Goal: Contribute content: Contribute content

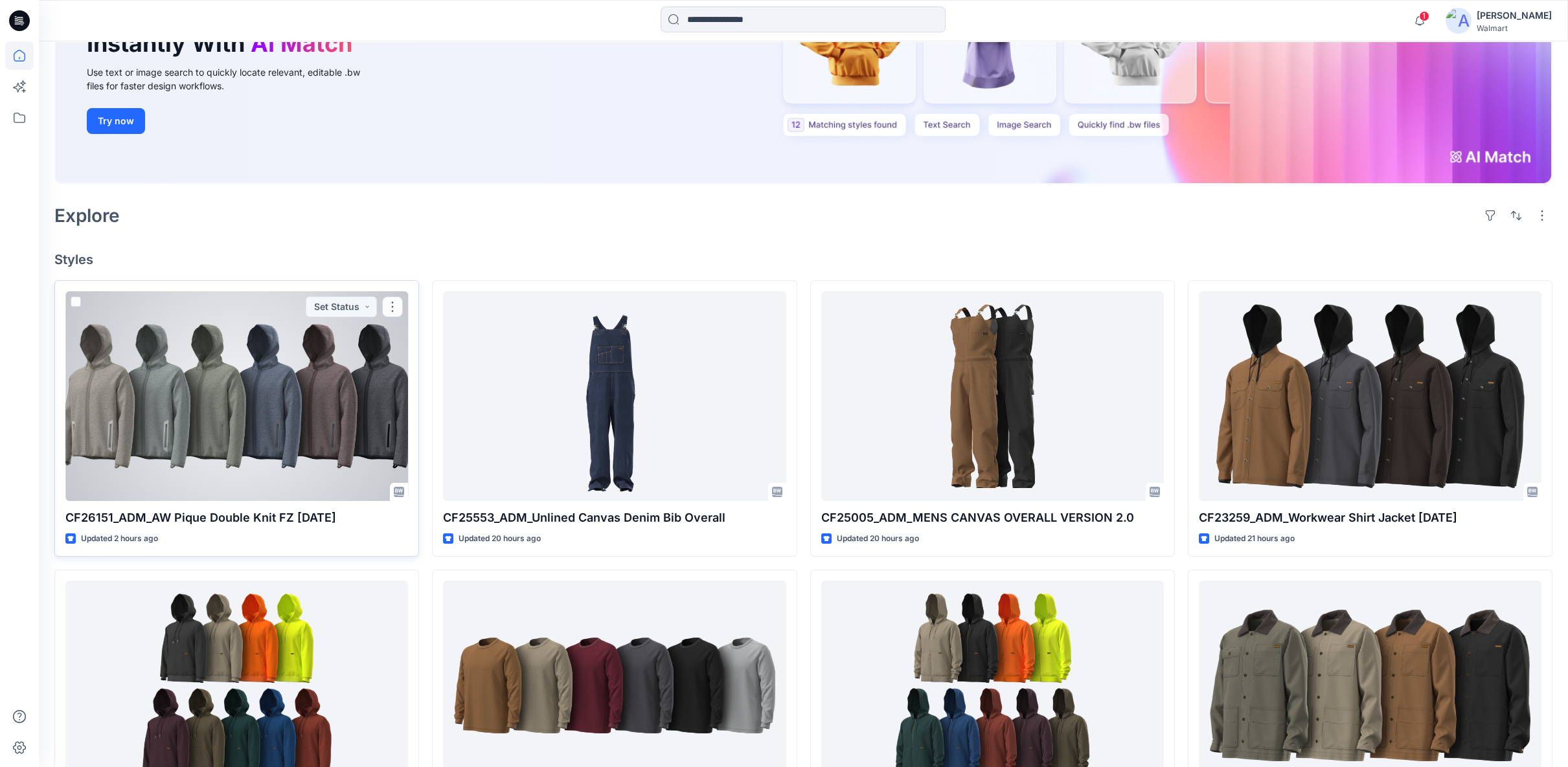
scroll to position [216, 0]
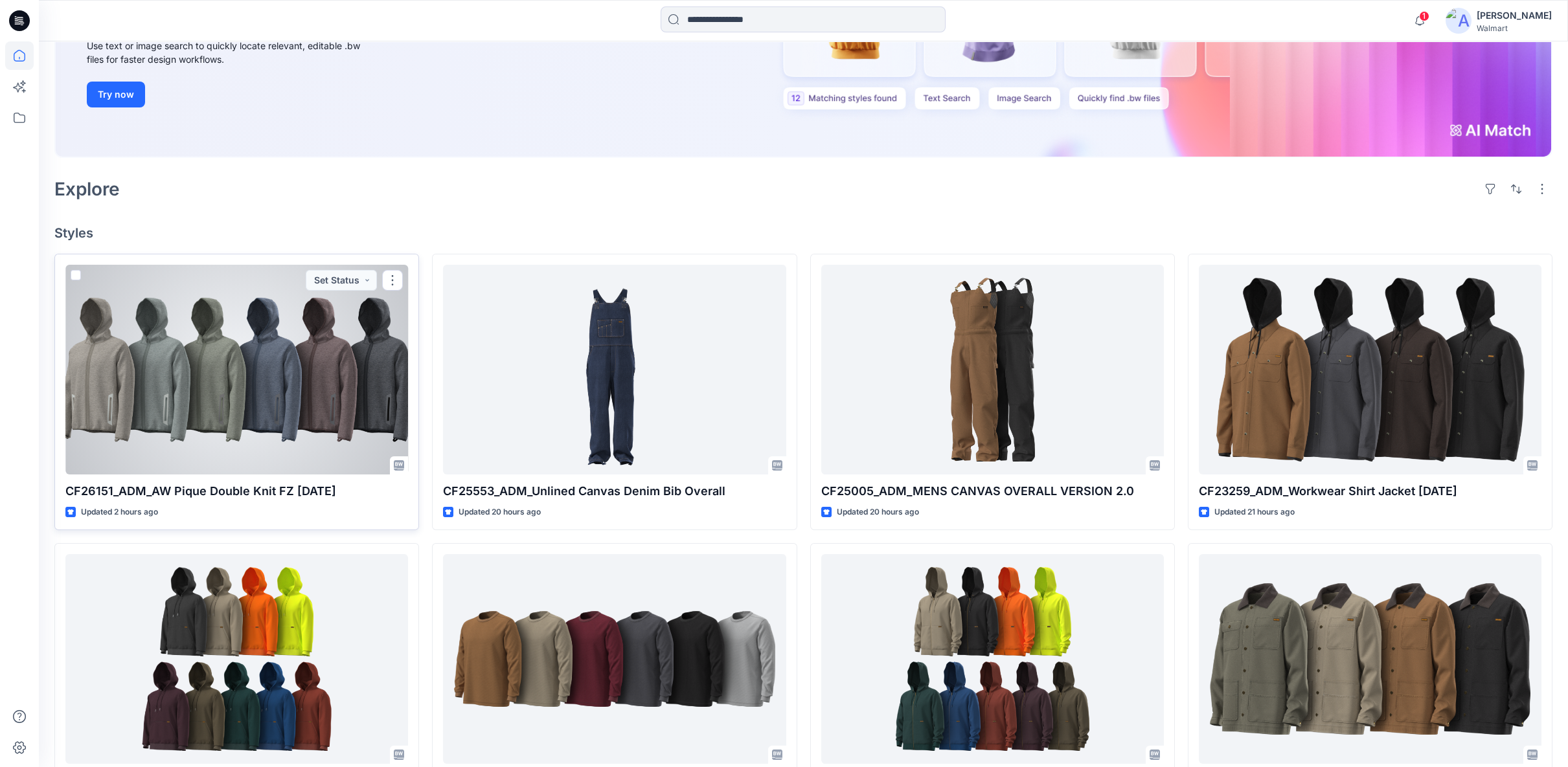
click at [256, 382] on div at bounding box center [236, 370] width 343 height 209
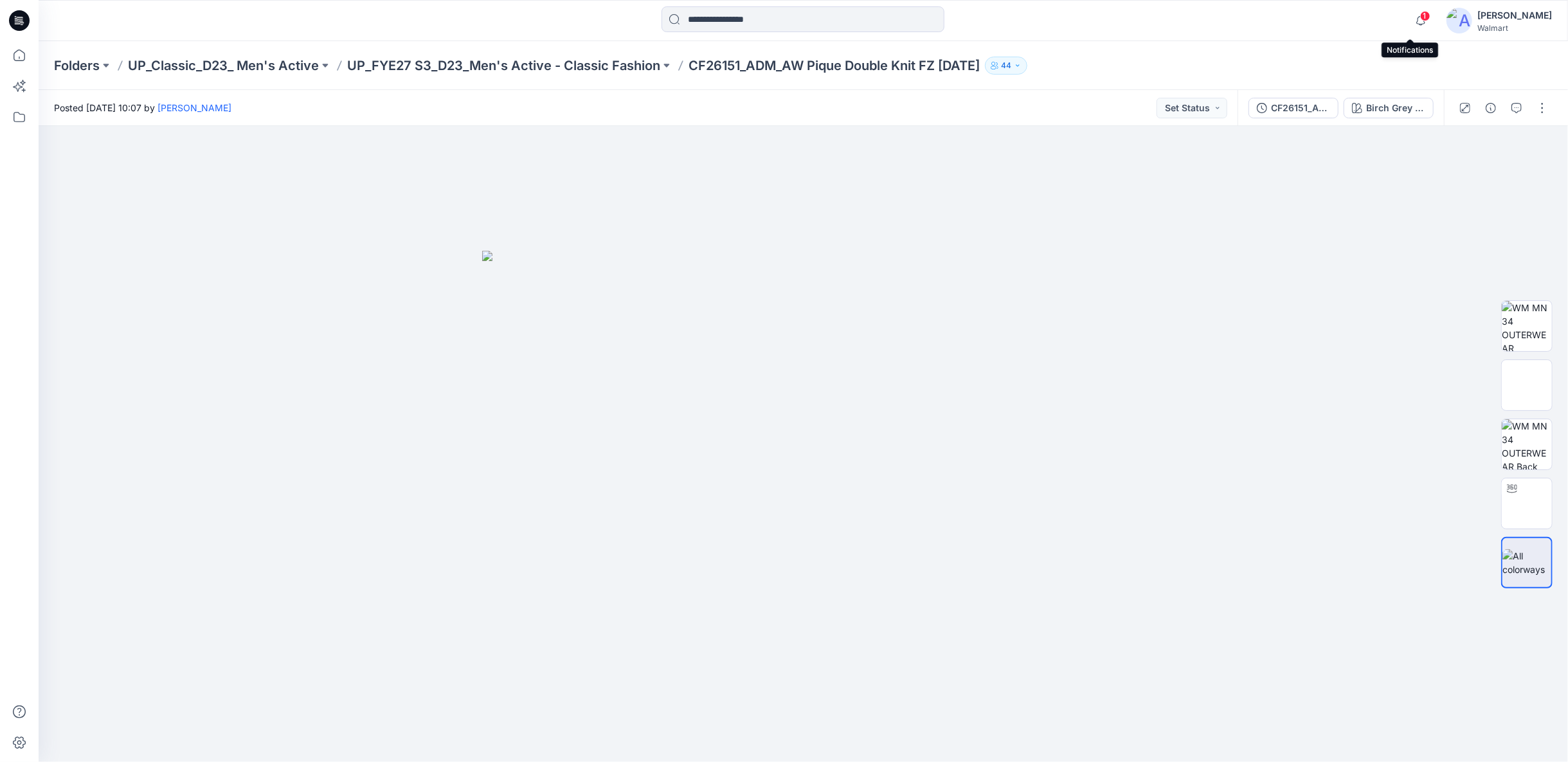
click at [1420, 18] on span "1" at bounding box center [1425, 16] width 10 height 10
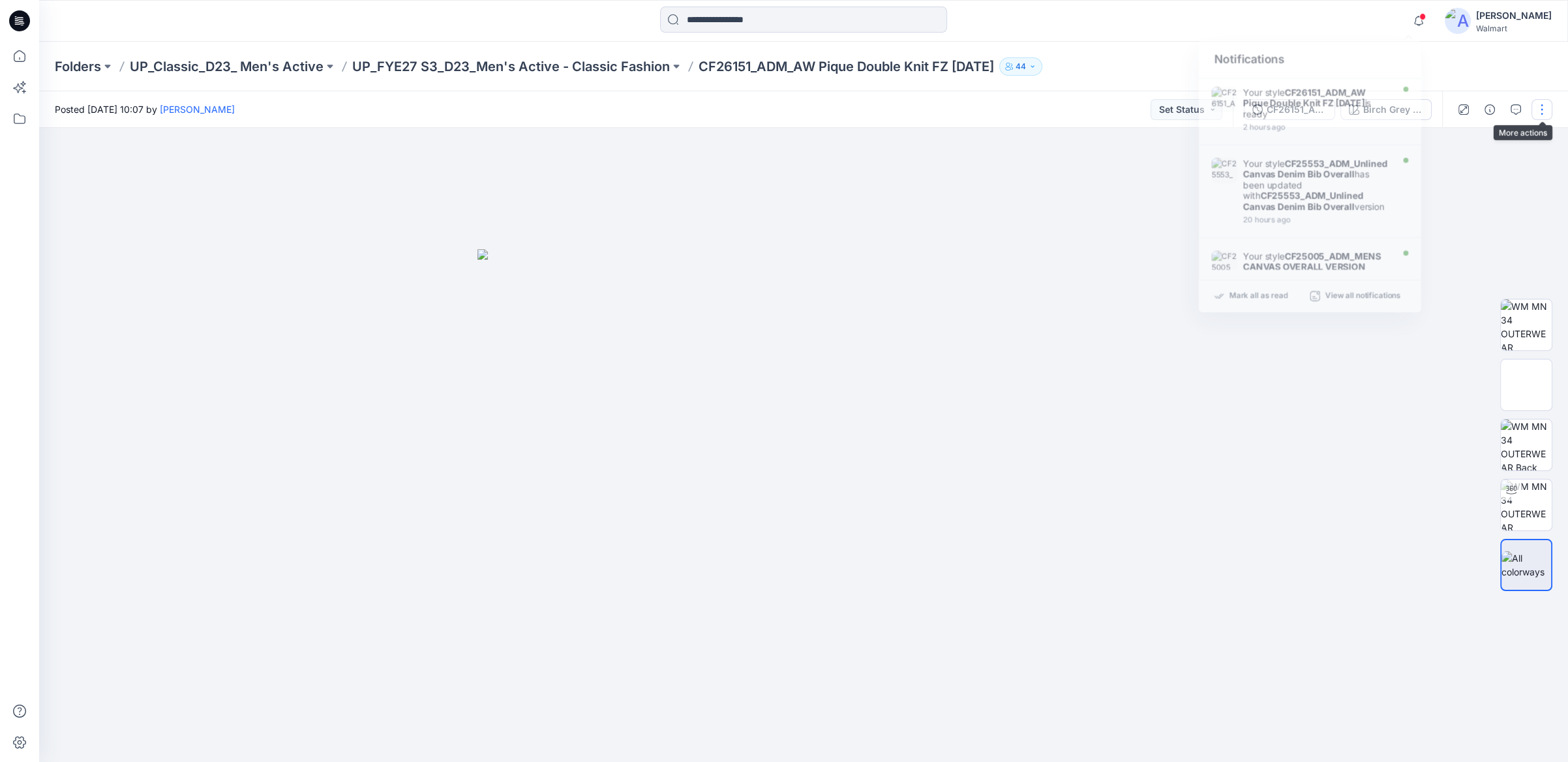
click at [1539, 112] on button "button" at bounding box center [1542, 110] width 21 height 21
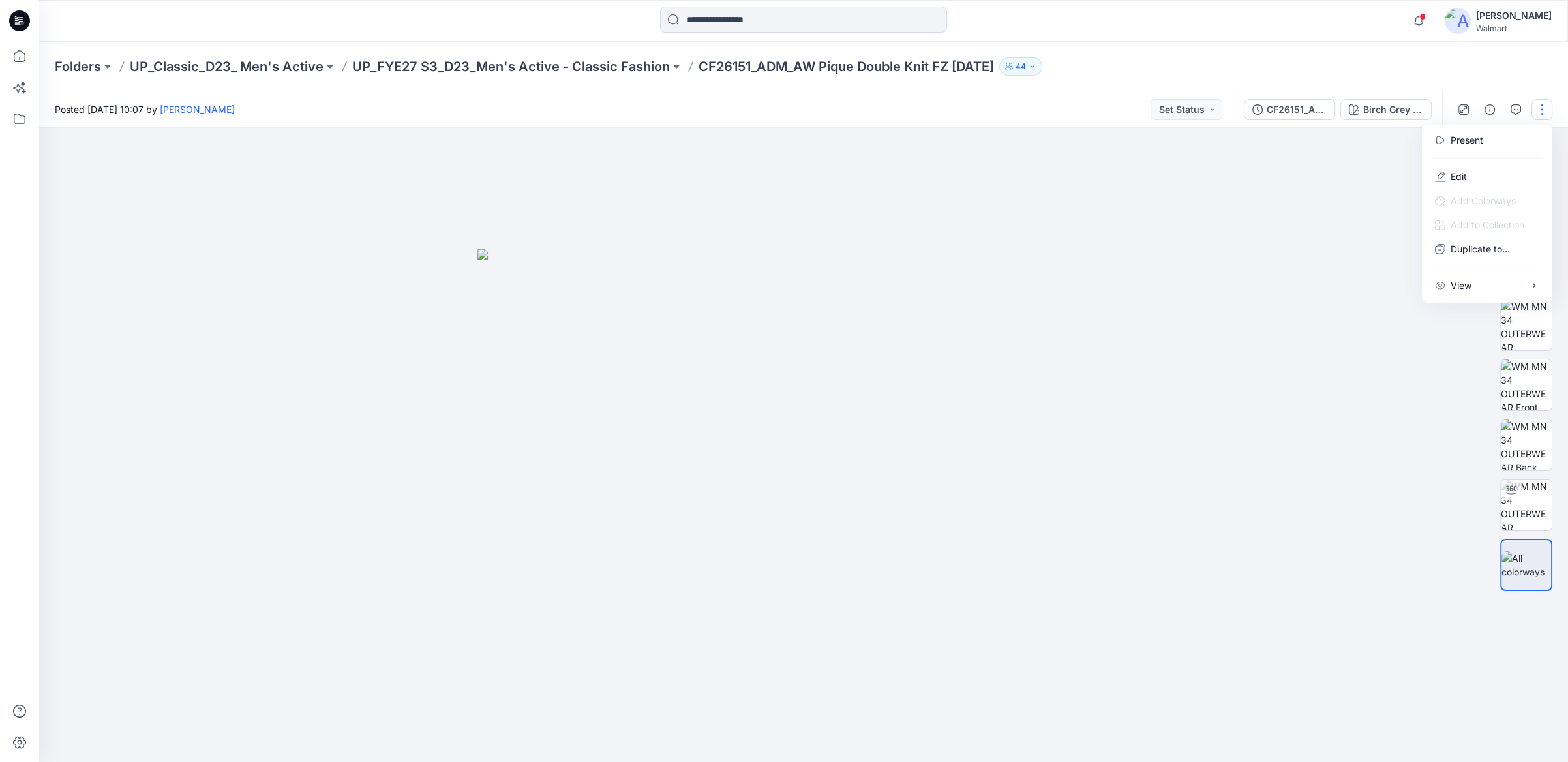
click at [1171, 204] on div at bounding box center [803, 445] width 1529 height 634
click at [1535, 113] on button "button" at bounding box center [1542, 110] width 21 height 21
click at [1471, 169] on button "Edit" at bounding box center [1487, 177] width 120 height 24
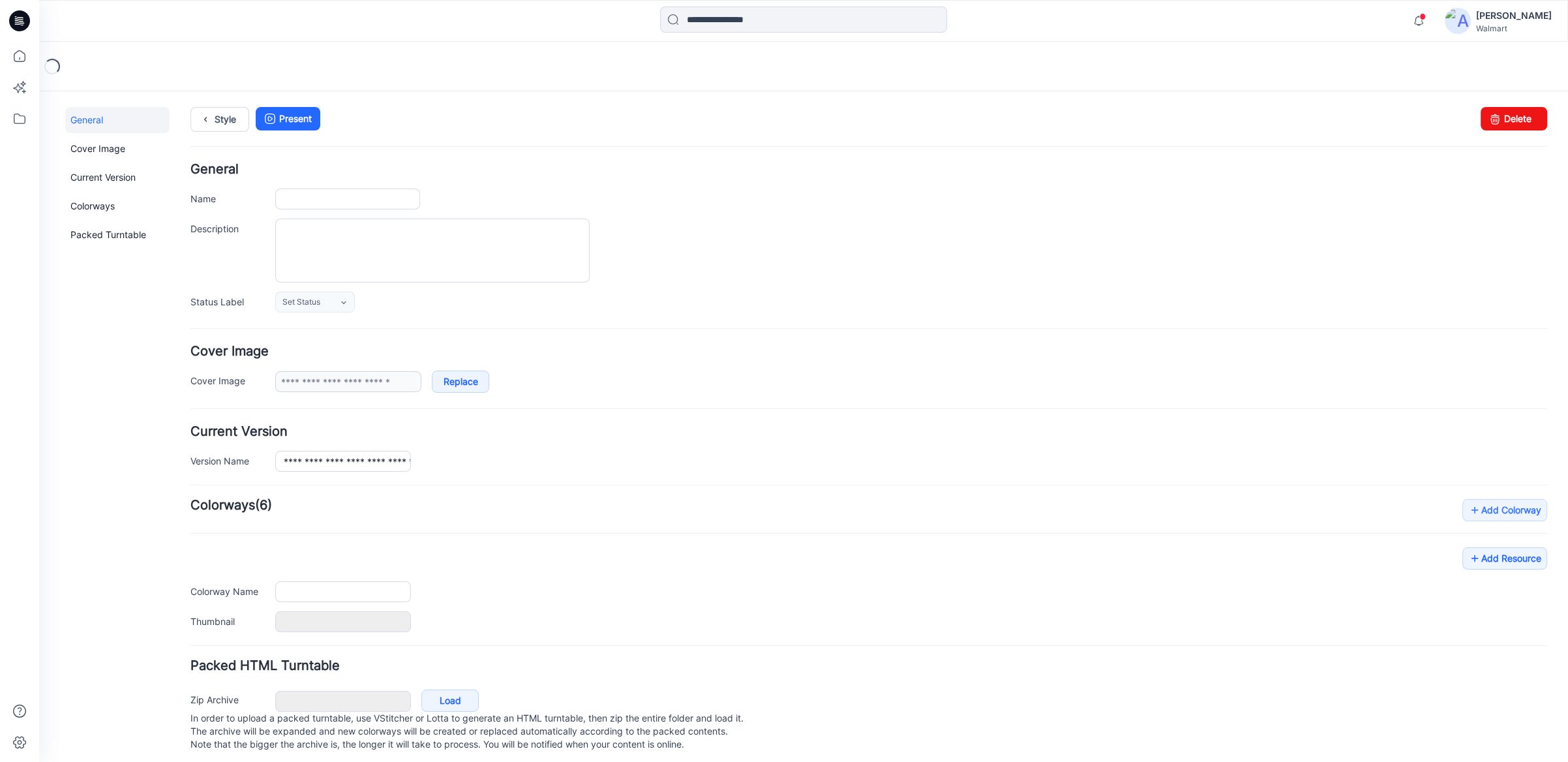
type input "**********"
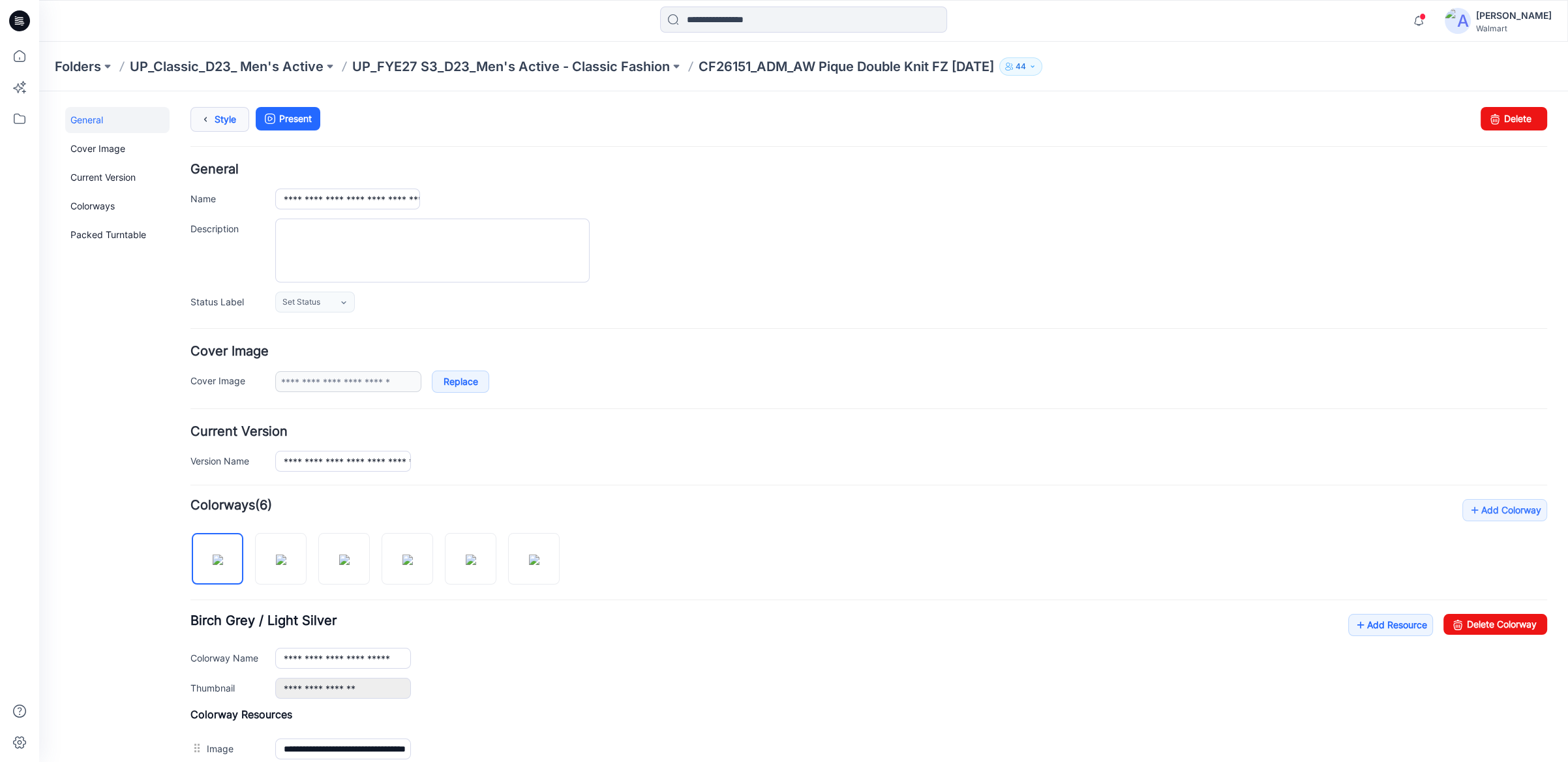
click at [214, 112] on link "Style" at bounding box center [219, 119] width 58 height 25
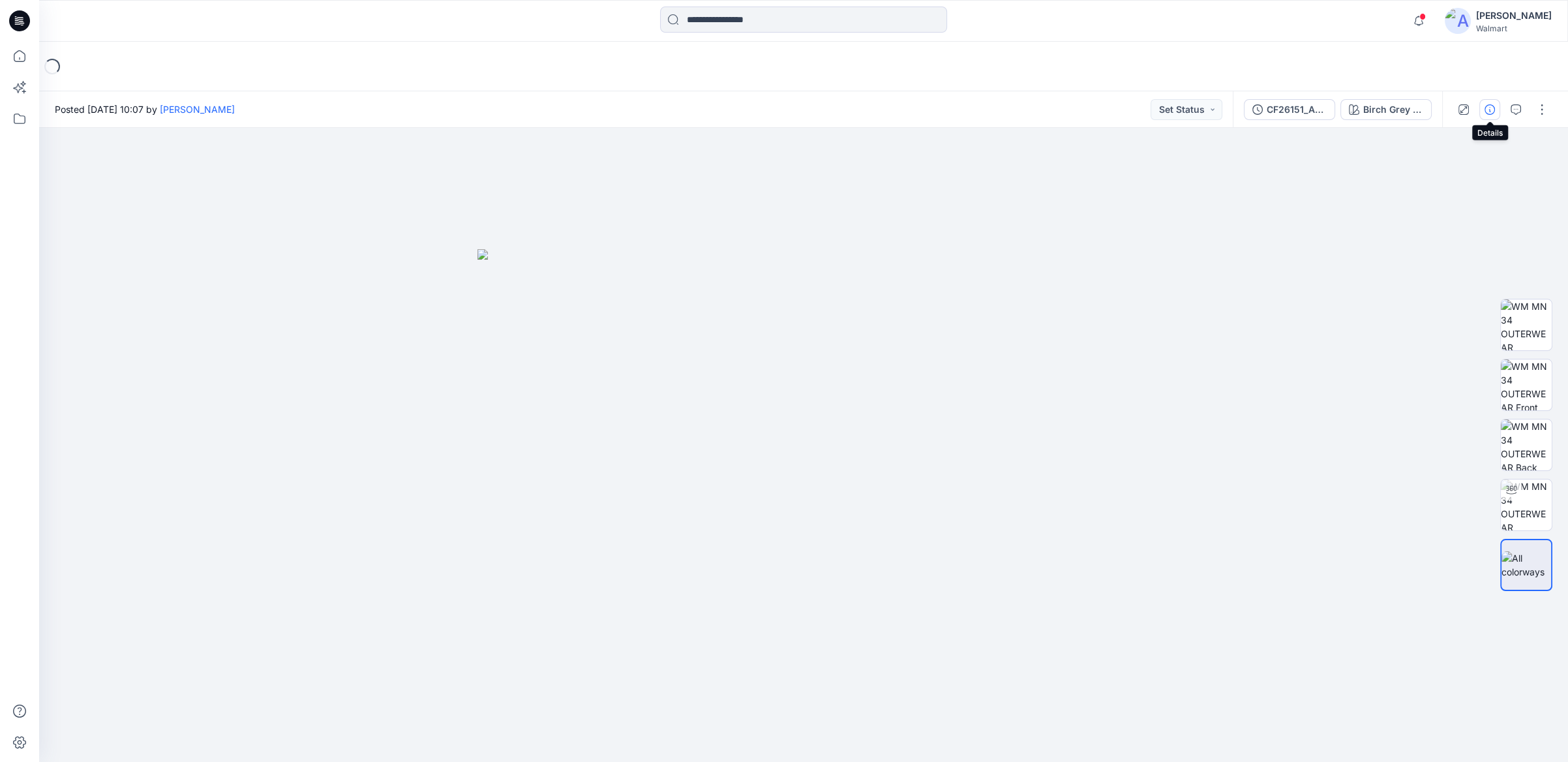
click at [1487, 108] on icon "button" at bounding box center [1490, 110] width 10 height 10
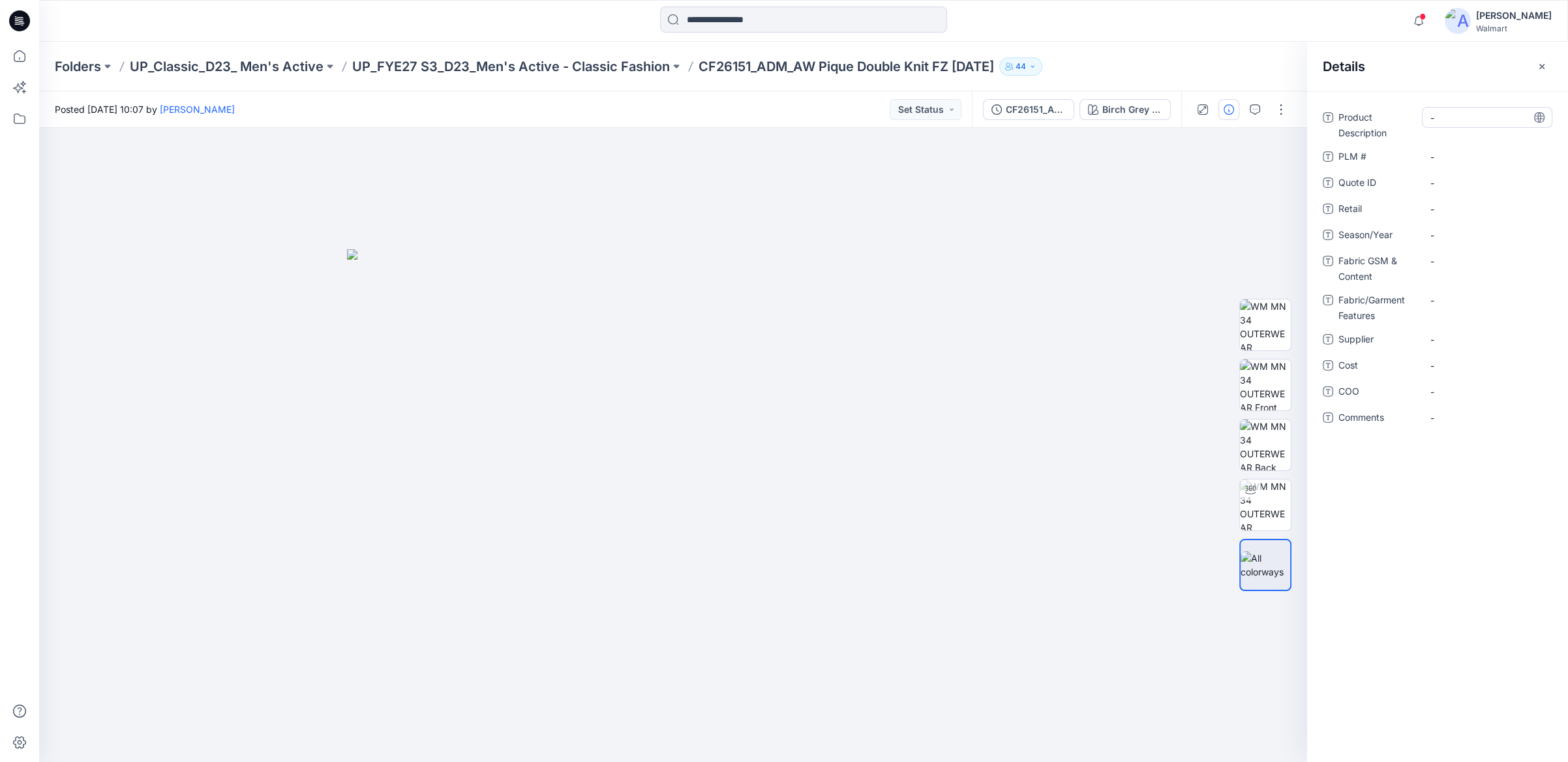
click at [1460, 119] on Description "-" at bounding box center [1487, 118] width 113 height 14
type textarea "**********"
click at [1448, 156] on \ "-" at bounding box center [1487, 157] width 113 height 14
type textarea "***"
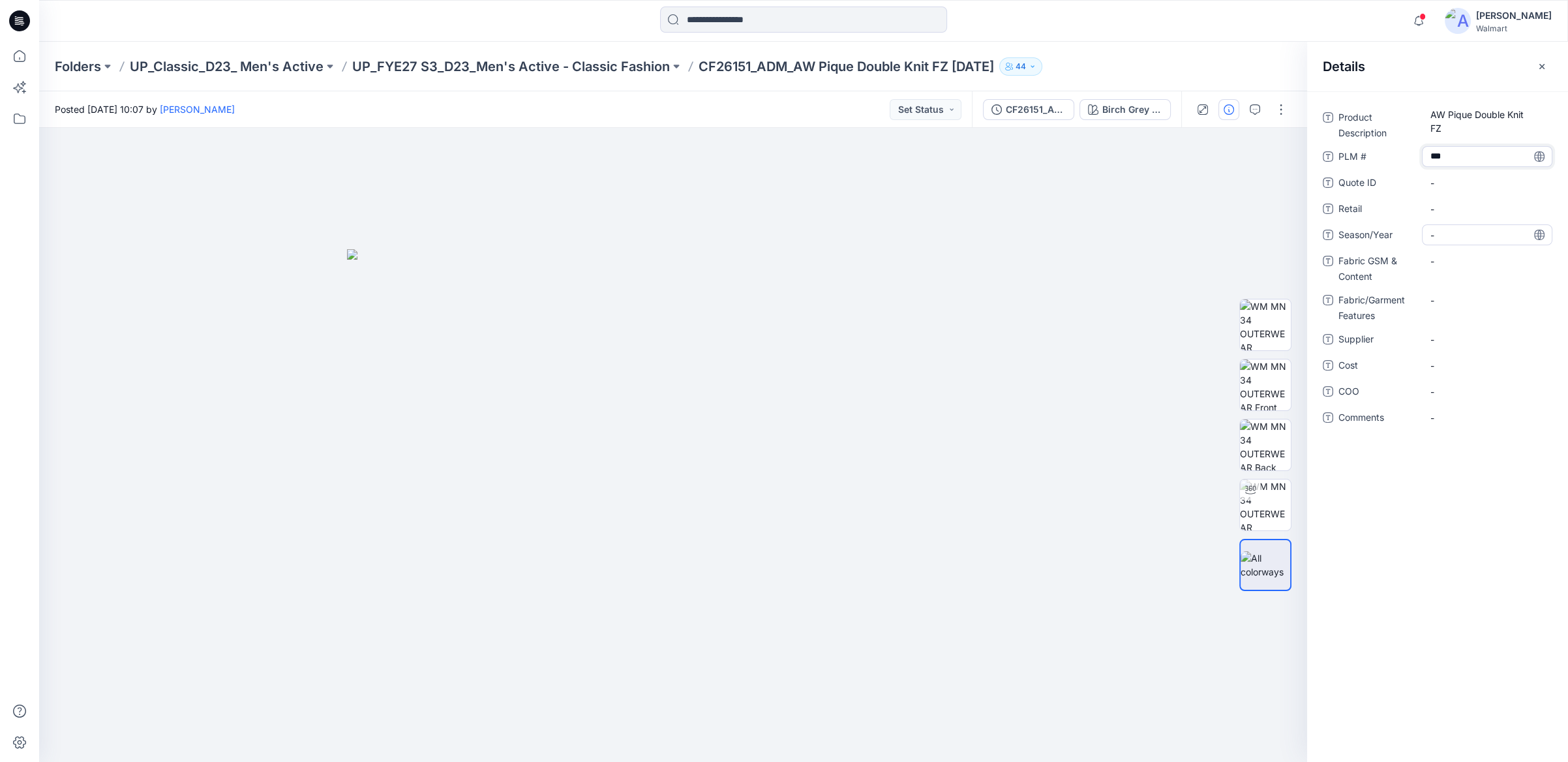
click at [1445, 236] on span "-" at bounding box center [1487, 235] width 113 height 14
type textarea "*****"
click at [1445, 257] on Content "-" at bounding box center [1487, 261] width 113 height 14
click at [1433, 262] on Content "-" at bounding box center [1487, 261] width 113 height 14
type textarea "**********"
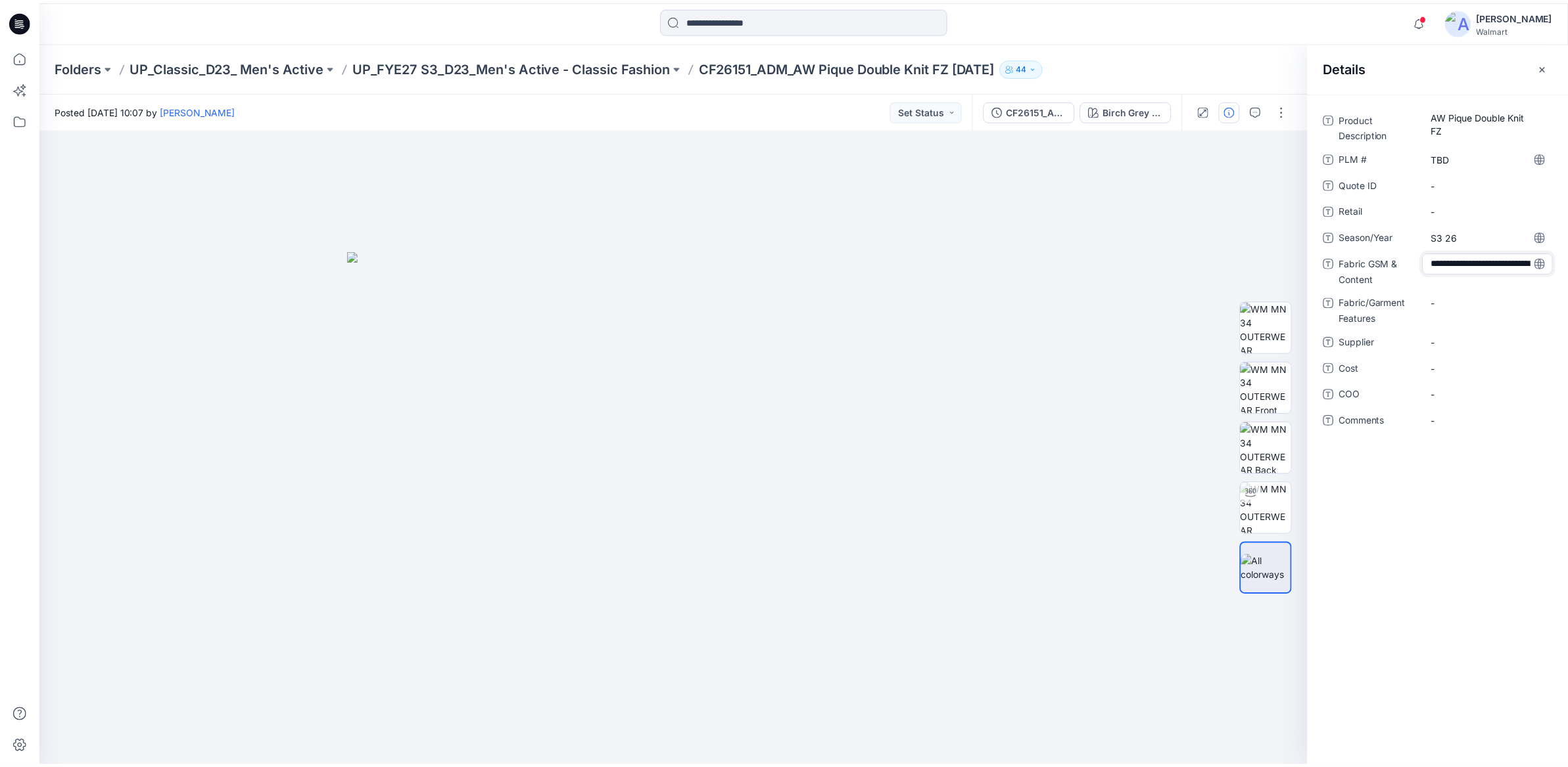
scroll to position [23, 0]
click at [1458, 300] on div "-" at bounding box center [1498, 311] width 131 height 21
click at [1446, 350] on span "-" at bounding box center [1499, 350] width 114 height 14
type textarea "**********"
click at [1429, 376] on div "Cost -" at bounding box center [1448, 377] width 231 height 21
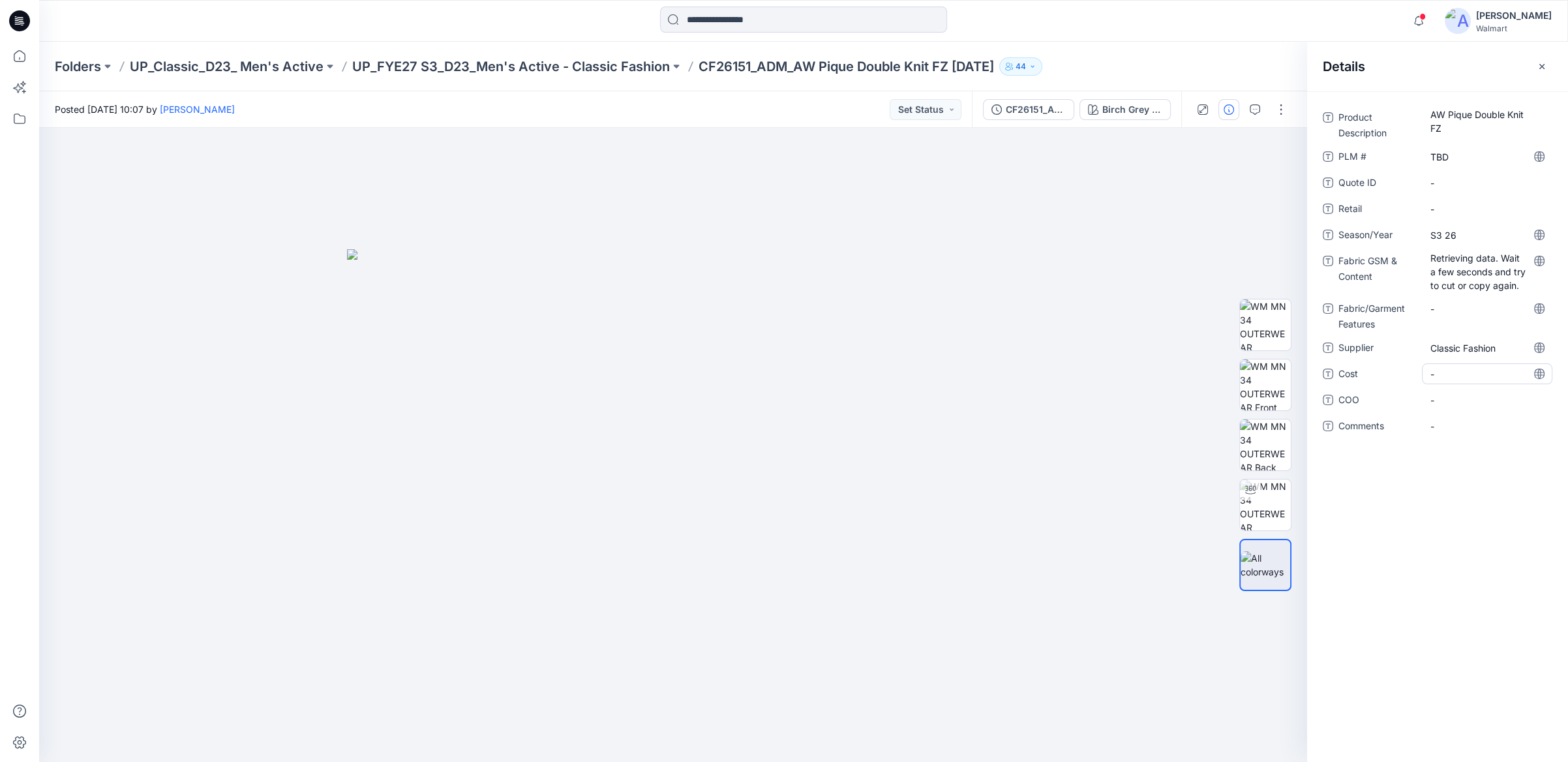
click at [1435, 372] on span "-" at bounding box center [1487, 374] width 113 height 14
click at [1542, 64] on icon "button" at bounding box center [1542, 66] width 10 height 10
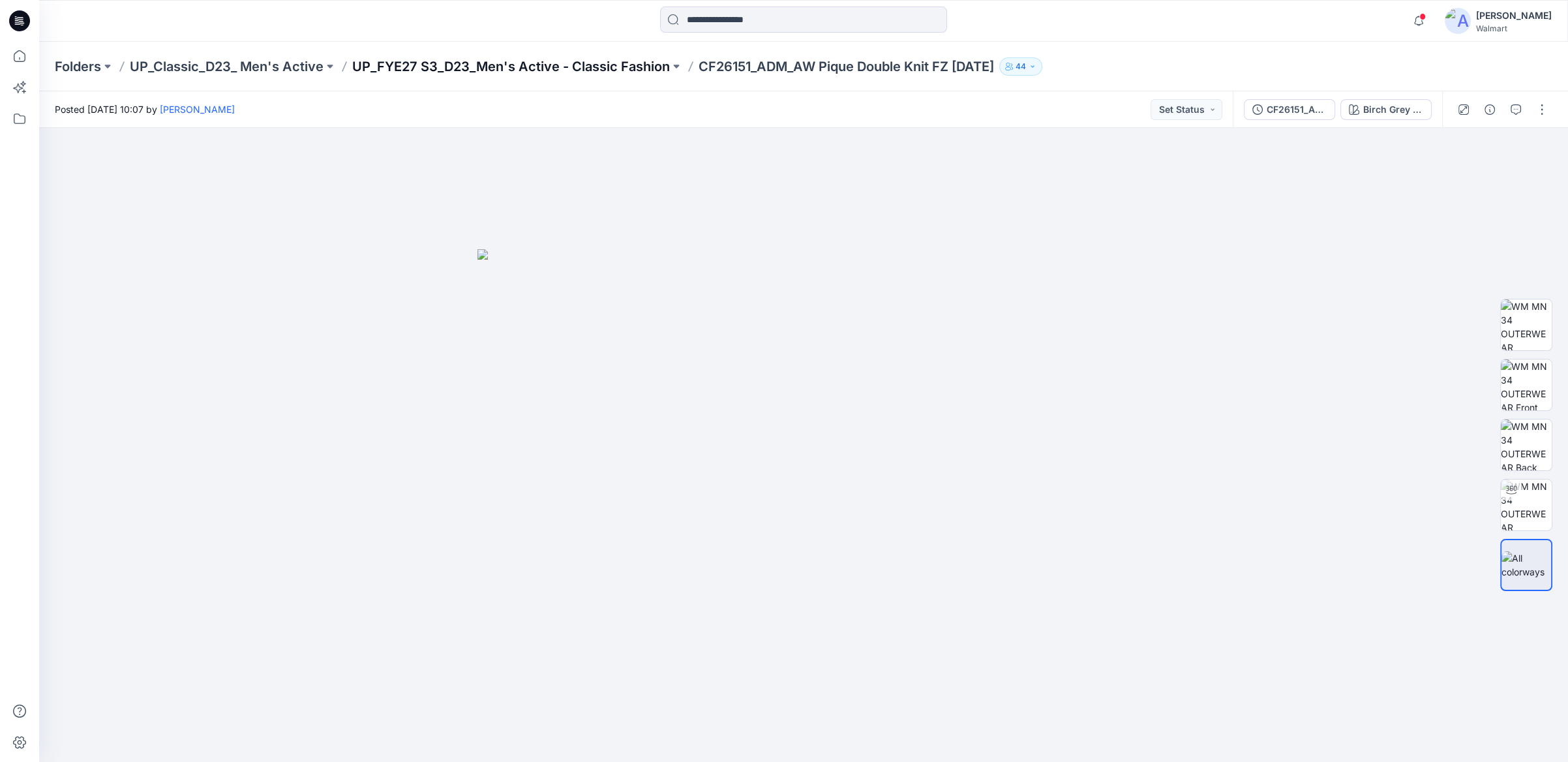
click at [612, 67] on p "UP_FYE27 S3_D23_Men's Active - Classic Fashion" at bounding box center [511, 66] width 317 height 18
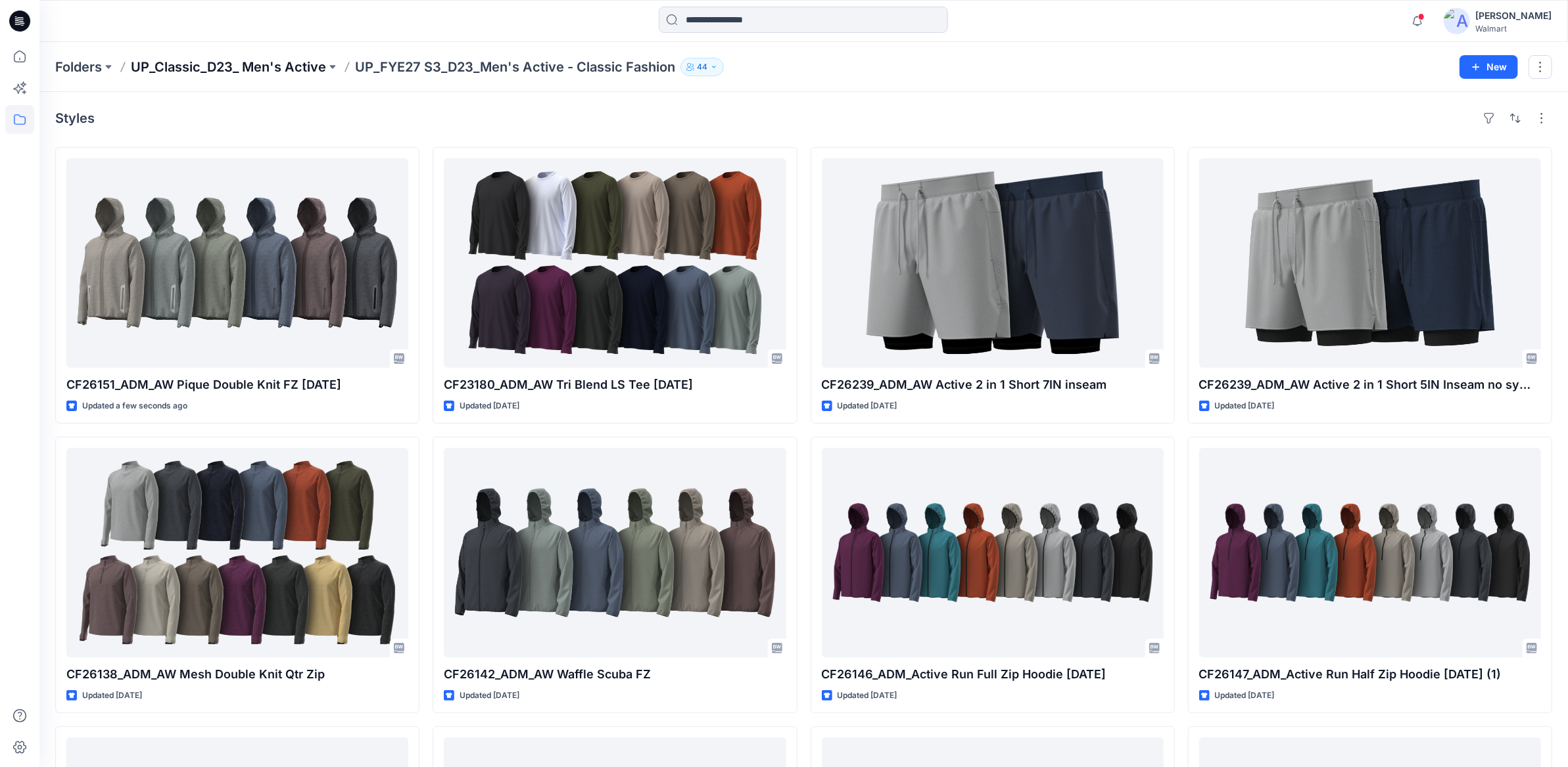
click at [289, 64] on p "UP_Classic_D23_ Men's Active" at bounding box center [228, 67] width 195 height 19
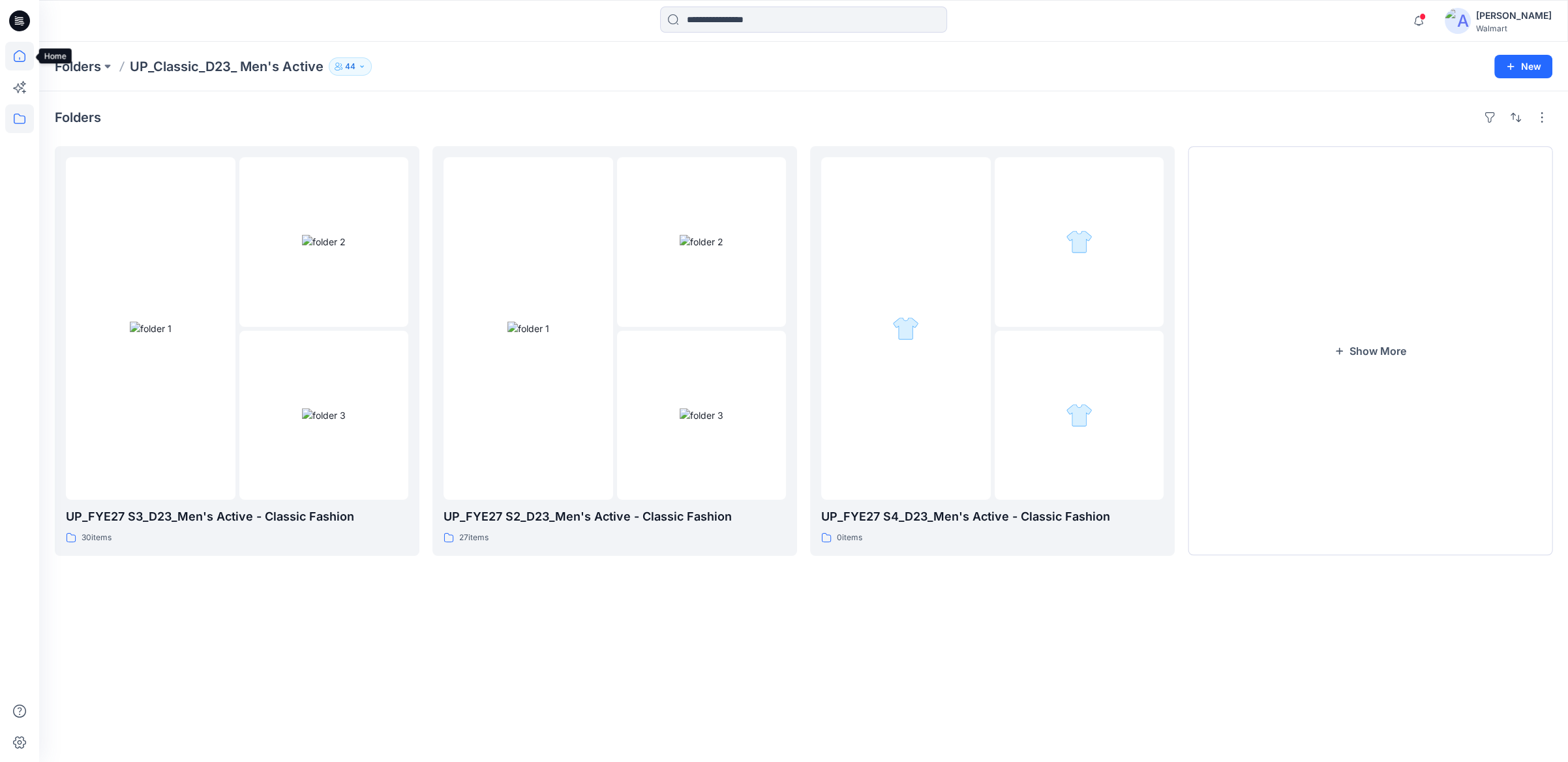
click at [9, 58] on icon at bounding box center [20, 56] width 29 height 29
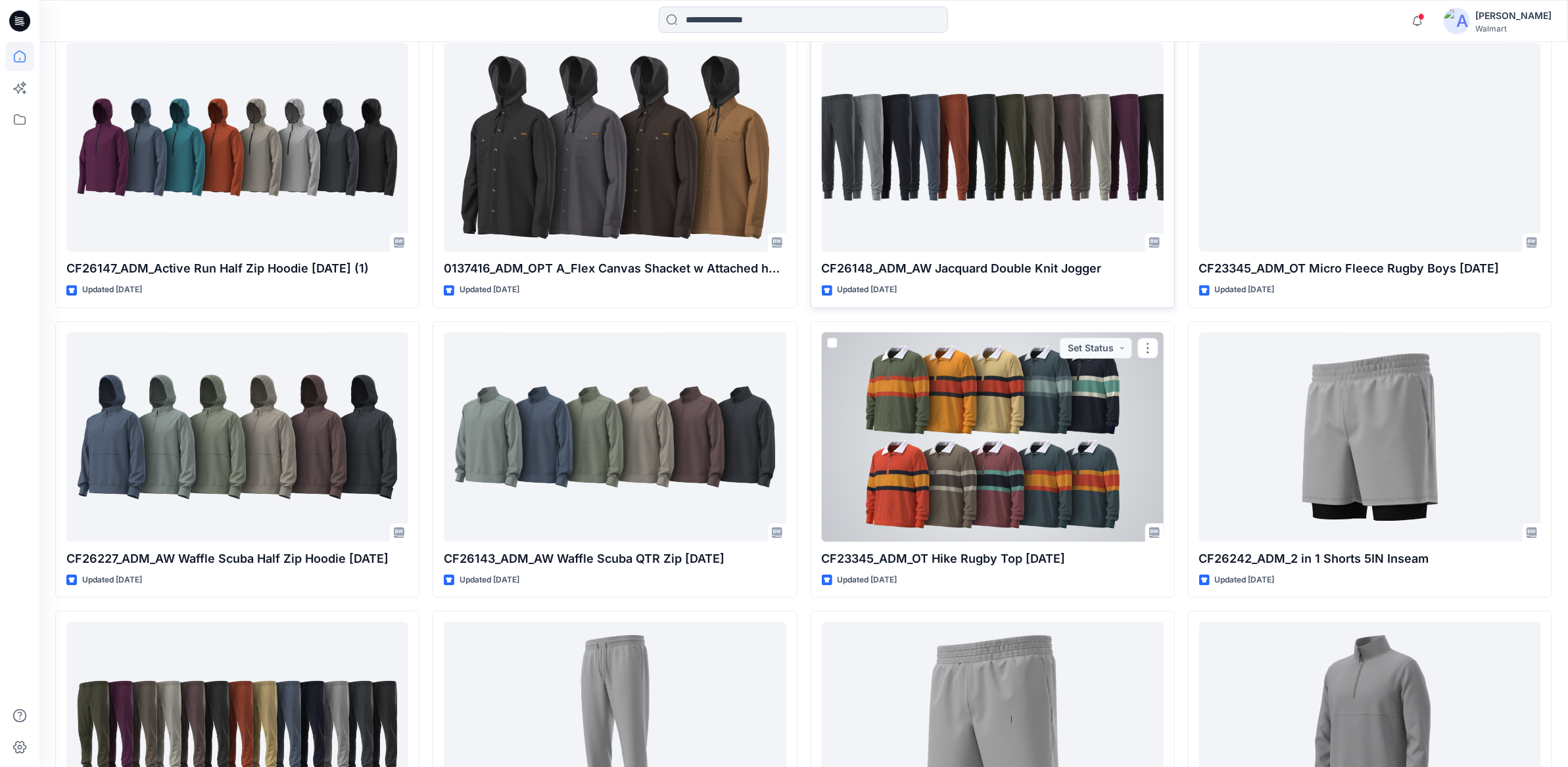
scroll to position [2945, 0]
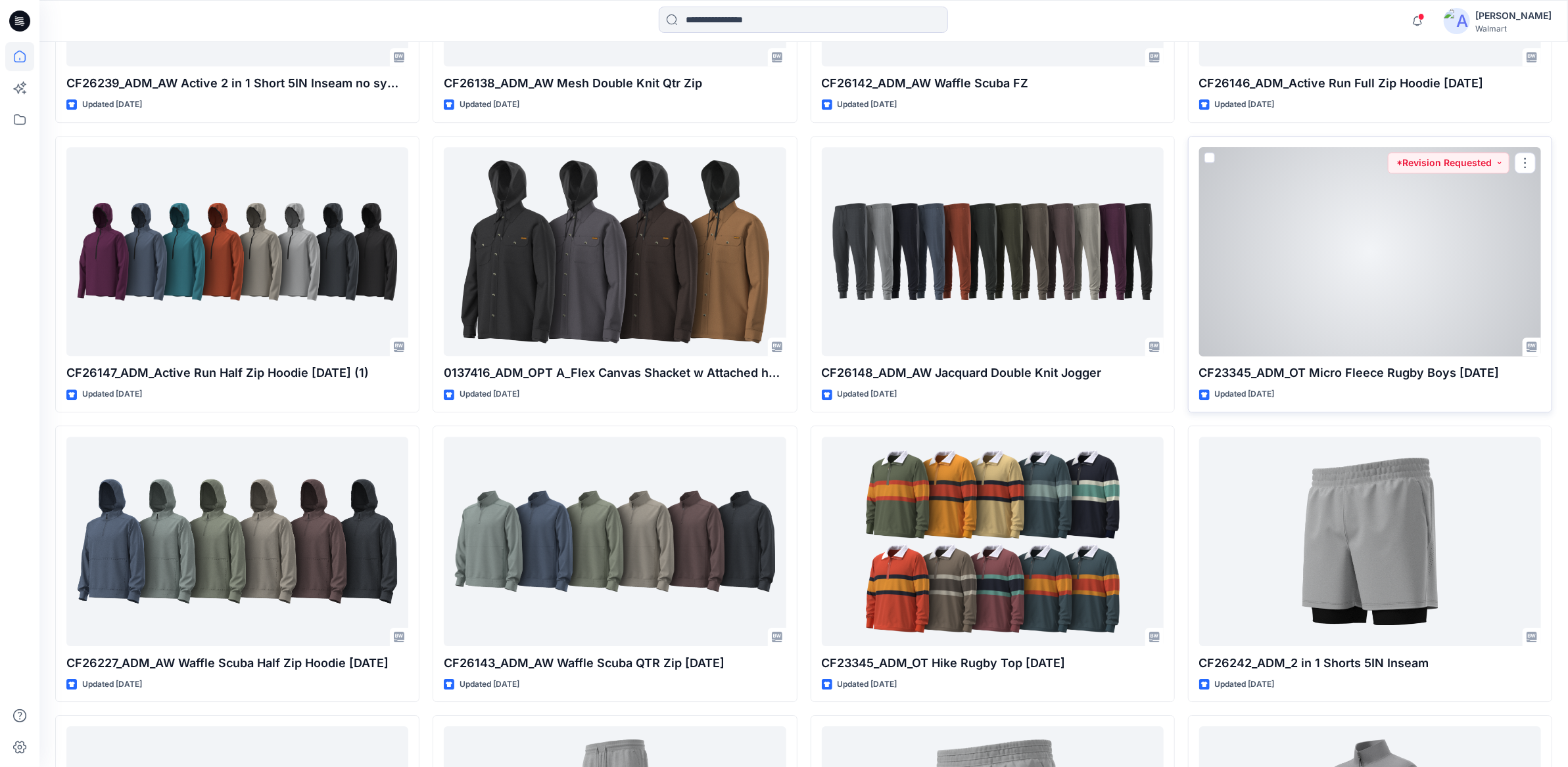
click at [1268, 285] on div at bounding box center [1370, 252] width 341 height 209
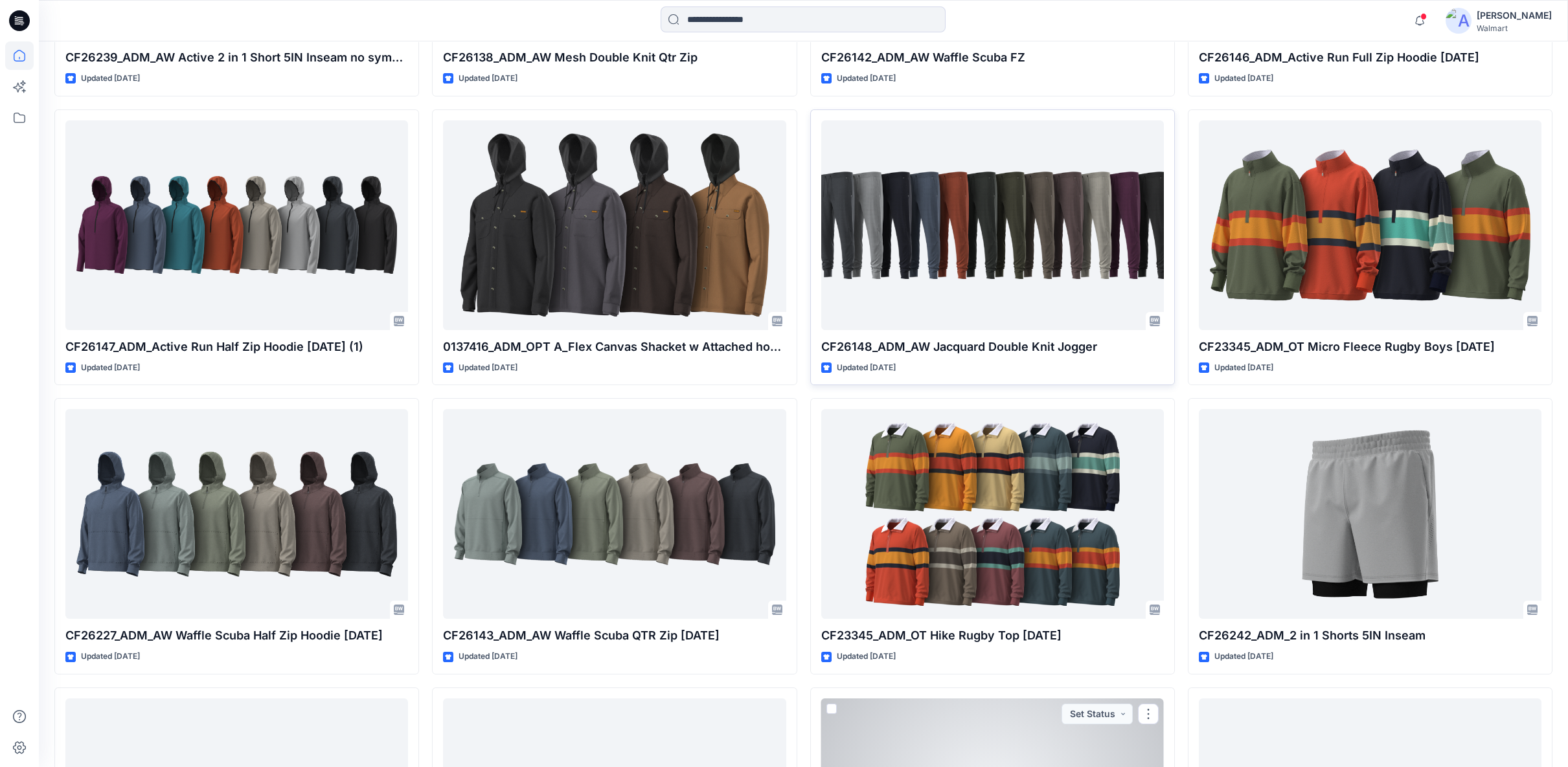
scroll to position [2783, 0]
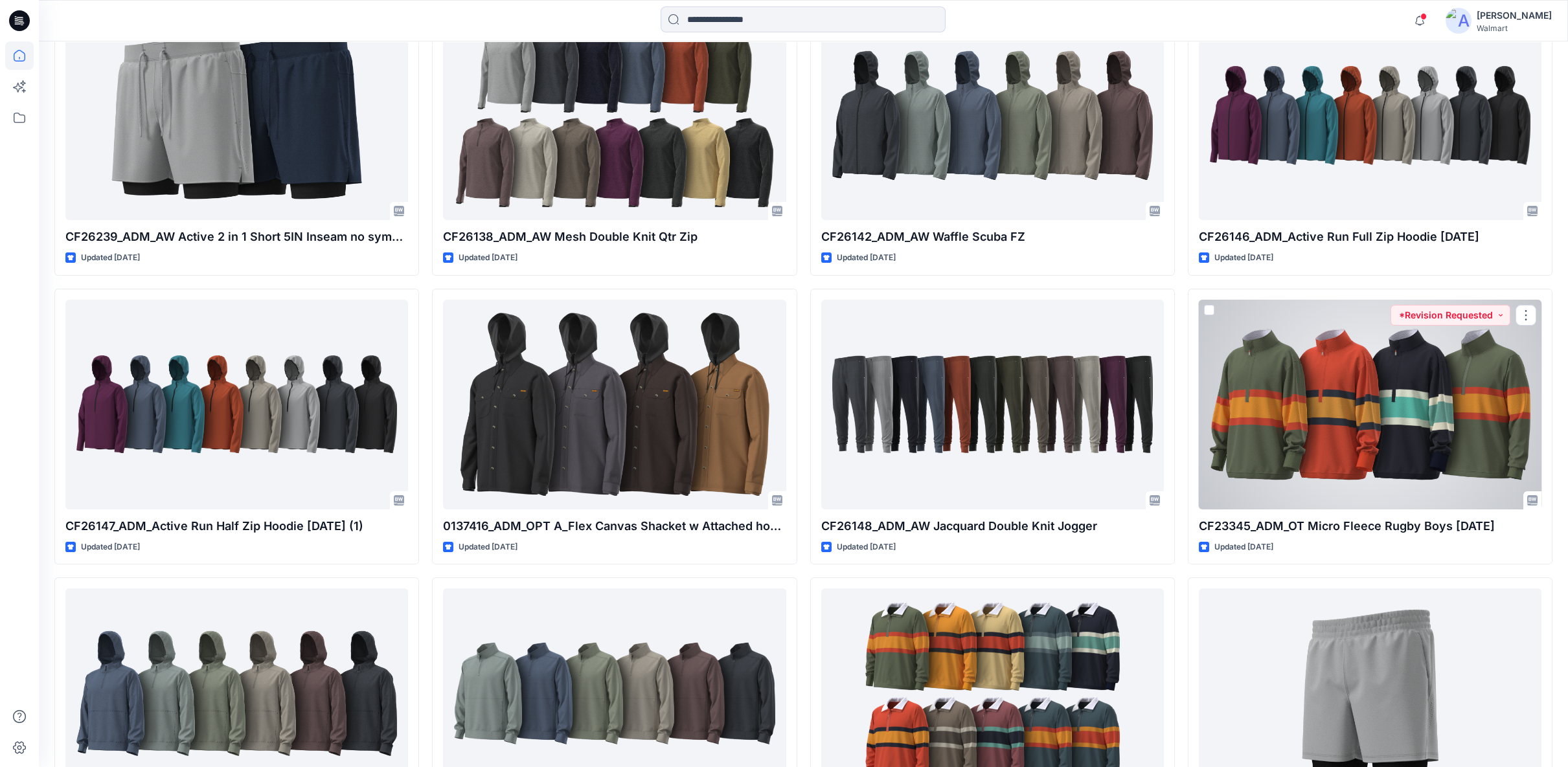
click at [1355, 433] on div at bounding box center [1370, 405] width 343 height 209
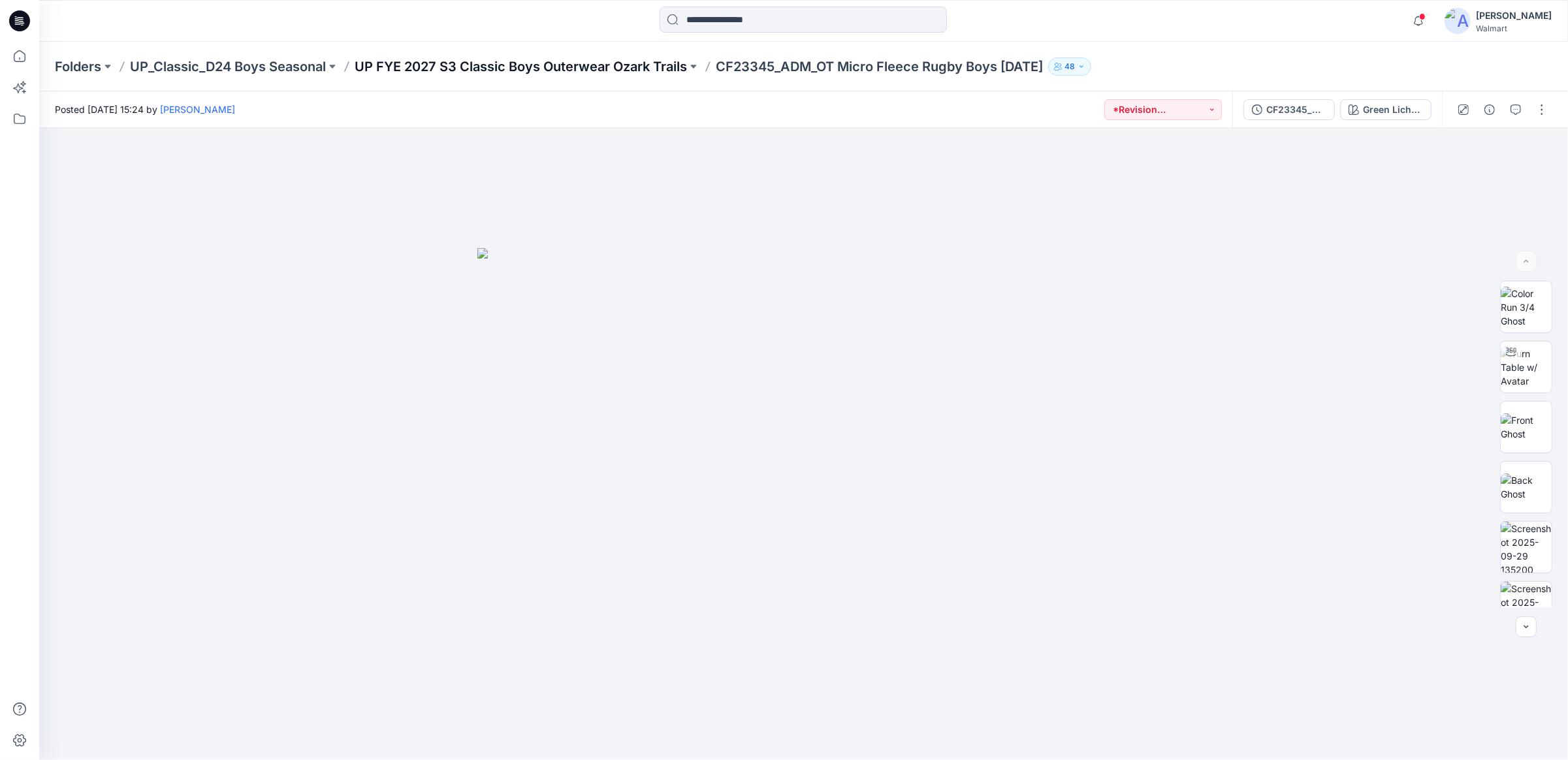
click at [439, 66] on p "UP FYE 2027 S3 Classic Boys Outerwear Ozark Trails" at bounding box center [520, 66] width 332 height 18
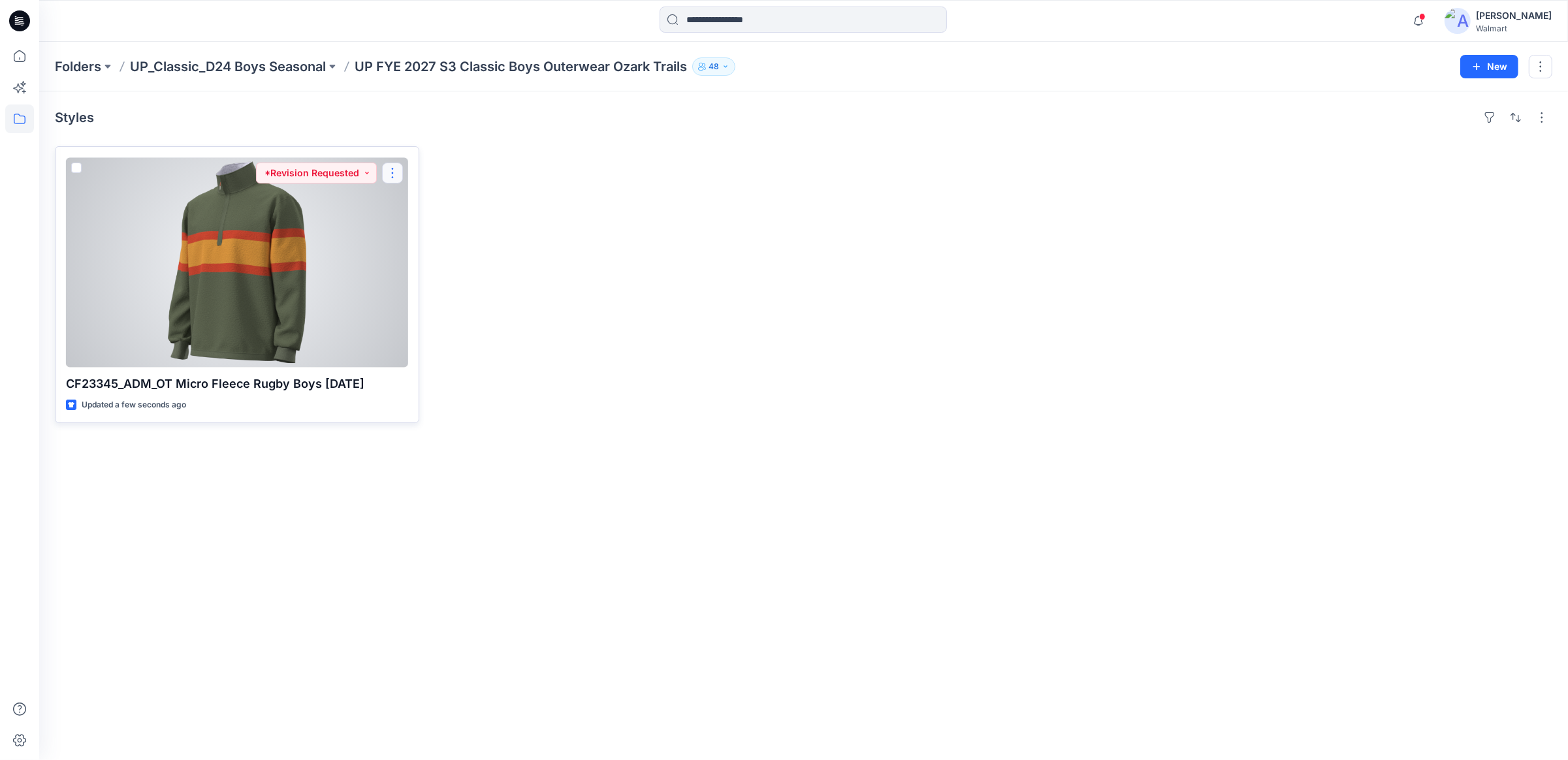
click at [394, 176] on button "button" at bounding box center [392, 173] width 21 height 21
click at [409, 201] on p "Edit" at bounding box center [416, 202] width 16 height 14
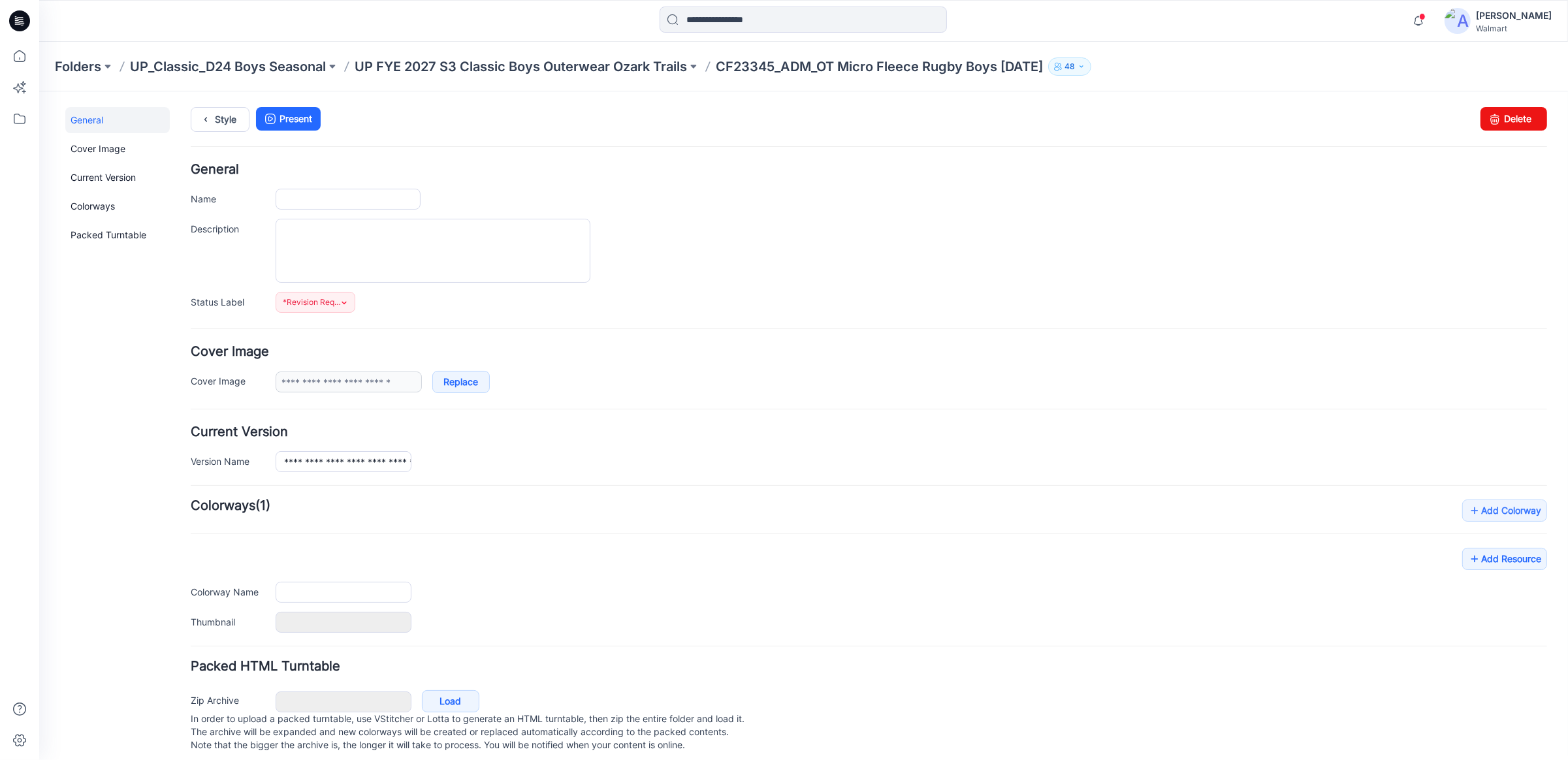
type input "**********"
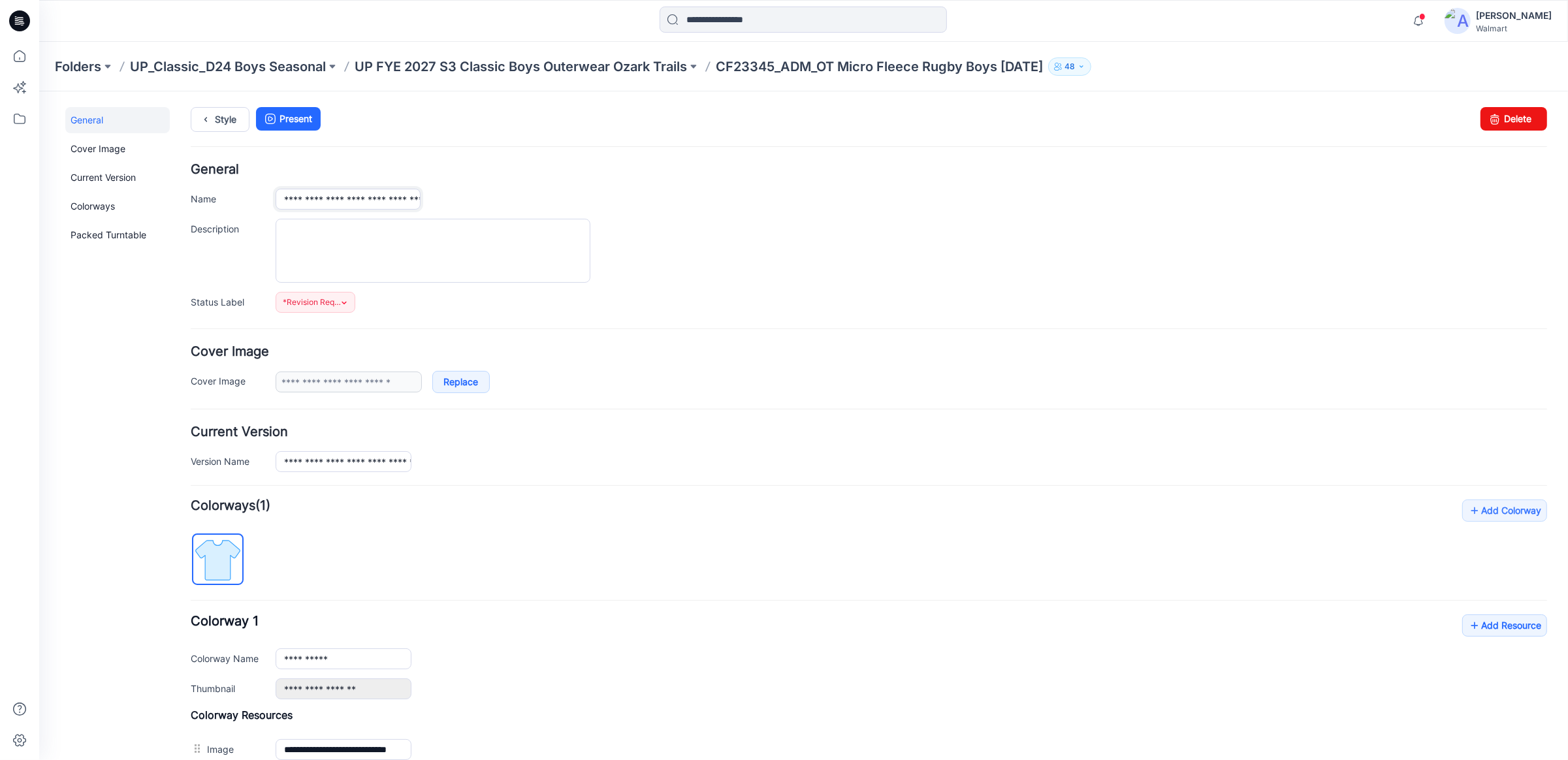
click at [322, 197] on input "**********" at bounding box center [347, 198] width 145 height 21
click at [323, 197] on input "**********" at bounding box center [347, 198] width 145 height 21
drag, startPoint x: 324, startPoint y: 197, endPoint x: 279, endPoint y: 197, distance: 45.0
click at [279, 197] on input "**********" at bounding box center [347, 198] width 145 height 21
click at [305, 238] on textarea "Description" at bounding box center [432, 250] width 314 height 64
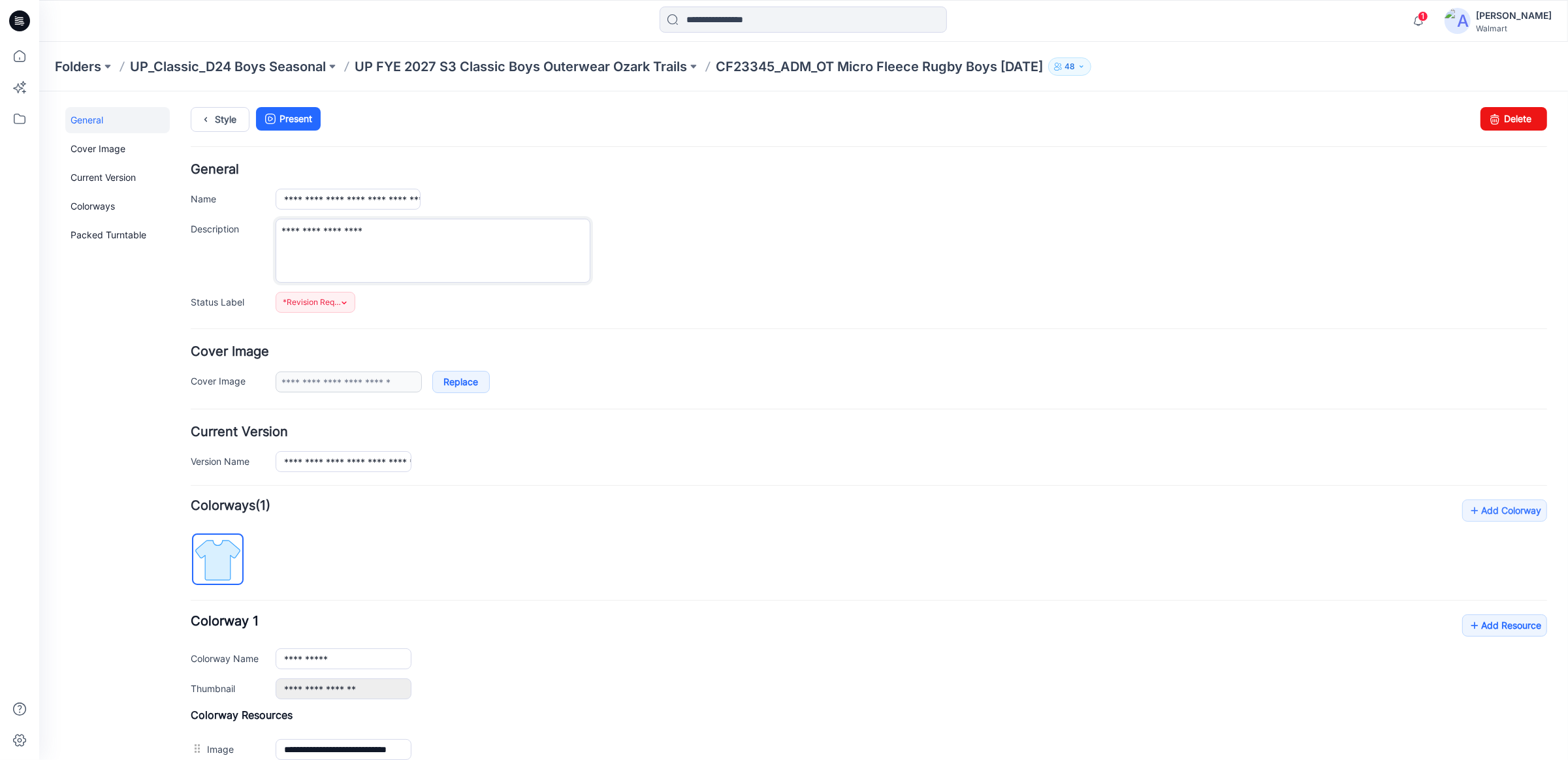
paste textarea "********"
type textarea "**********"
click at [322, 198] on input "**********" at bounding box center [347, 198] width 145 height 21
type input "**********"
click at [452, 235] on textarea "**********" at bounding box center [432, 250] width 314 height 64
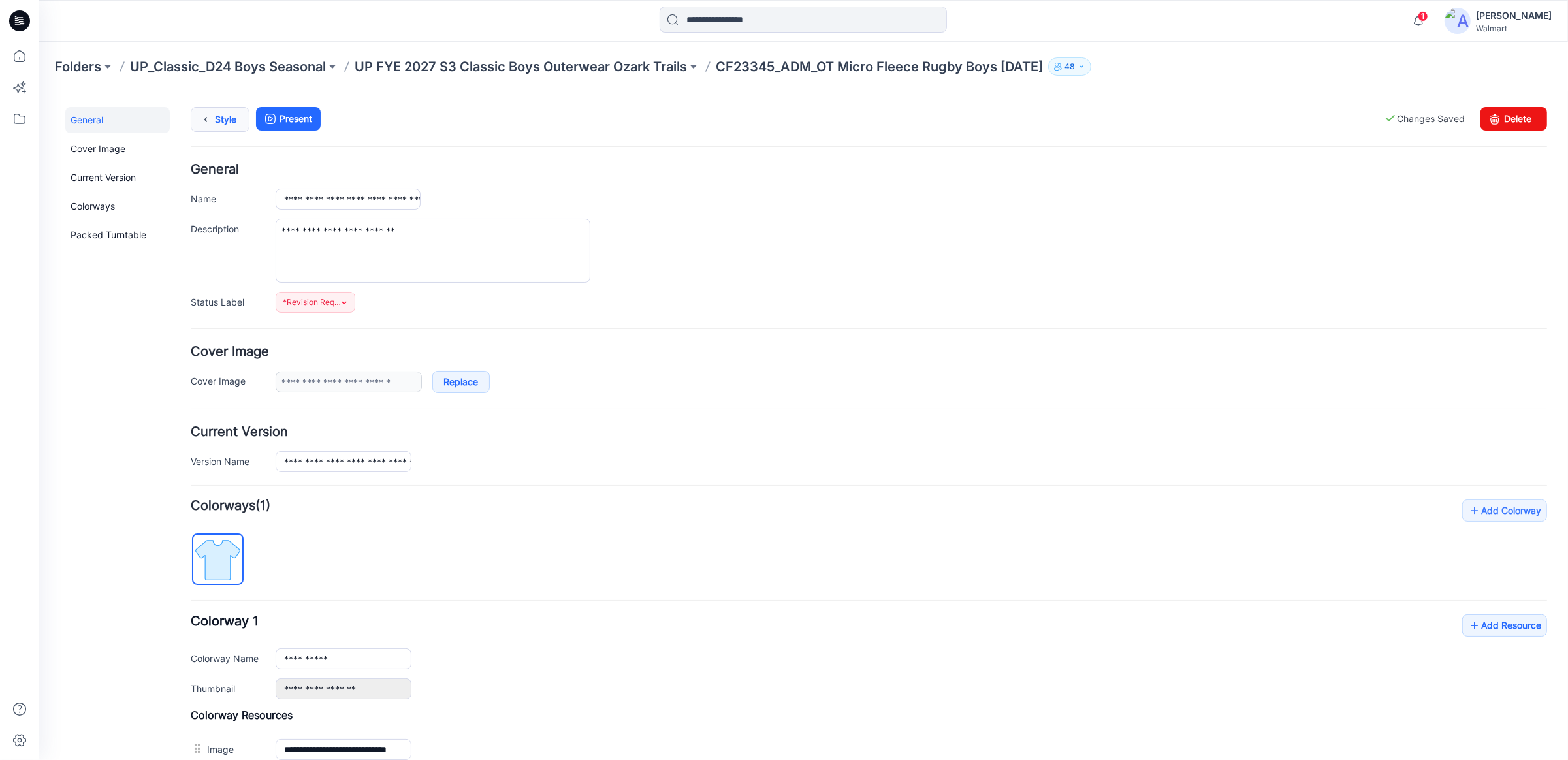
click at [226, 113] on link "Style" at bounding box center [219, 118] width 58 height 25
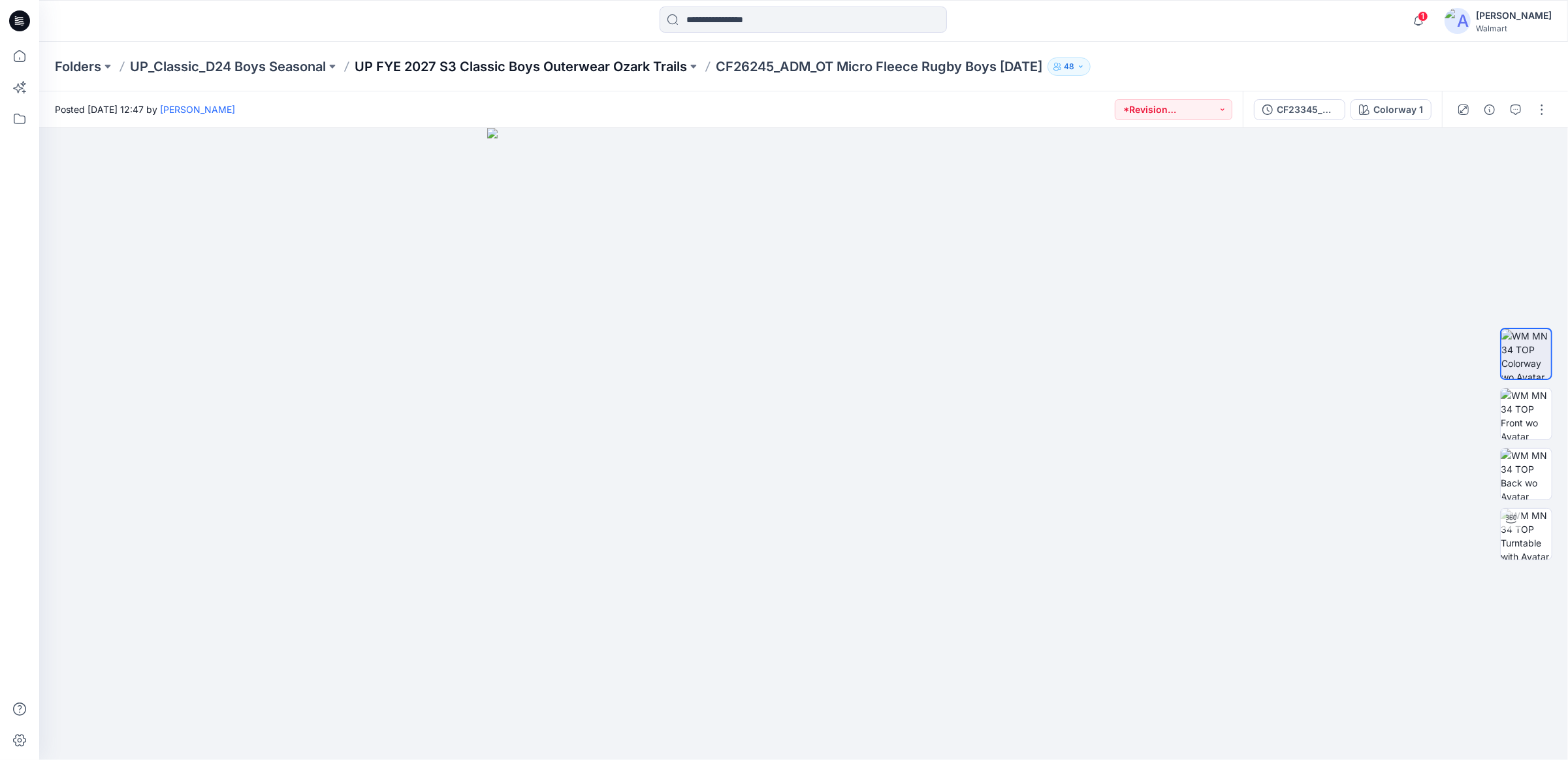
click at [570, 66] on p "UP FYE 2027 S3 Classic Boys Outerwear Ozark Trails" at bounding box center [520, 66] width 332 height 18
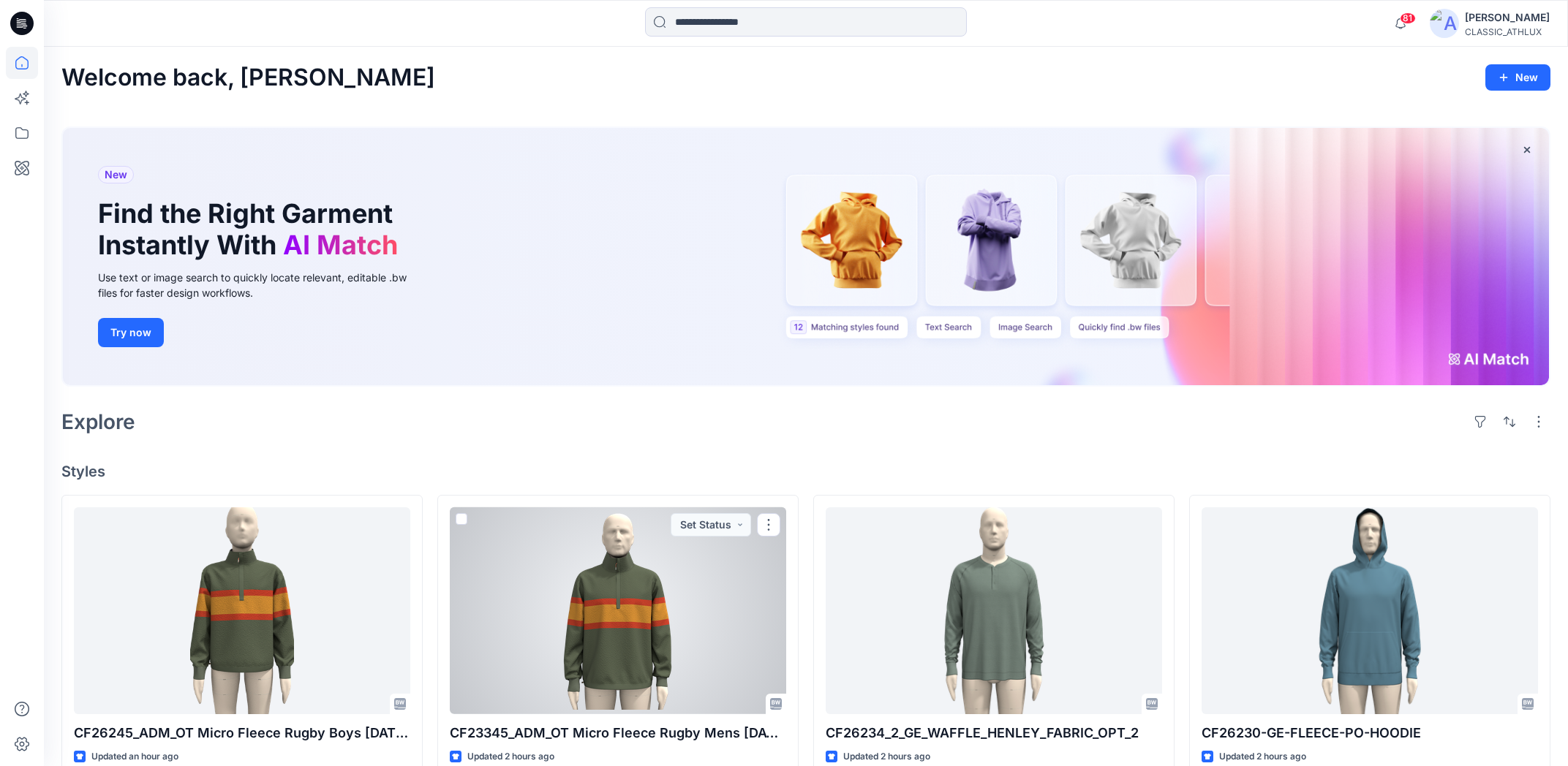
scroll to position [366, 0]
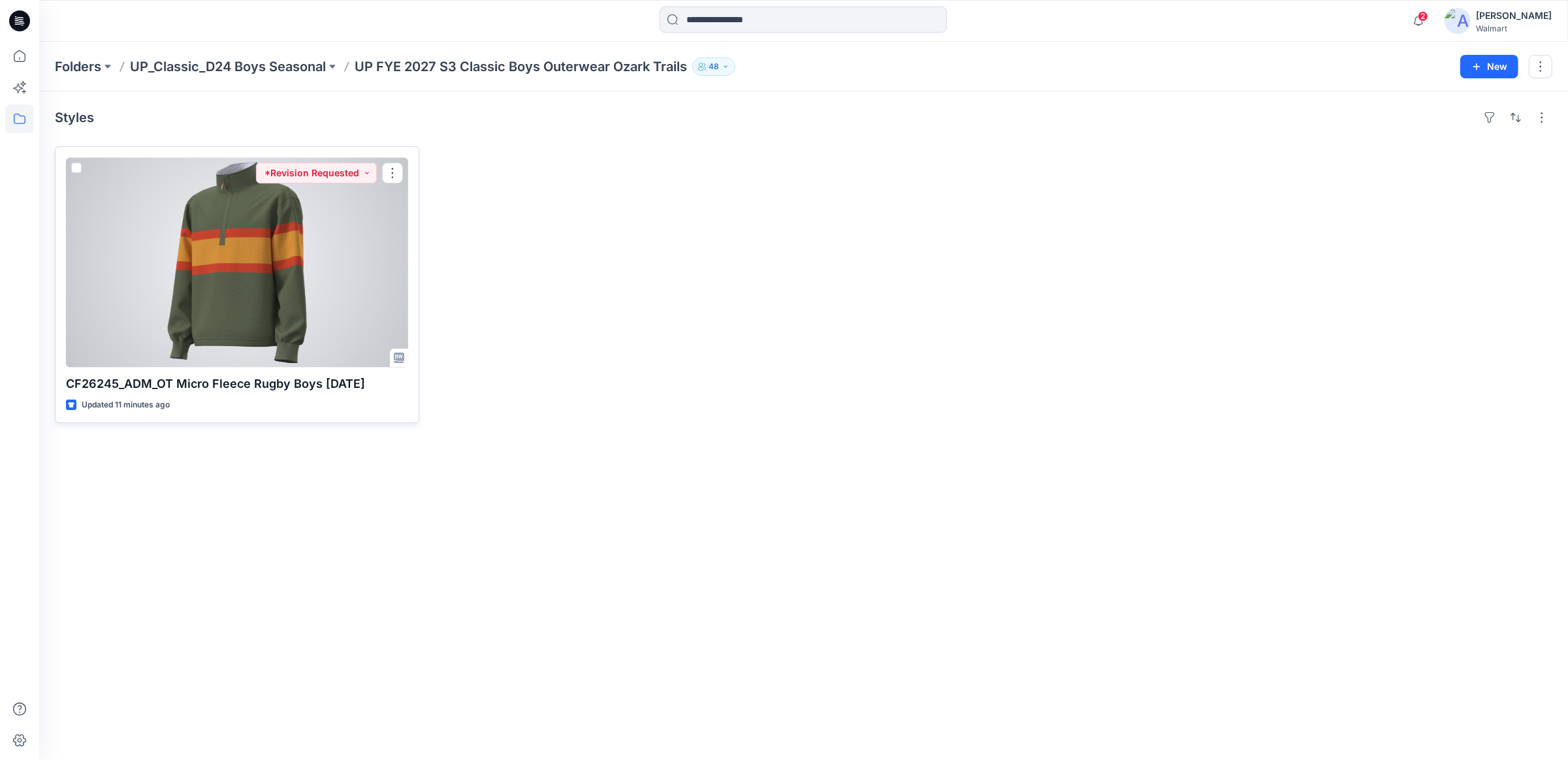
click at [318, 314] on div at bounding box center [237, 262] width 342 height 210
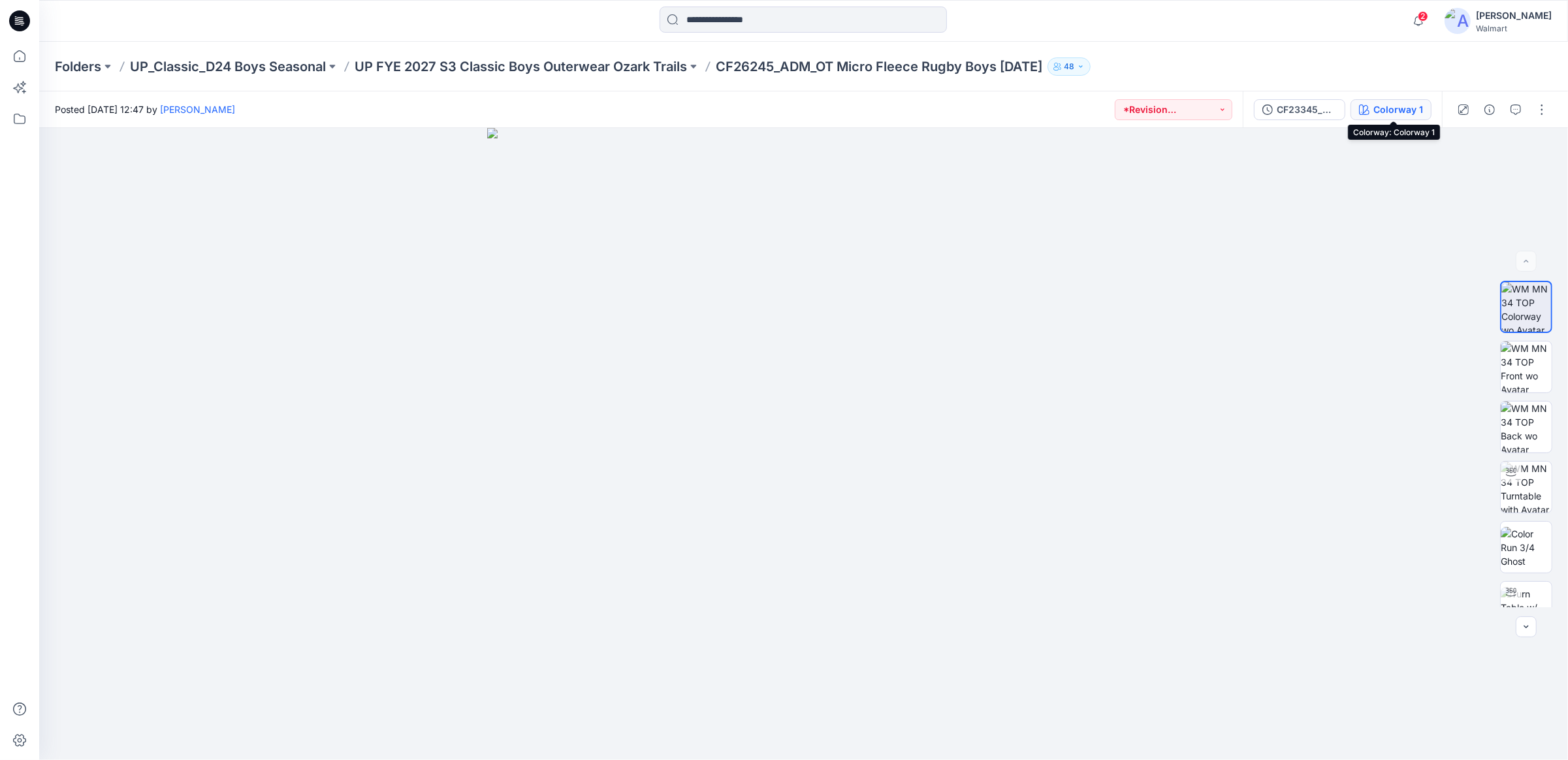
click at [1395, 110] on div "Colorway 1" at bounding box center [1398, 110] width 50 height 14
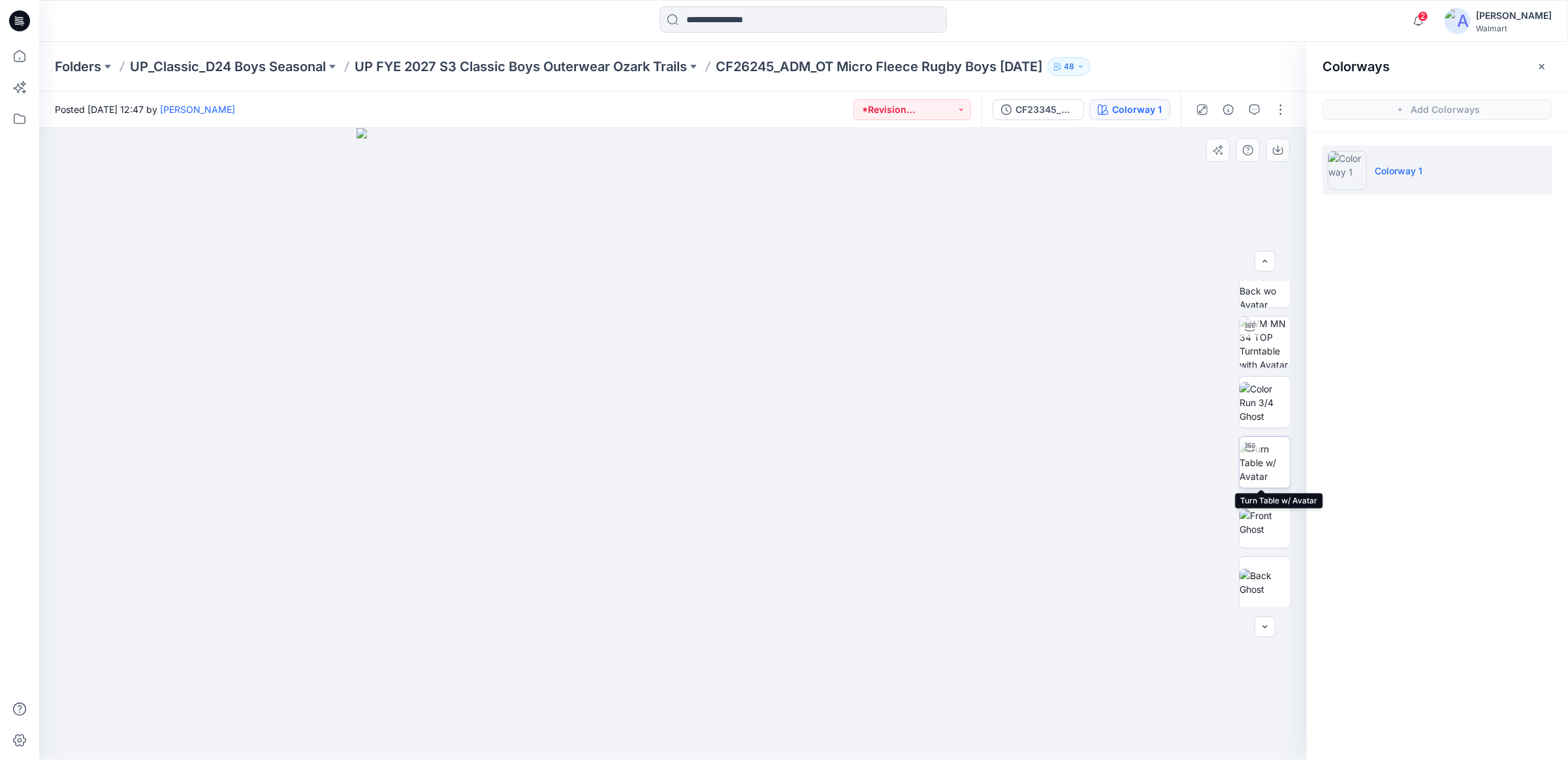
scroll to position [146, 0]
click at [1256, 344] on img at bounding box center [1265, 342] width 51 height 51
click at [1255, 454] on img at bounding box center [1265, 462] width 51 height 41
click at [1282, 116] on button "button" at bounding box center [1280, 110] width 21 height 21
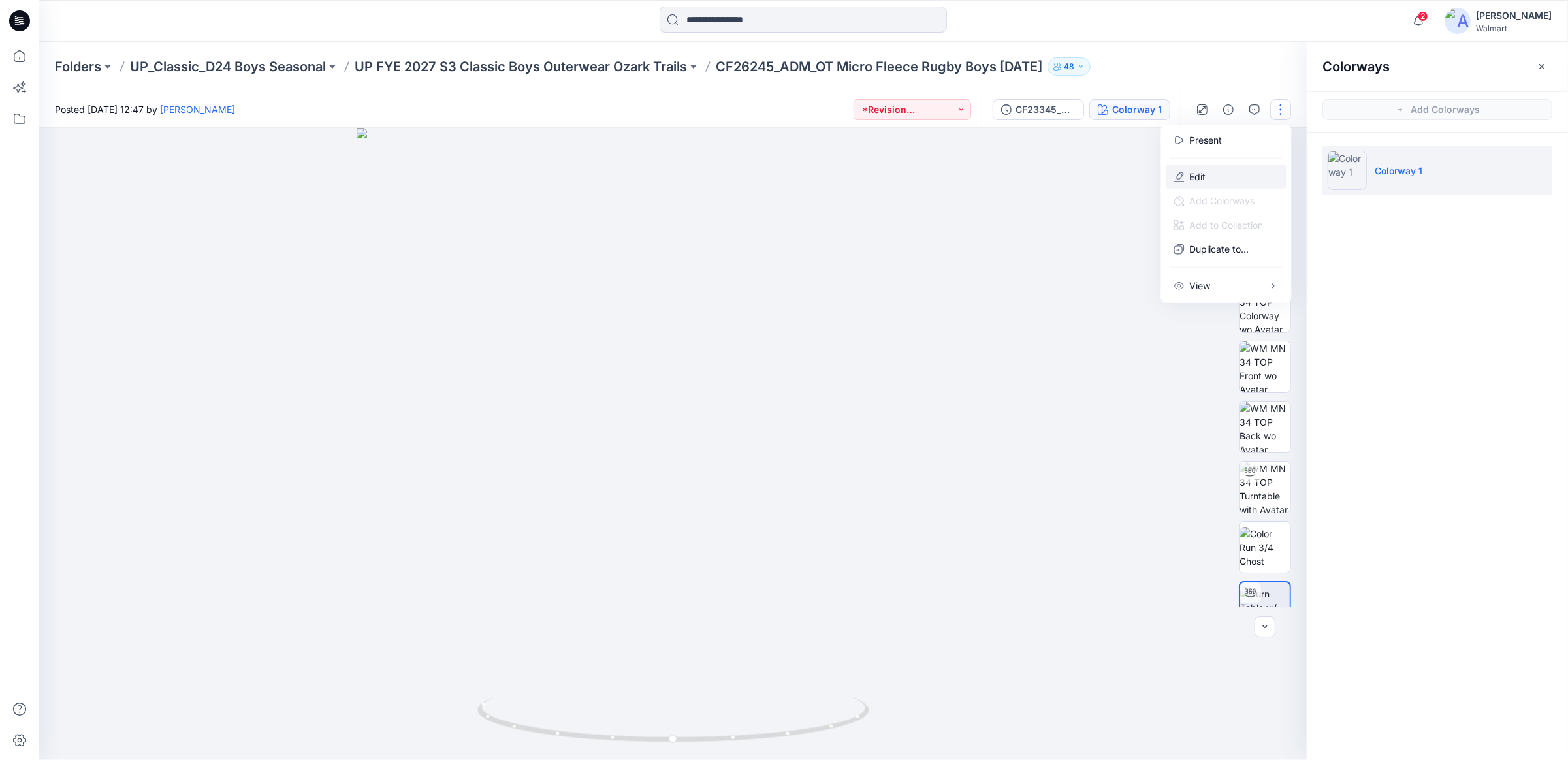
click at [1217, 184] on button "Edit" at bounding box center [1226, 177] width 120 height 24
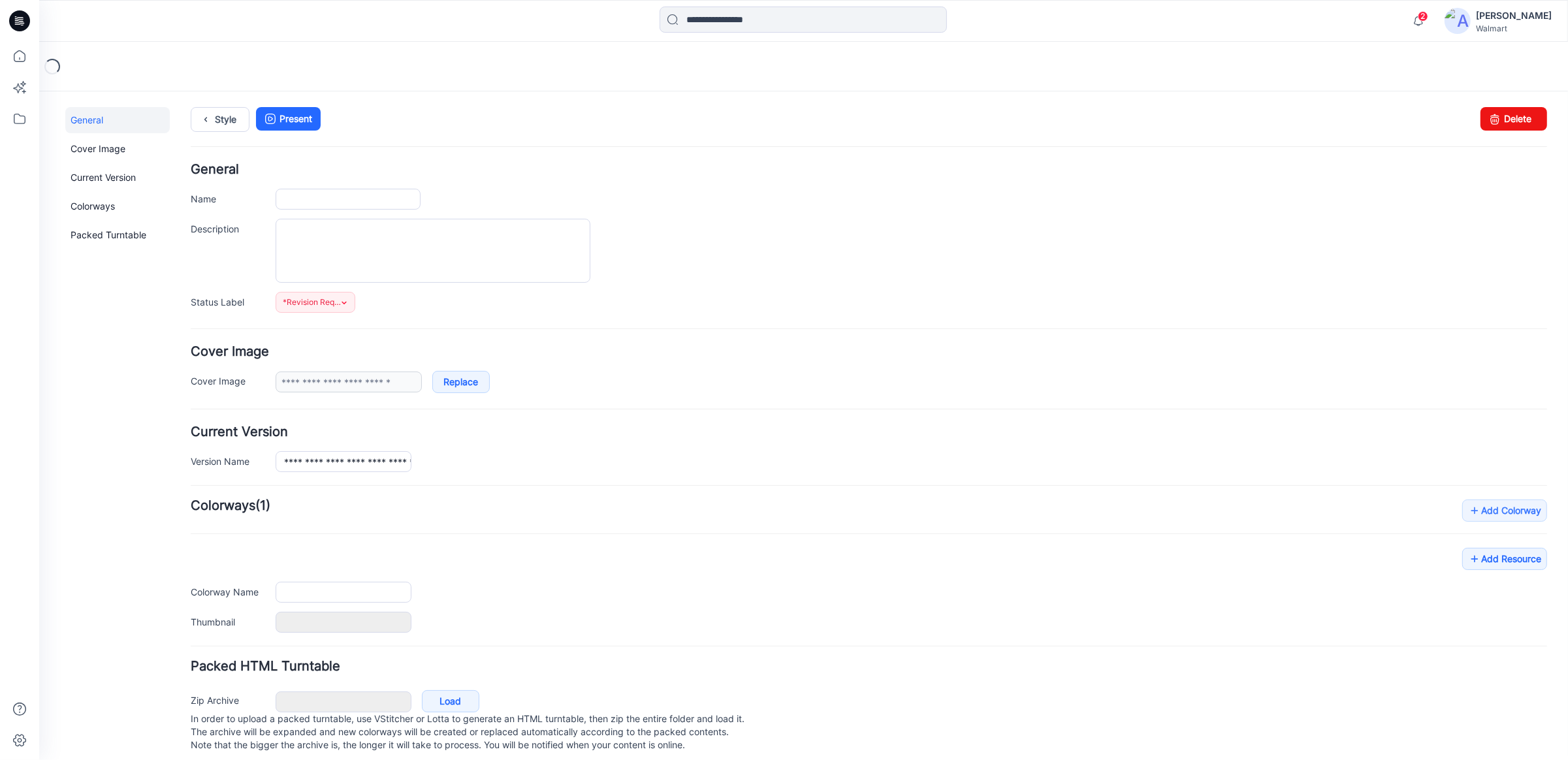
type input "**********"
type textarea "**********"
type input "**********"
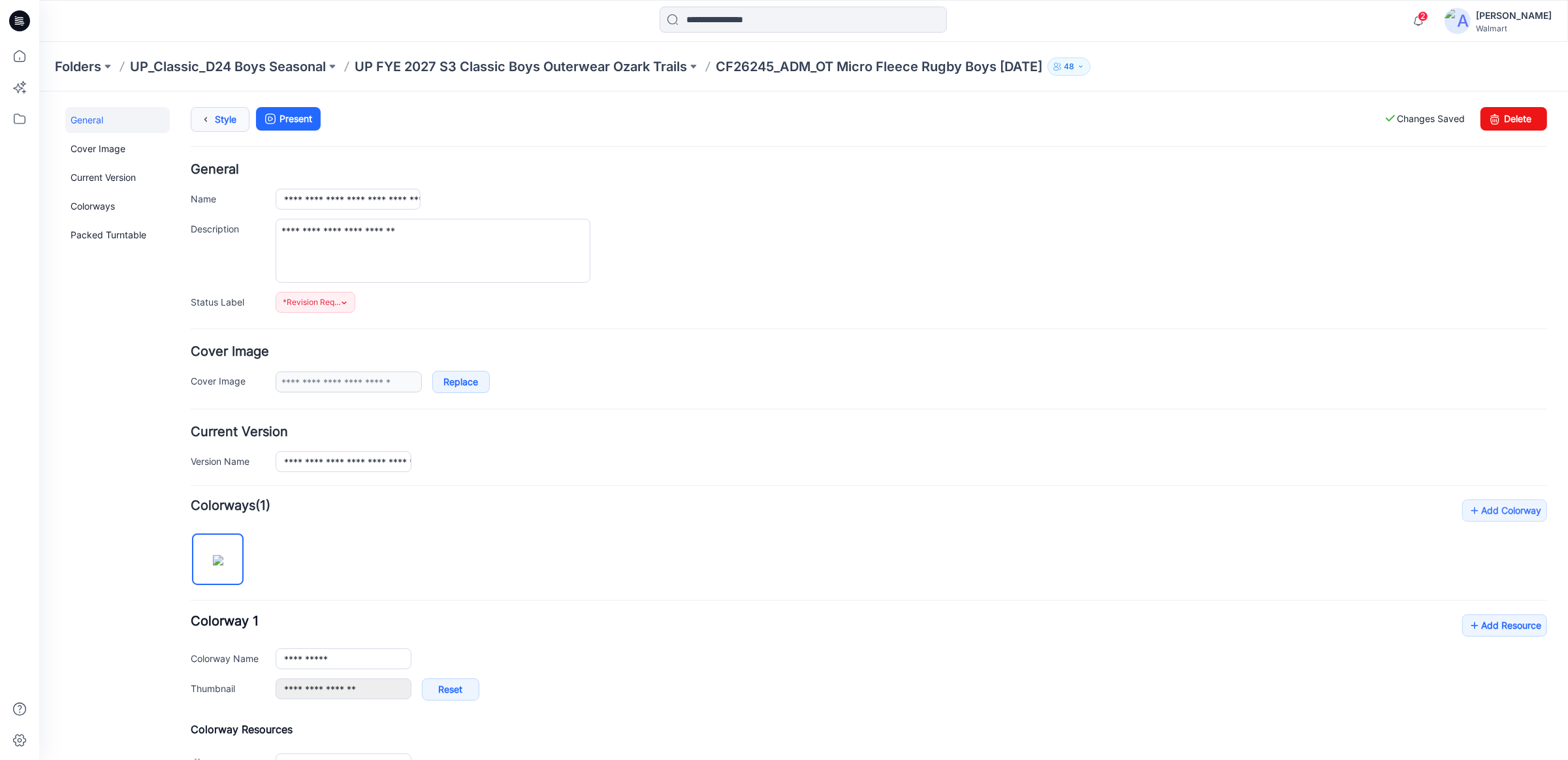
click at [217, 119] on link "Style" at bounding box center [219, 118] width 58 height 25
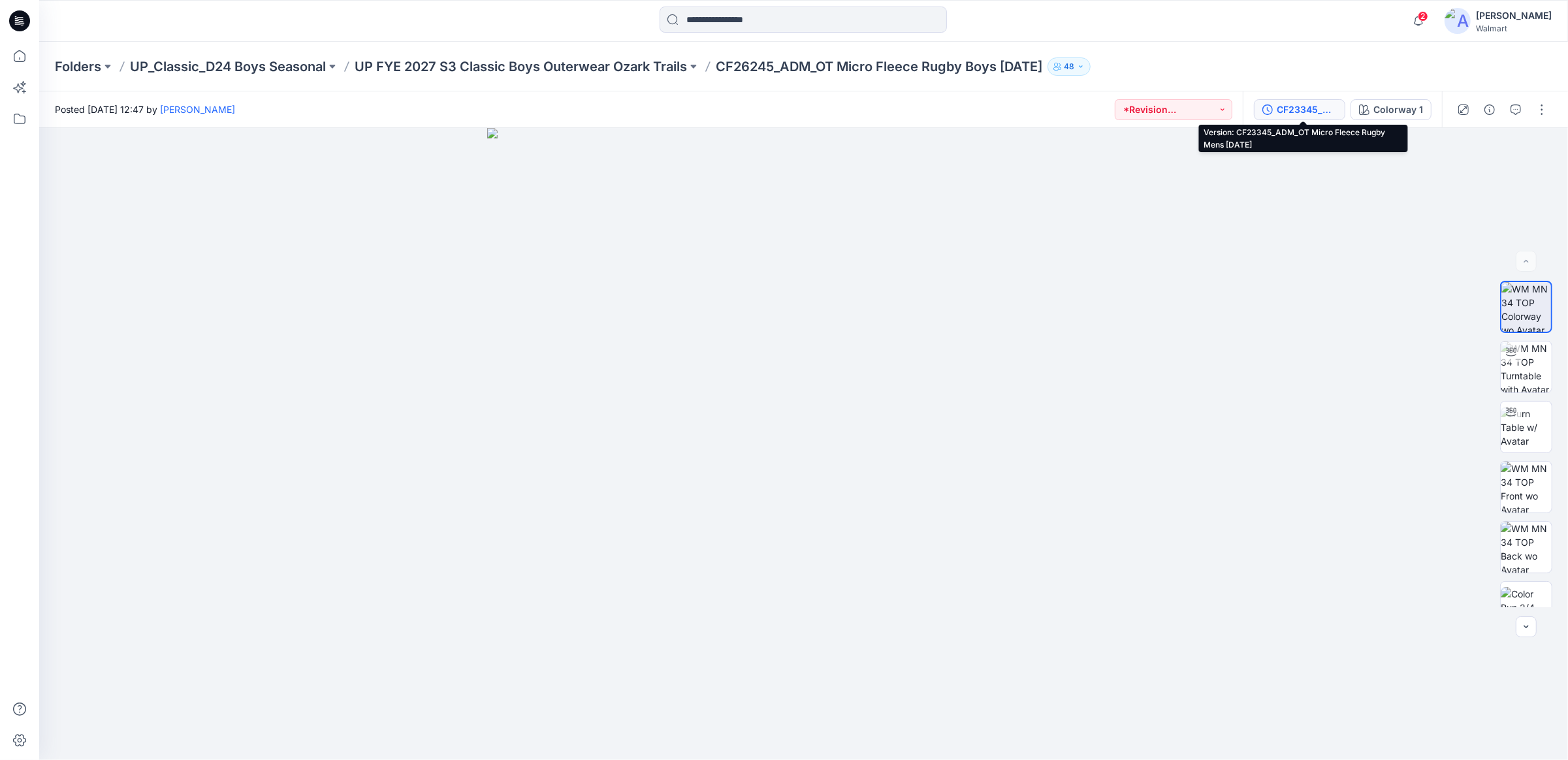
click at [1314, 113] on div "CF23345_ADM_OT Micro Fleece Rugby Mens [DATE]" at bounding box center [1306, 110] width 60 height 14
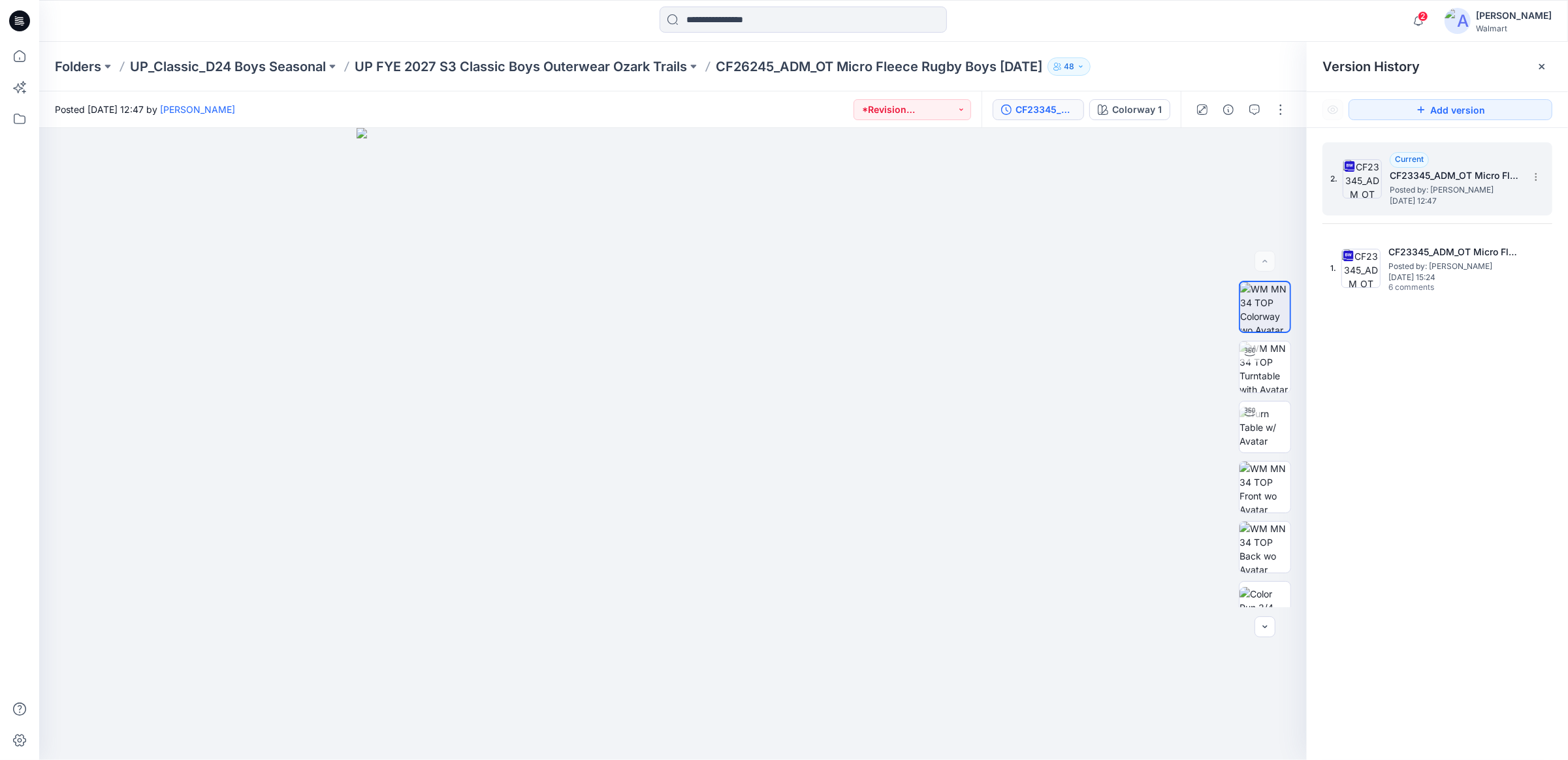
click at [1402, 193] on span "Posted by: Chantal Blommerde" at bounding box center [1454, 190] width 130 height 13
click at [1145, 109] on div "Colorway 1" at bounding box center [1137, 110] width 50 height 14
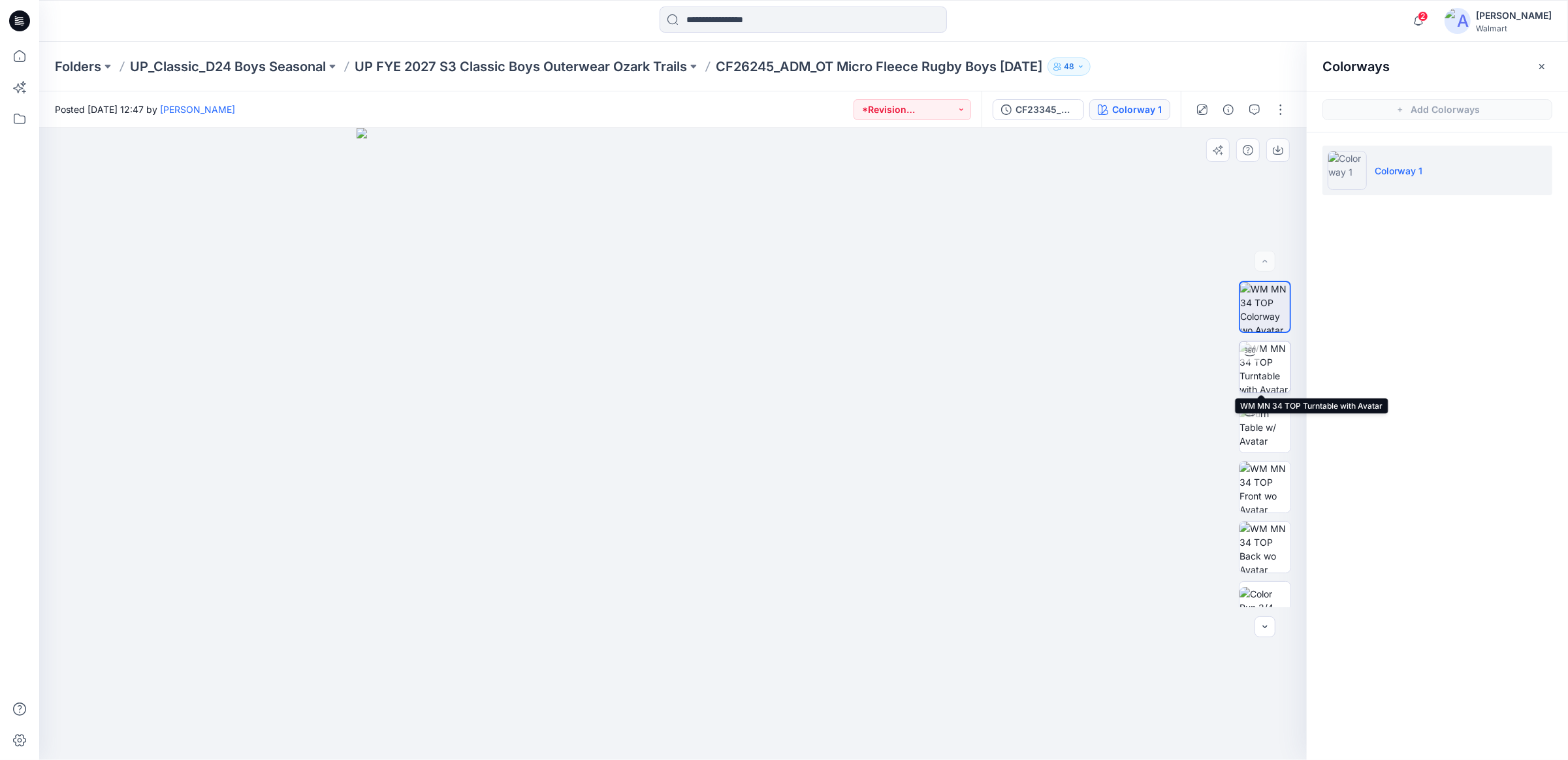
click at [1266, 362] on img at bounding box center [1265, 367] width 51 height 51
click at [1271, 426] on img at bounding box center [1265, 426] width 51 height 41
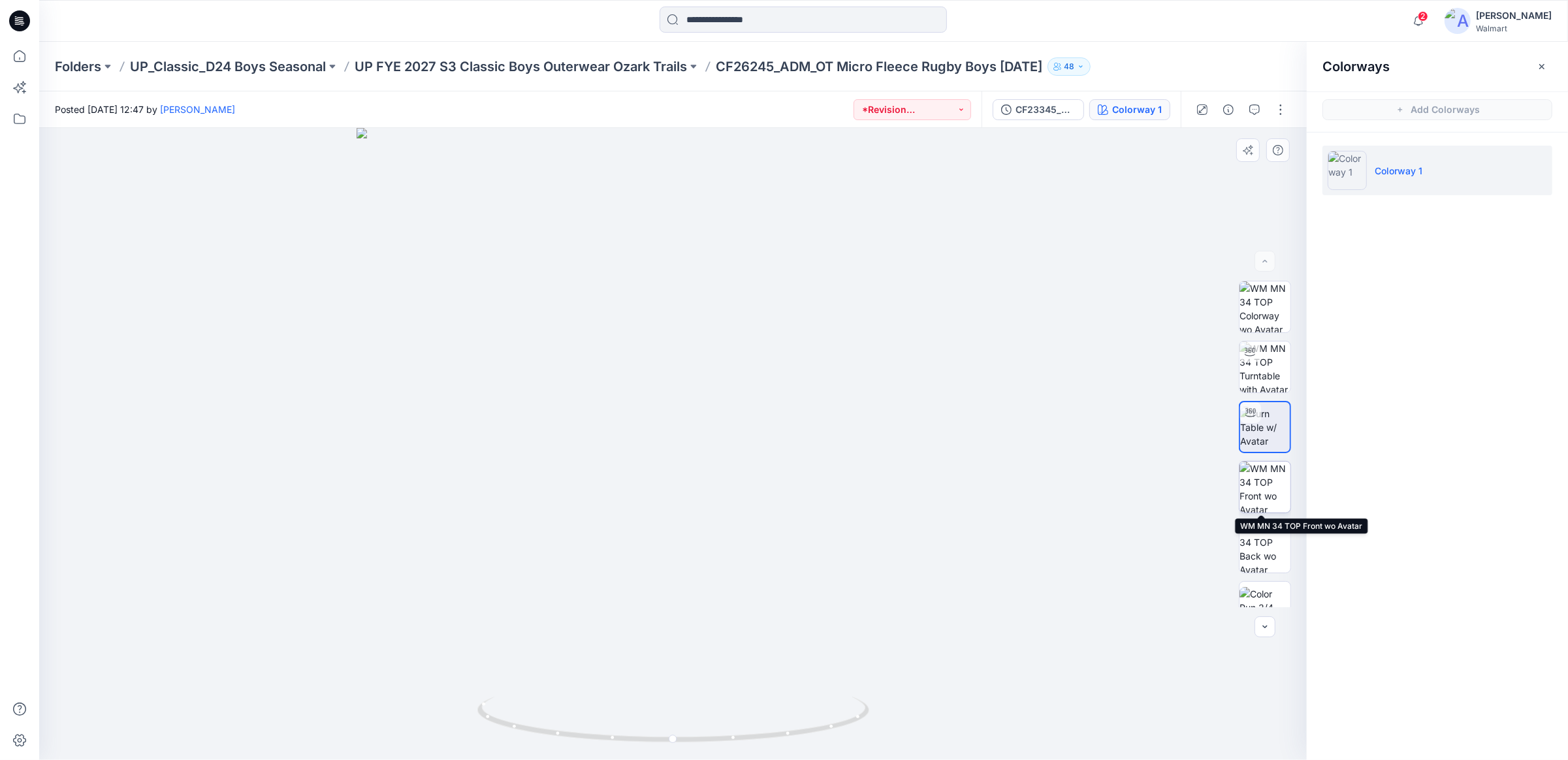
click at [1262, 493] on img at bounding box center [1265, 487] width 51 height 51
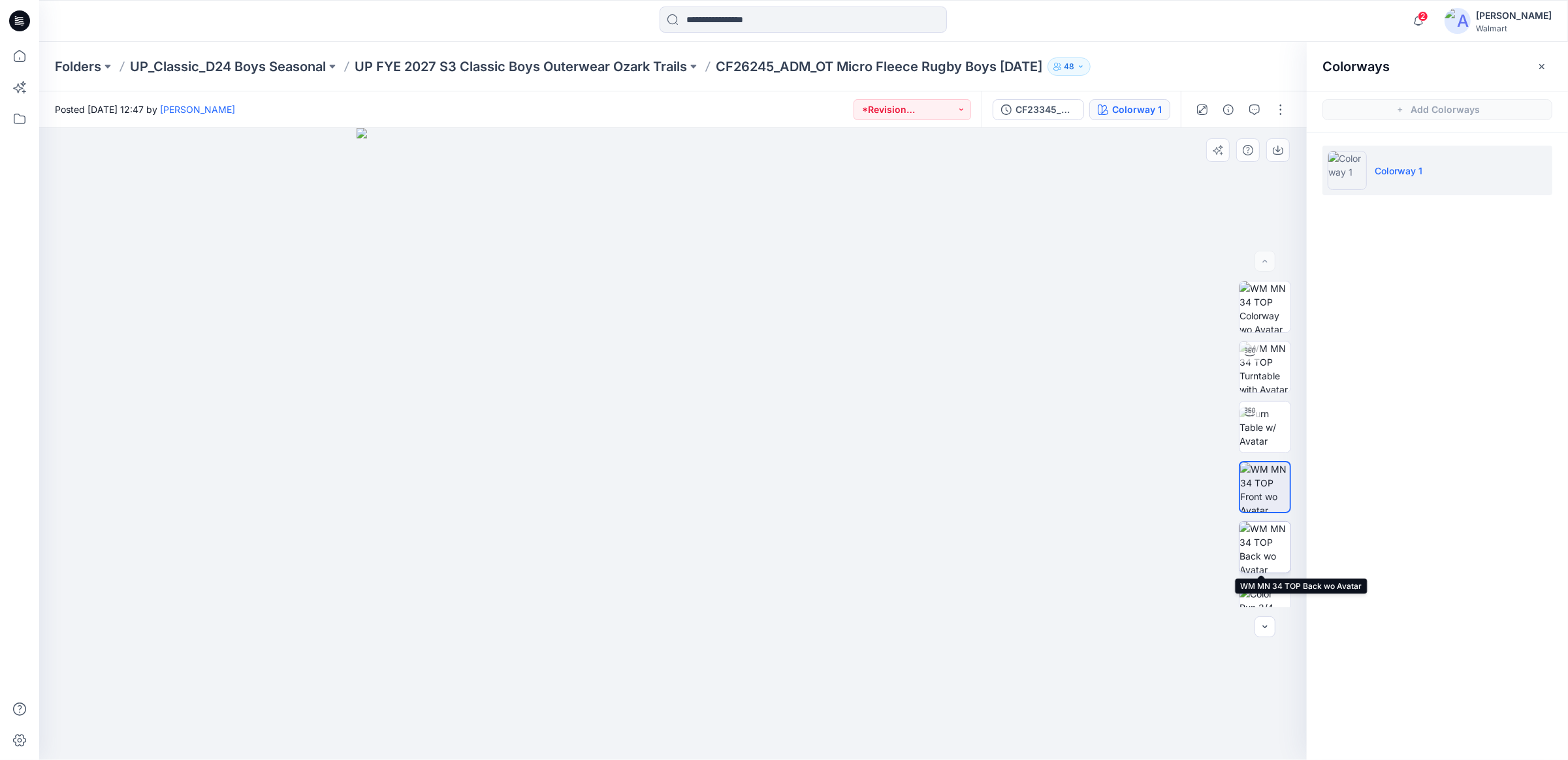
click at [1266, 549] on img at bounding box center [1265, 547] width 51 height 51
click at [1266, 592] on img at bounding box center [1265, 607] width 51 height 41
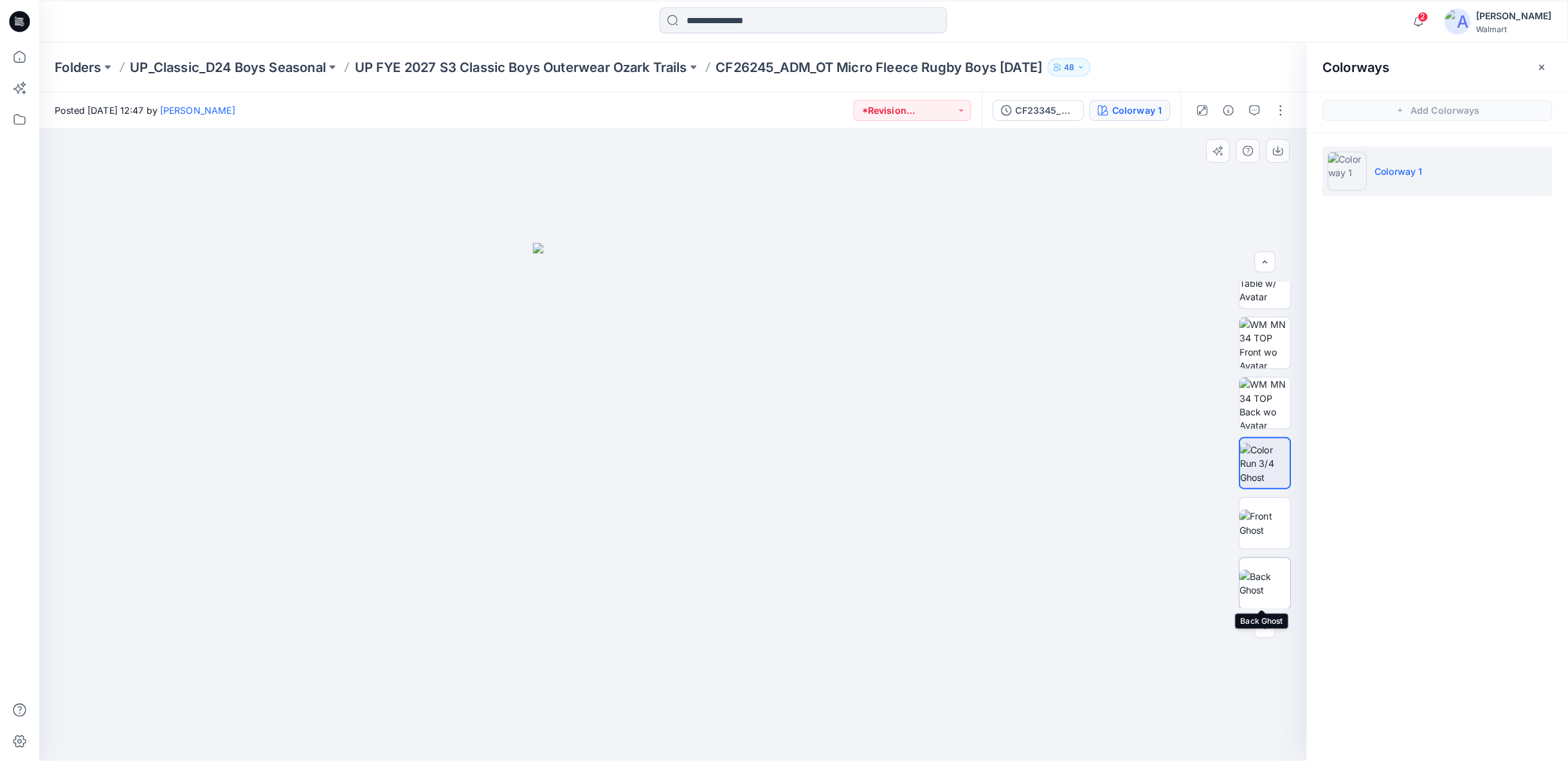
scroll to position [143, 0]
click at [1243, 527] on img at bounding box center [1245, 514] width 50 height 27
click at [1242, 573] on img at bounding box center [1245, 573] width 50 height 27
click at [1199, 79] on div "Folders UP_Classic_D24 Boys Seasonal UP FYE 2027 S3 Classic Boys Outerwear Ozar…" at bounding box center [791, 65] width 1505 height 49
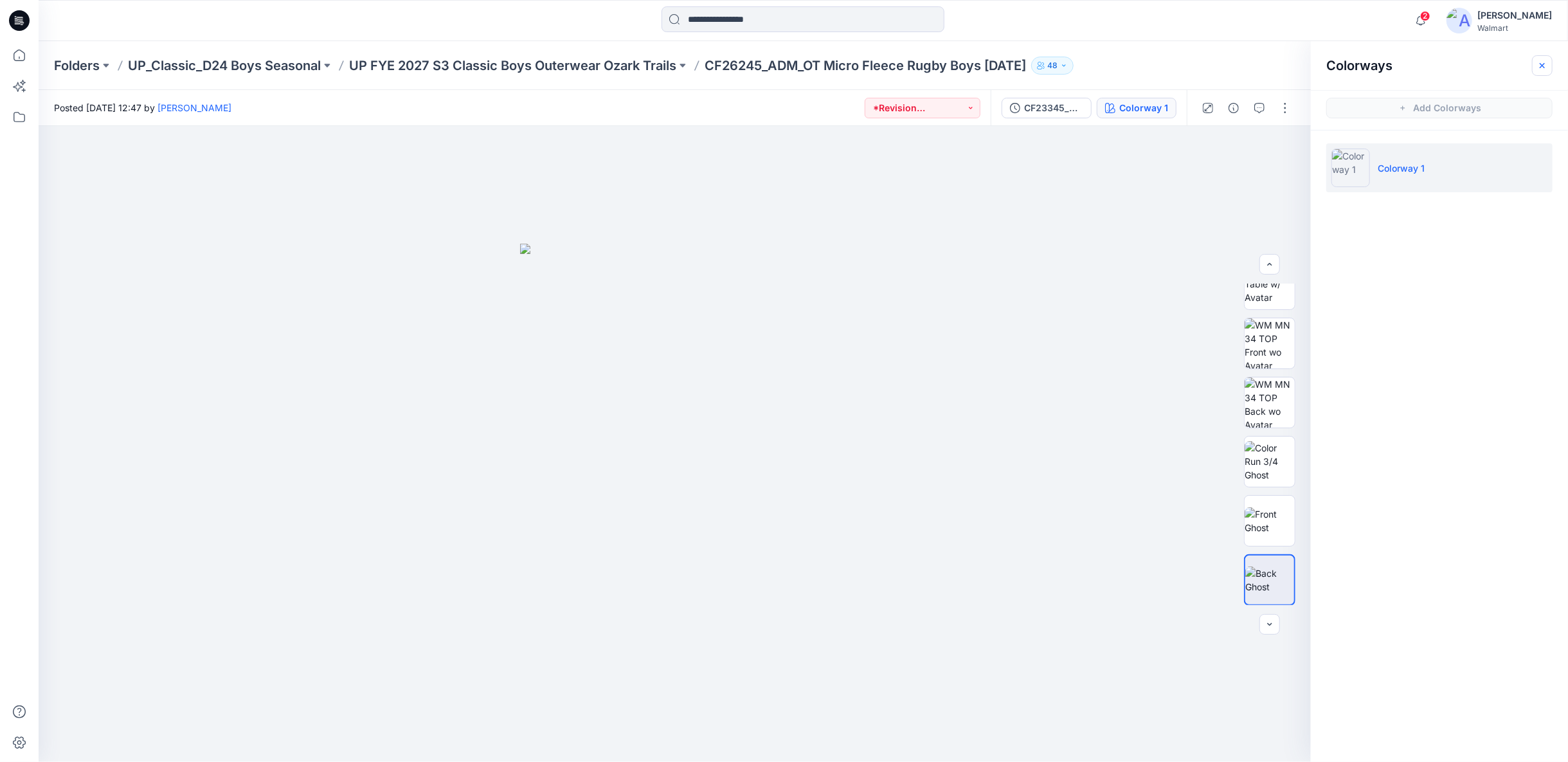
click at [1543, 65] on icon "button" at bounding box center [1541, 65] width 10 height 10
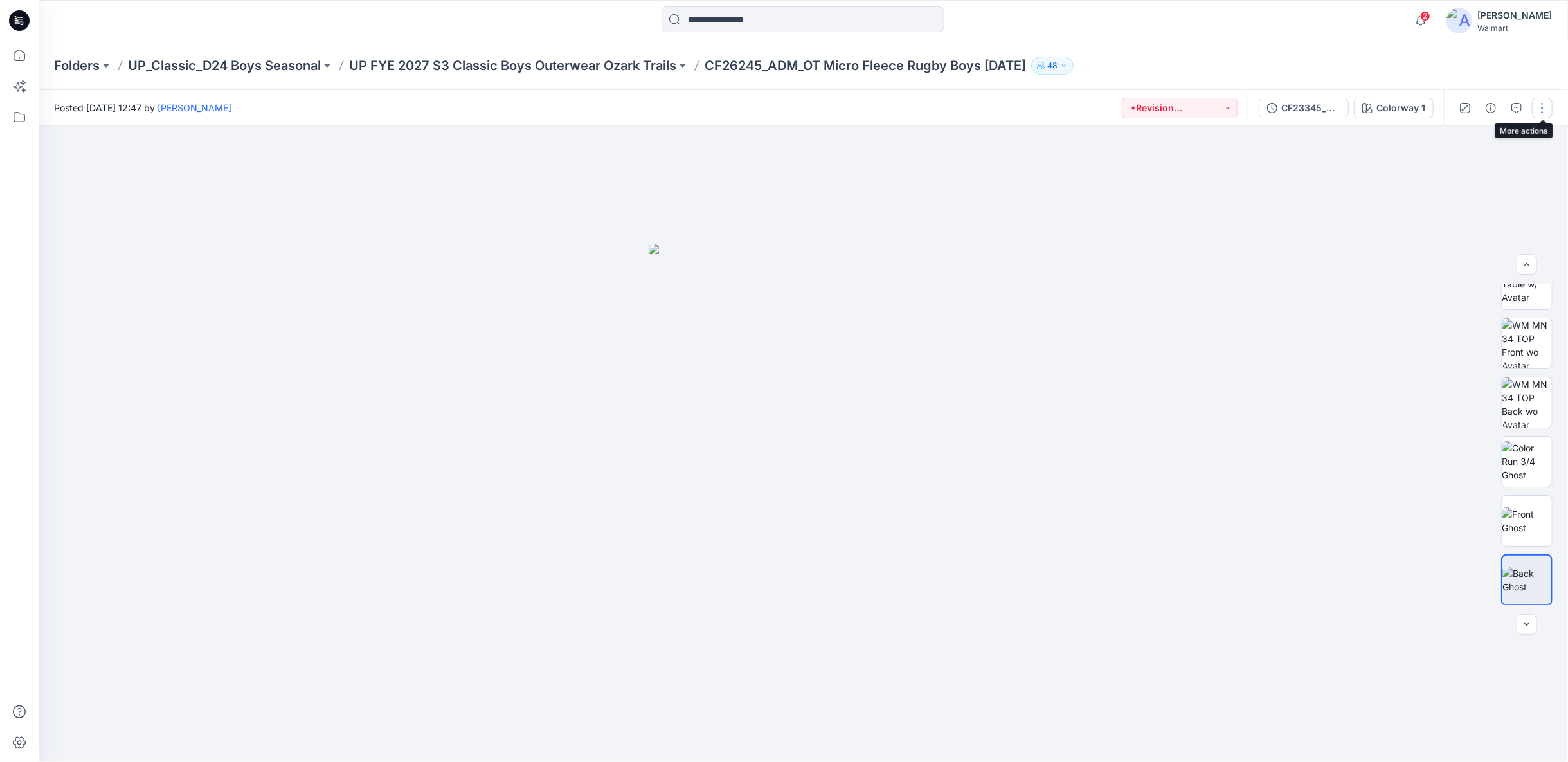
click at [1543, 116] on button "button" at bounding box center [1542, 108] width 20 height 20
click at [1464, 179] on p "Edit" at bounding box center [1460, 173] width 16 height 13
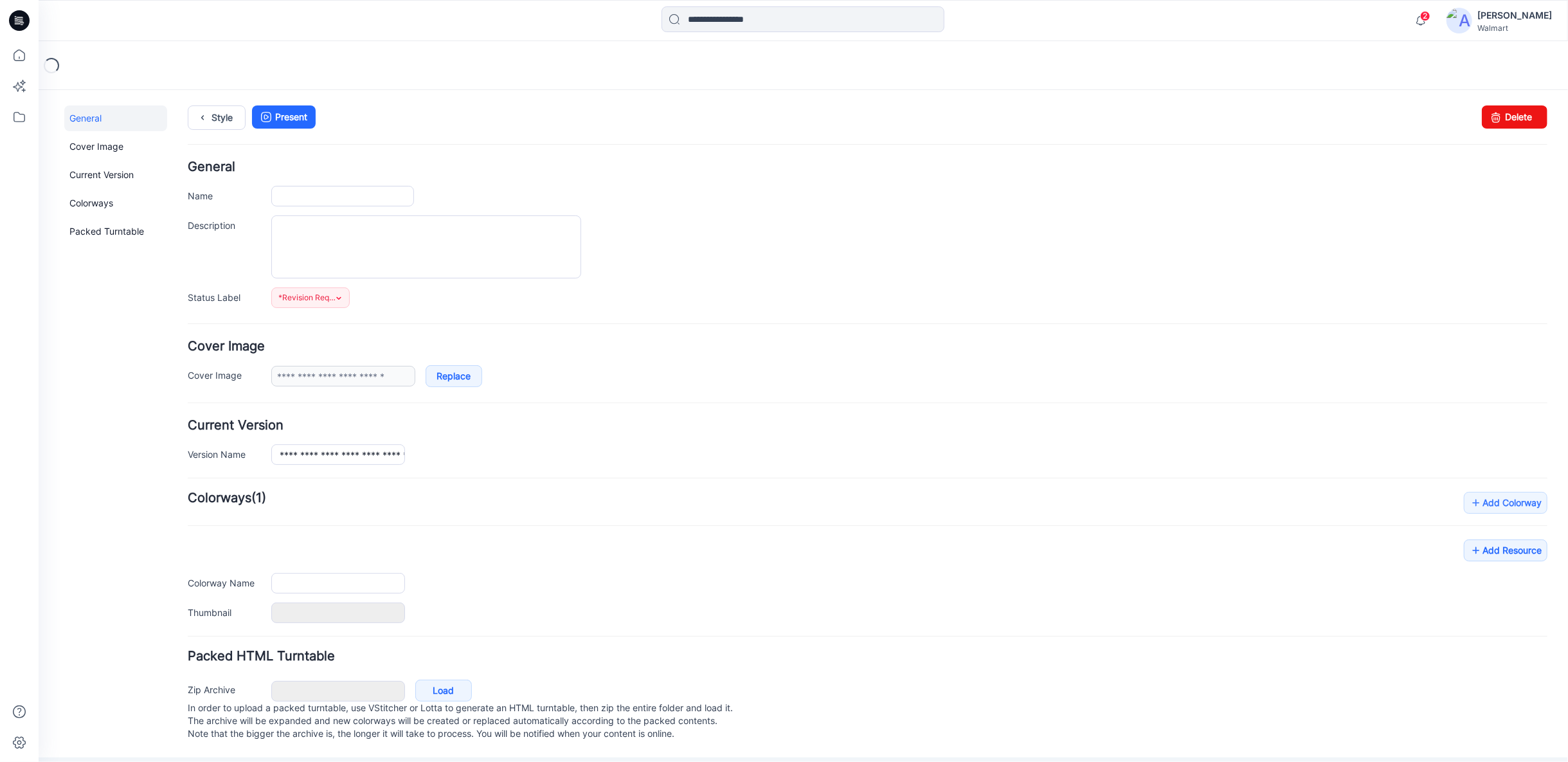
type input "**********"
type textarea "**********"
type input "**********"
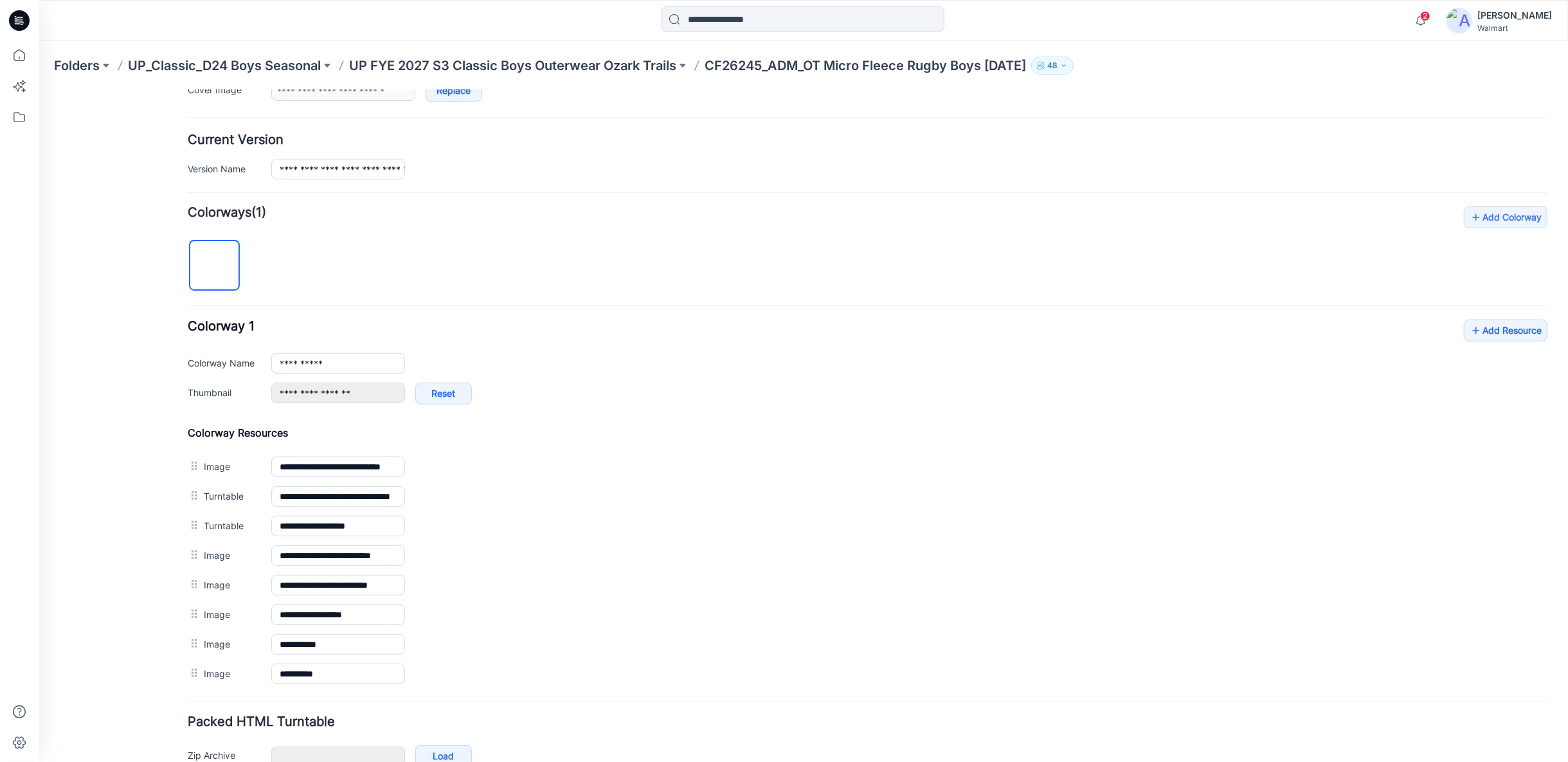
scroll to position [351, 0]
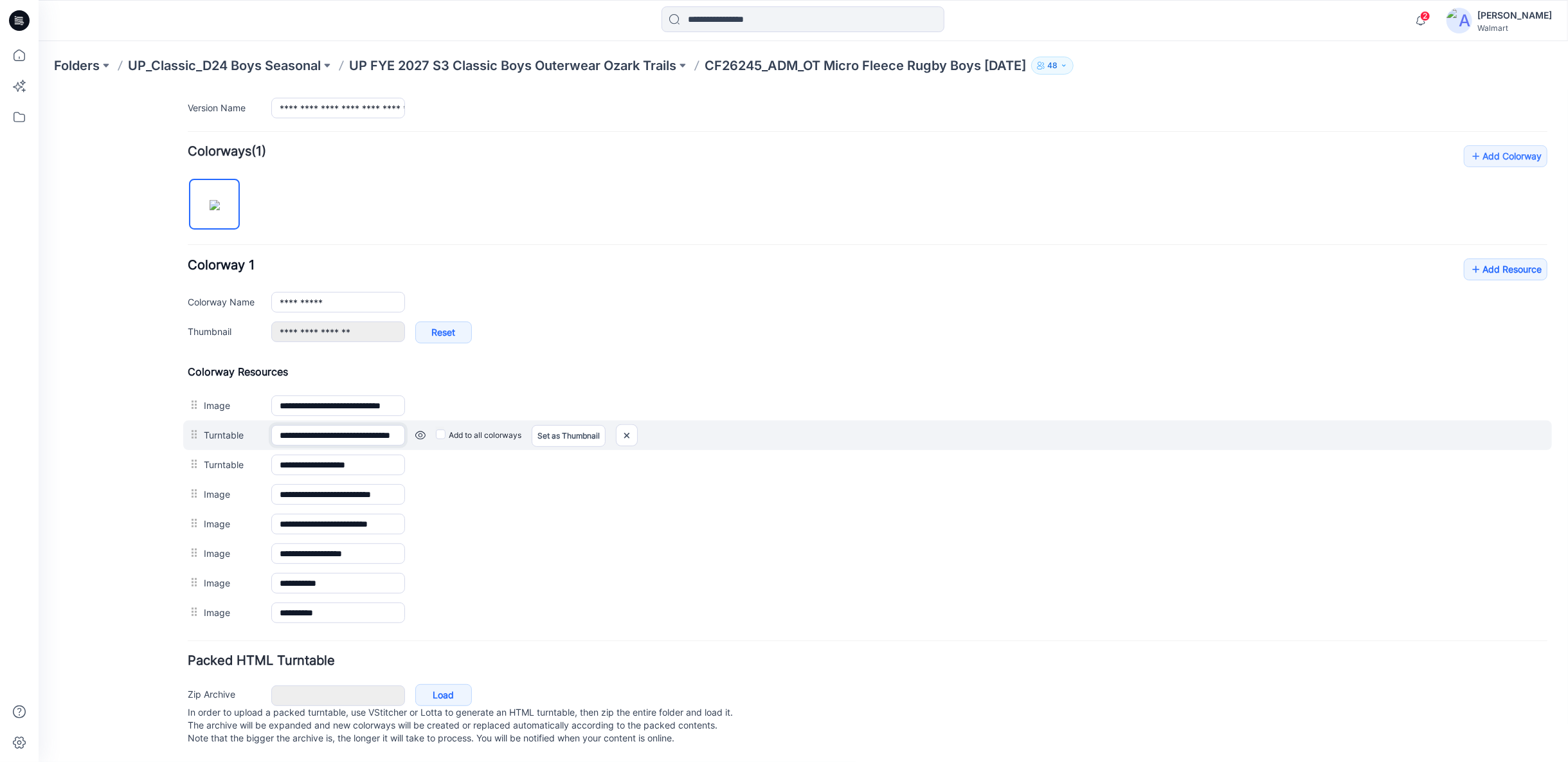
click at [339, 425] on input "**********" at bounding box center [338, 435] width 134 height 20
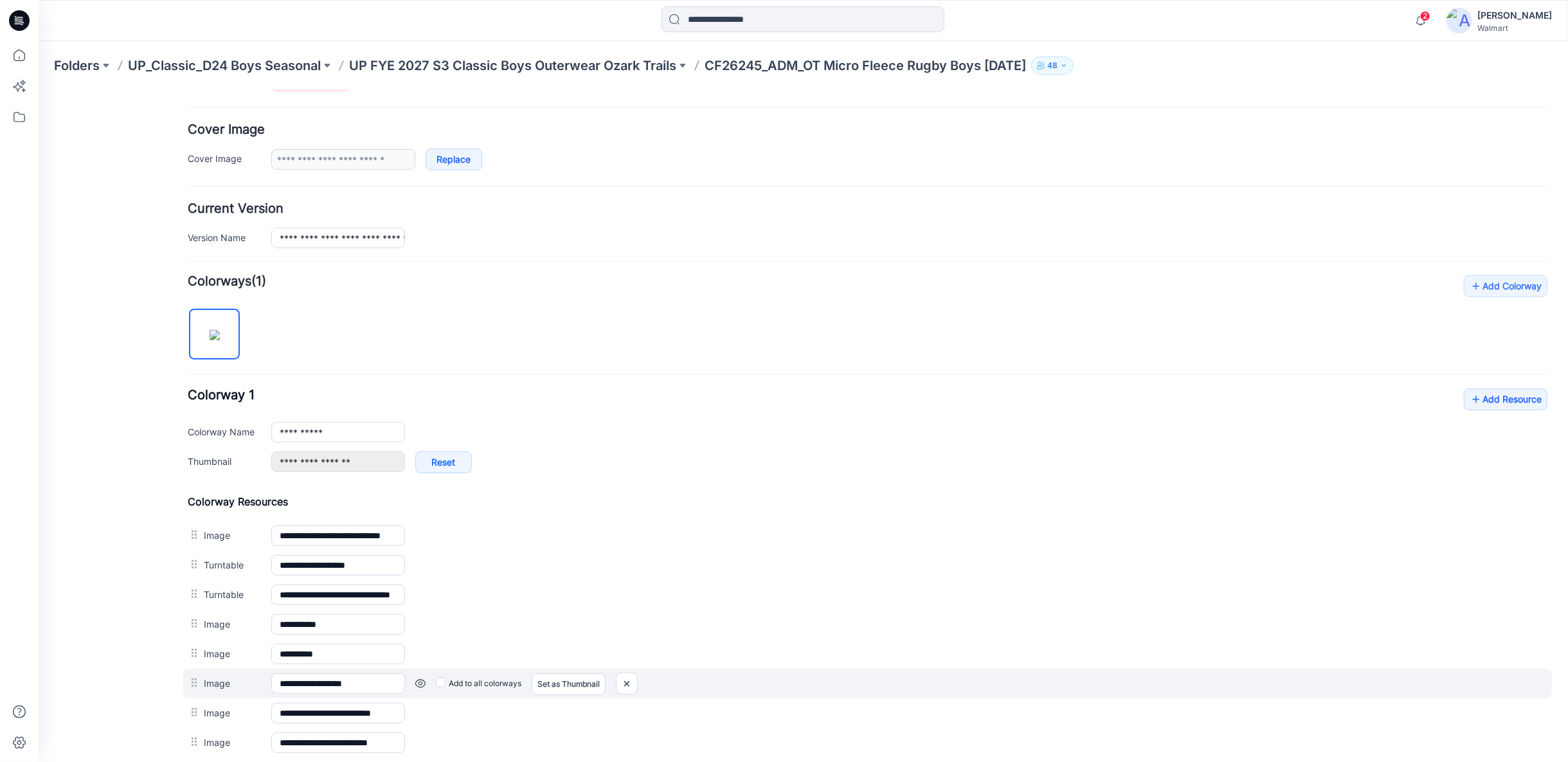
scroll to position [209, 0]
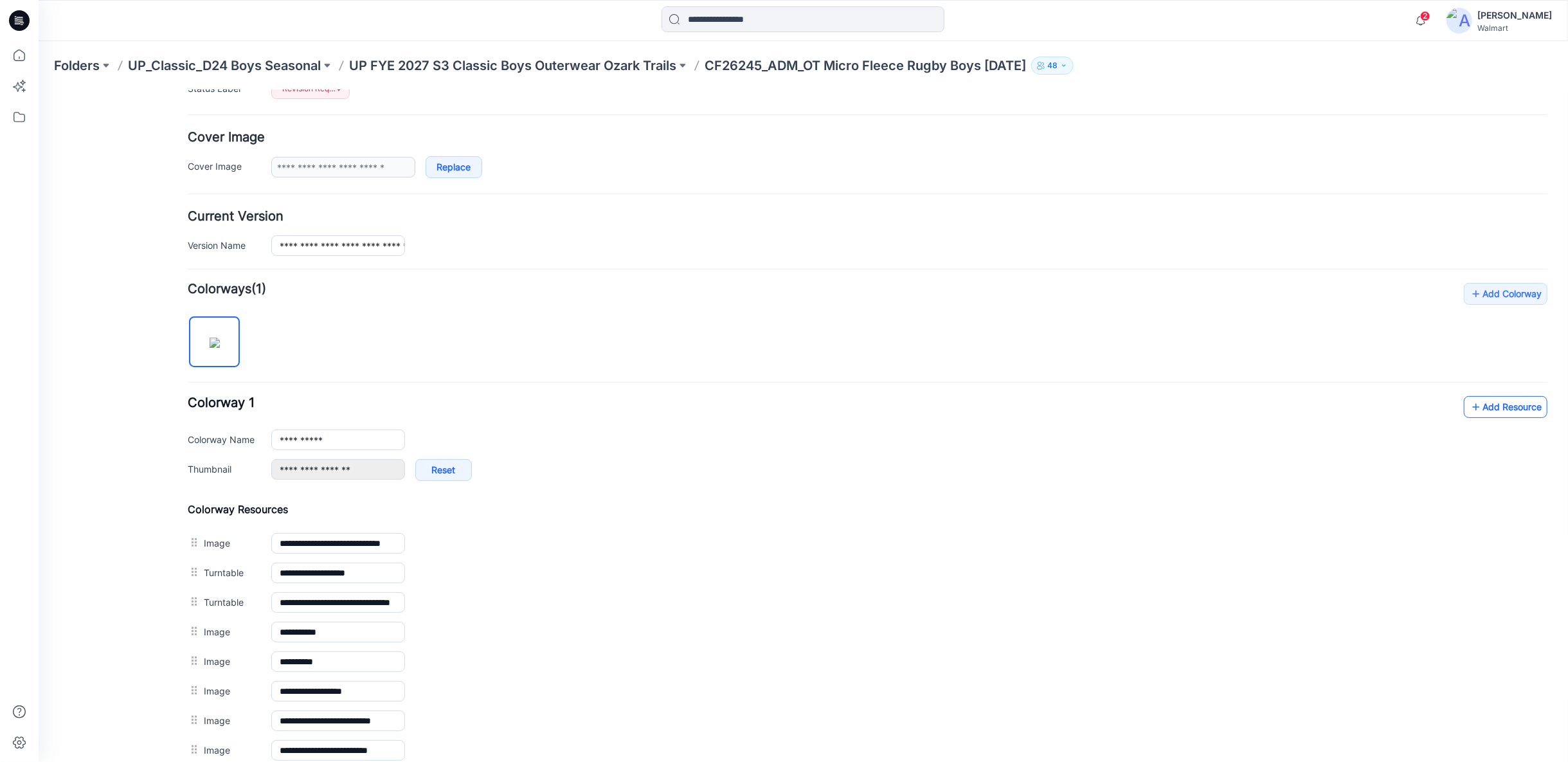
click at [1469, 406] on icon at bounding box center [1475, 407] width 13 height 20
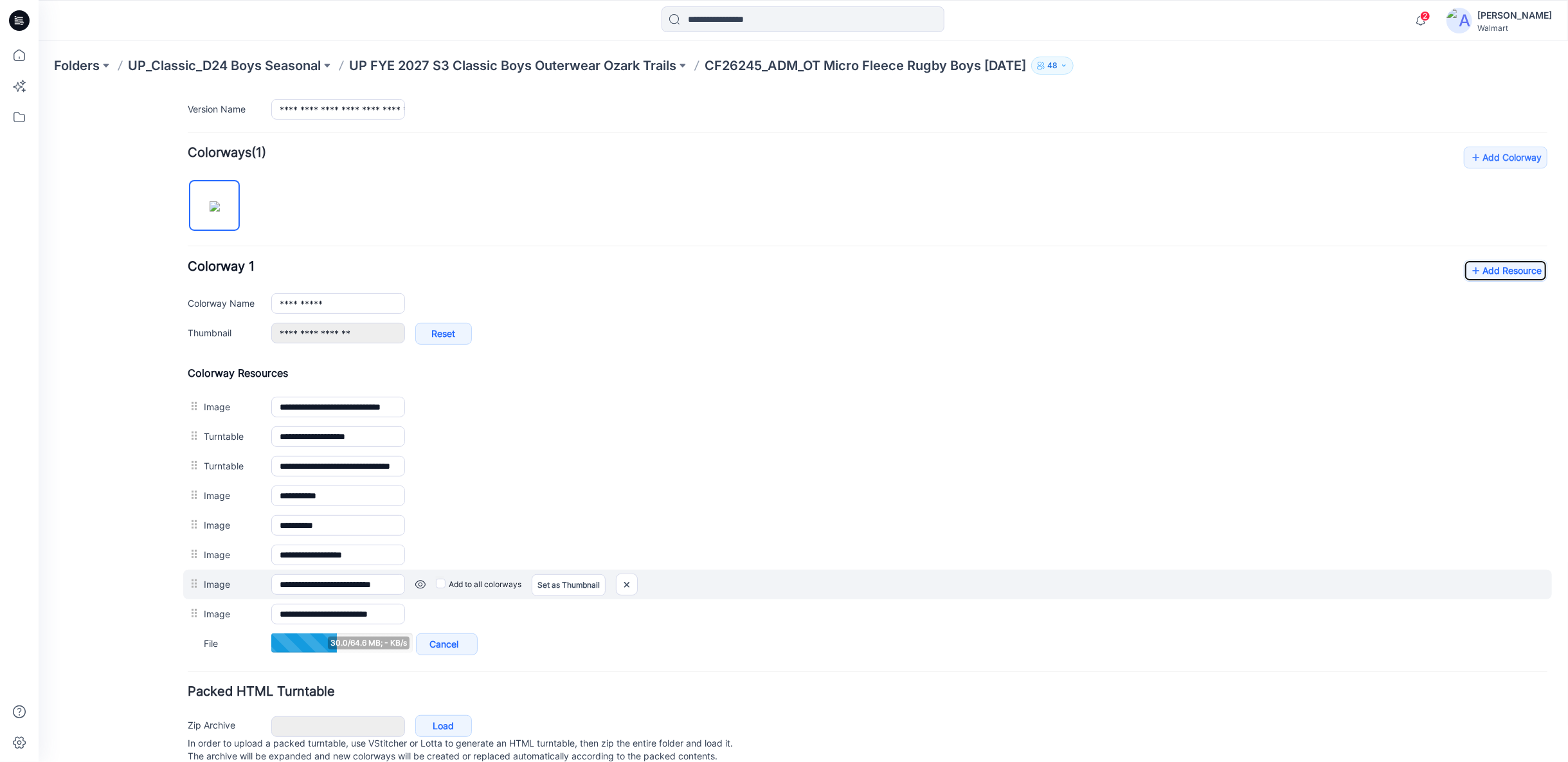
scroll to position [351, 0]
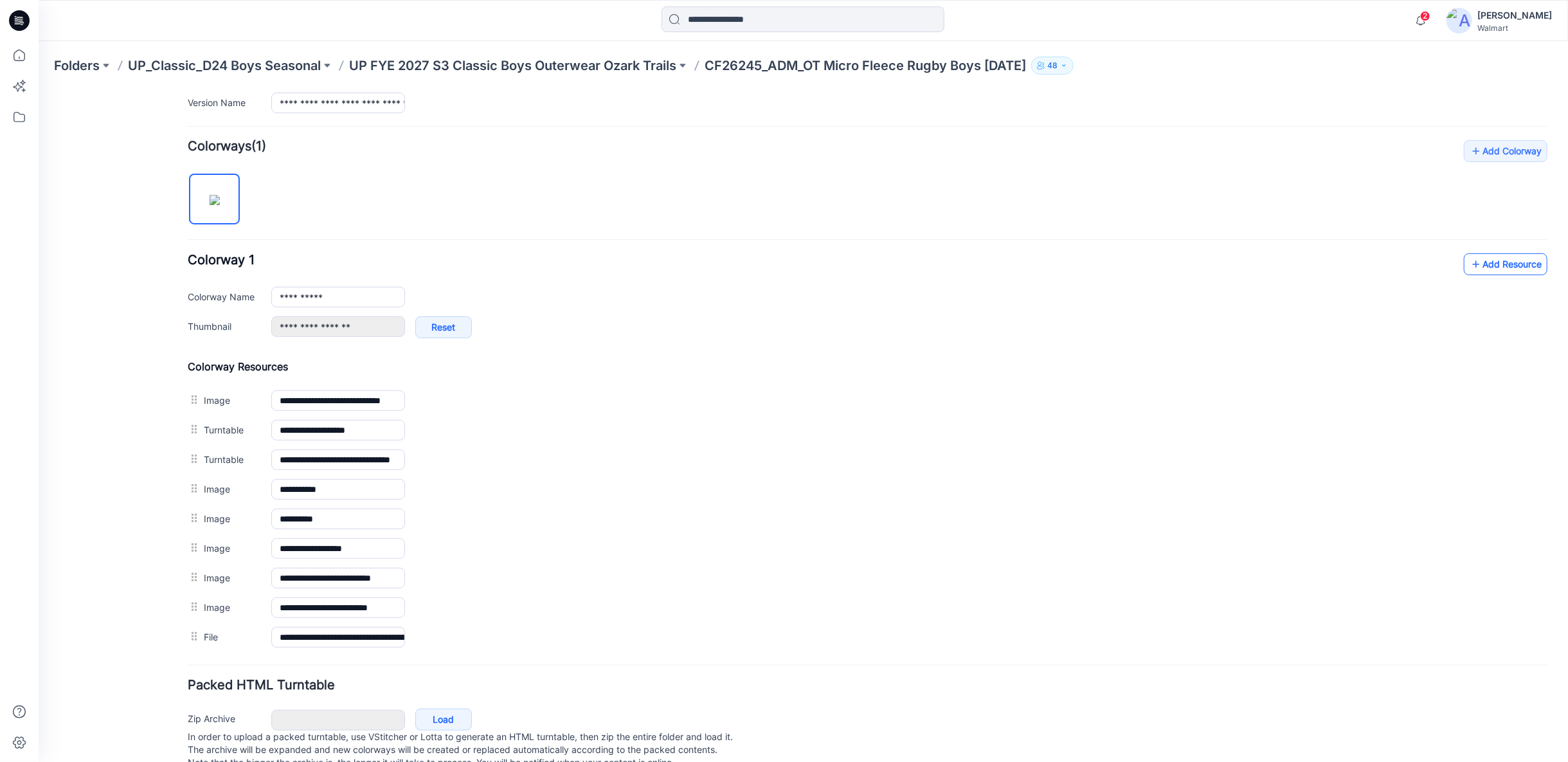
click at [1492, 261] on link "Add Resource" at bounding box center [1505, 264] width 83 height 22
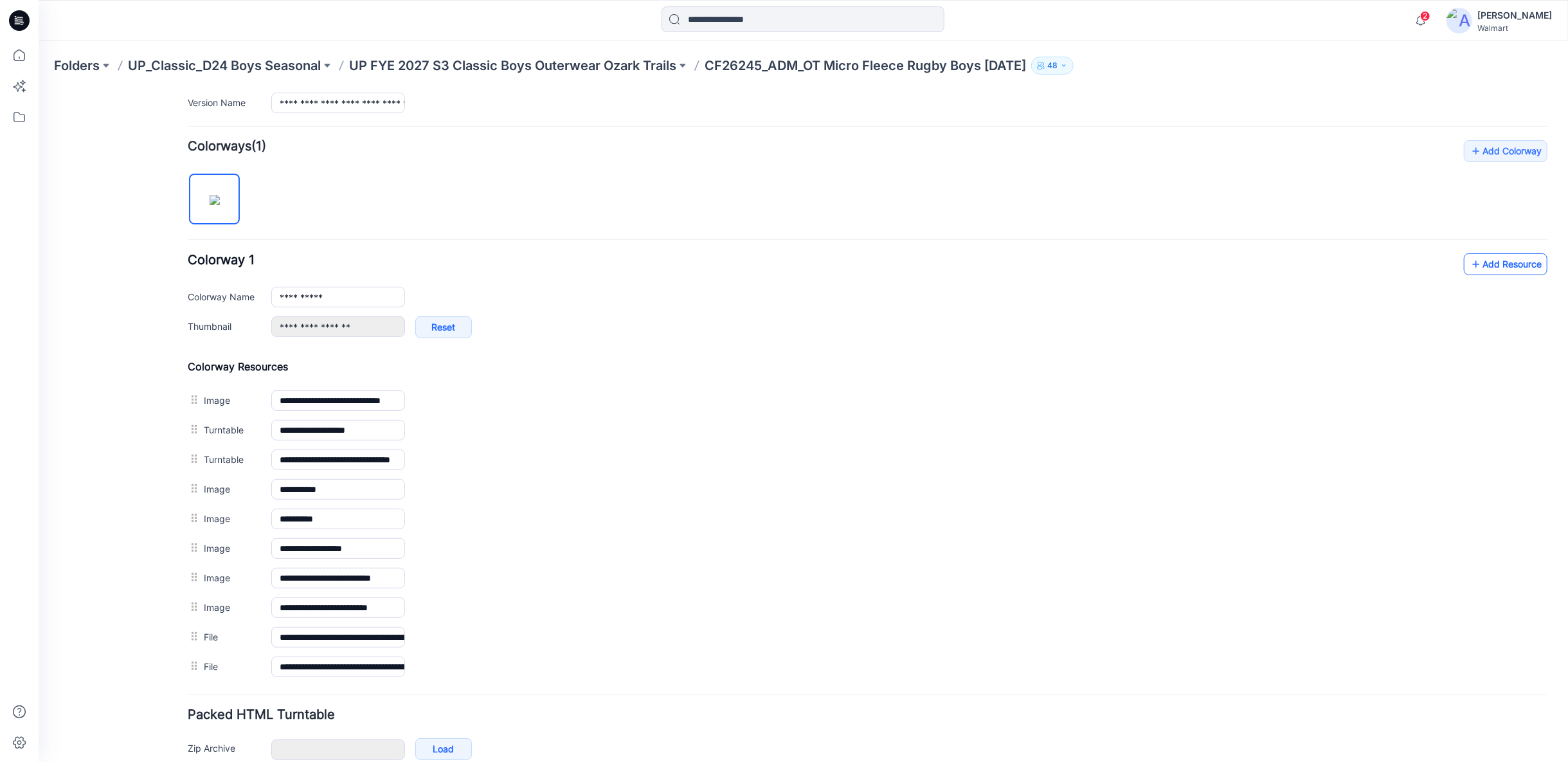
click at [1505, 262] on link "Add Resource" at bounding box center [1505, 264] width 83 height 22
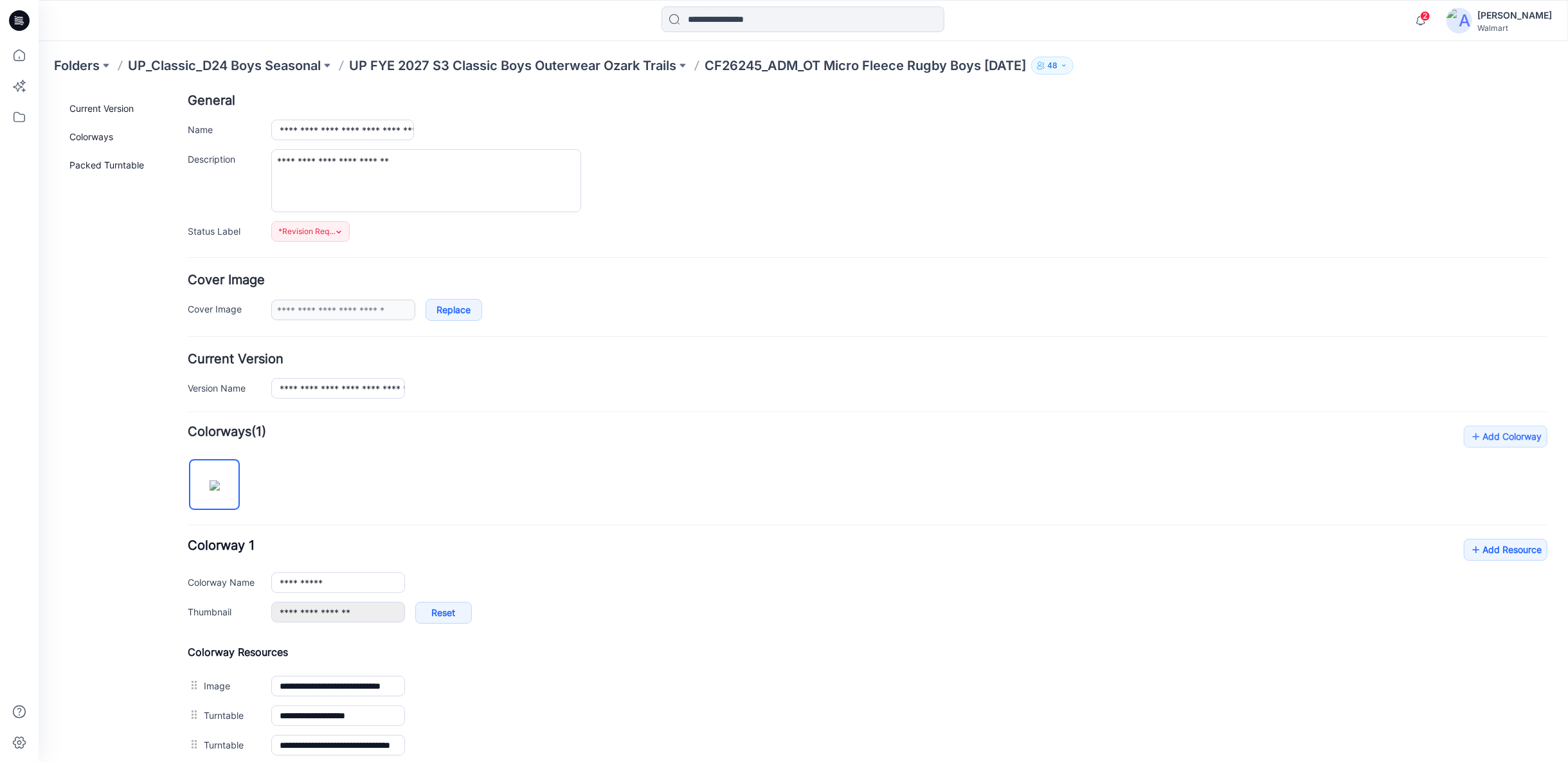
scroll to position [0, 0]
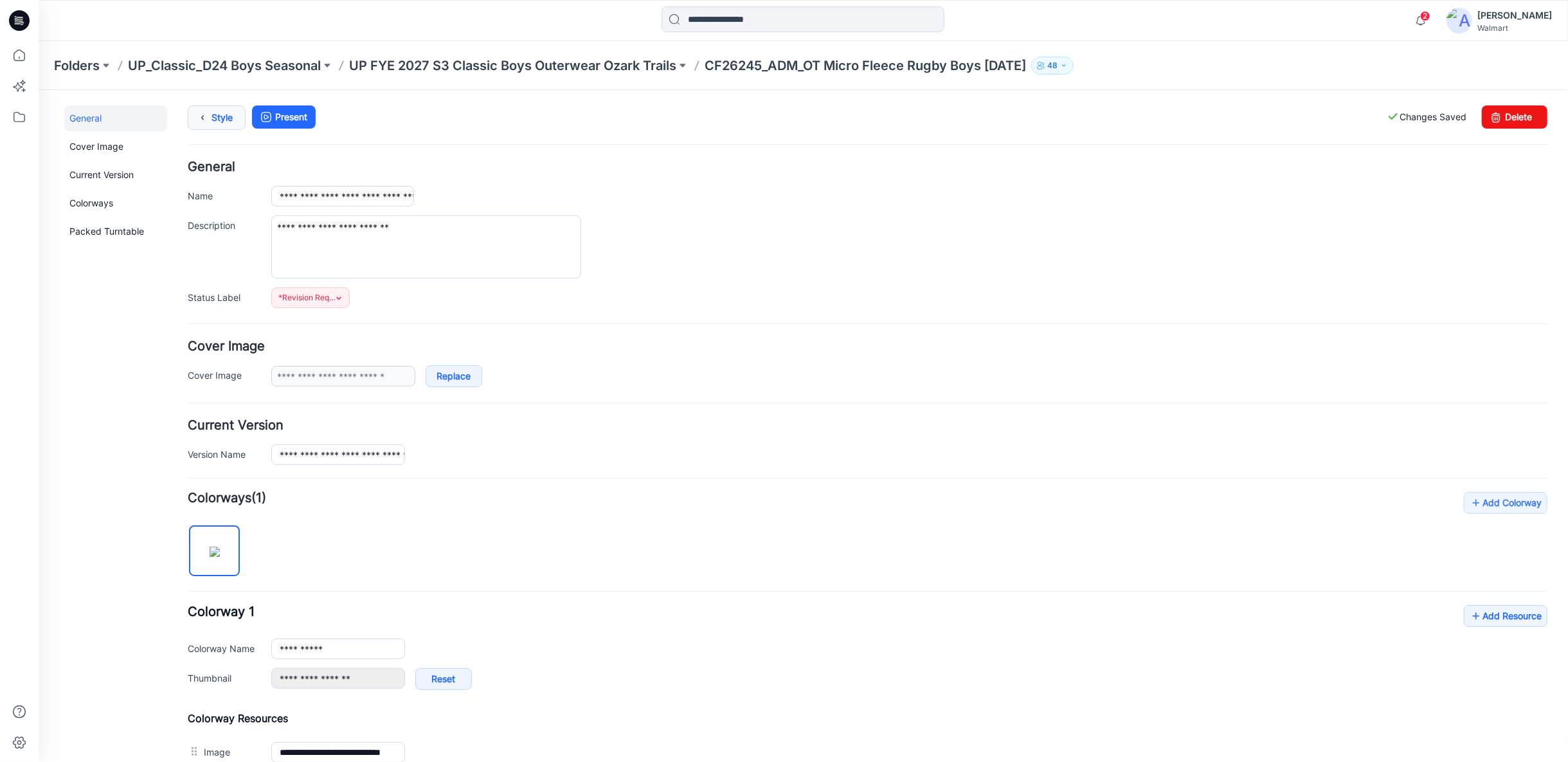
click at [221, 113] on link "Style" at bounding box center [216, 117] width 57 height 24
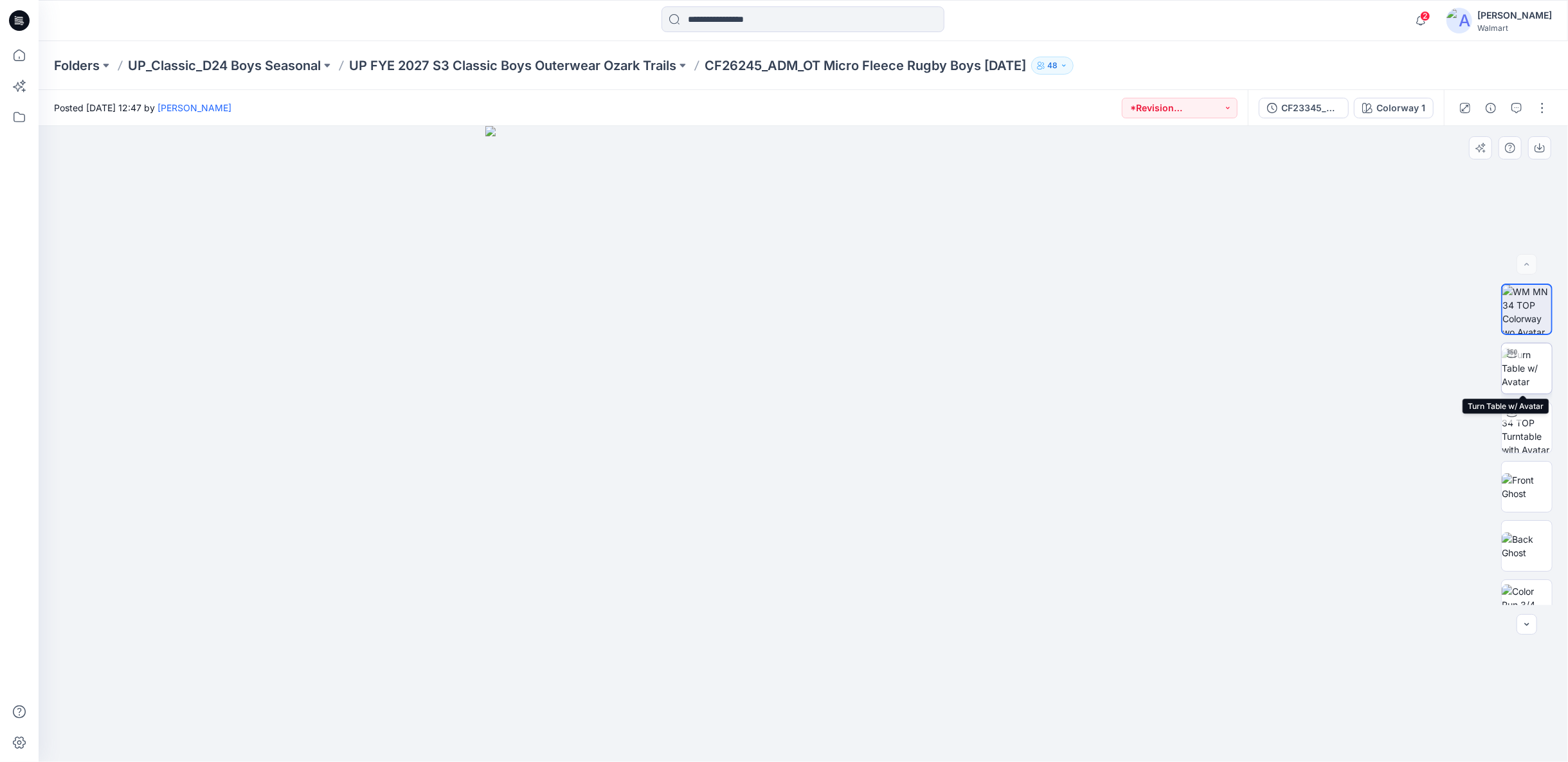
click at [1524, 372] on img at bounding box center [1527, 368] width 50 height 40
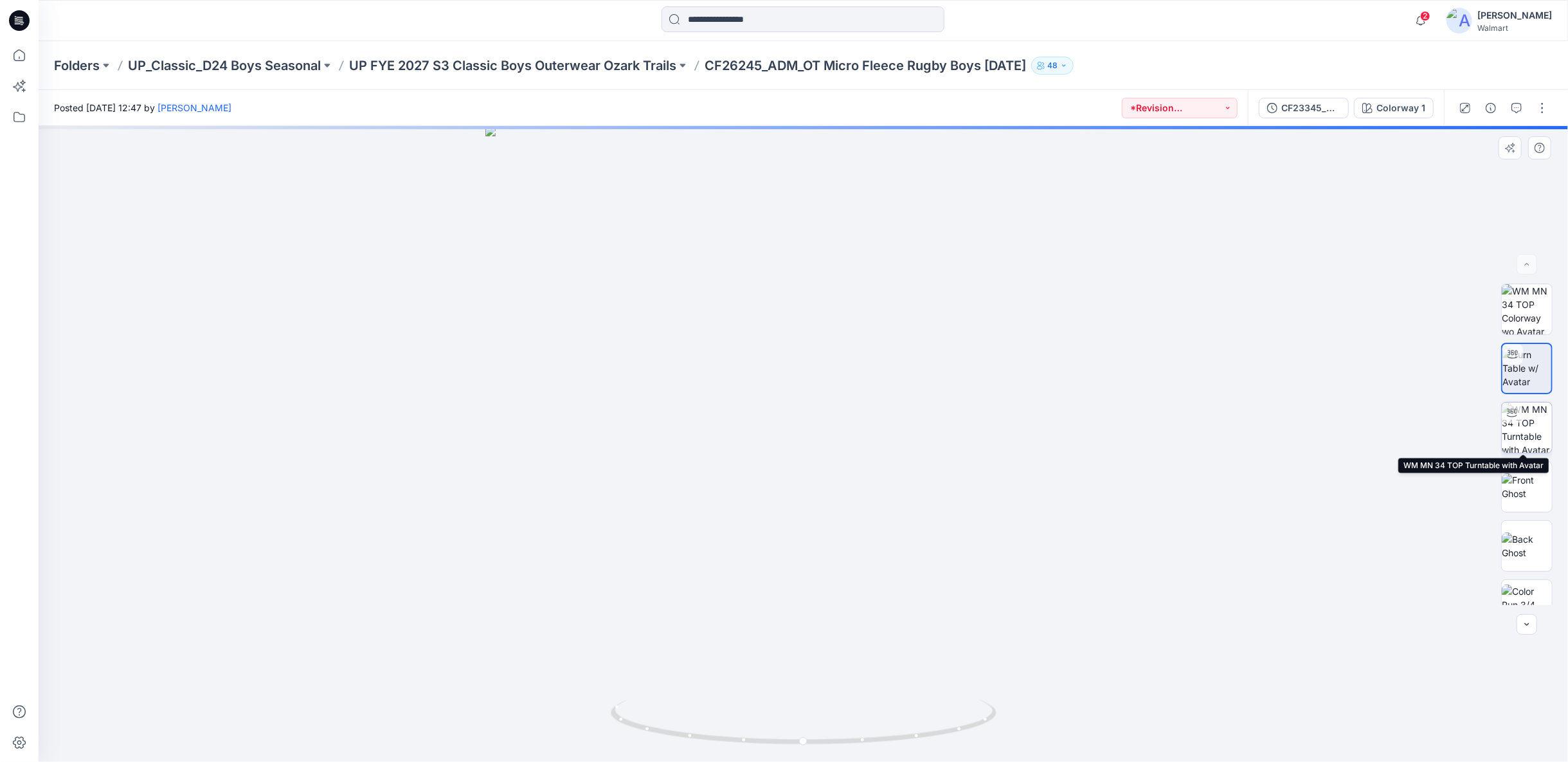
click at [1526, 426] on img at bounding box center [1527, 428] width 50 height 50
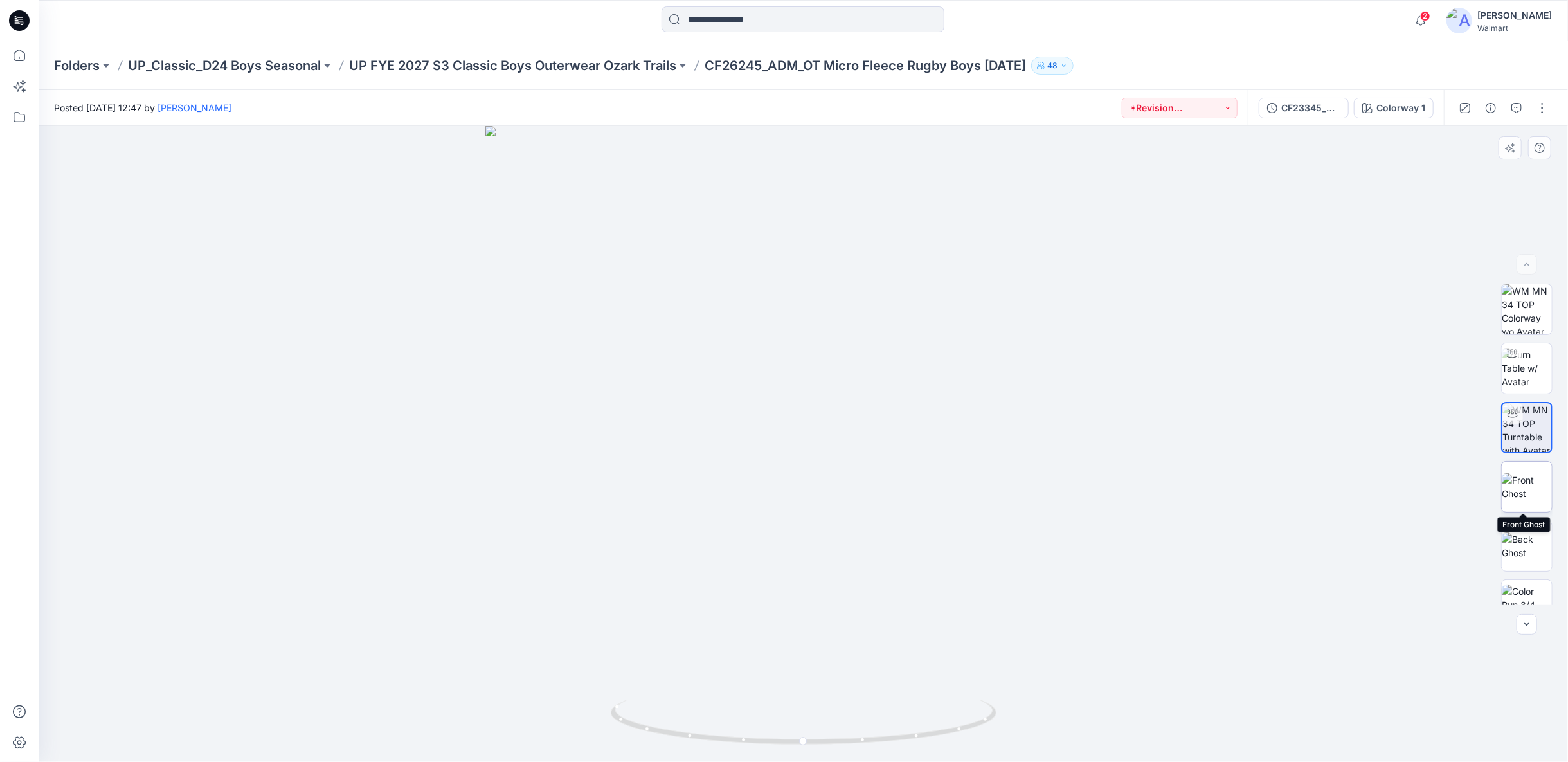
click at [1525, 494] on img at bounding box center [1527, 487] width 50 height 27
click at [1521, 556] on img at bounding box center [1527, 546] width 50 height 27
click at [1518, 595] on img at bounding box center [1527, 604] width 50 height 40
click at [1530, 626] on icon "button" at bounding box center [1526, 624] width 10 height 10
click at [1525, 623] on icon "button" at bounding box center [1526, 624] width 10 height 10
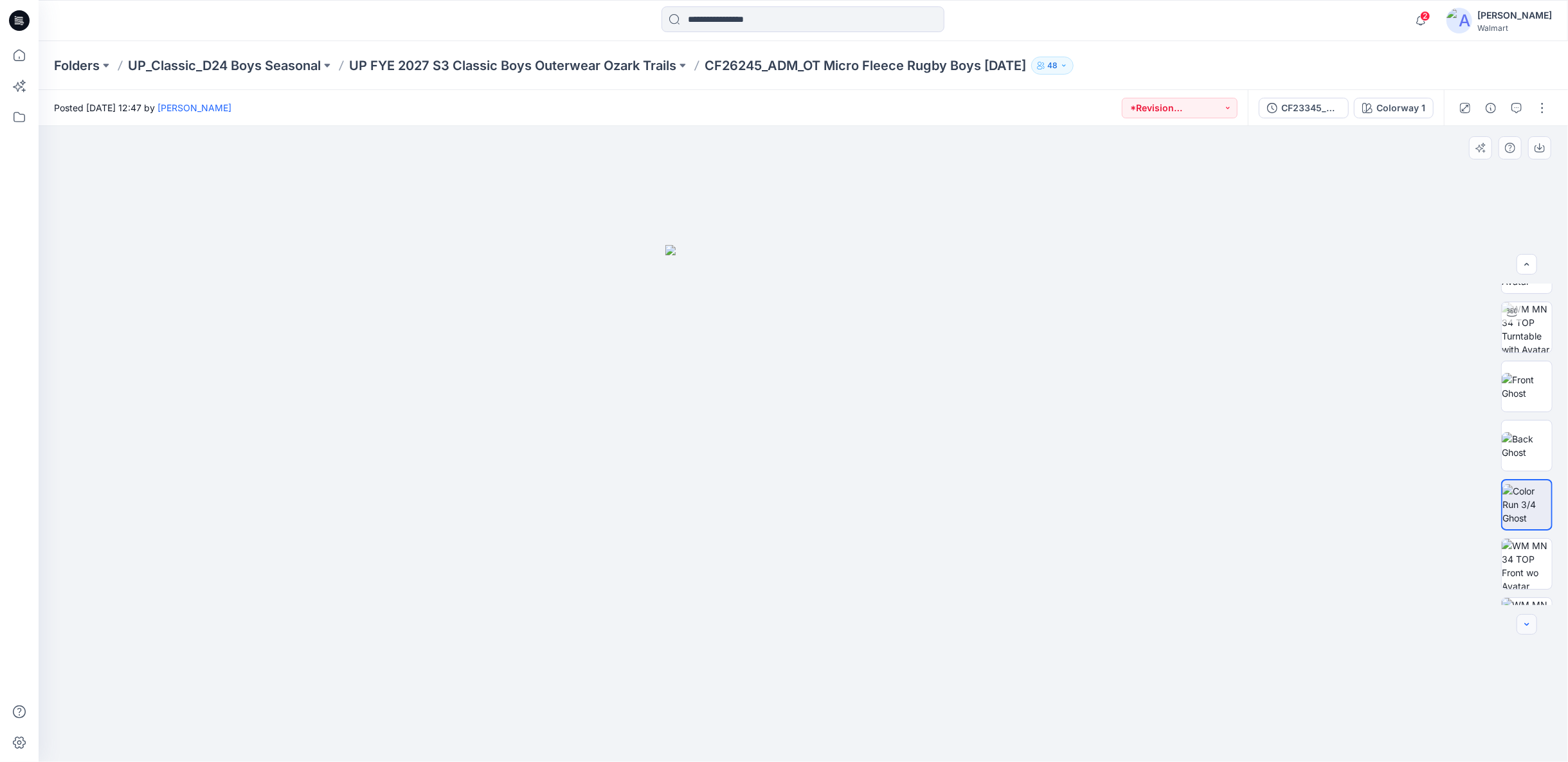
click at [1525, 625] on icon "button" at bounding box center [1526, 624] width 10 height 10
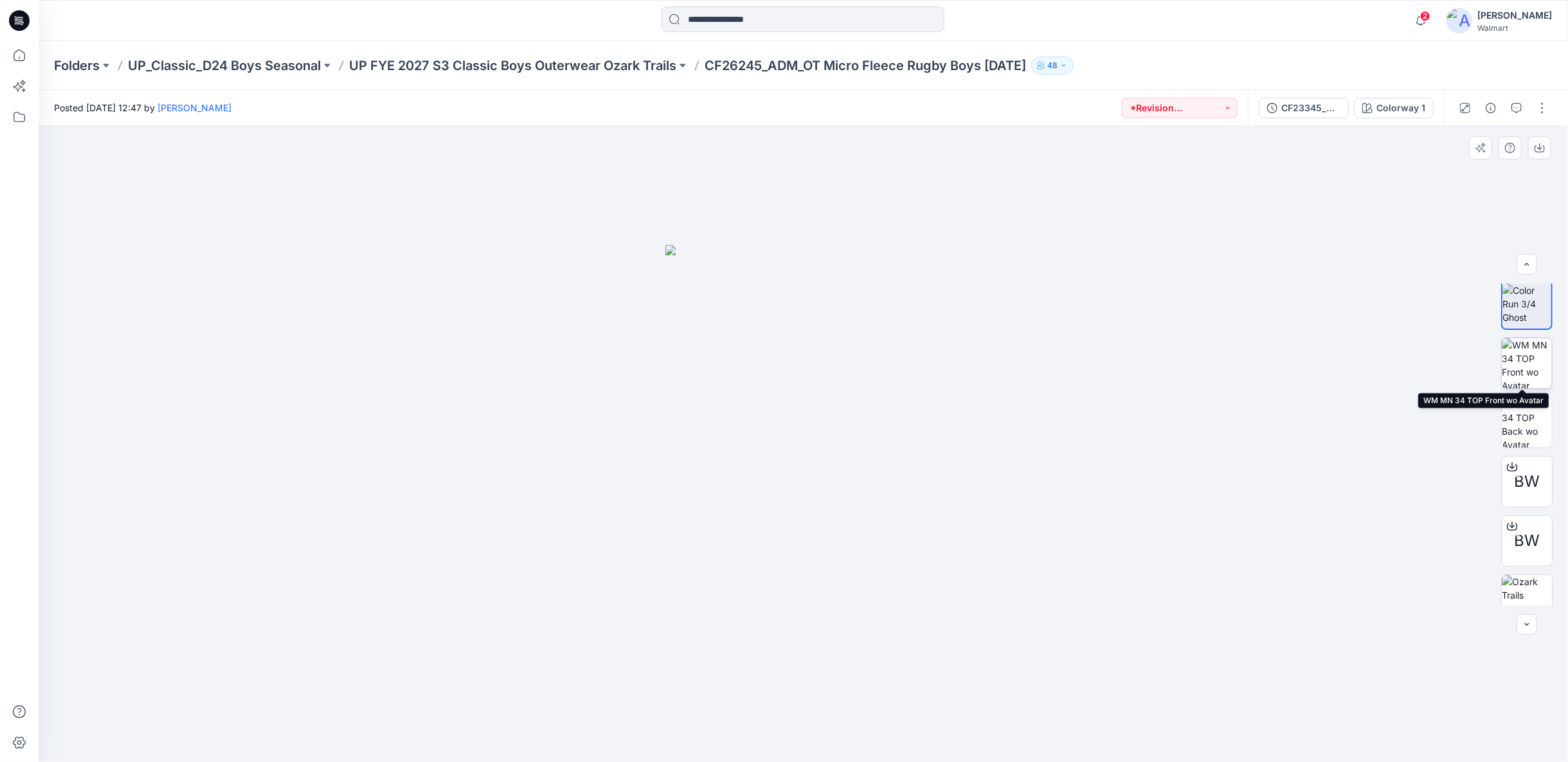
click at [1528, 368] on img at bounding box center [1527, 363] width 50 height 50
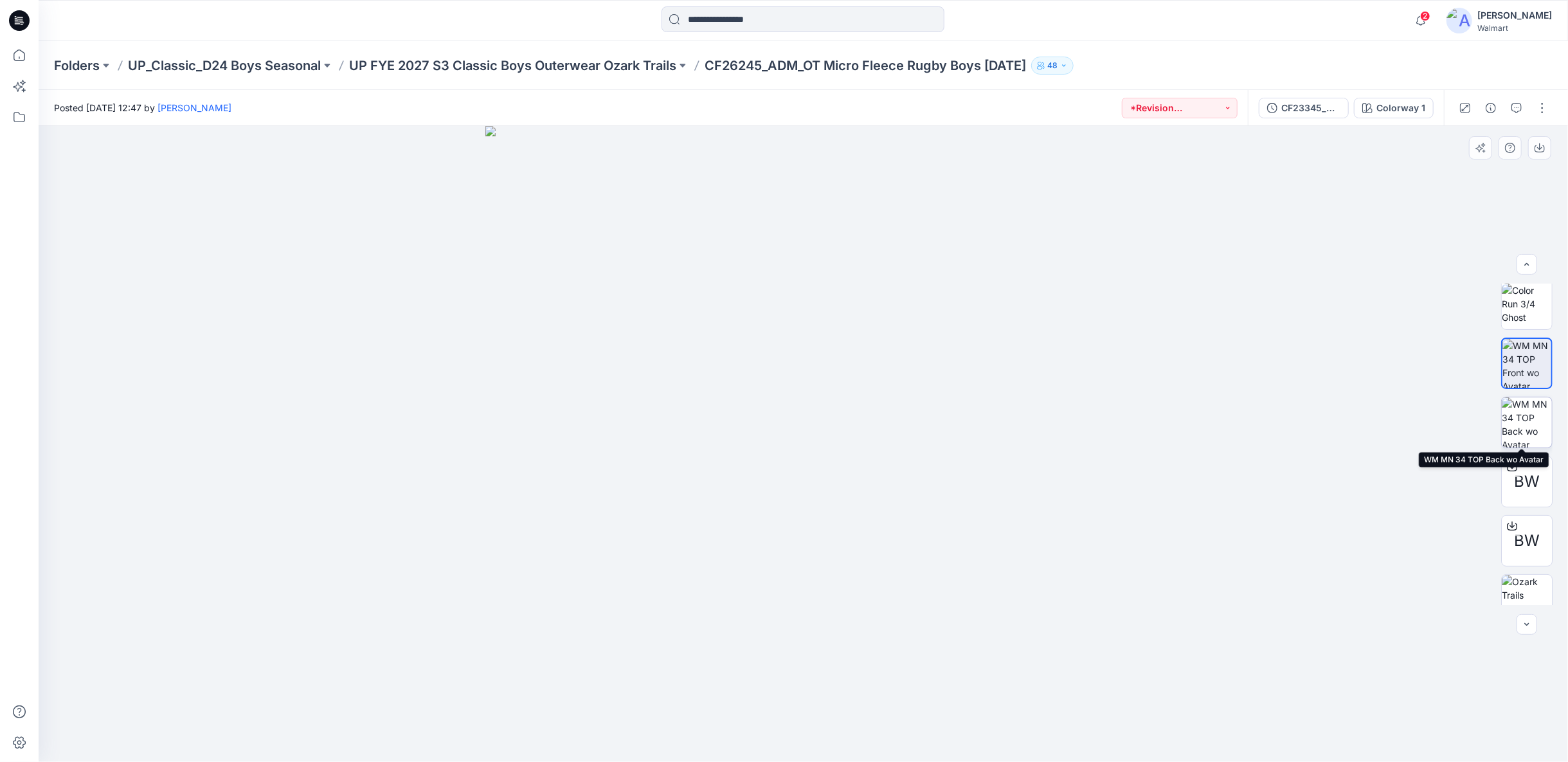
click at [1525, 421] on img at bounding box center [1527, 422] width 50 height 50
click at [1536, 110] on button "button" at bounding box center [1542, 108] width 20 height 20
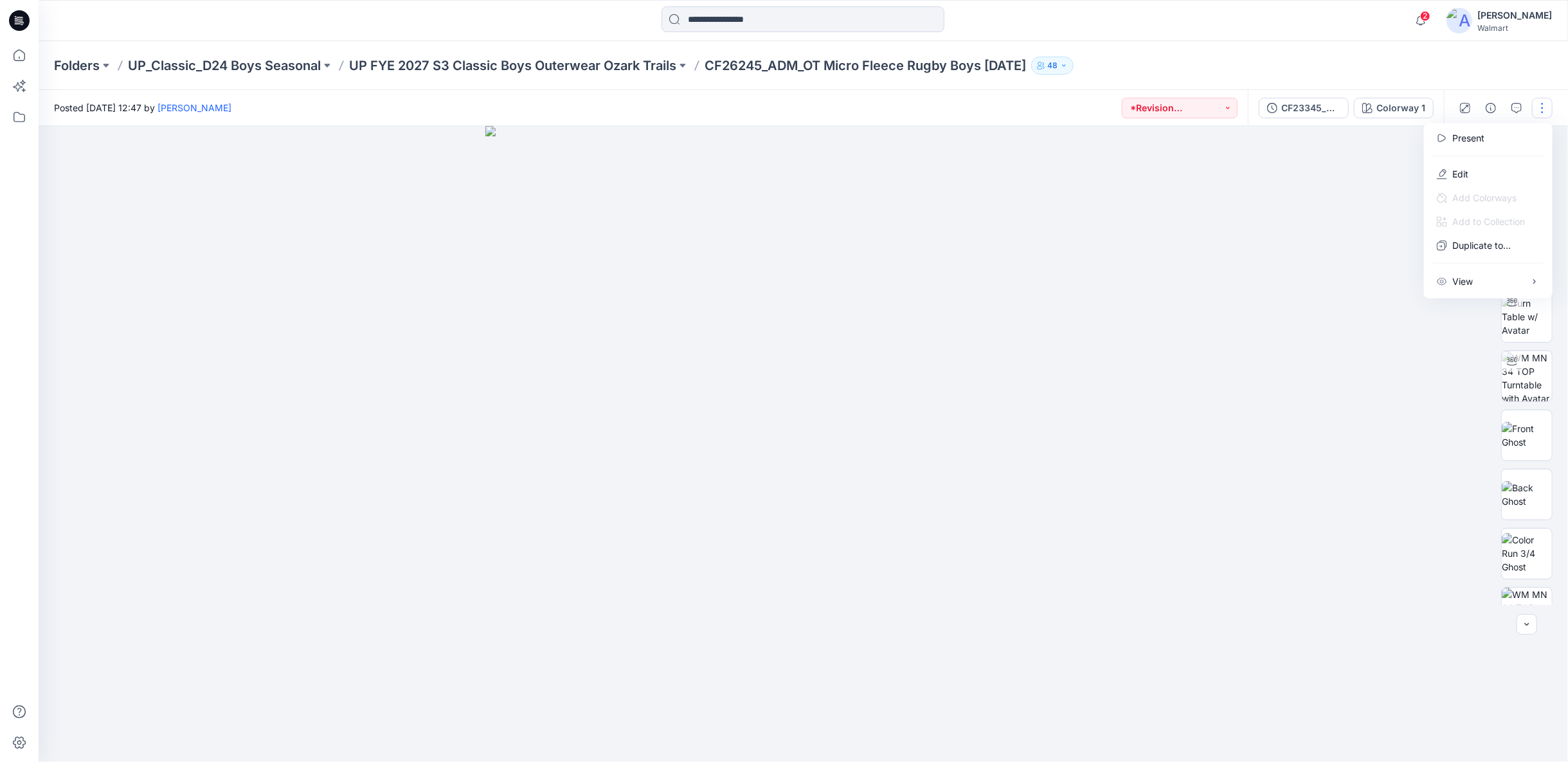
scroll to position [0, 0]
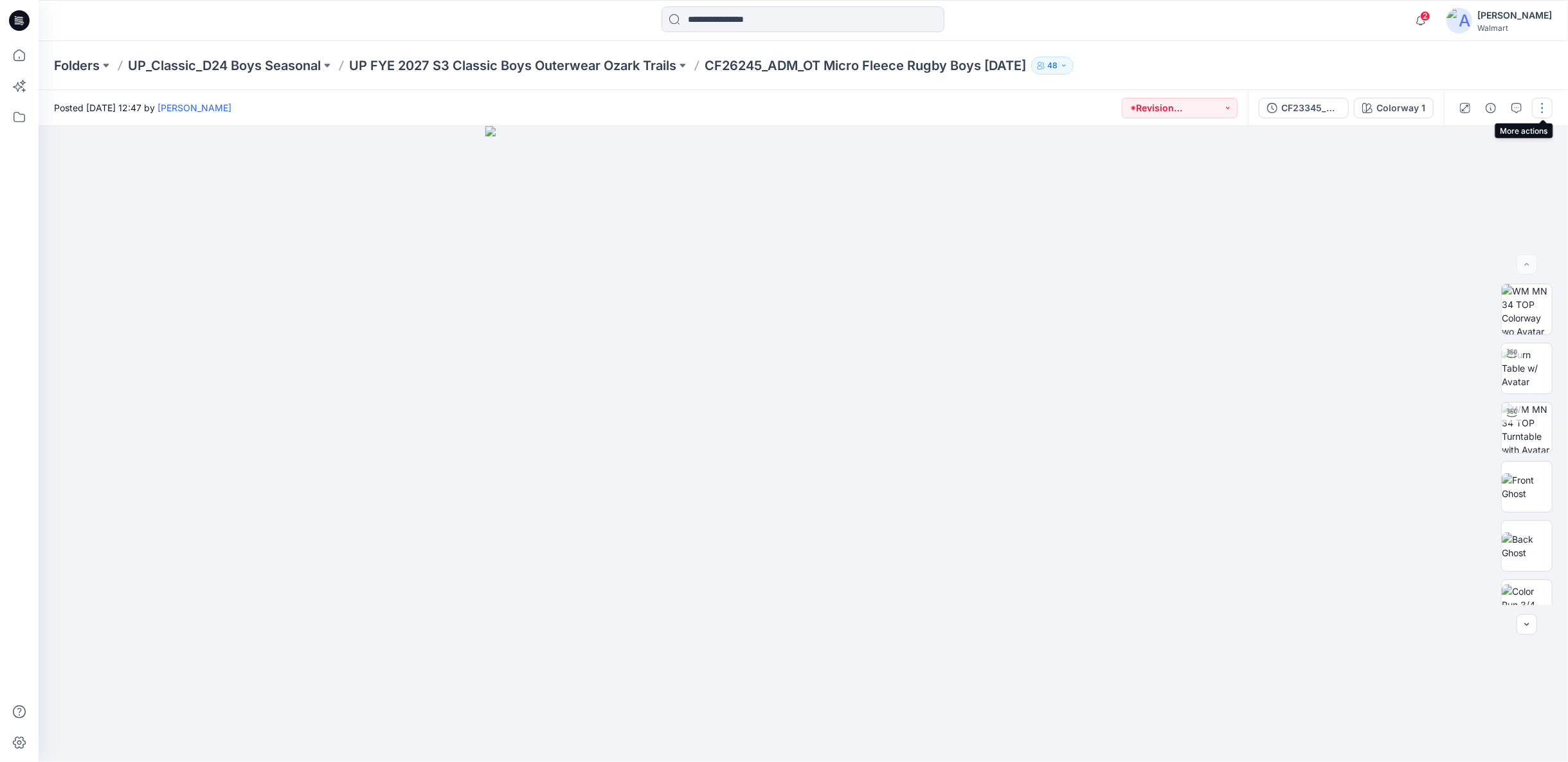
click at [1541, 108] on button "button" at bounding box center [1542, 108] width 20 height 20
click at [1467, 177] on p "Edit" at bounding box center [1460, 173] width 16 height 13
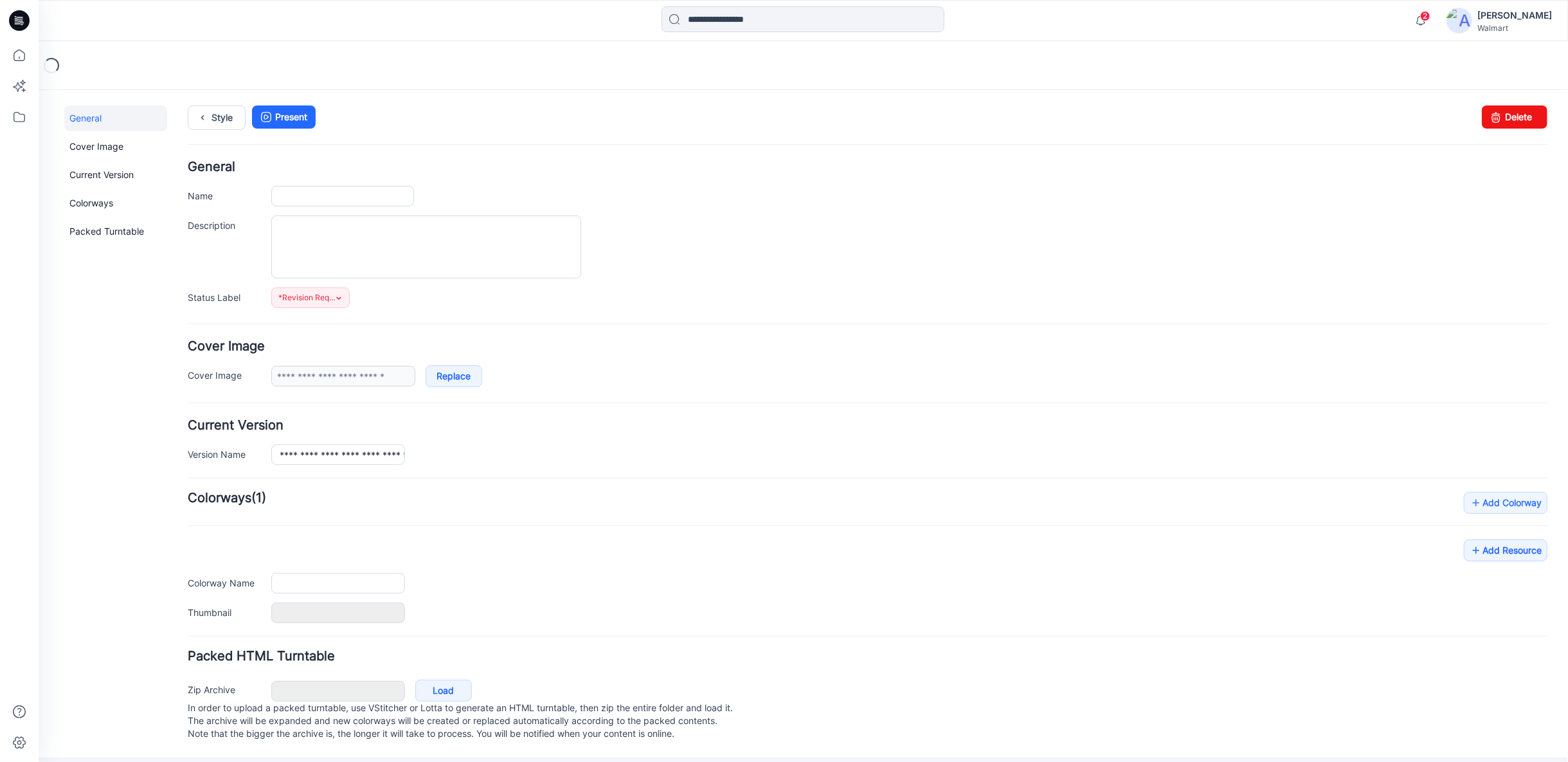
type input "**********"
type textarea "**********"
type input "**********"
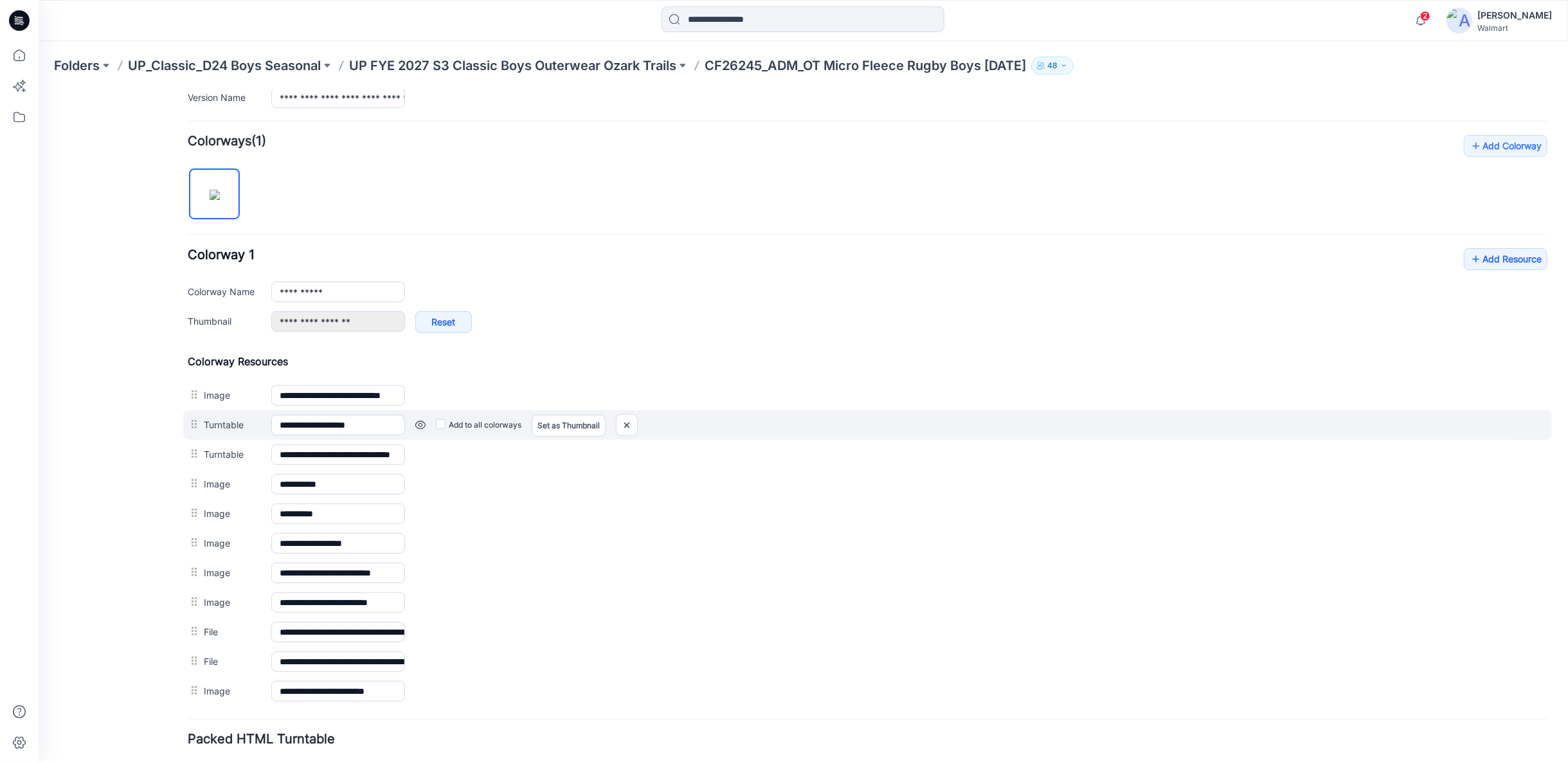
scroll to position [429, 0]
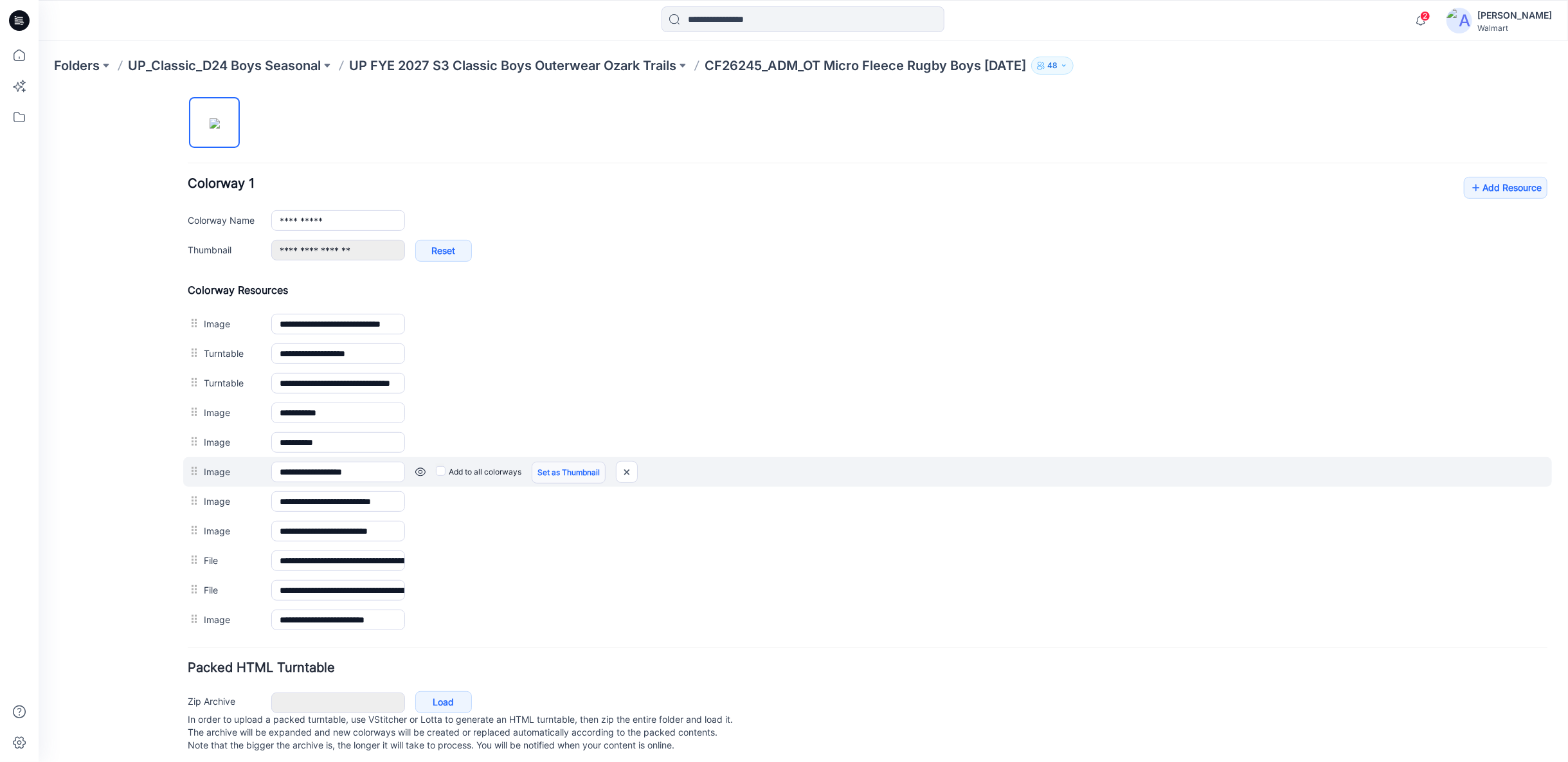
click at [571, 466] on link "Set as Thumbnail" at bounding box center [568, 472] width 74 height 22
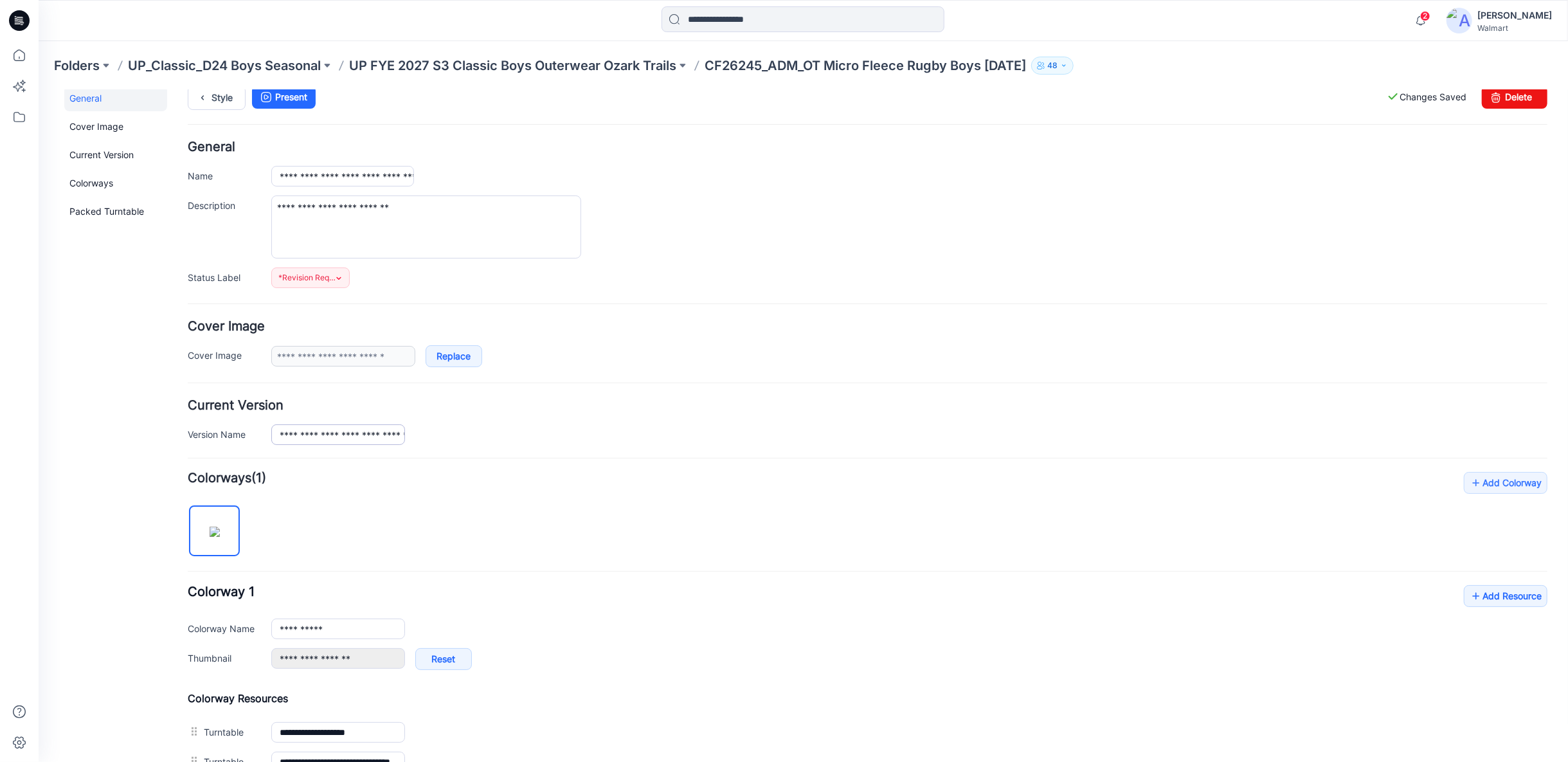
scroll to position [0, 0]
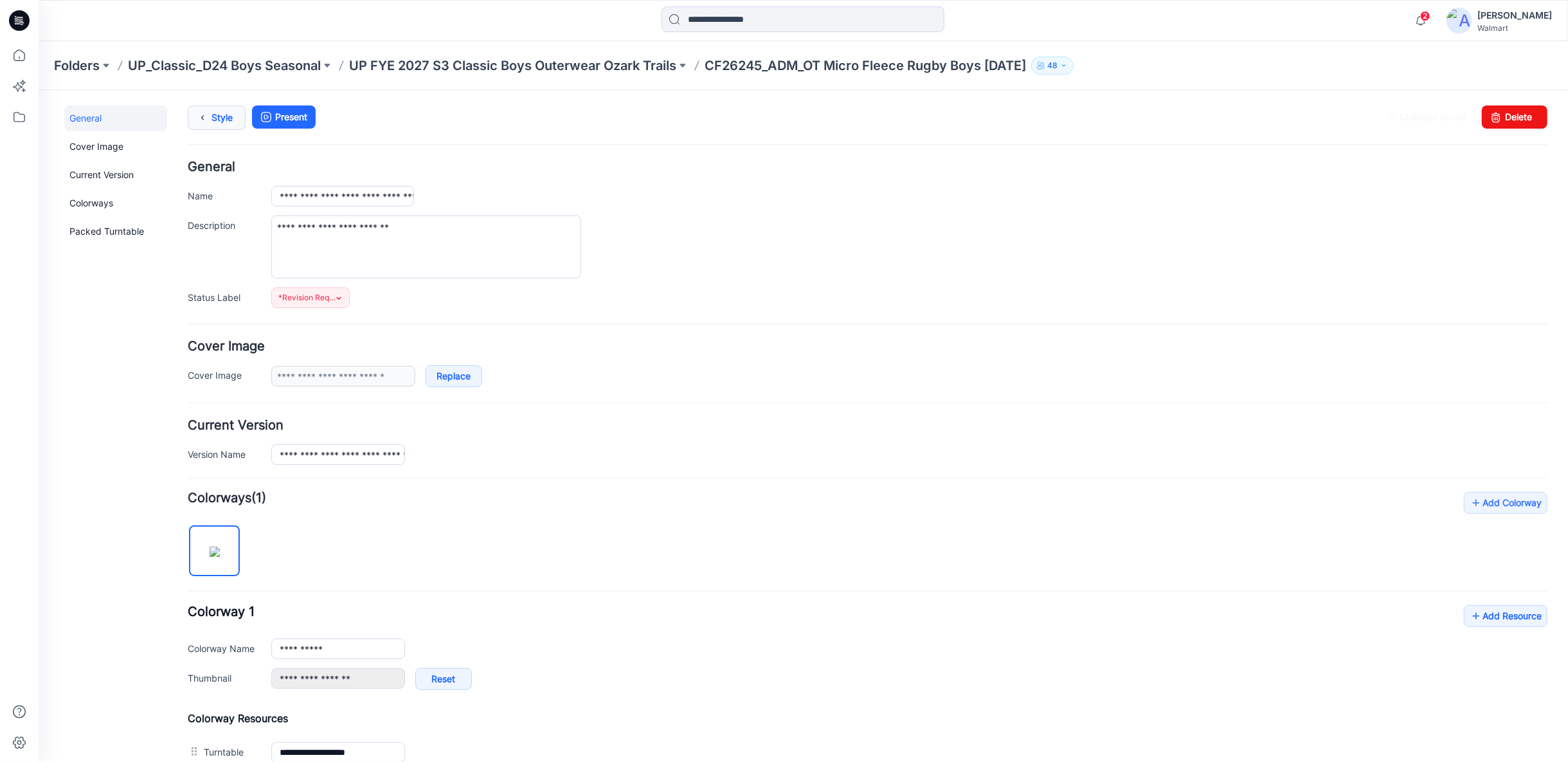
click at [221, 117] on link "Style" at bounding box center [216, 117] width 57 height 24
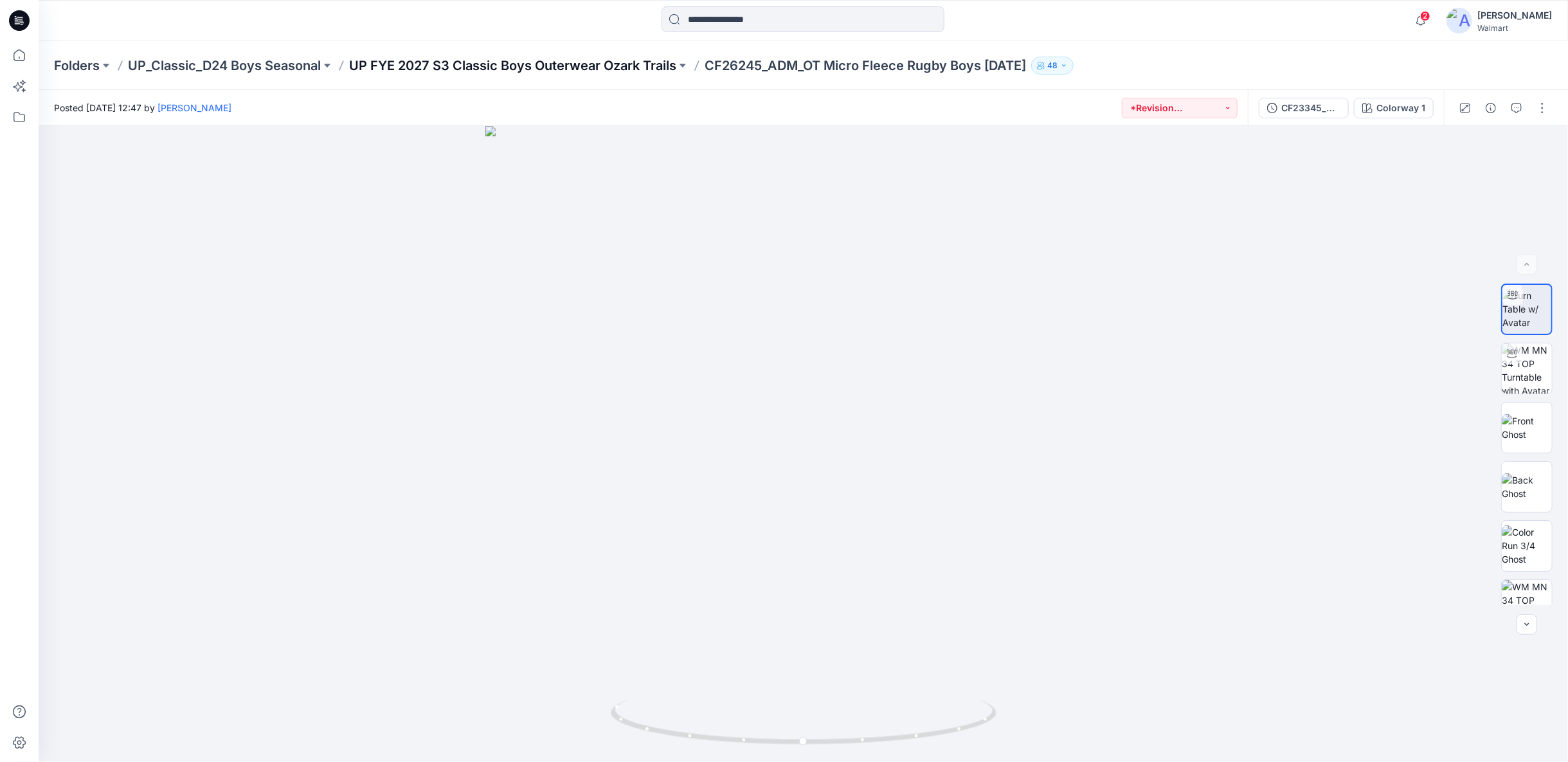
click at [633, 69] on p "UP FYE 2027 S3 Classic Boys Outerwear Ozark Trails" at bounding box center [512, 65] width 327 height 18
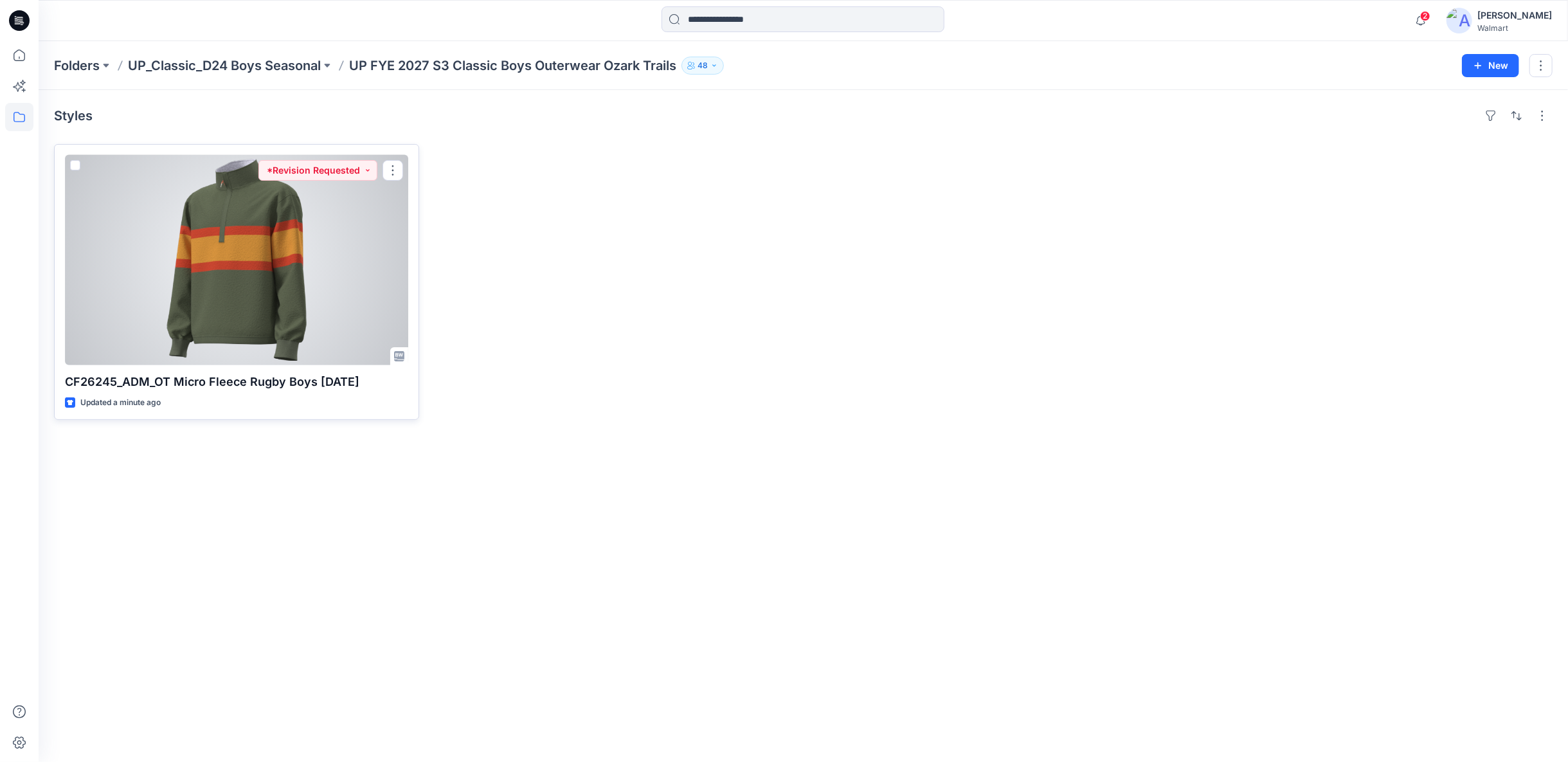
click at [298, 310] on div at bounding box center [236, 260] width 343 height 210
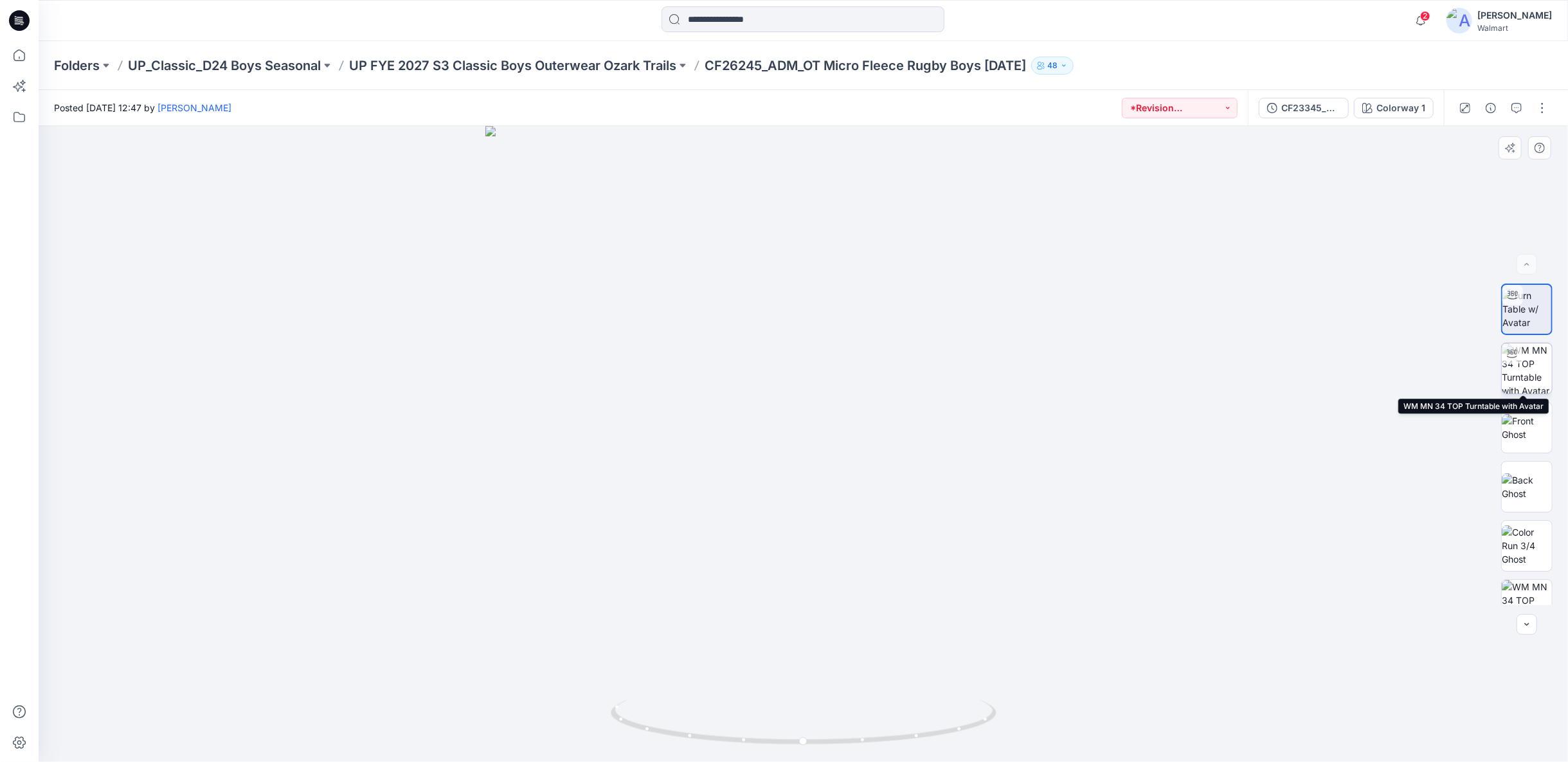
click at [1529, 365] on img at bounding box center [1527, 369] width 50 height 50
click at [1528, 429] on img at bounding box center [1527, 428] width 50 height 27
click at [1524, 485] on img at bounding box center [1527, 487] width 50 height 27
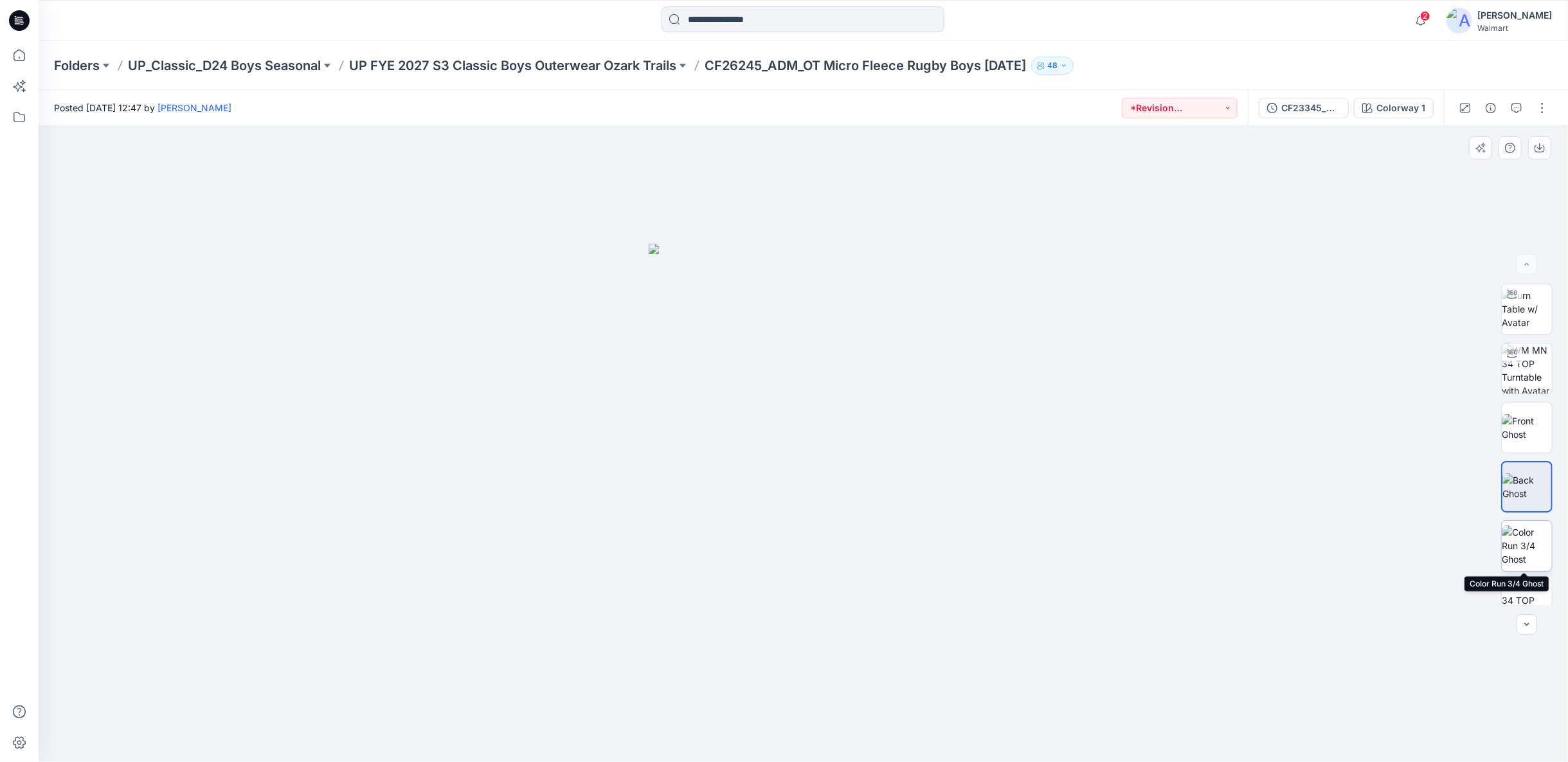
click at [1526, 545] on img at bounding box center [1527, 545] width 50 height 40
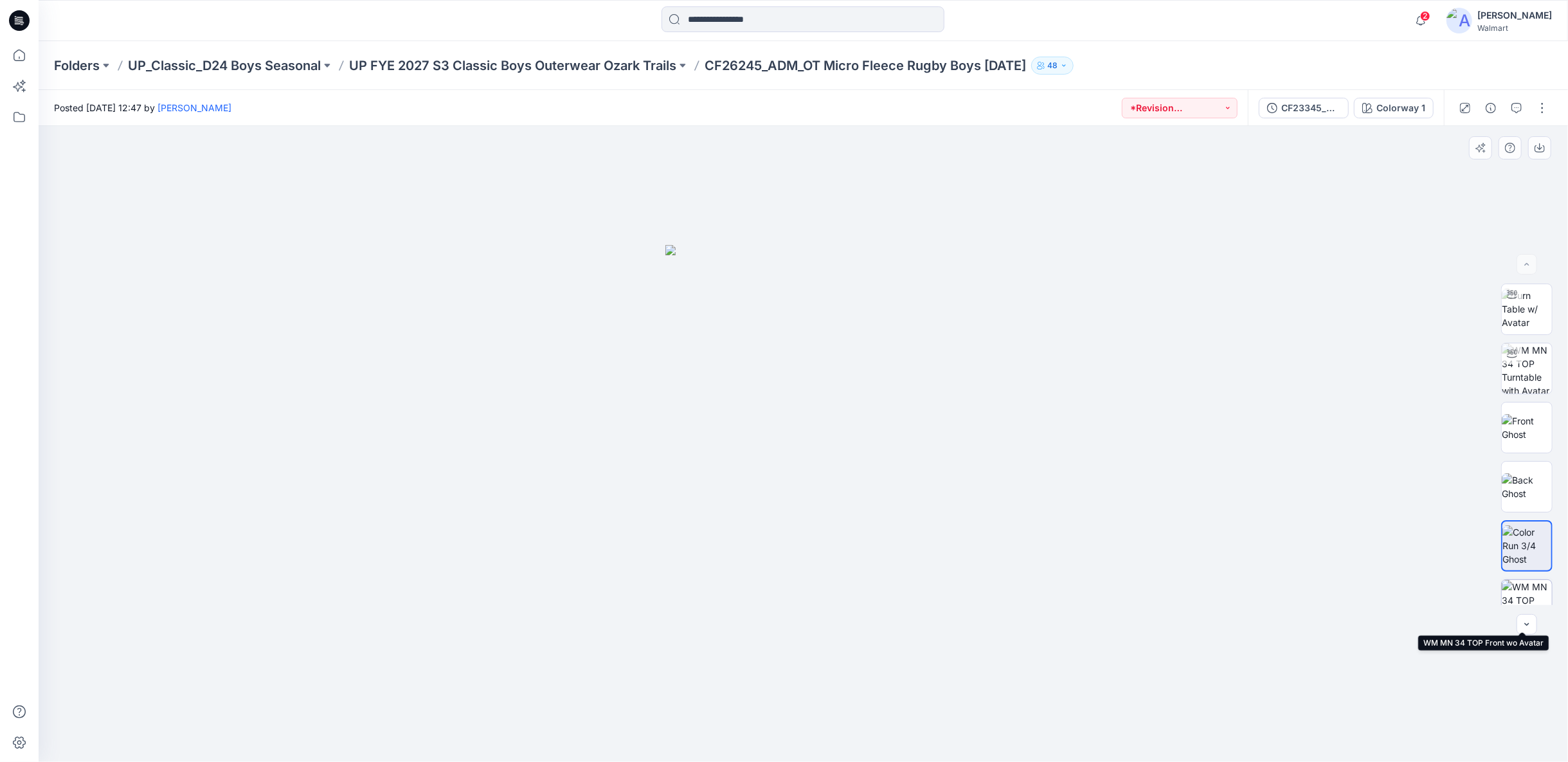
click at [1525, 589] on img at bounding box center [1527, 605] width 50 height 50
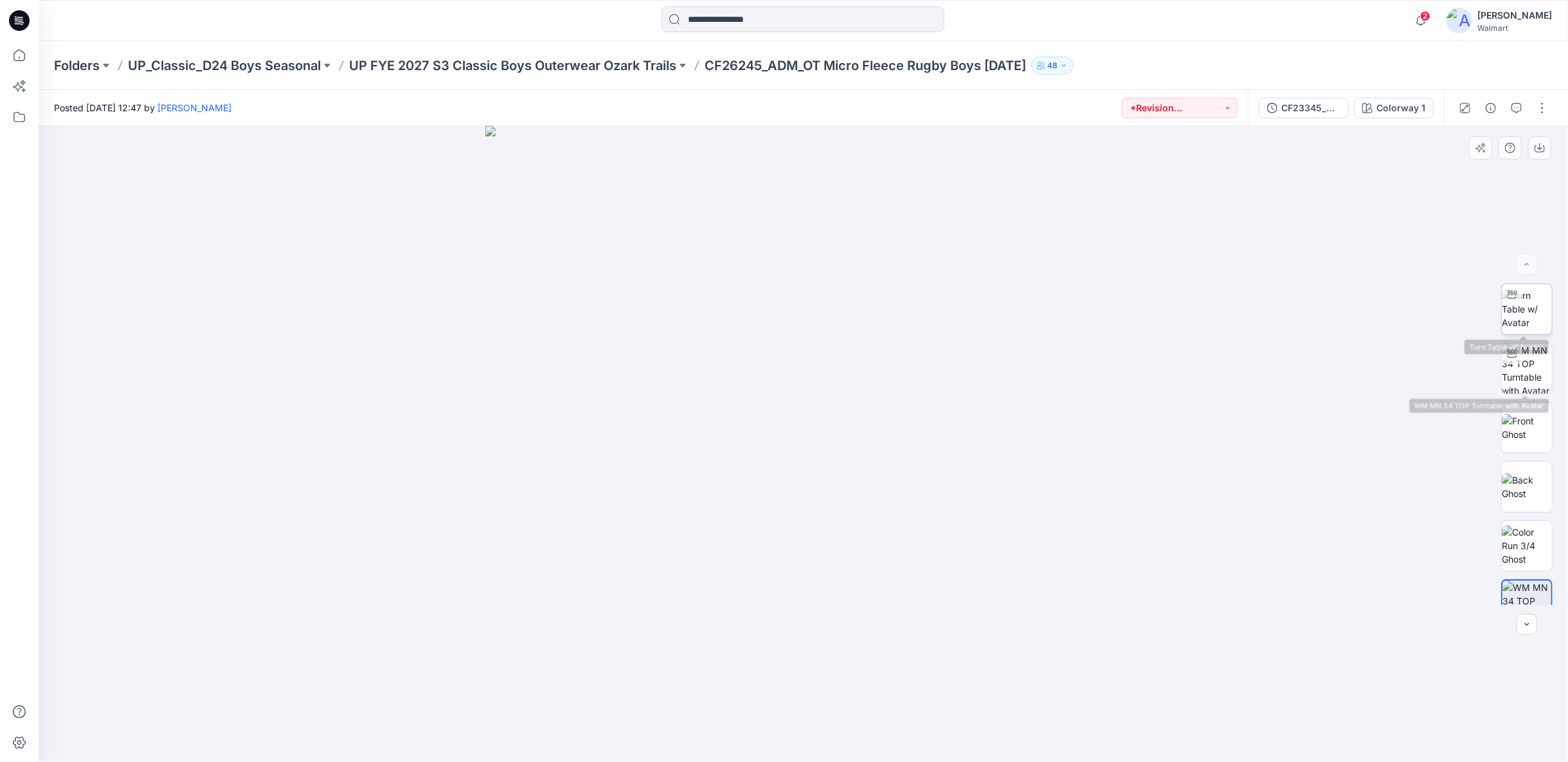
click at [1531, 320] on img at bounding box center [1527, 308] width 50 height 40
click at [1233, 107] on button "*Revision Requested" at bounding box center [1179, 108] width 116 height 20
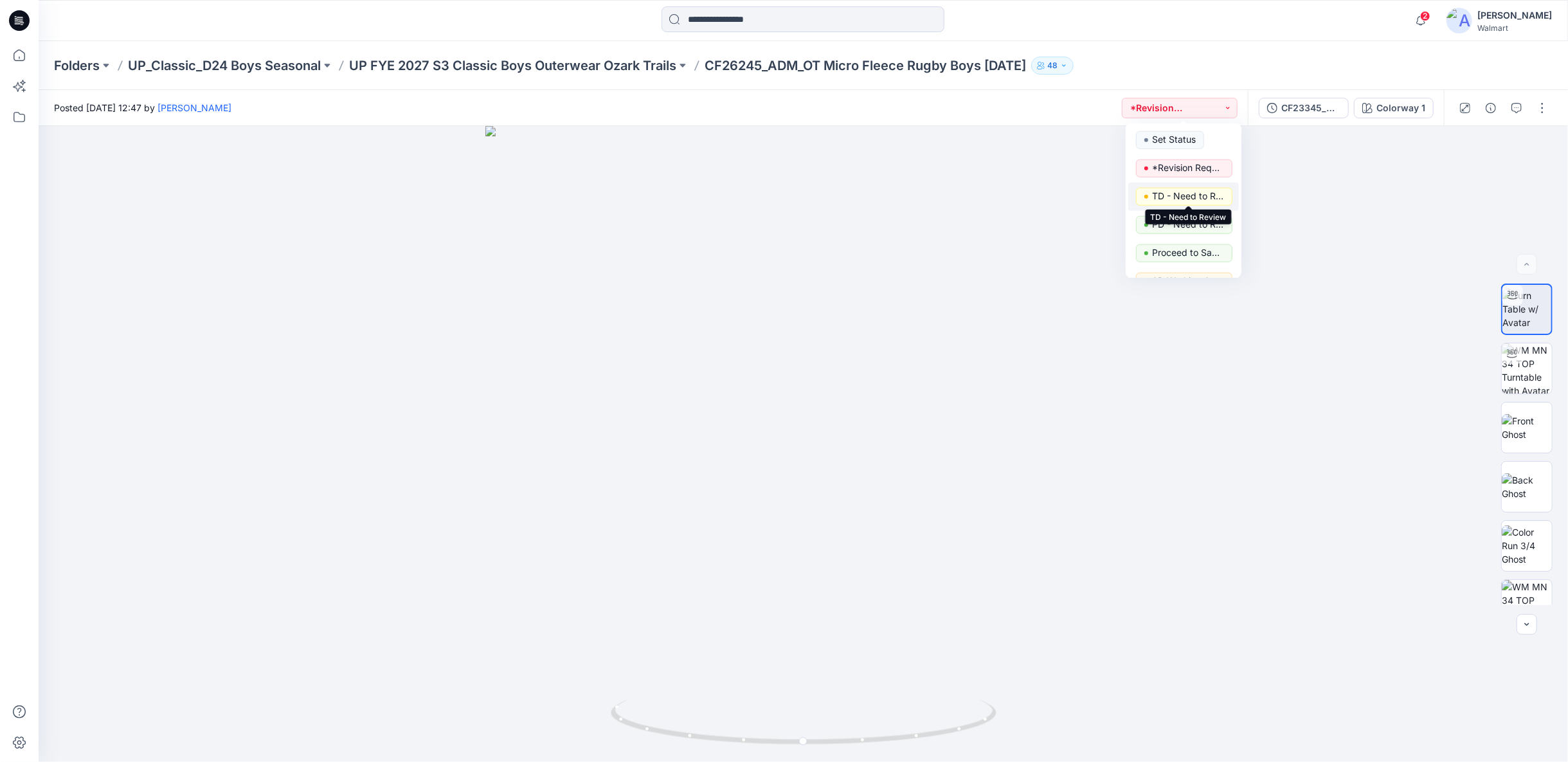
click at [1188, 197] on p "TD - Need to Review" at bounding box center [1188, 195] width 72 height 17
click at [1544, 109] on button "button" at bounding box center [1542, 108] width 20 height 20
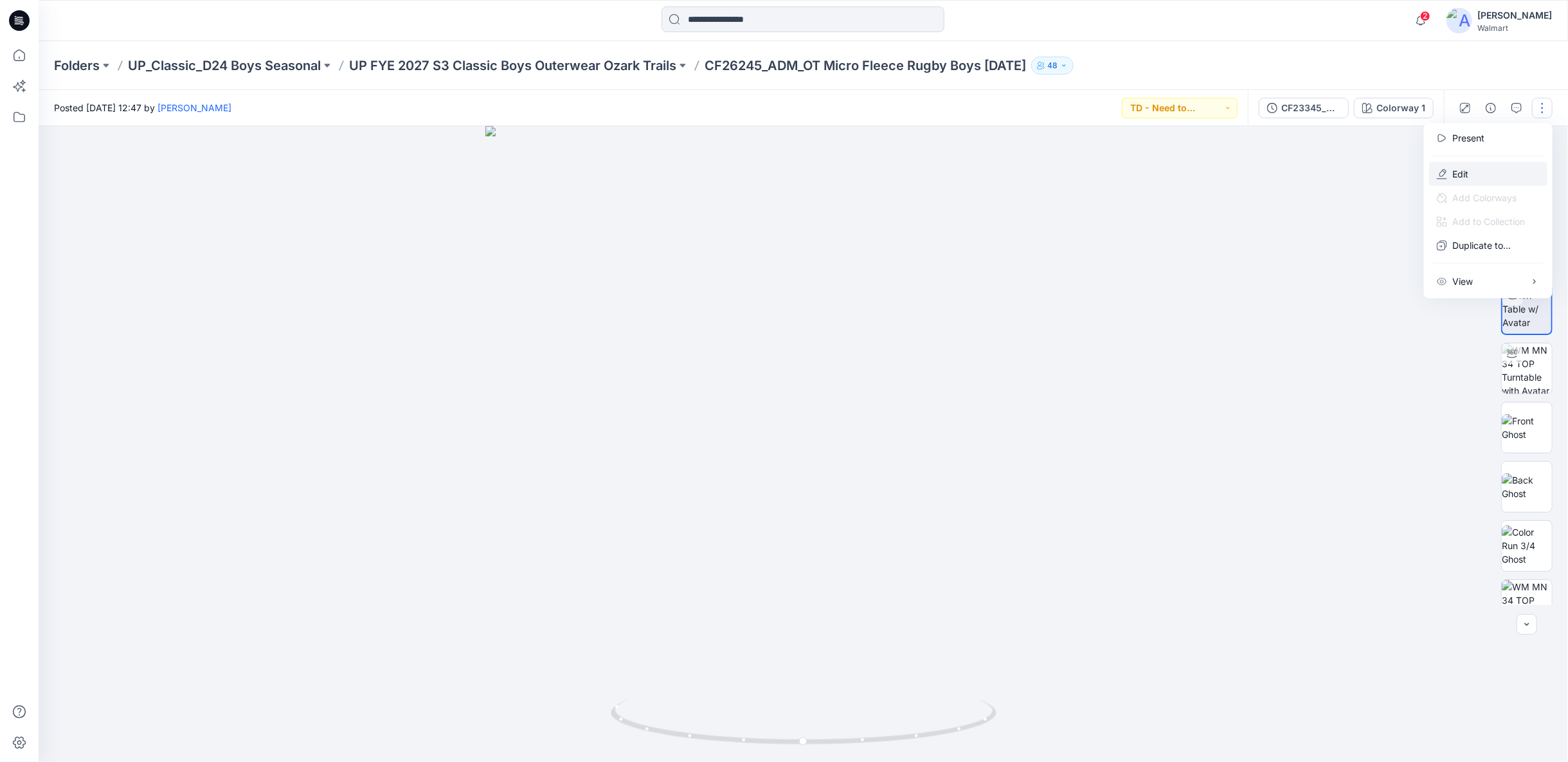
click at [1441, 177] on icon "button" at bounding box center [1441, 173] width 10 height 10
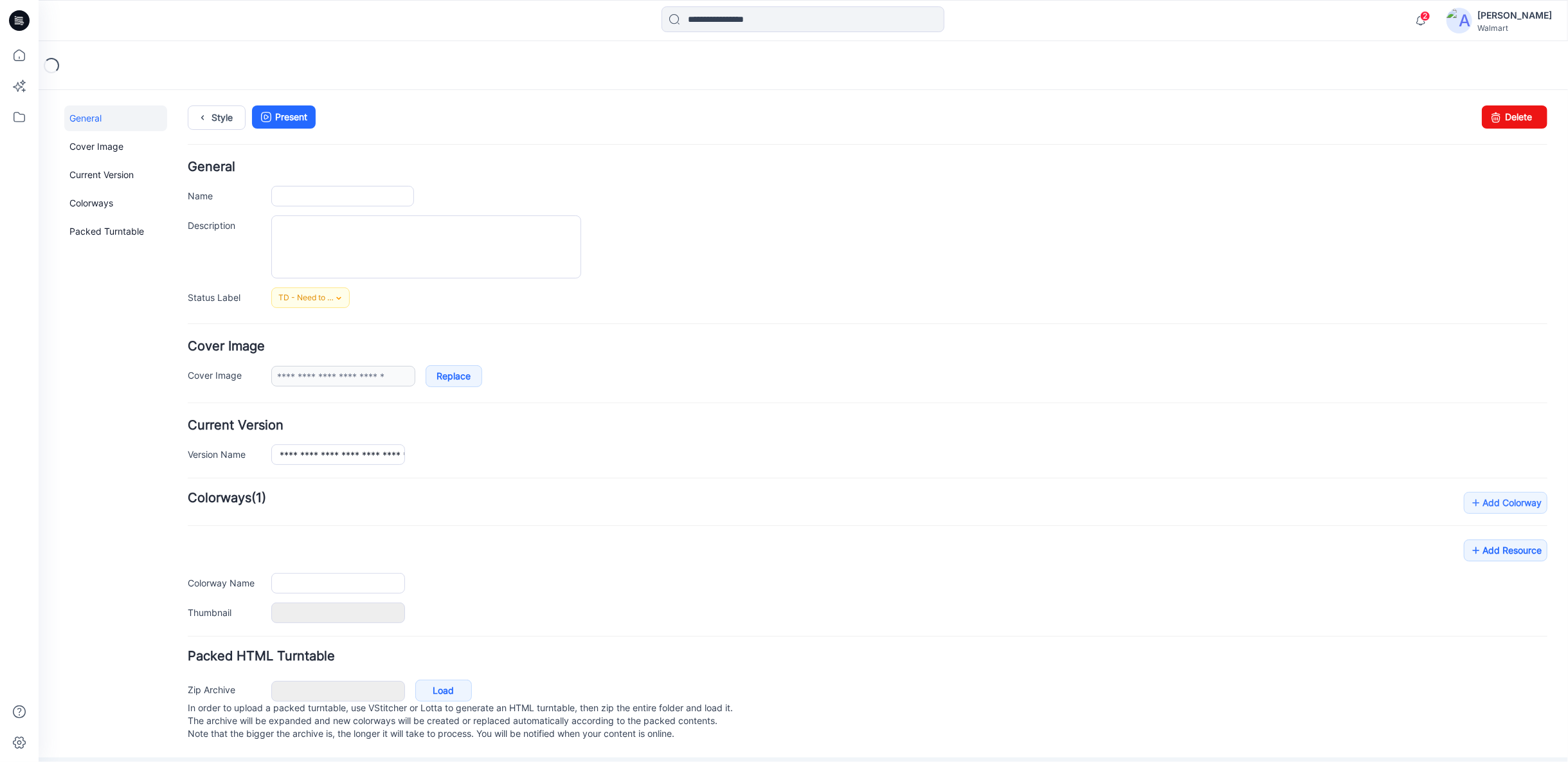
type input "**********"
type textarea "**********"
type input "**********"
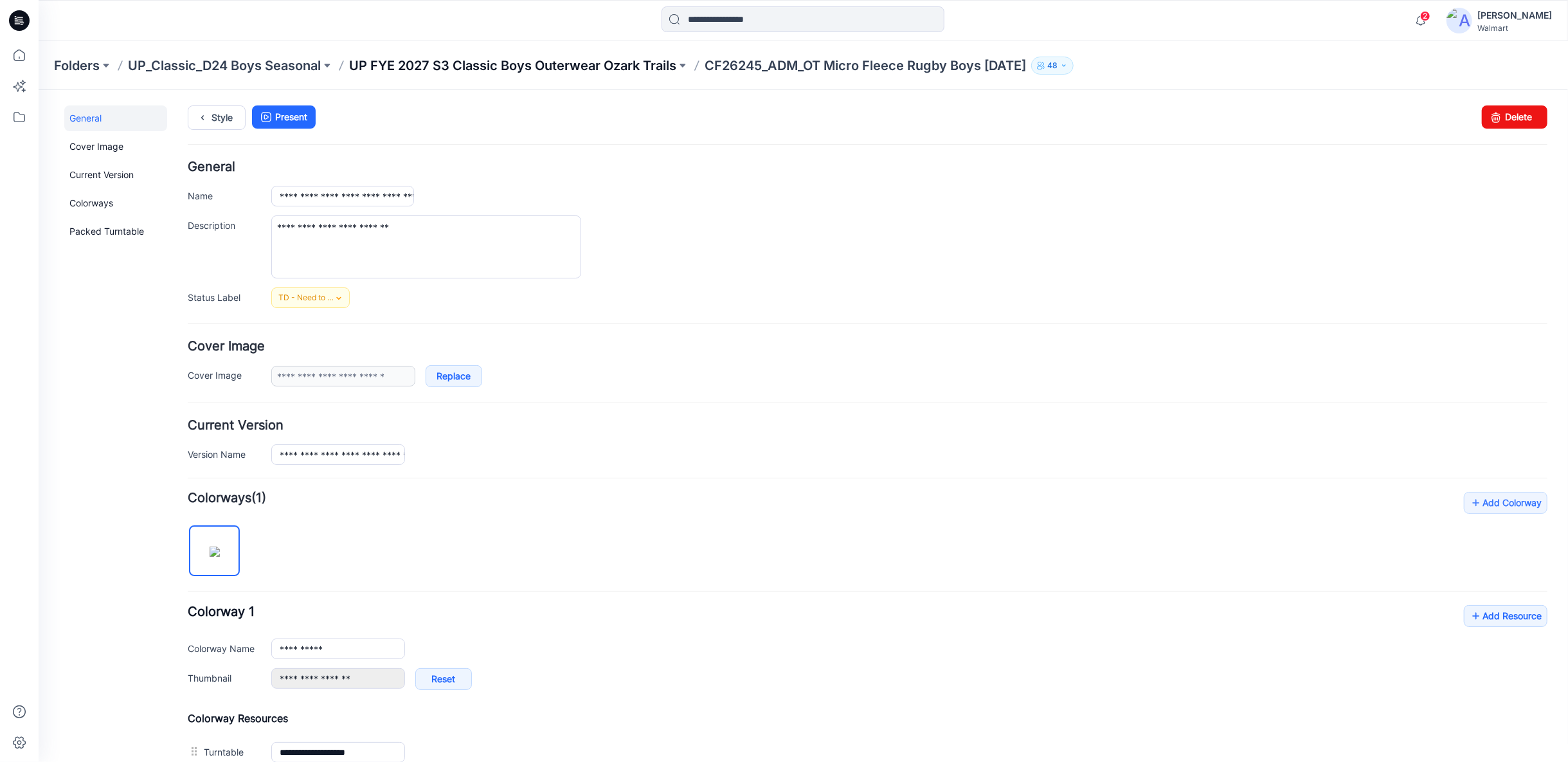
click at [593, 69] on p "UP FYE 2027 S3 Classic Boys Outerwear Ozark Trails" at bounding box center [512, 65] width 327 height 18
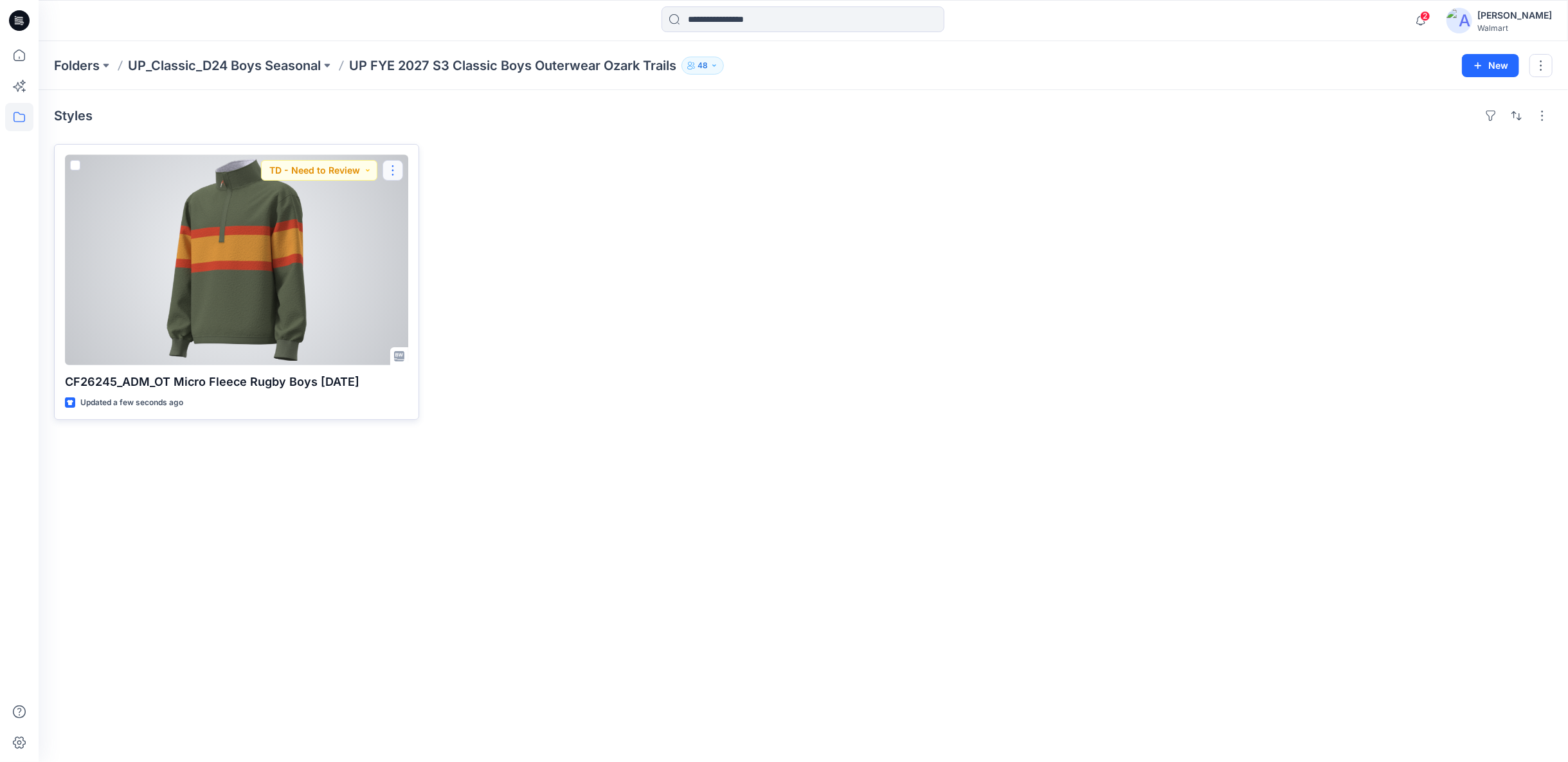
click at [394, 169] on button "button" at bounding box center [393, 170] width 20 height 20
click at [409, 249] on p "Duplicate to..." at bounding box center [437, 247] width 58 height 13
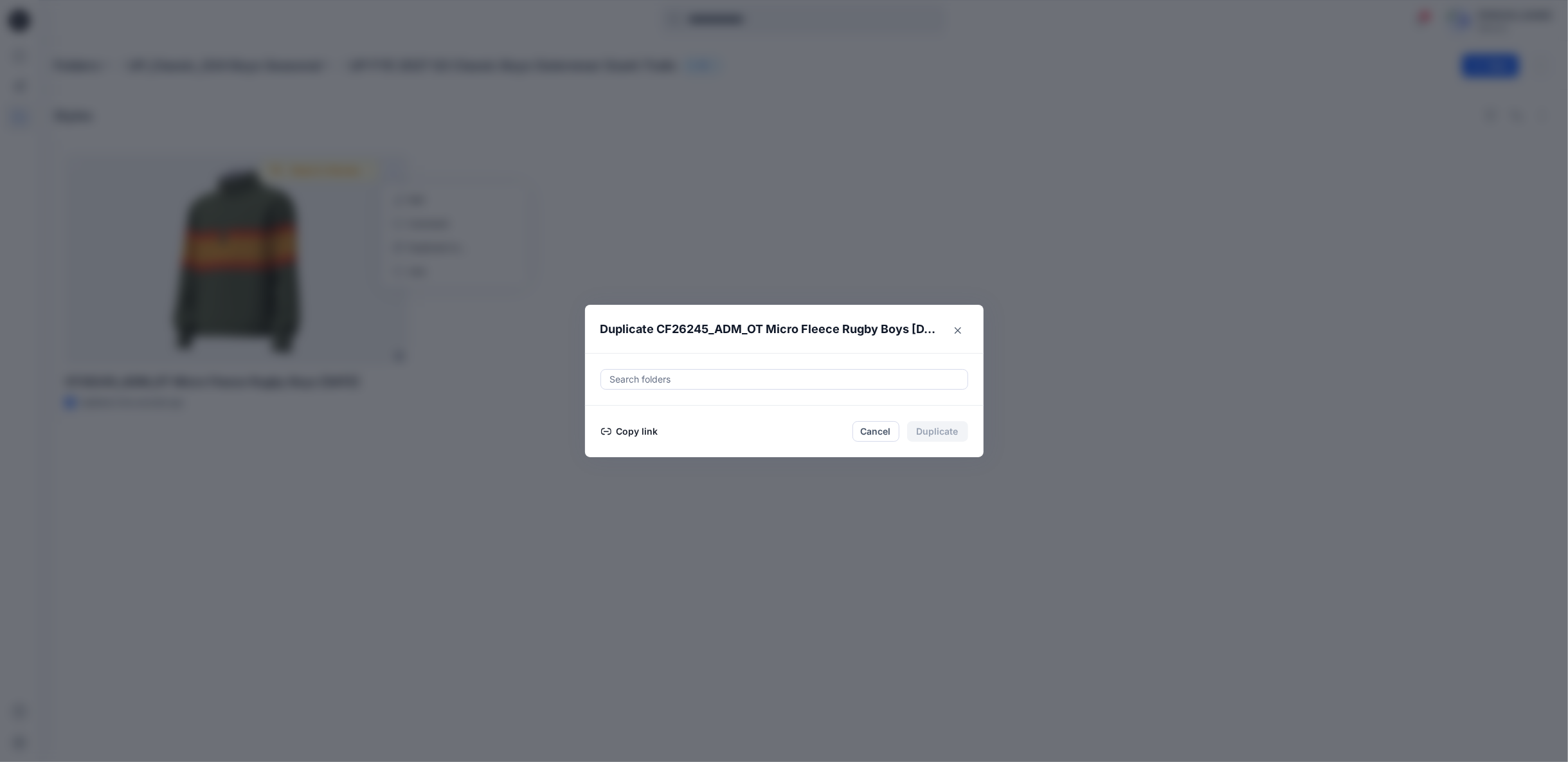
click at [643, 429] on button "Copy link" at bounding box center [629, 432] width 58 height 16
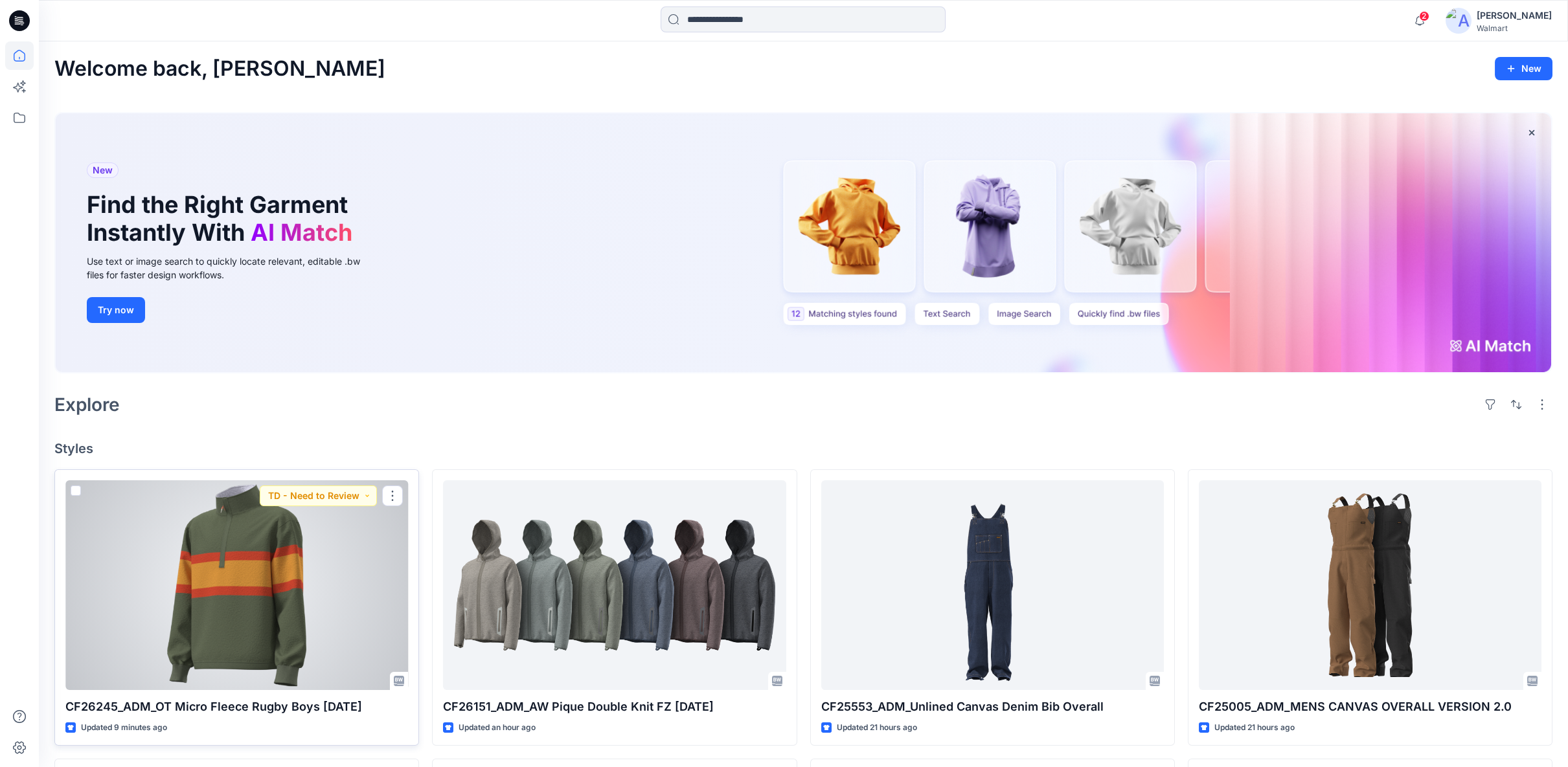
click at [252, 643] on div at bounding box center [236, 585] width 343 height 209
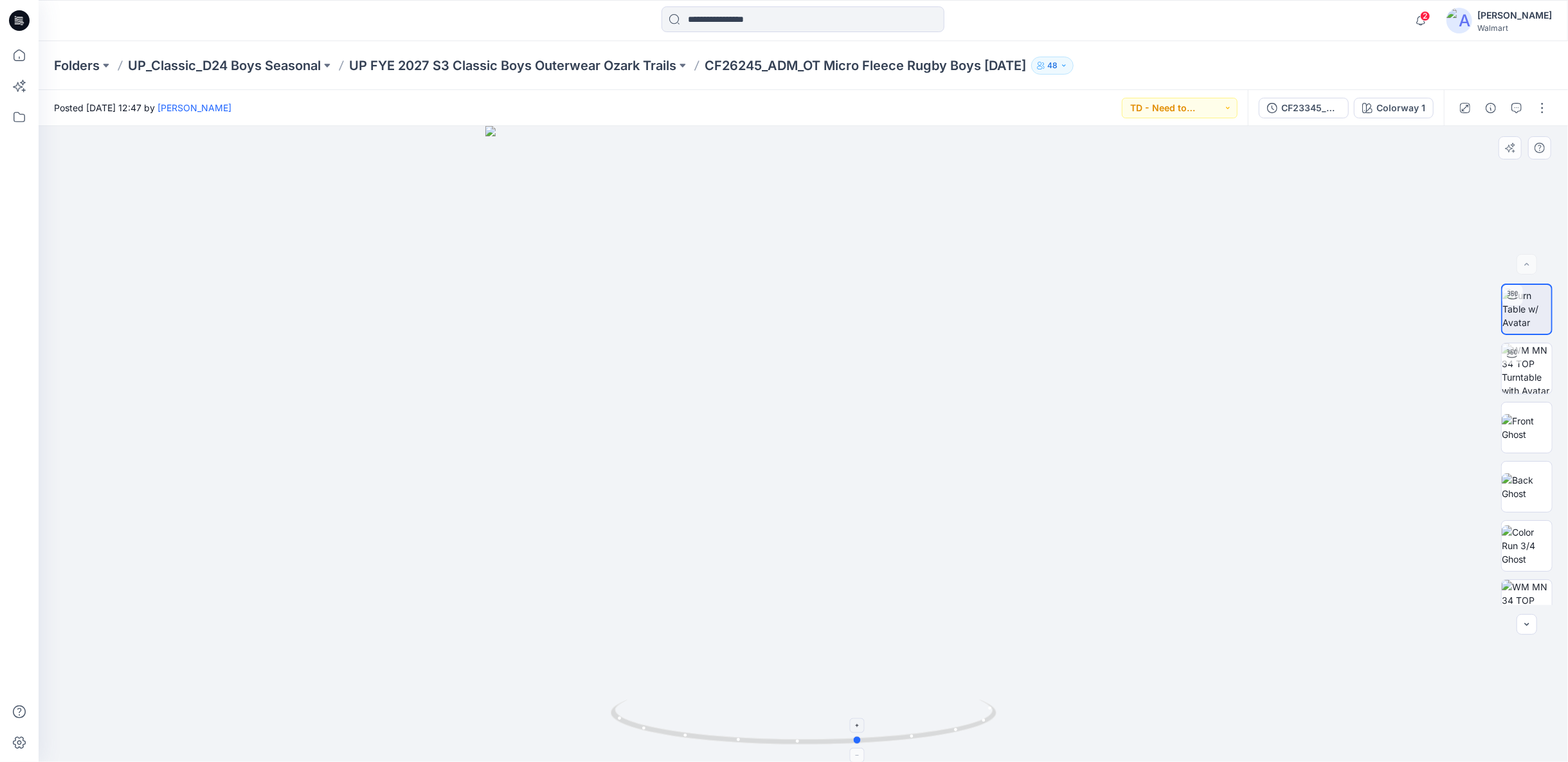
drag, startPoint x: 975, startPoint y: 727, endPoint x: 655, endPoint y: 701, distance: 321.1
click at [655, 701] on icon at bounding box center [805, 723] width 389 height 48
click at [1533, 370] on img at bounding box center [1527, 369] width 50 height 50
click at [1518, 328] on img at bounding box center [1527, 308] width 50 height 40
click at [565, 64] on p "UP FYE 2027 S3 Classic Boys Outerwear Ozark Trails" at bounding box center [512, 65] width 327 height 18
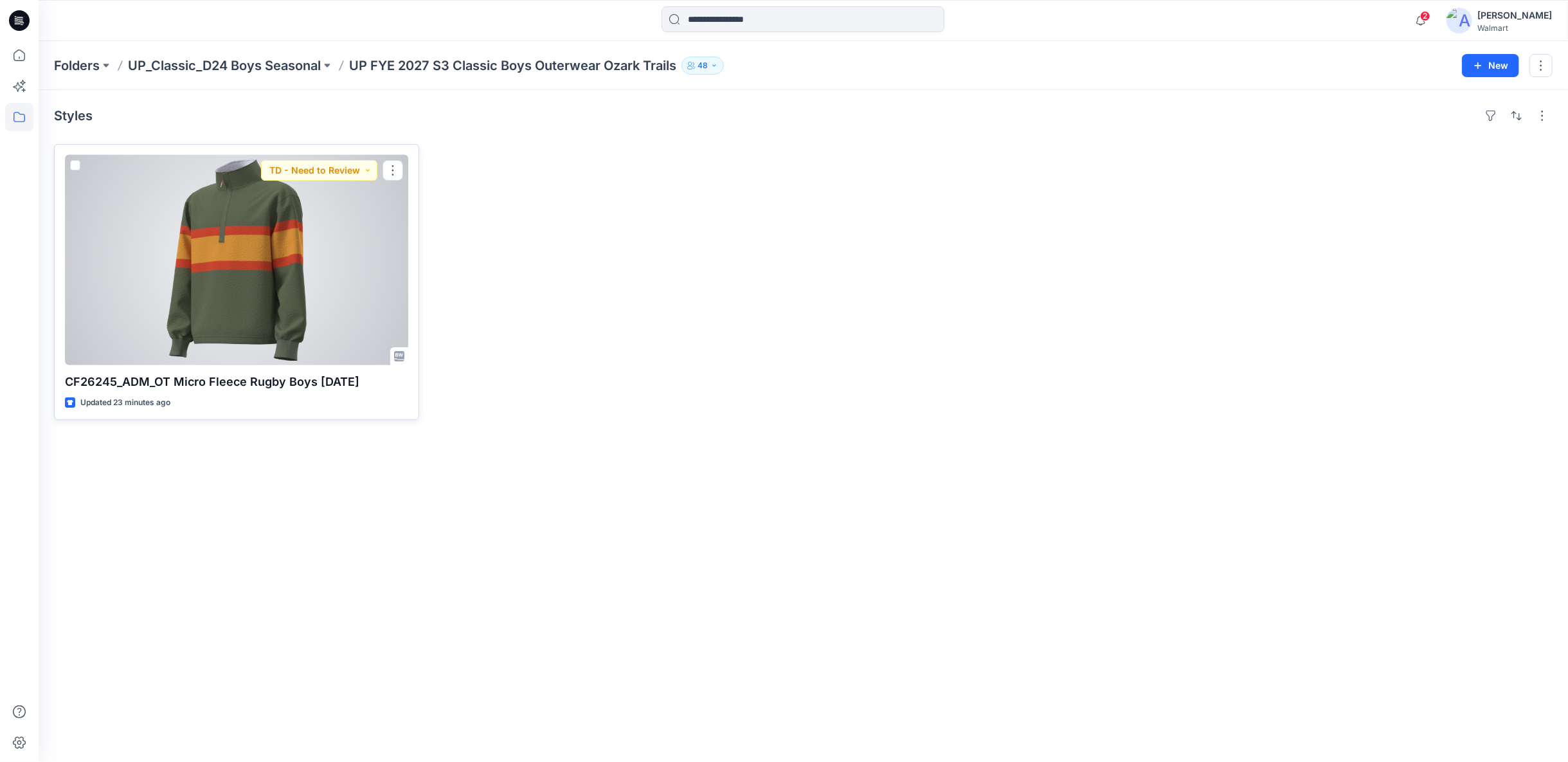
click at [251, 255] on div at bounding box center [236, 260] width 343 height 210
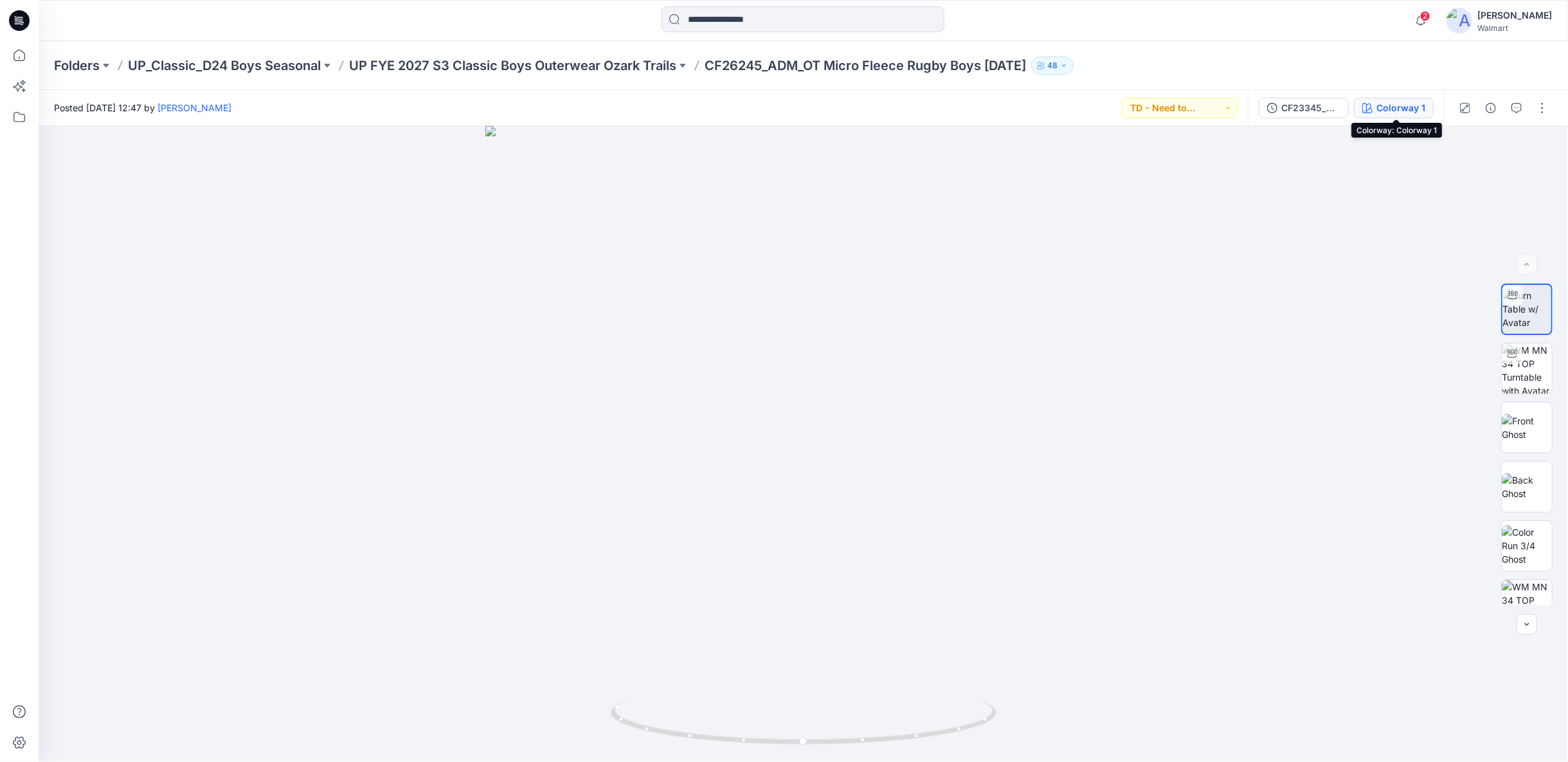
click at [1410, 107] on div "Colorway 1" at bounding box center [1400, 108] width 49 height 14
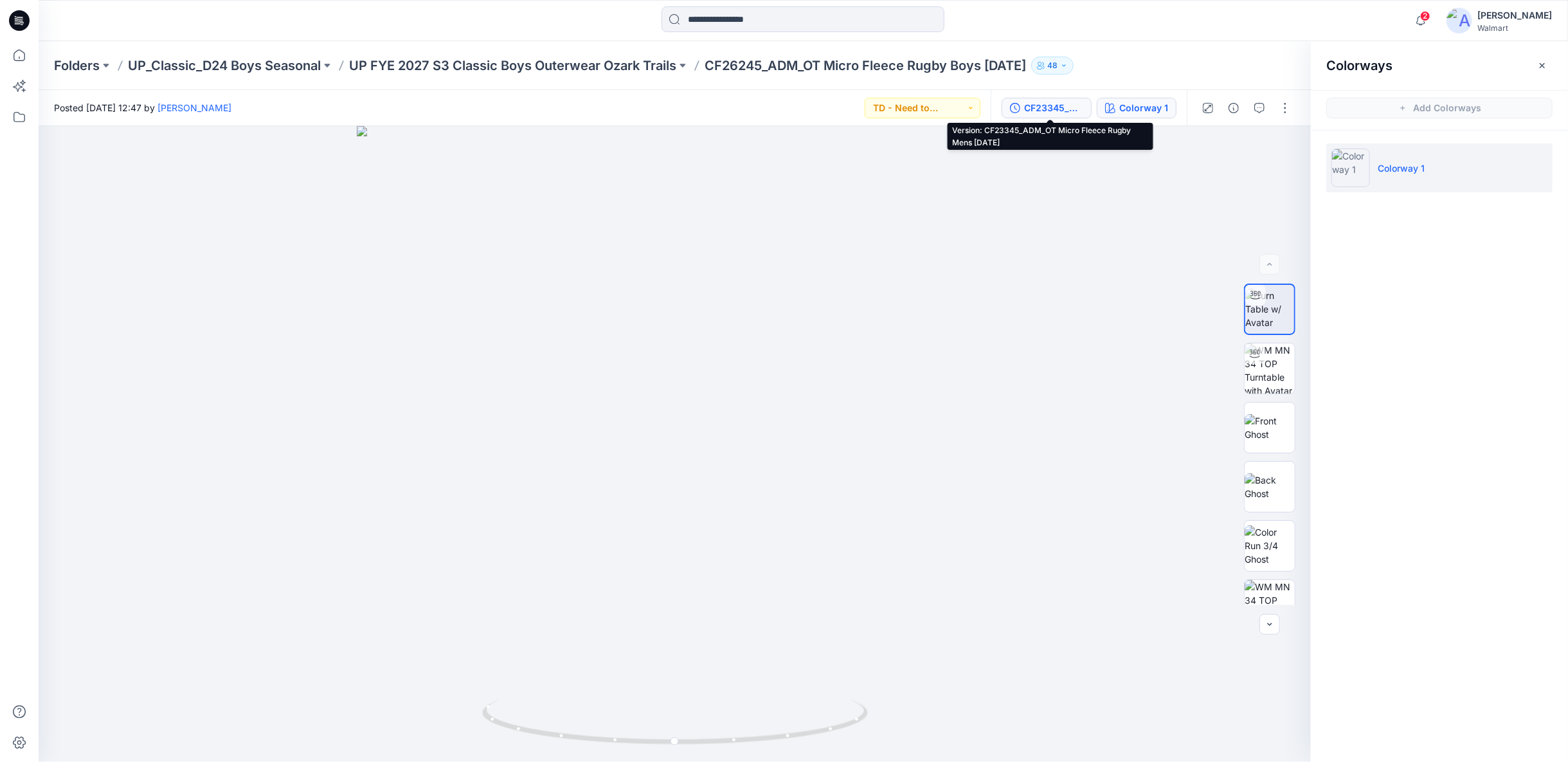
click at [1066, 110] on div "CF23345_ADM_OT Micro Fleece Rugby Mens [DATE]" at bounding box center [1053, 108] width 59 height 14
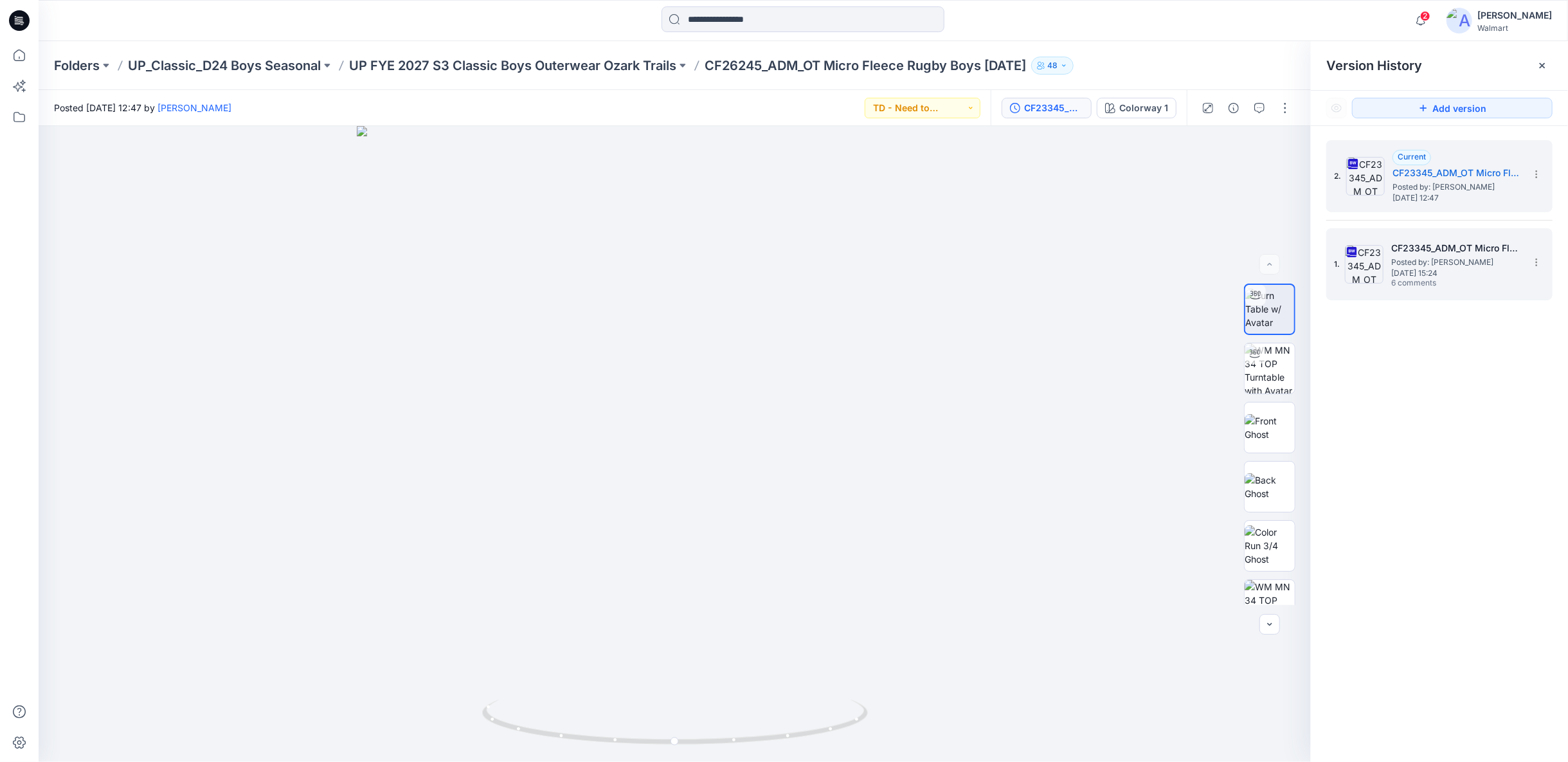
click at [1440, 269] on span "[DATE] 15:24" at bounding box center [1455, 273] width 128 height 9
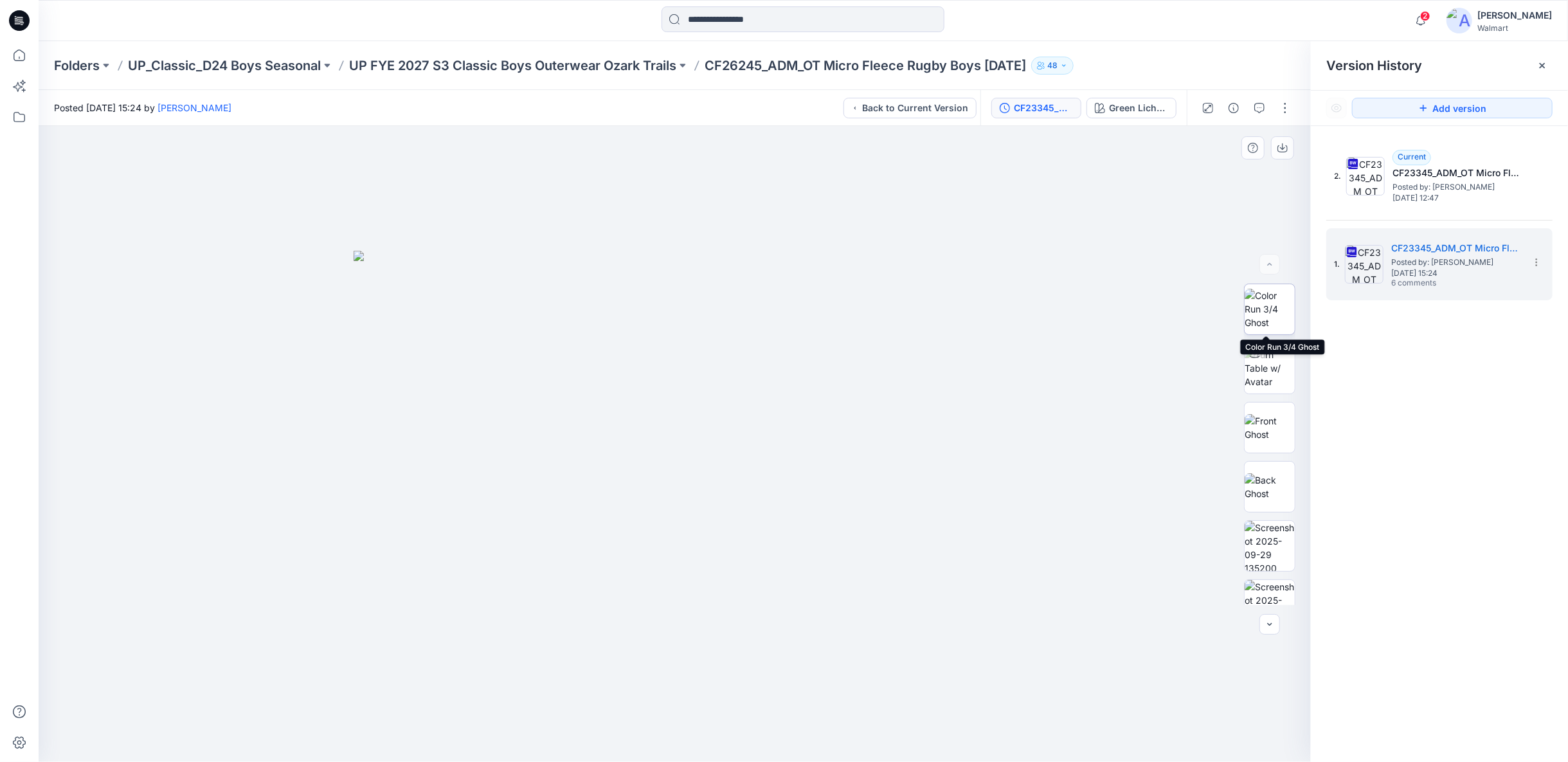
click at [1258, 314] on img at bounding box center [1270, 308] width 50 height 40
click at [1139, 111] on div "Green Lichen / Gold Jade / Flaming Carrot" at bounding box center [1138, 108] width 59 height 14
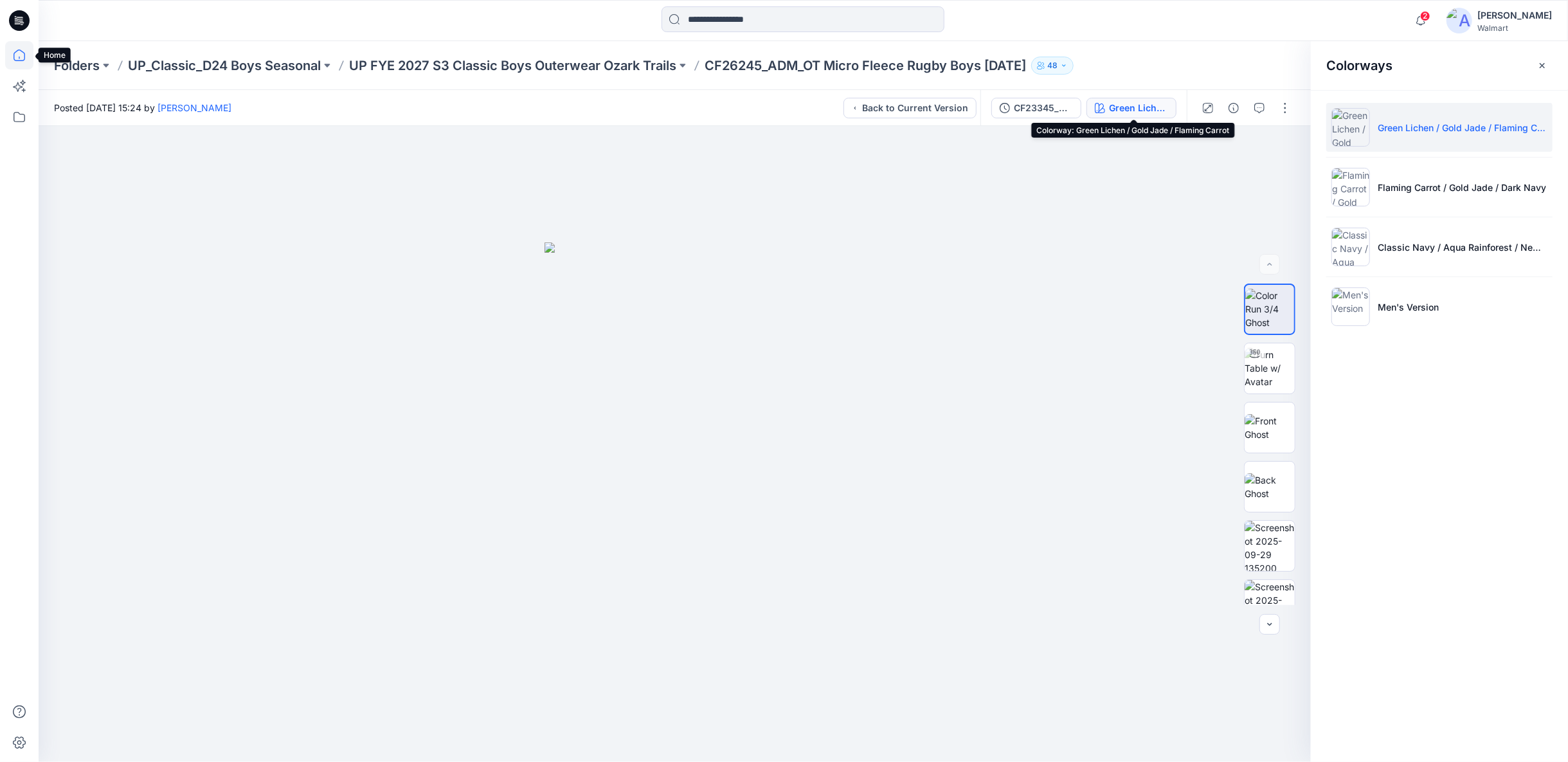
click at [17, 60] on icon at bounding box center [20, 55] width 28 height 28
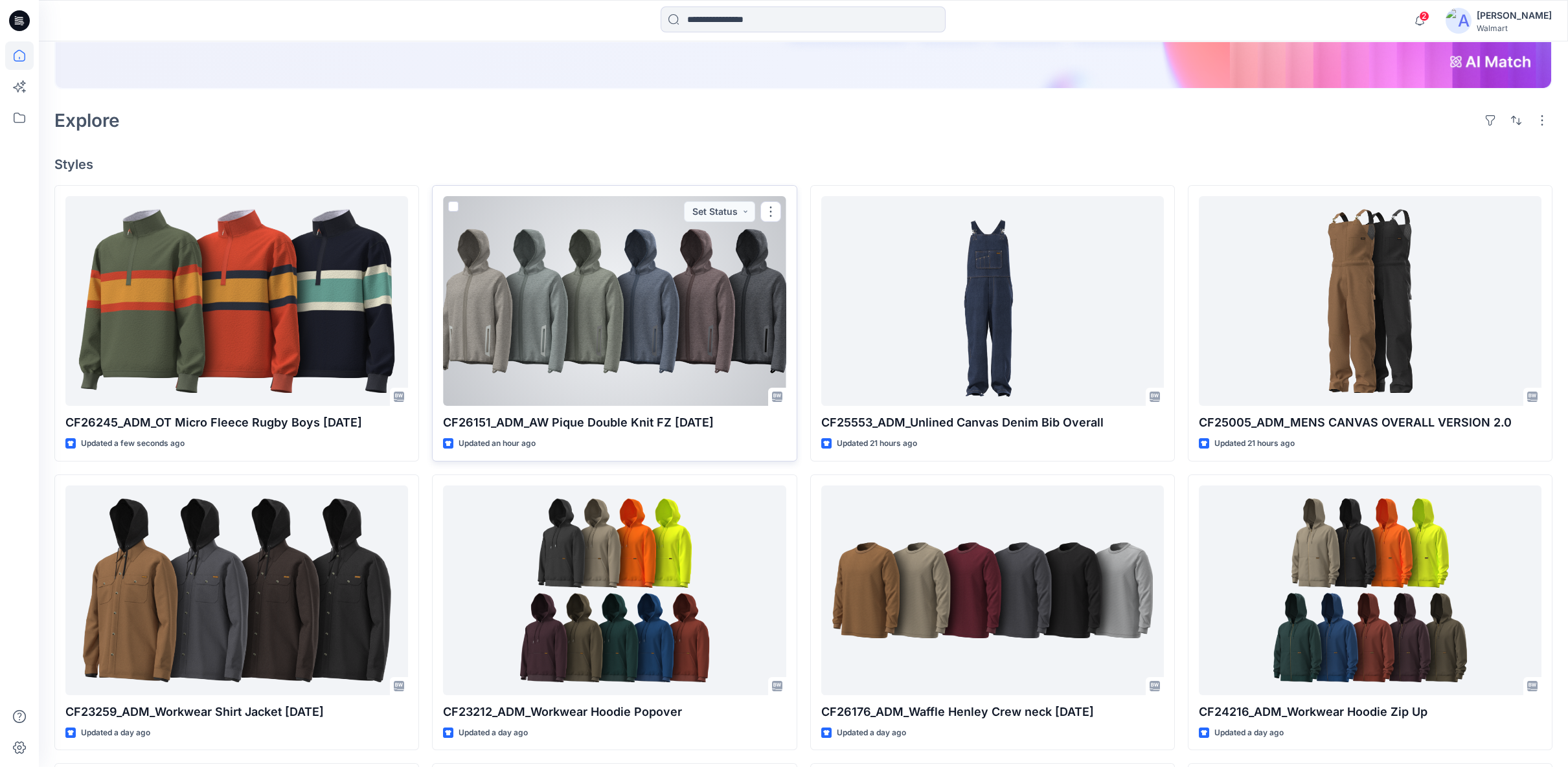
scroll to position [287, 0]
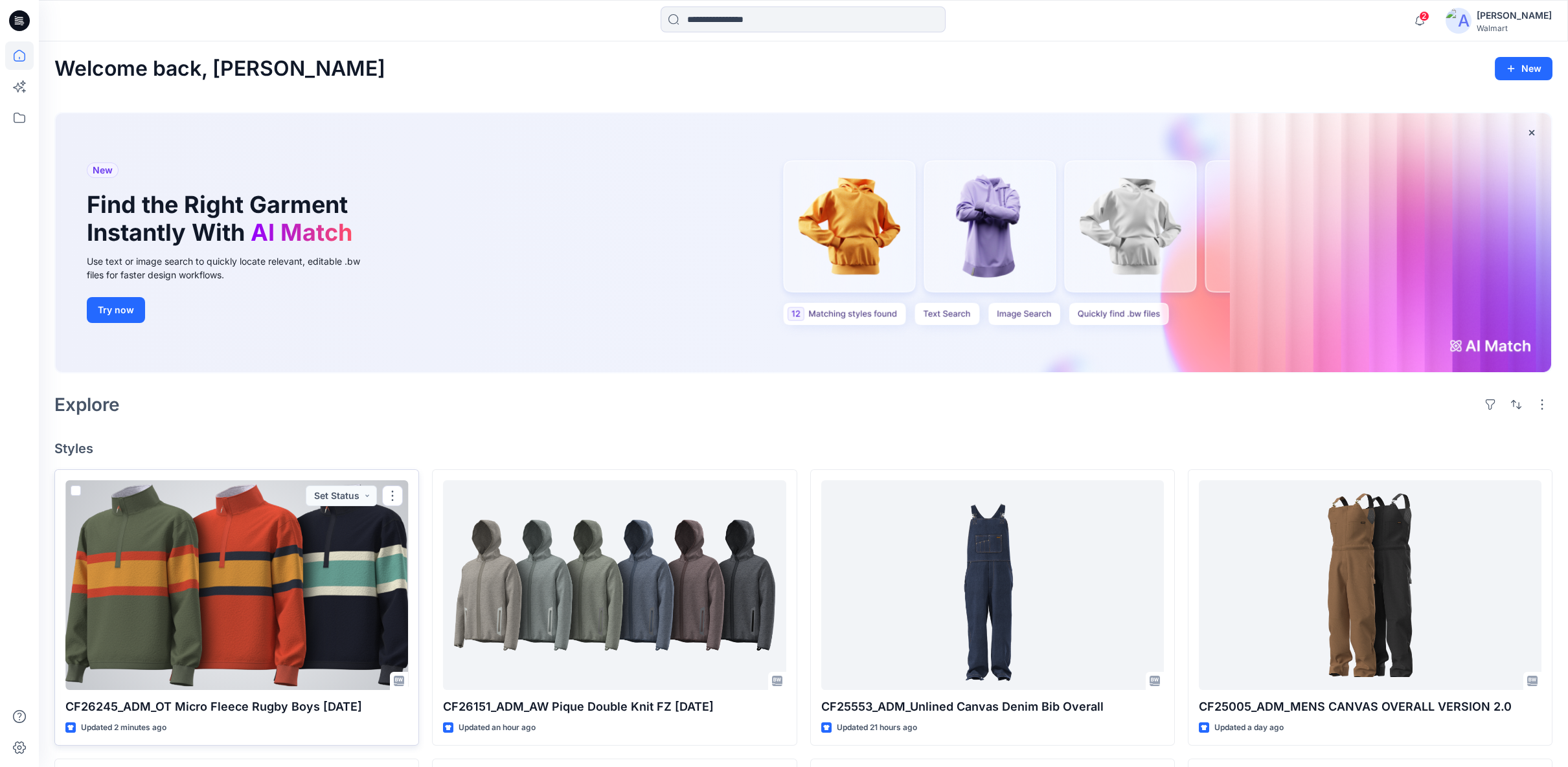
click at [344, 544] on div at bounding box center [236, 585] width 343 height 209
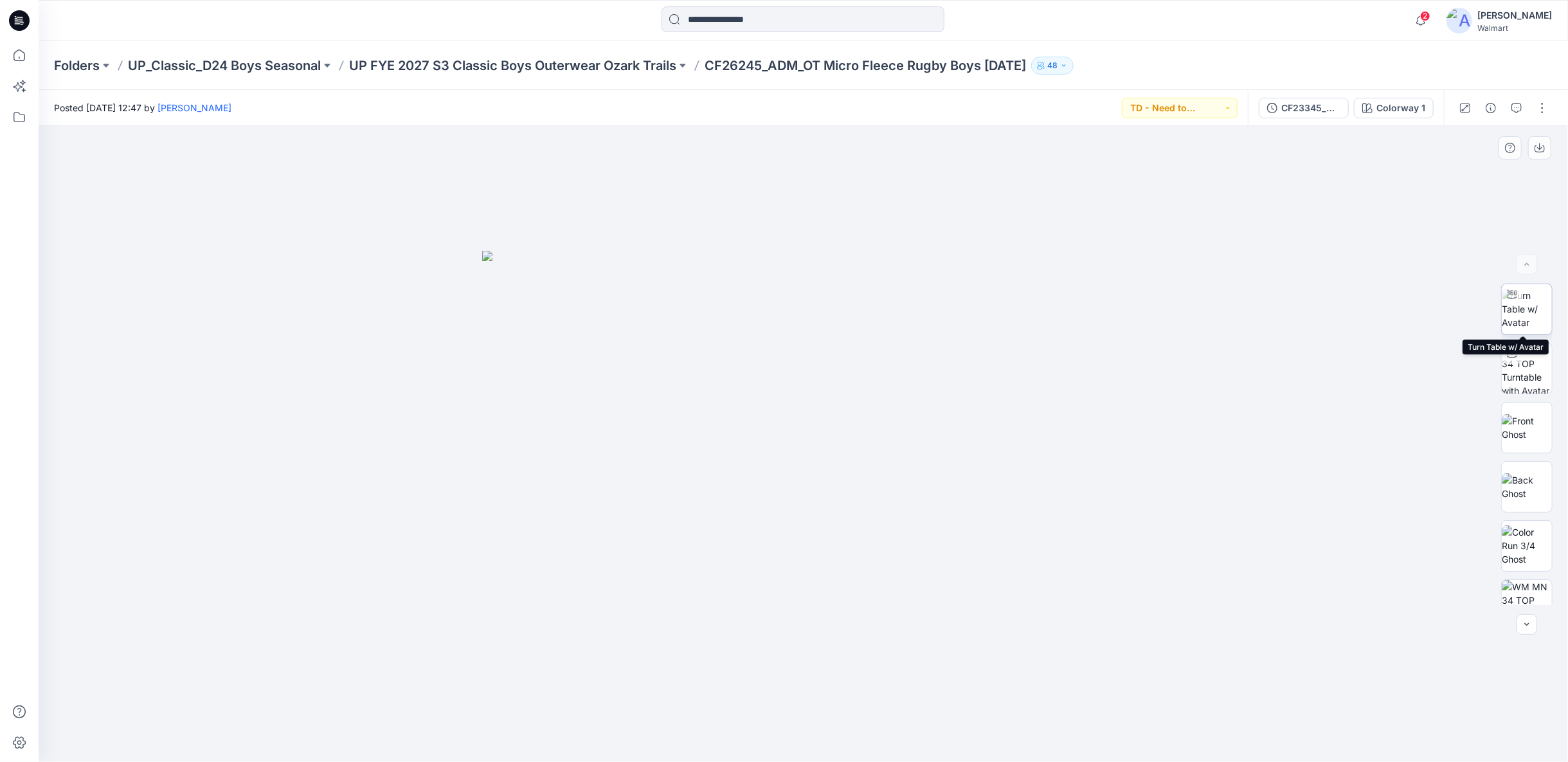
click at [1525, 301] on img at bounding box center [1527, 308] width 50 height 40
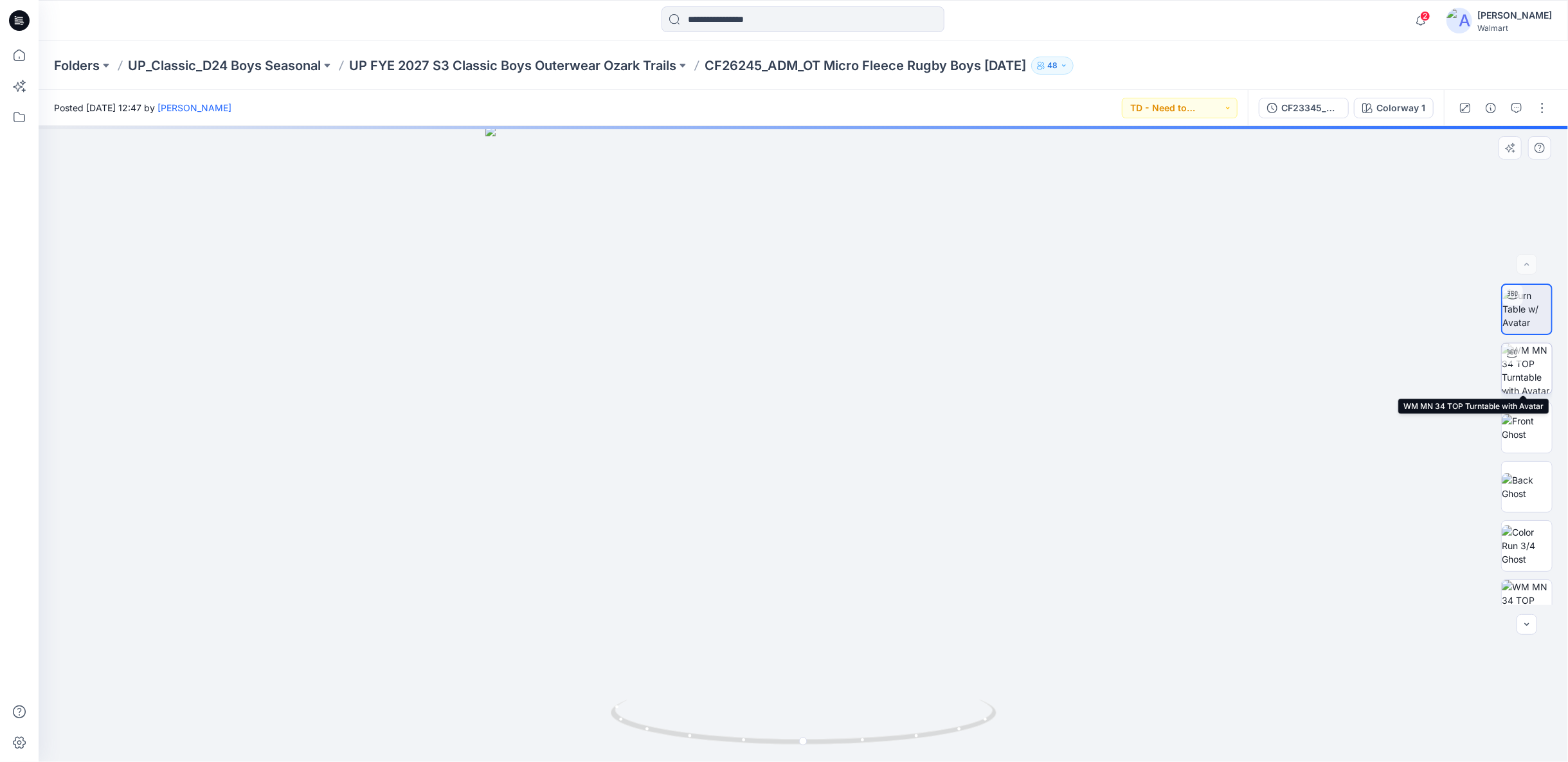
click at [1521, 372] on img at bounding box center [1527, 369] width 50 height 50
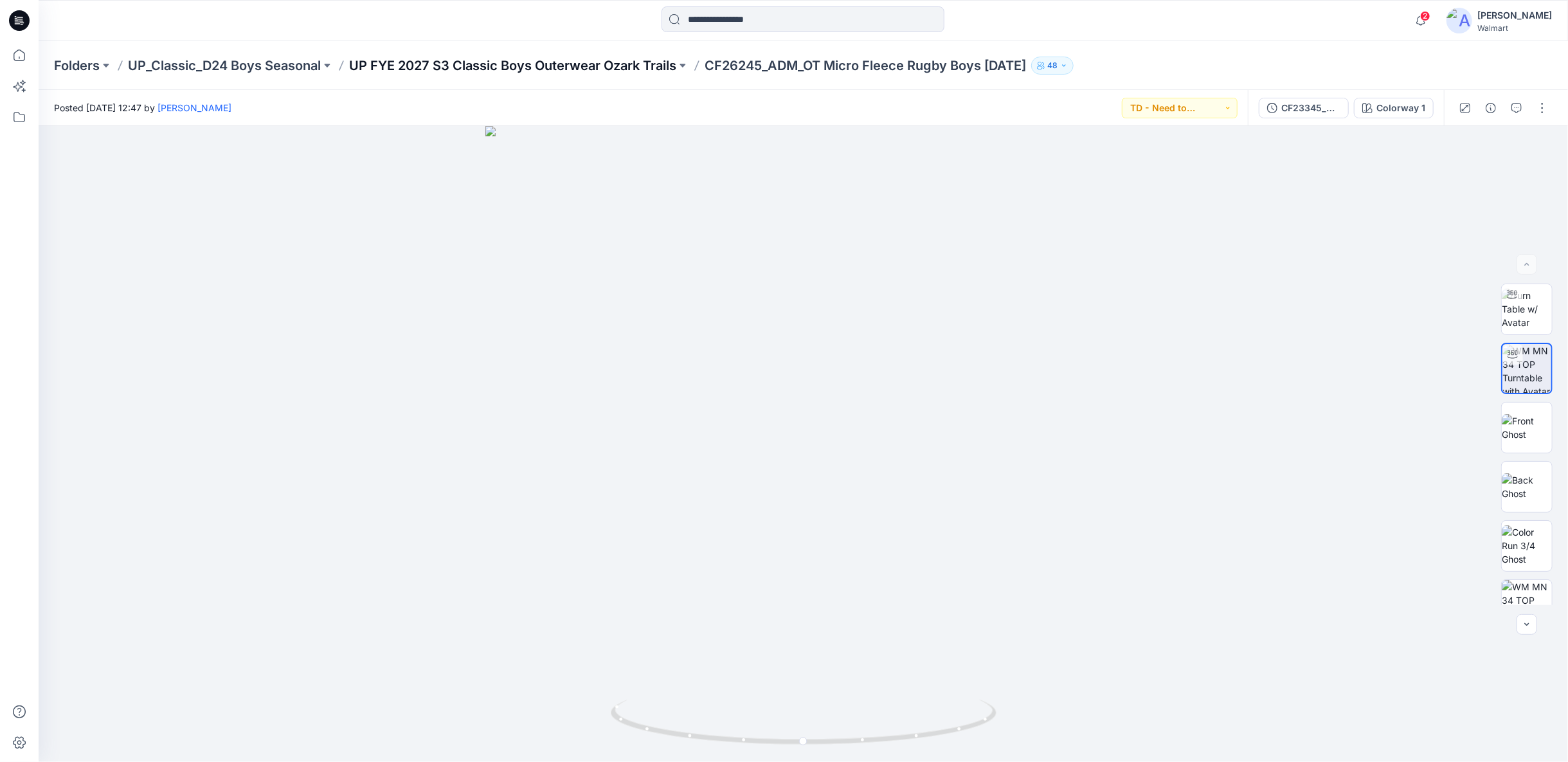
click at [613, 65] on p "UP FYE 2027 S3 Classic Boys Outerwear Ozark Trails" at bounding box center [512, 65] width 327 height 18
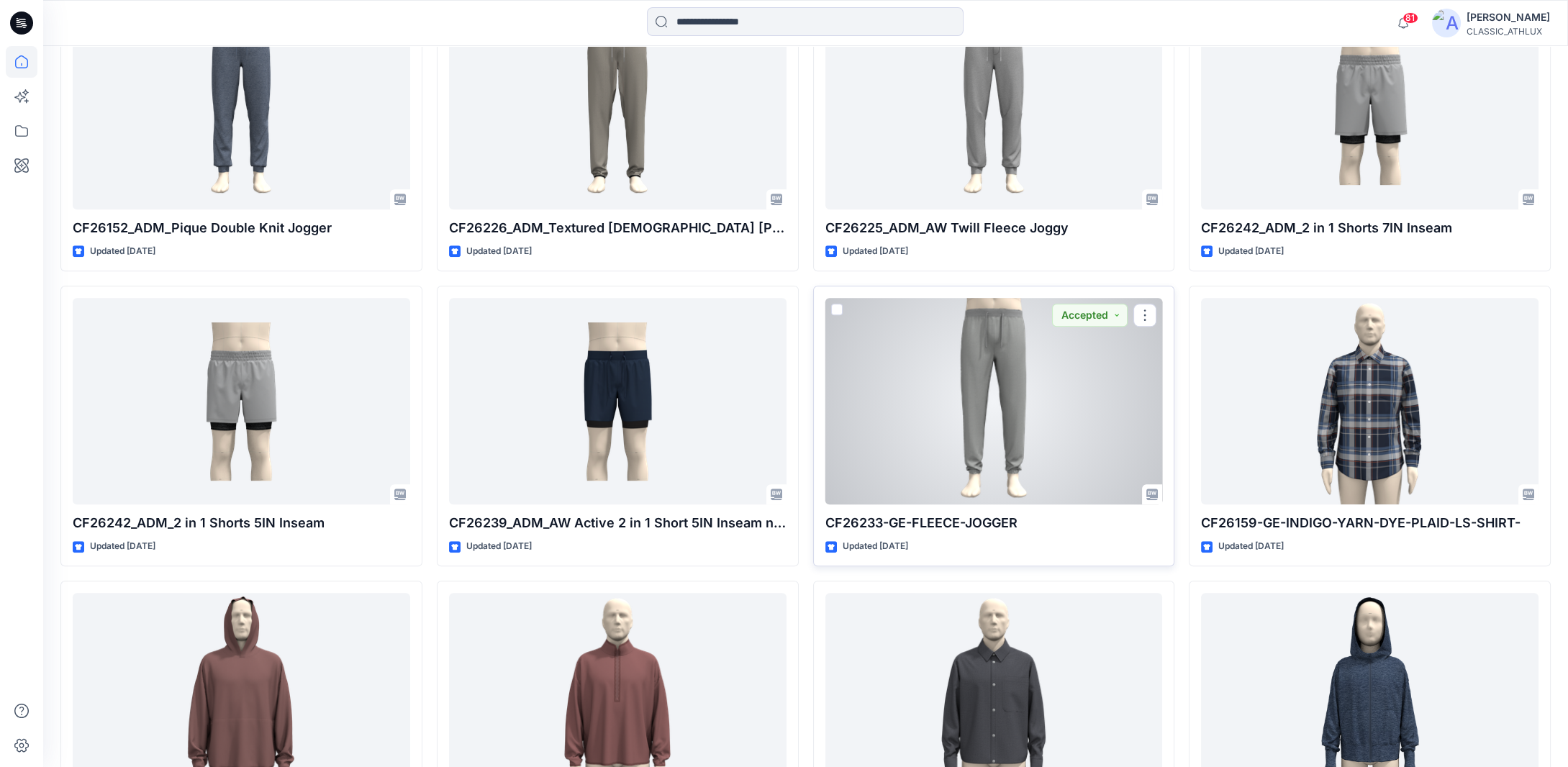
scroll to position [1764, 0]
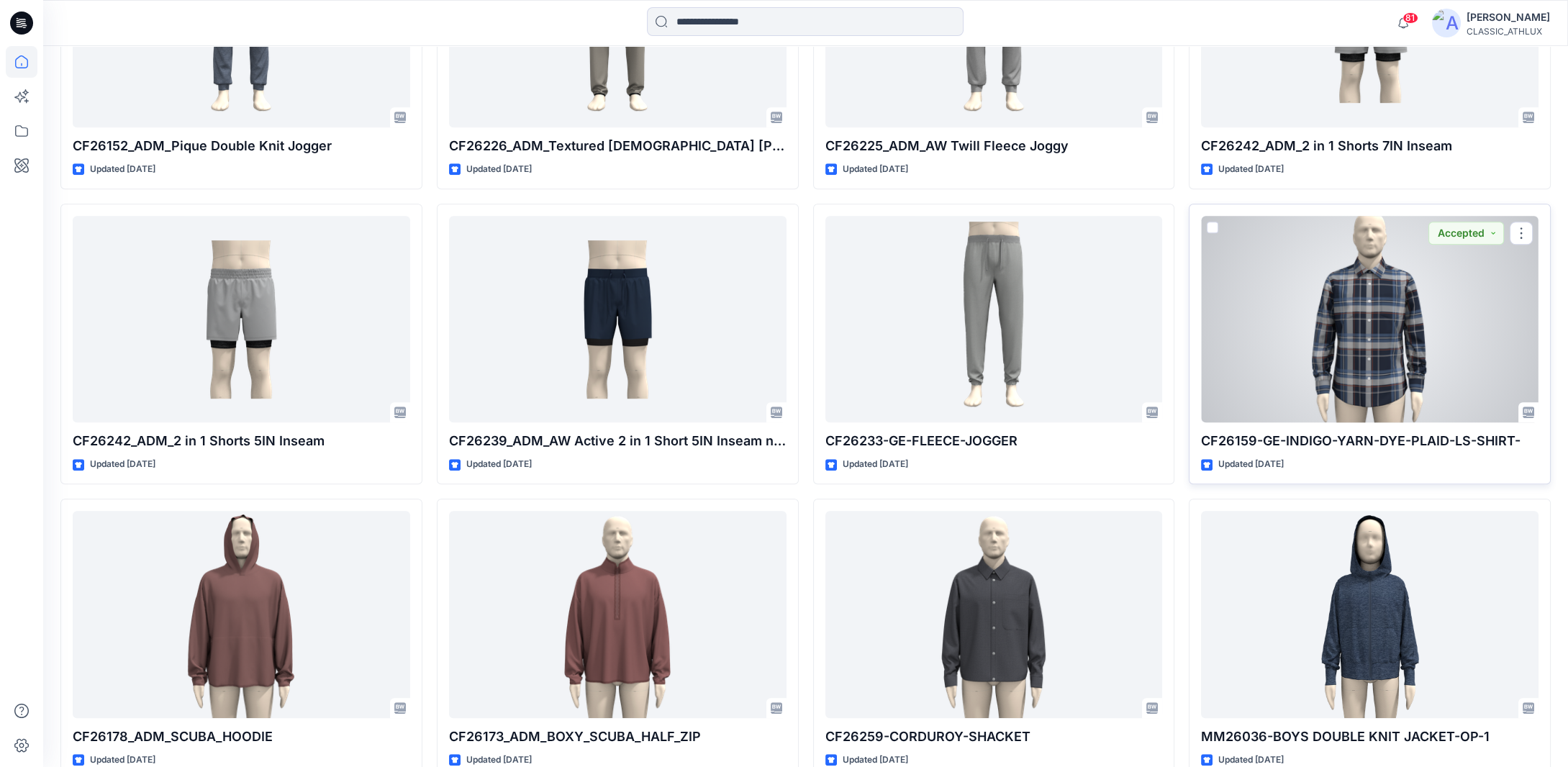
click at [1396, 325] on div at bounding box center [1370, 319] width 338 height 207
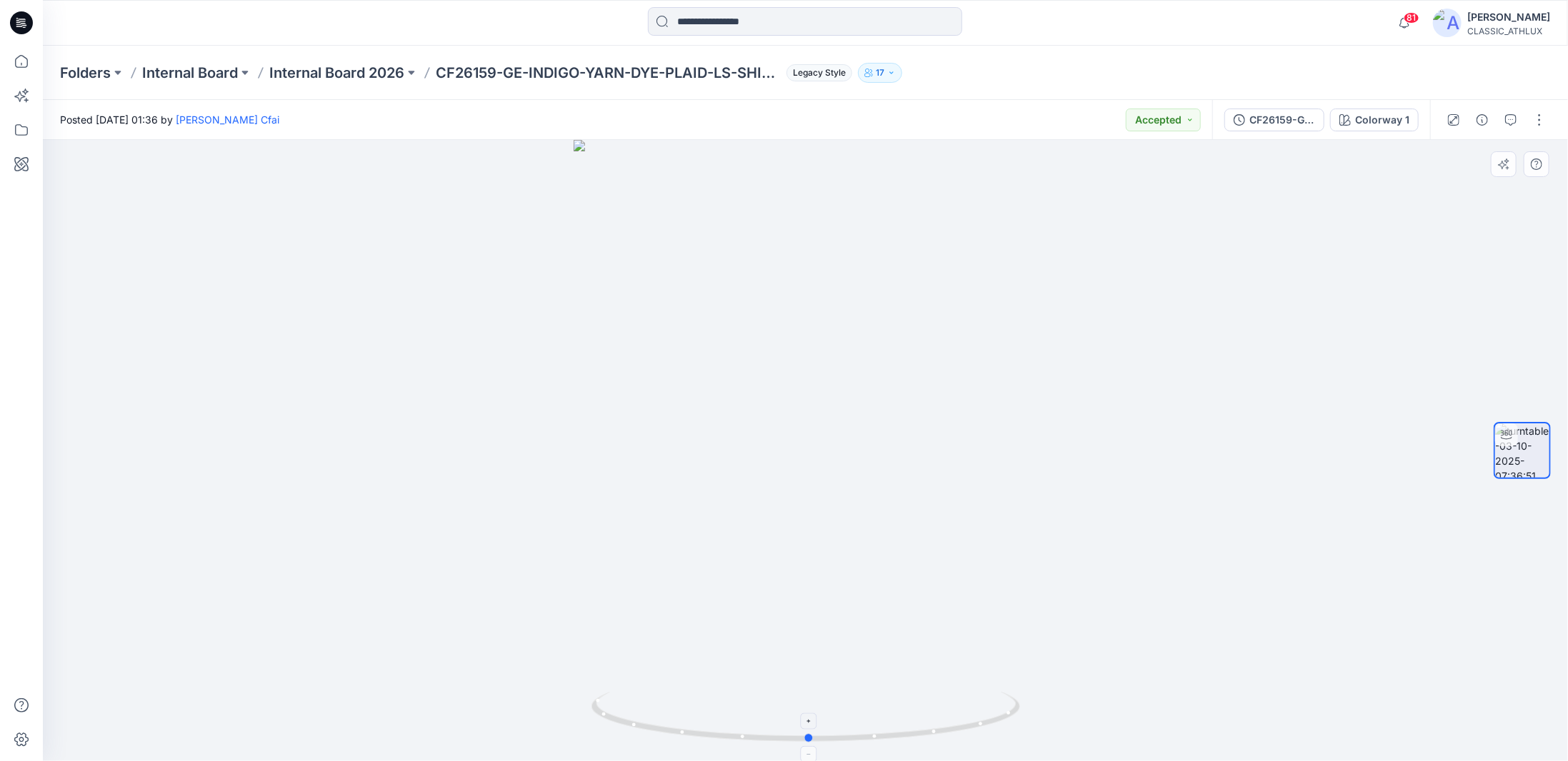
drag, startPoint x: 1007, startPoint y: 721, endPoint x: 1011, endPoint y: 729, distance: 8.9
click at [1011, 729] on icon at bounding box center [808, 718] width 432 height 53
click at [1265, 122] on div "CF26159-GE-INDIGO-YARN-DYE-PLAID-LS-SHIRT-" at bounding box center [1281, 120] width 66 height 16
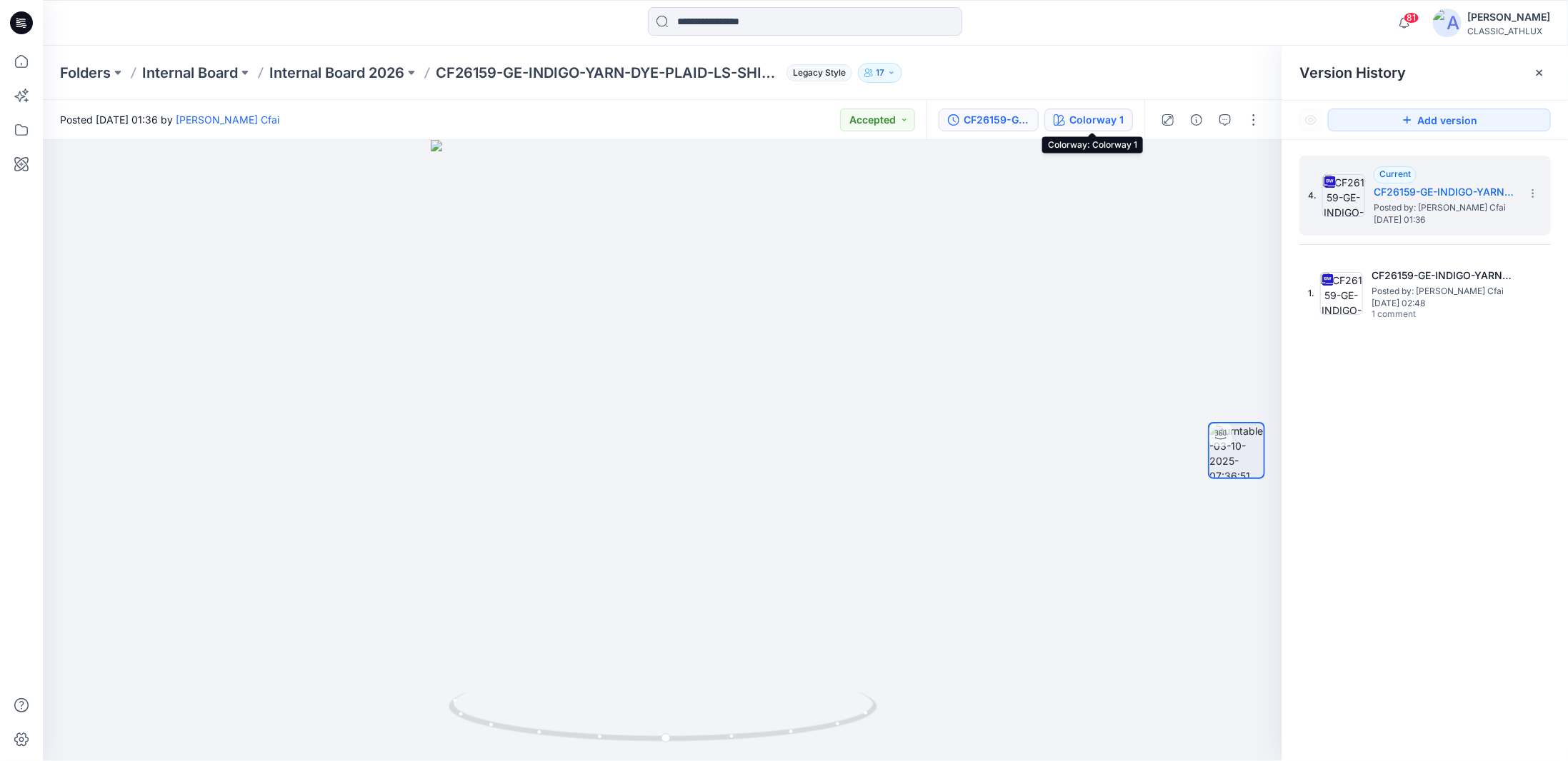
click at [1105, 115] on div "Colorway 1" at bounding box center [1096, 120] width 54 height 16
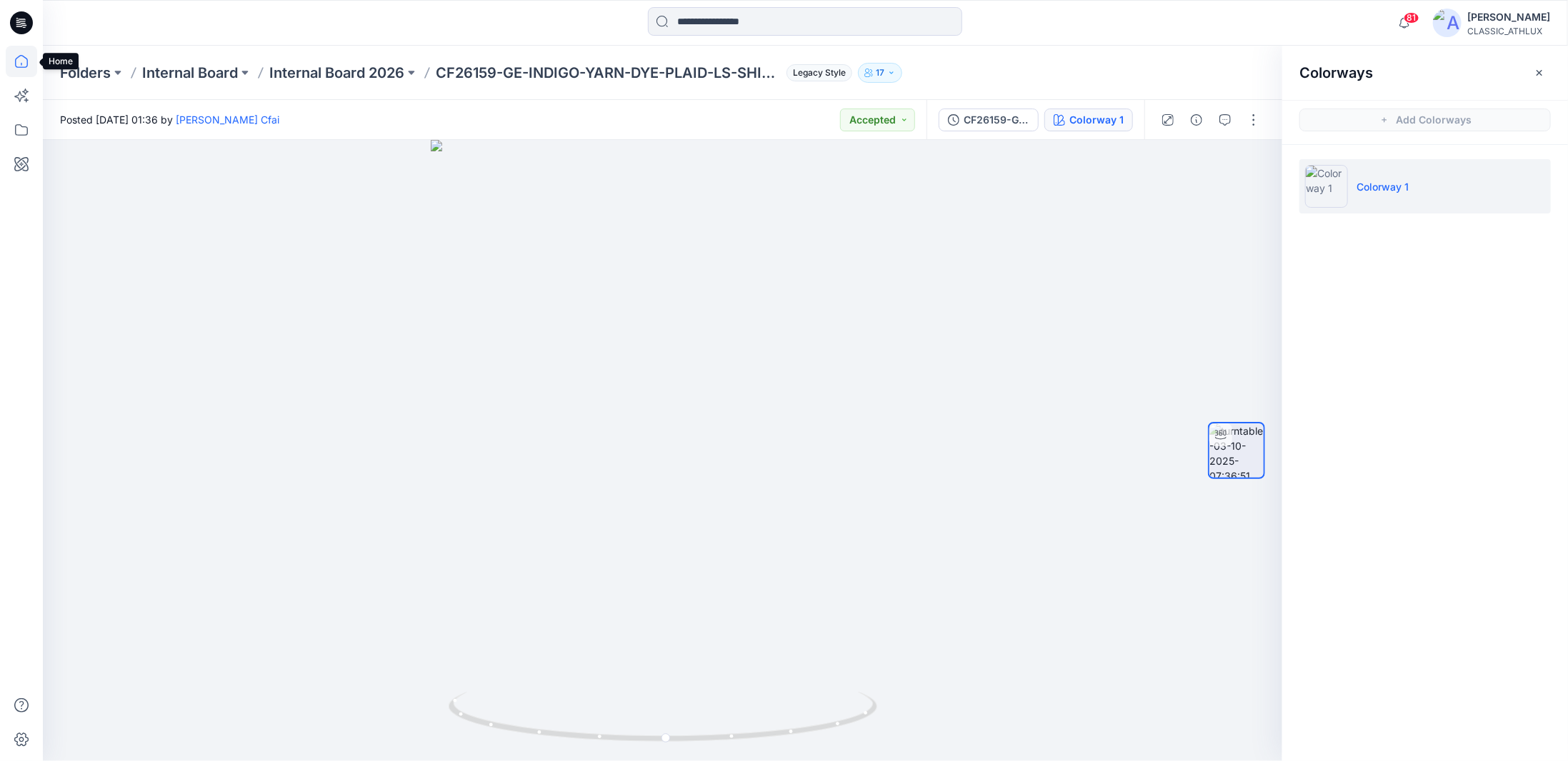
click at [21, 64] on icon at bounding box center [22, 61] width 32 height 31
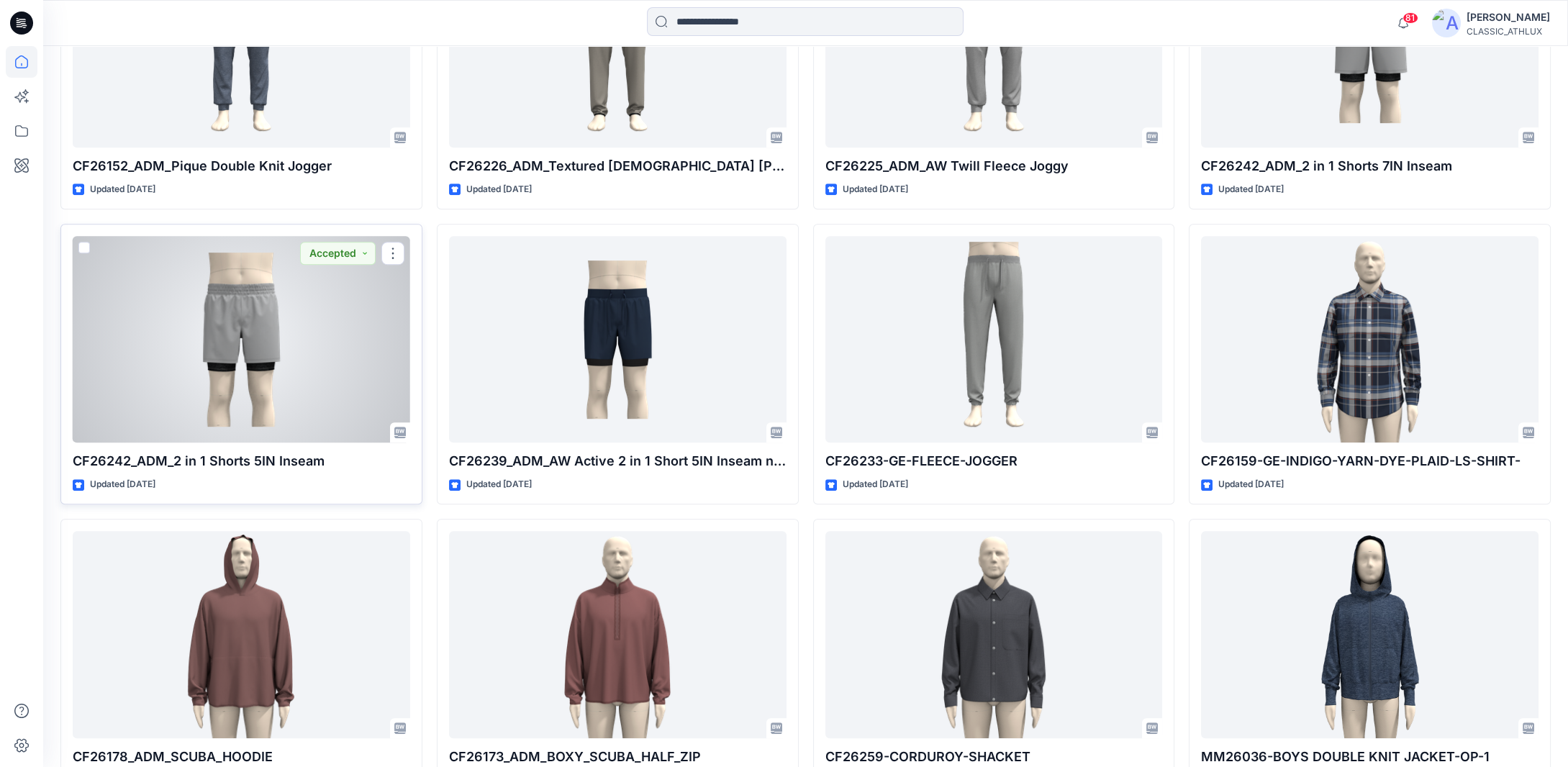
scroll to position [1871, 0]
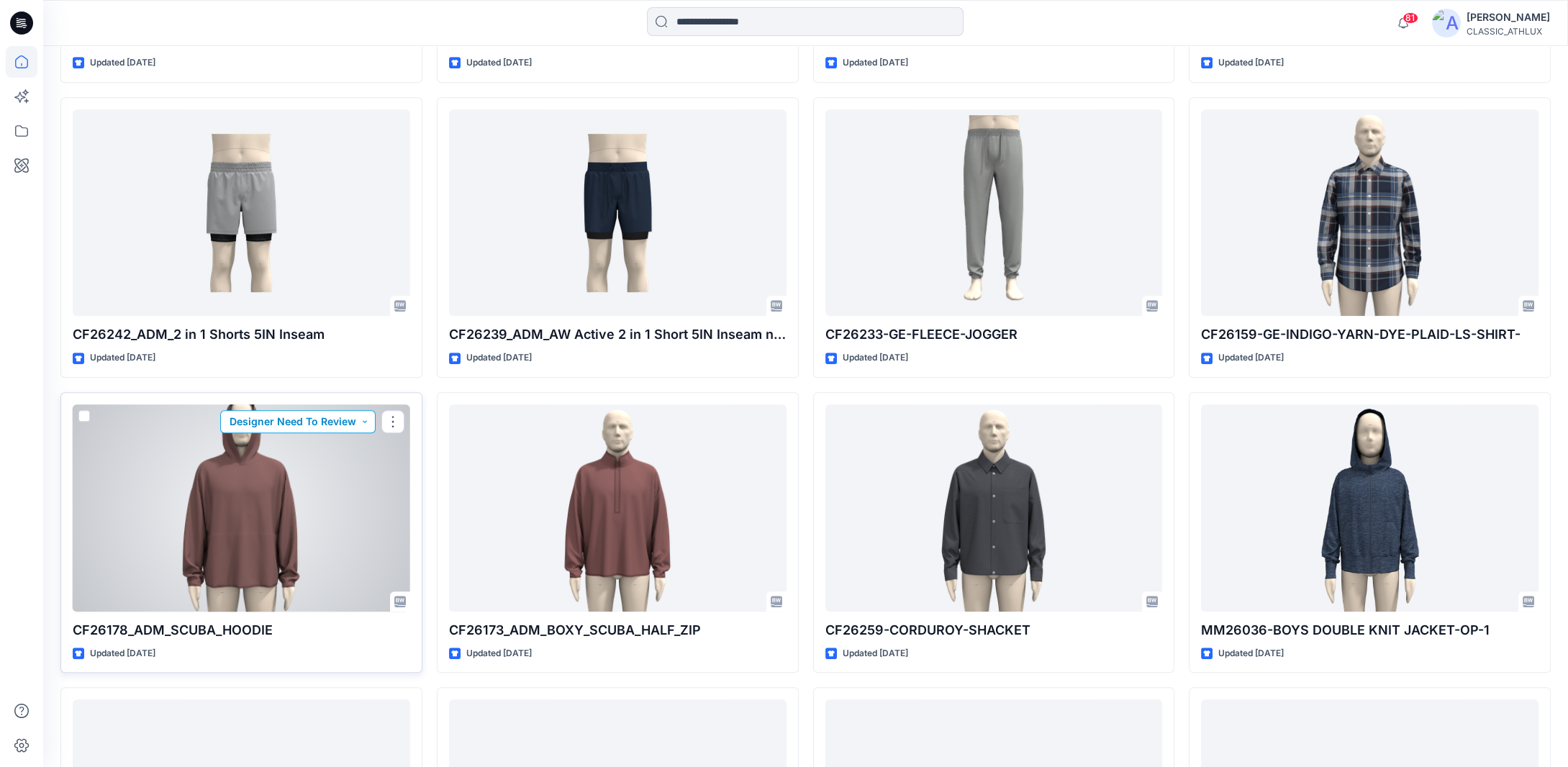
click at [292, 423] on button "Designer Need To Review" at bounding box center [298, 421] width 155 height 23
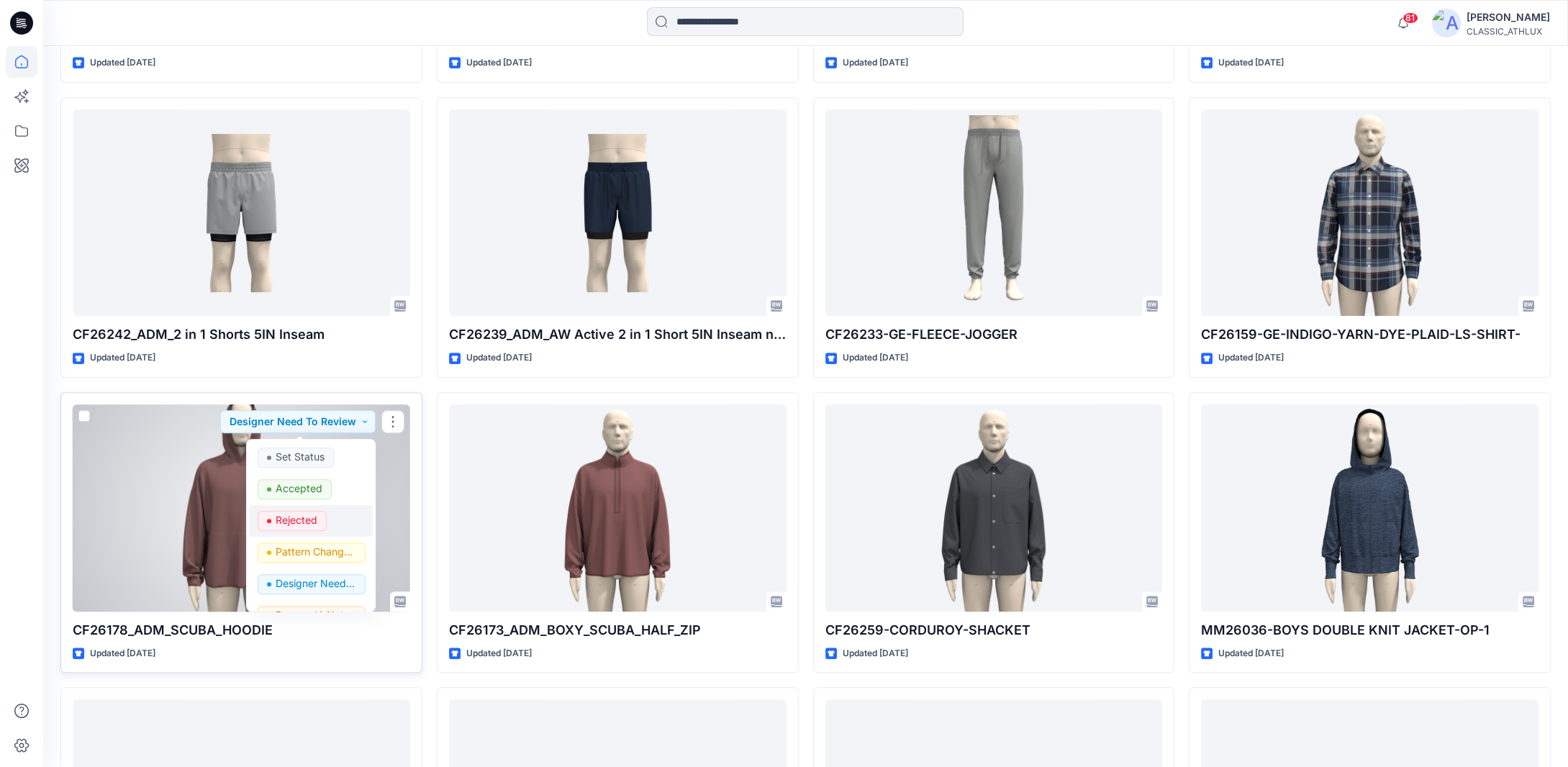
click at [268, 511] on span "Rejected" at bounding box center [292, 520] width 69 height 20
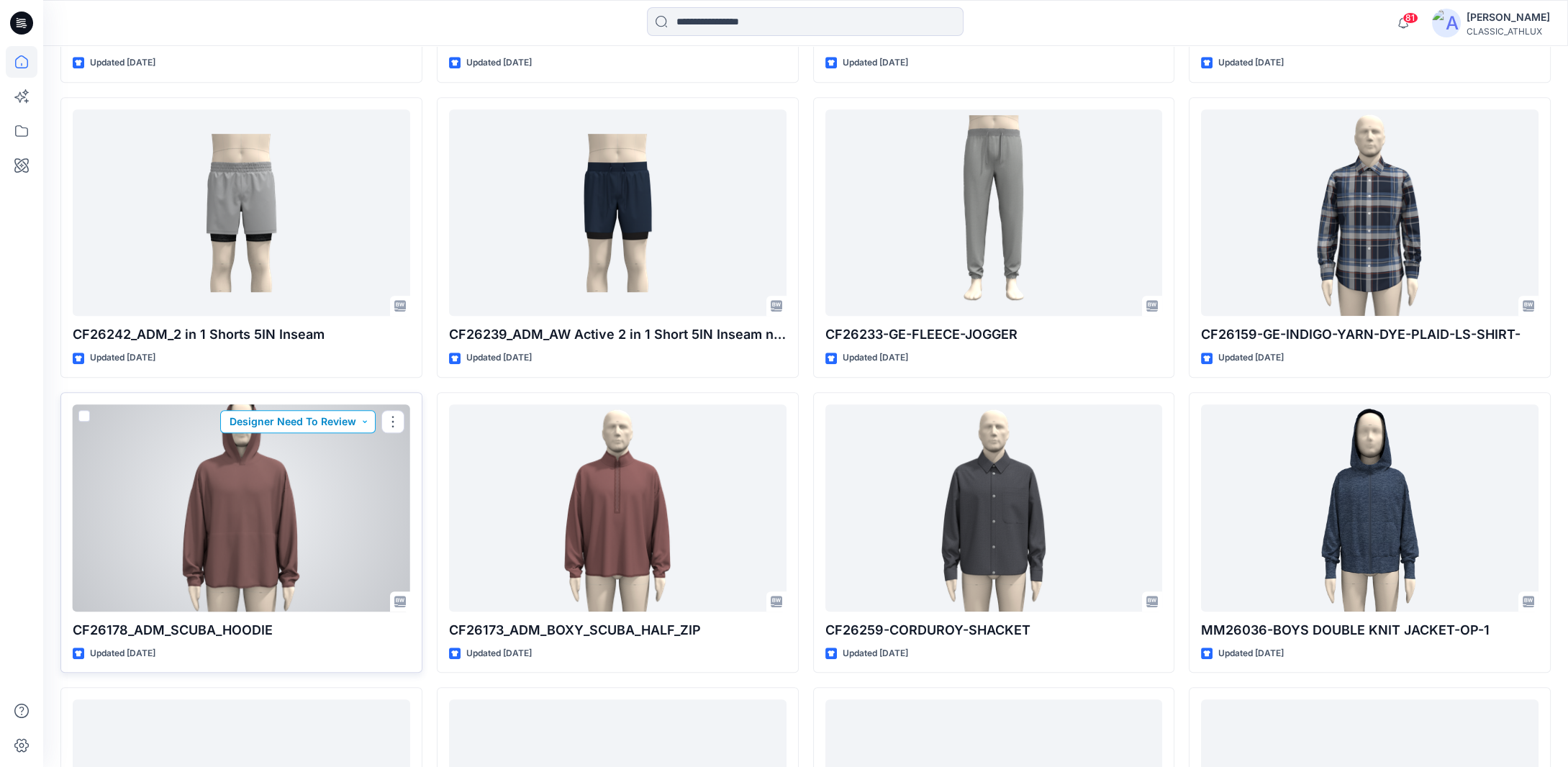
click at [351, 418] on button "Designer Need To Review" at bounding box center [298, 421] width 155 height 23
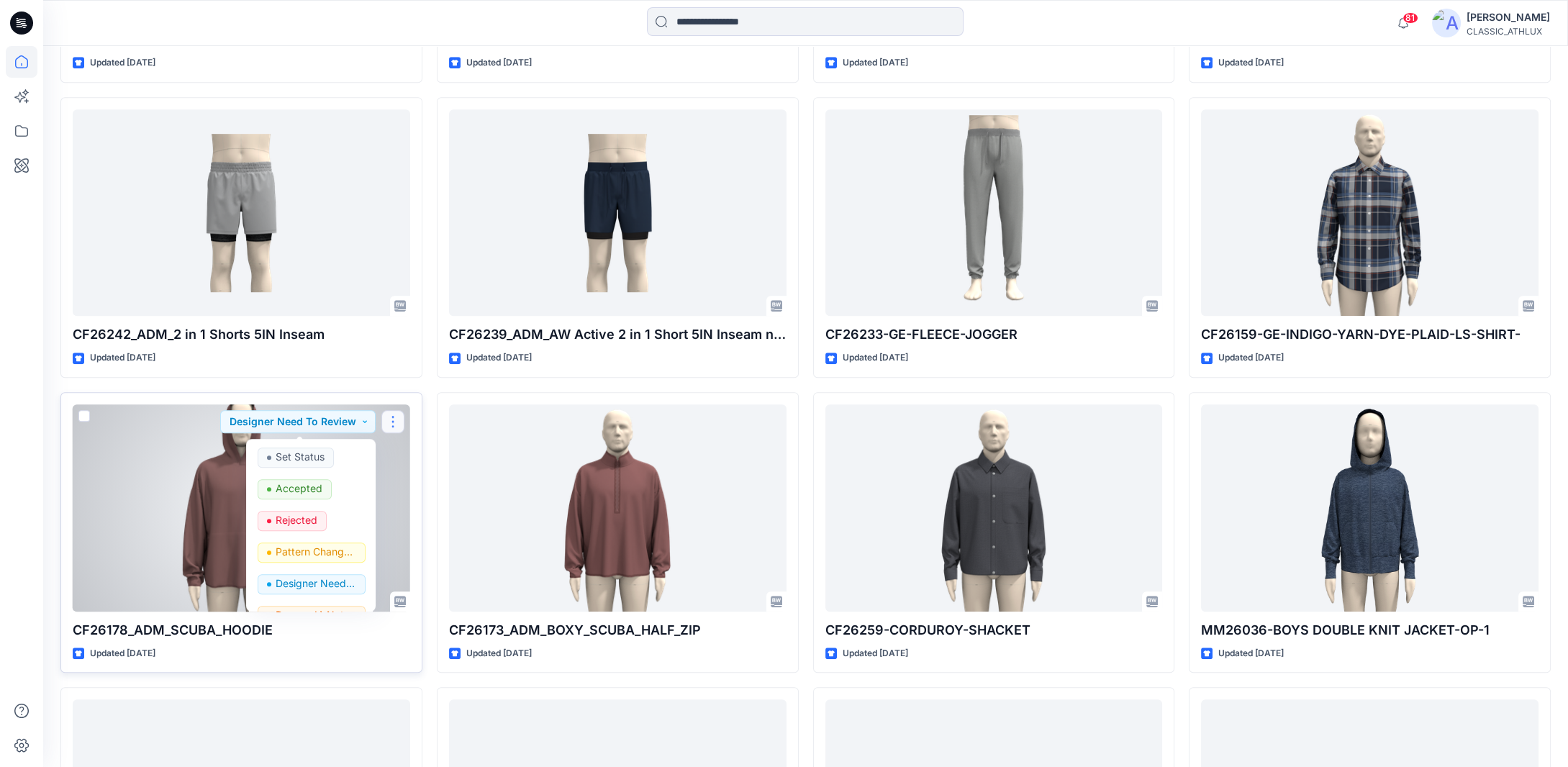
click at [399, 423] on button "button" at bounding box center [393, 421] width 23 height 23
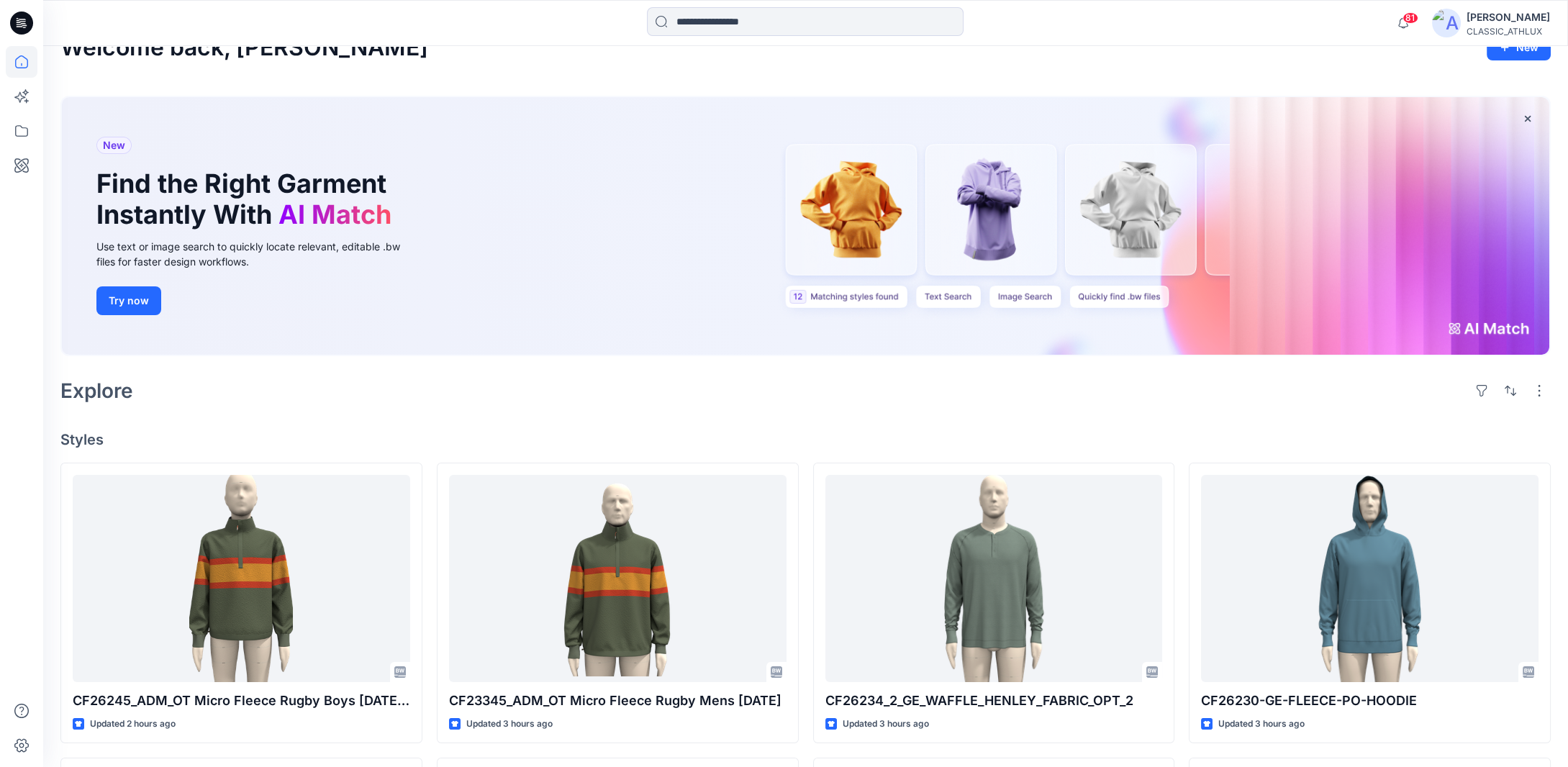
scroll to position [0, 0]
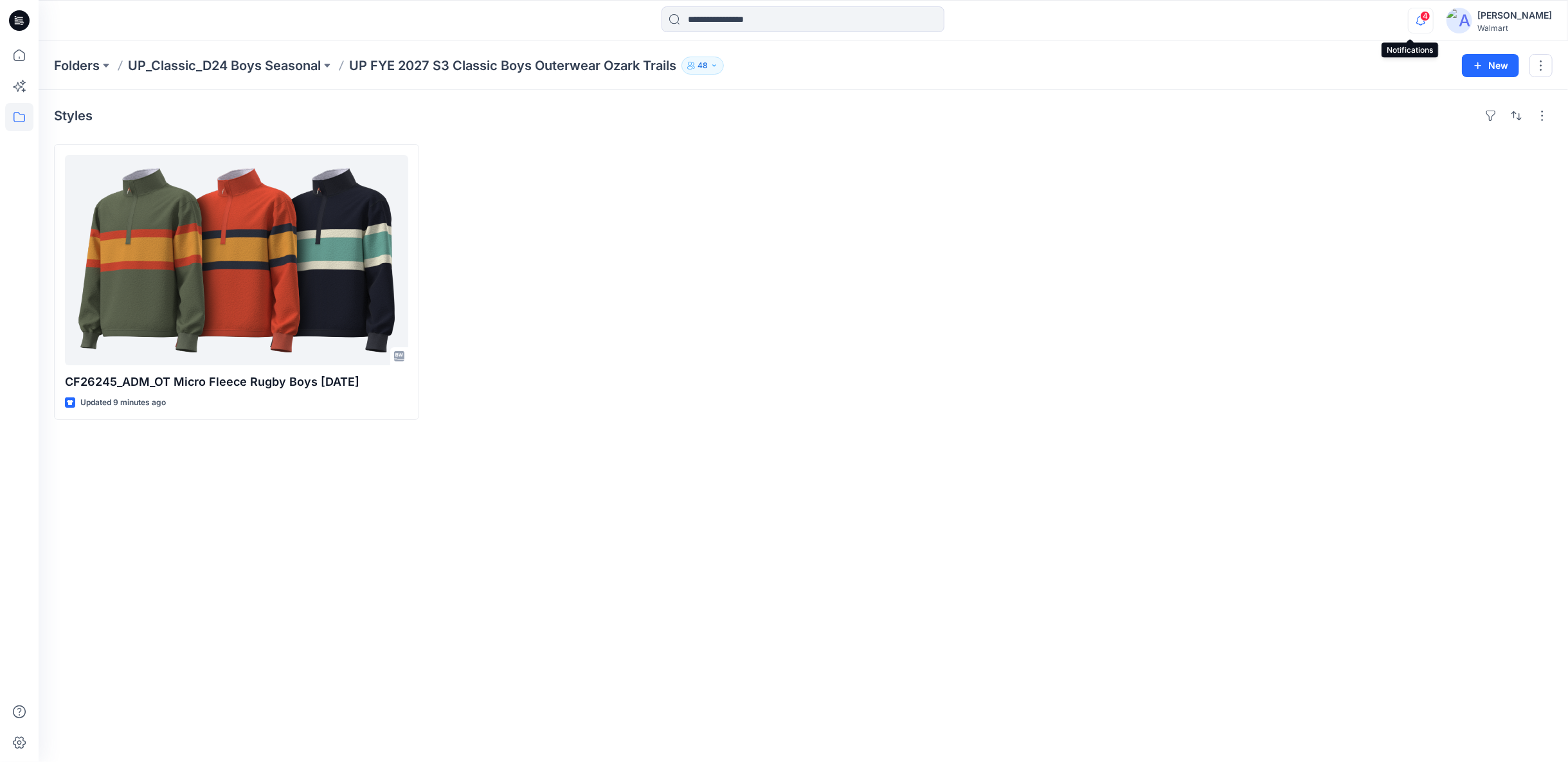
click at [1417, 23] on icon "button" at bounding box center [1420, 20] width 24 height 26
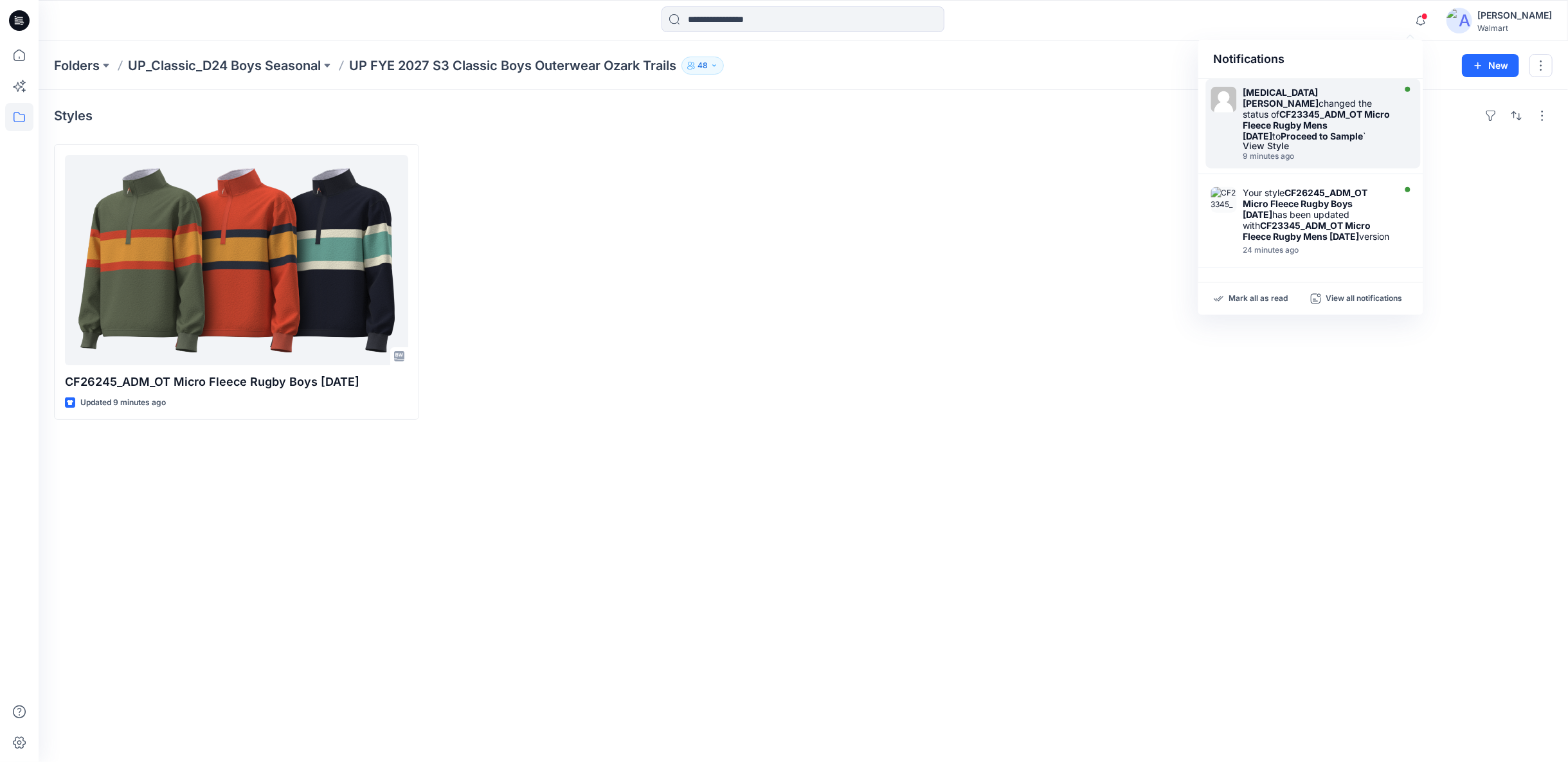
click at [1324, 131] on strong "Proceed to Sample" at bounding box center [1322, 136] width 82 height 11
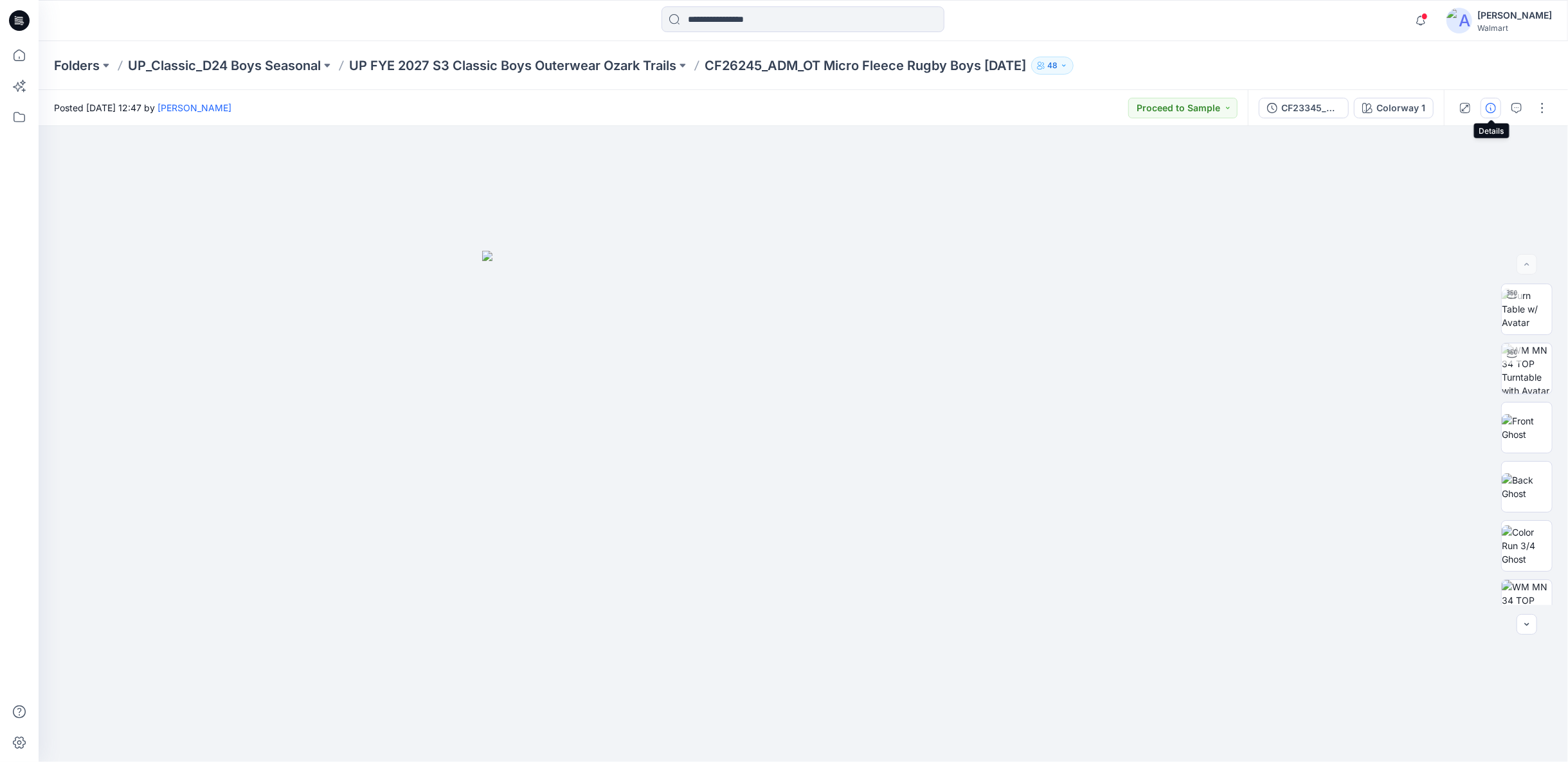
click at [1492, 106] on icon "button" at bounding box center [1490, 108] width 10 height 10
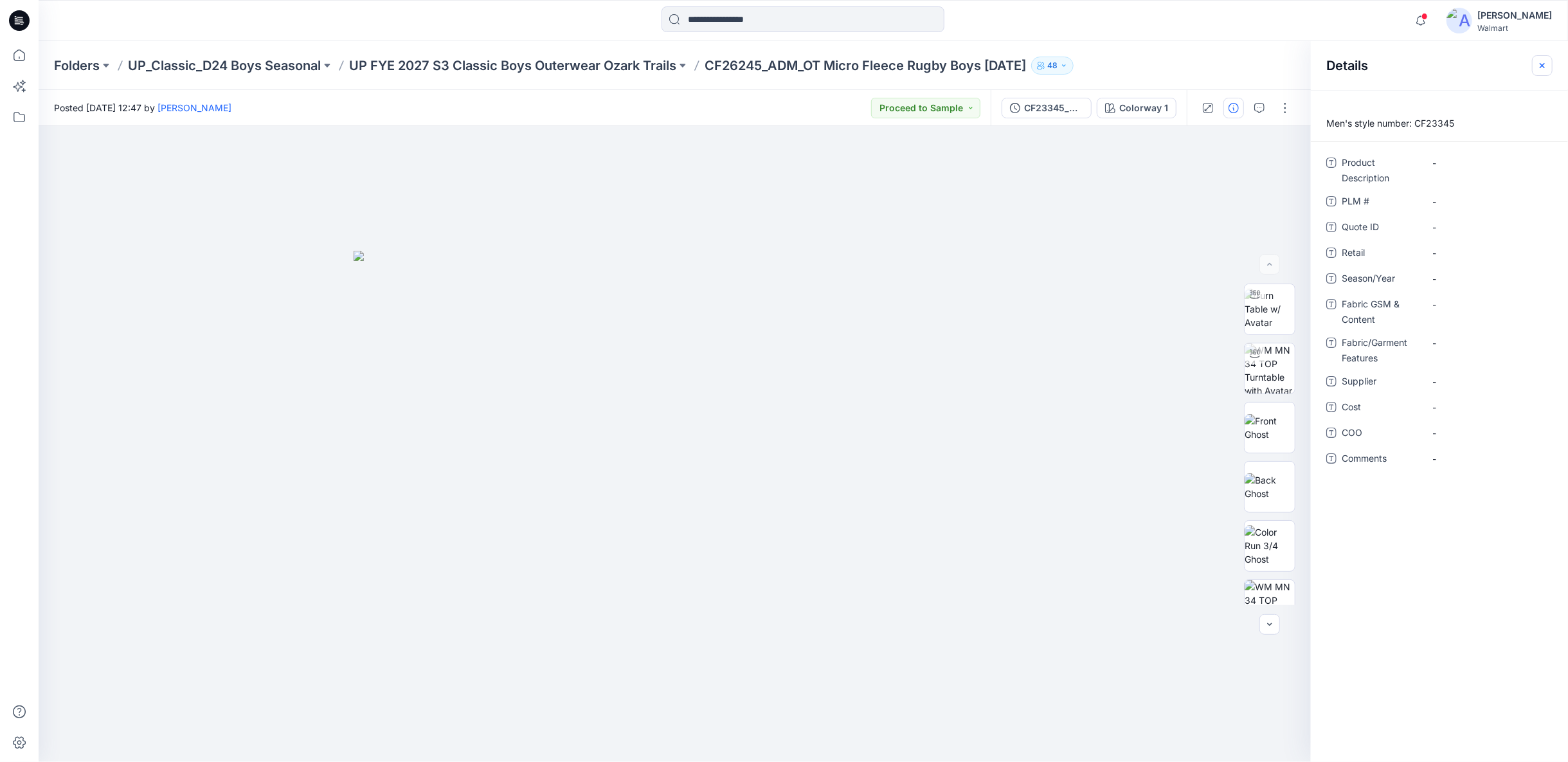
click at [1540, 61] on icon "button" at bounding box center [1541, 65] width 10 height 10
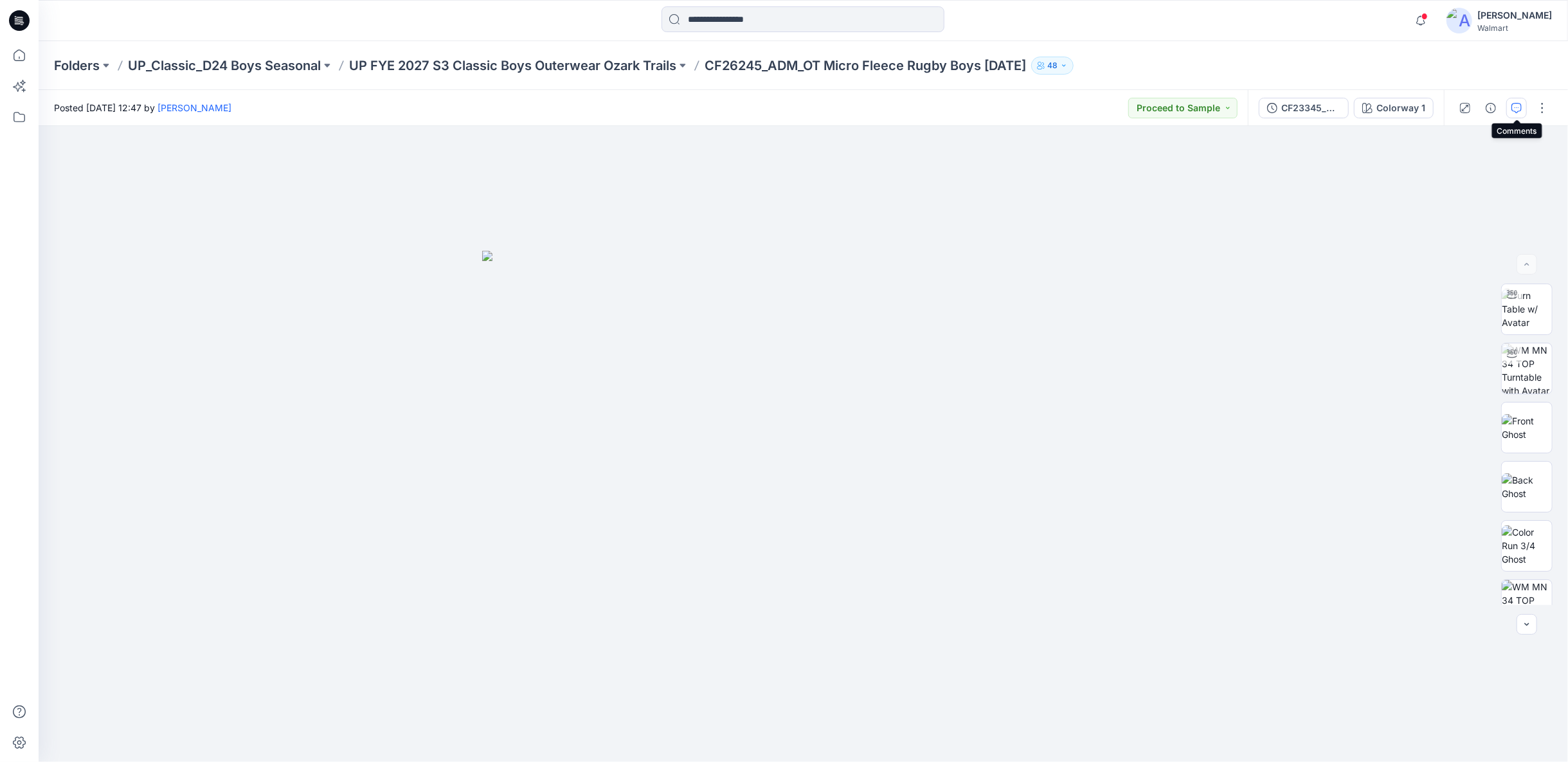
click at [1520, 109] on icon "button" at bounding box center [1516, 108] width 10 height 10
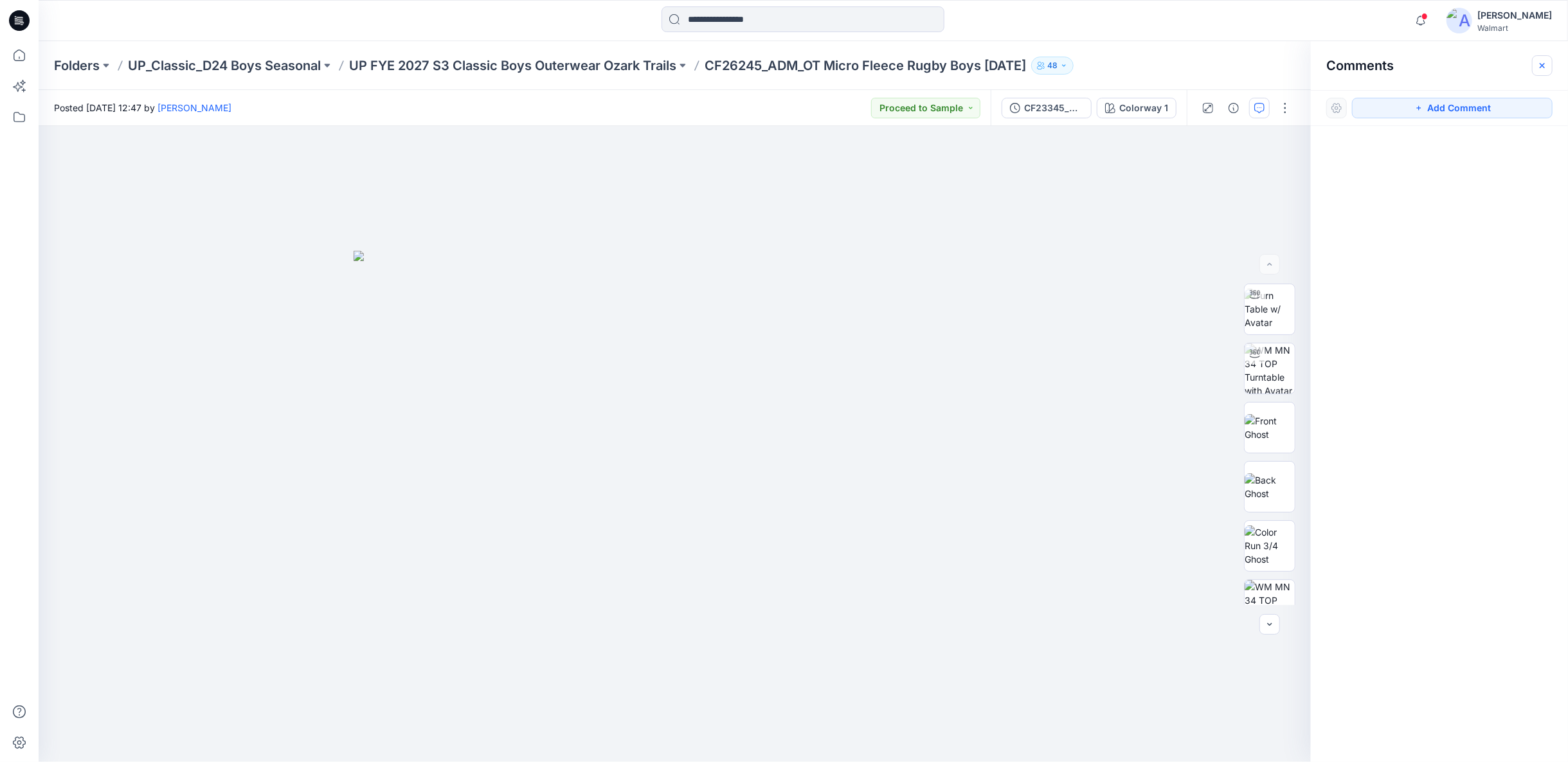
click at [1544, 70] on icon "button" at bounding box center [1541, 65] width 10 height 10
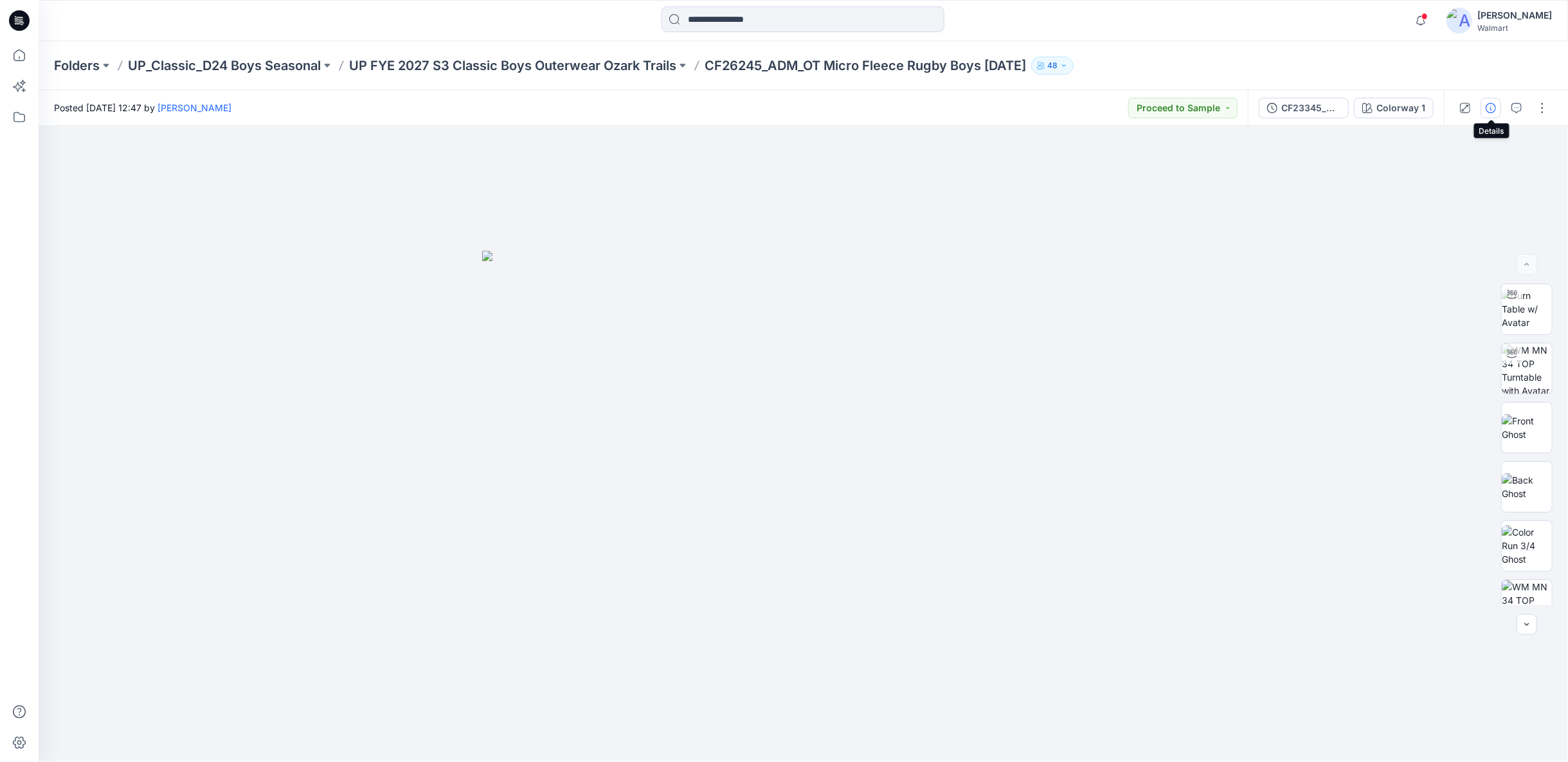
click at [1492, 106] on icon "button" at bounding box center [1490, 108] width 10 height 10
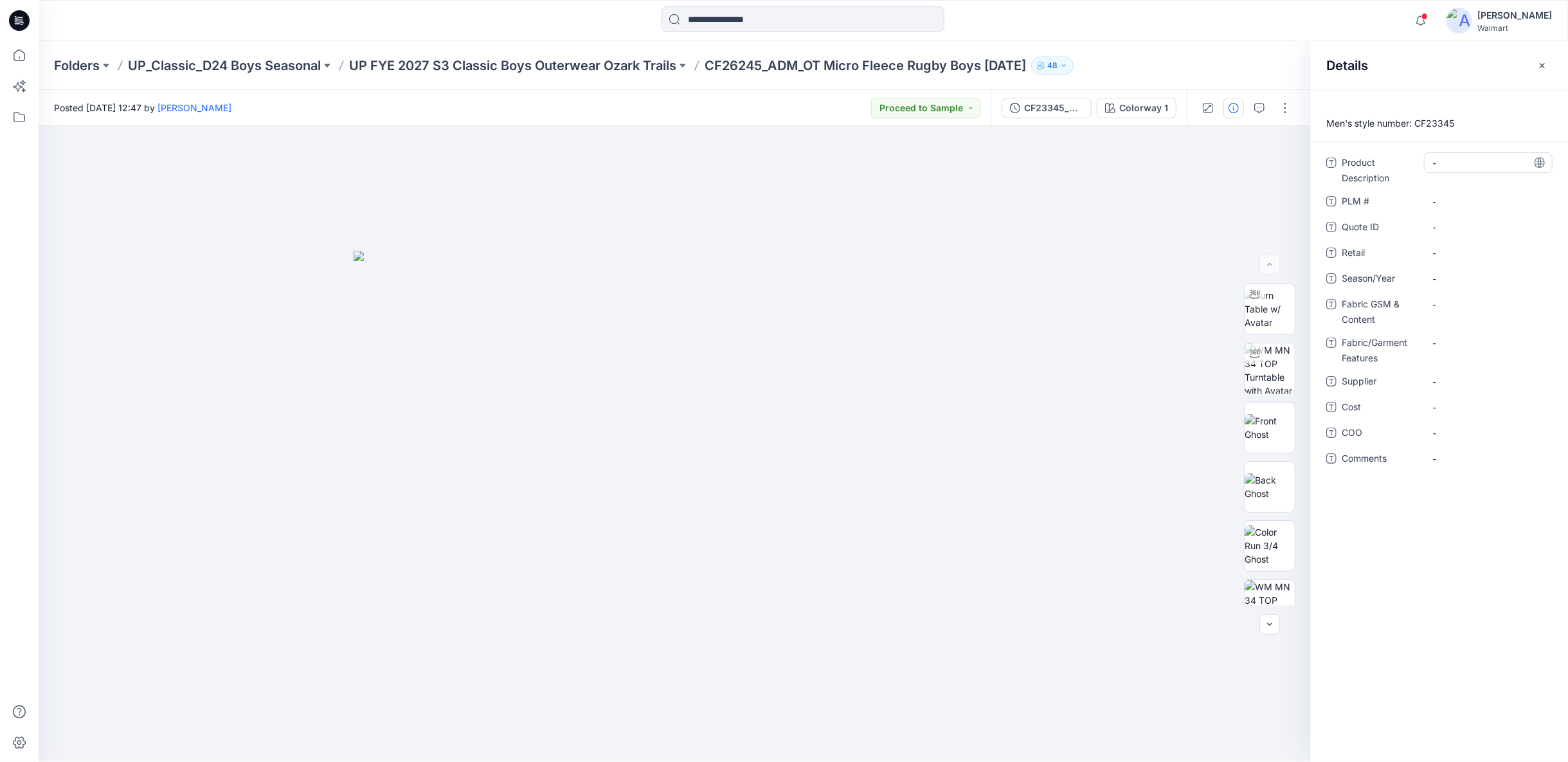
click at [1453, 166] on Description "-" at bounding box center [1488, 162] width 112 height 13
click at [1439, 162] on Description "-" at bounding box center [1488, 162] width 112 height 13
type textarea "**********"
click at [1444, 210] on div "-" at bounding box center [1488, 201] width 128 height 20
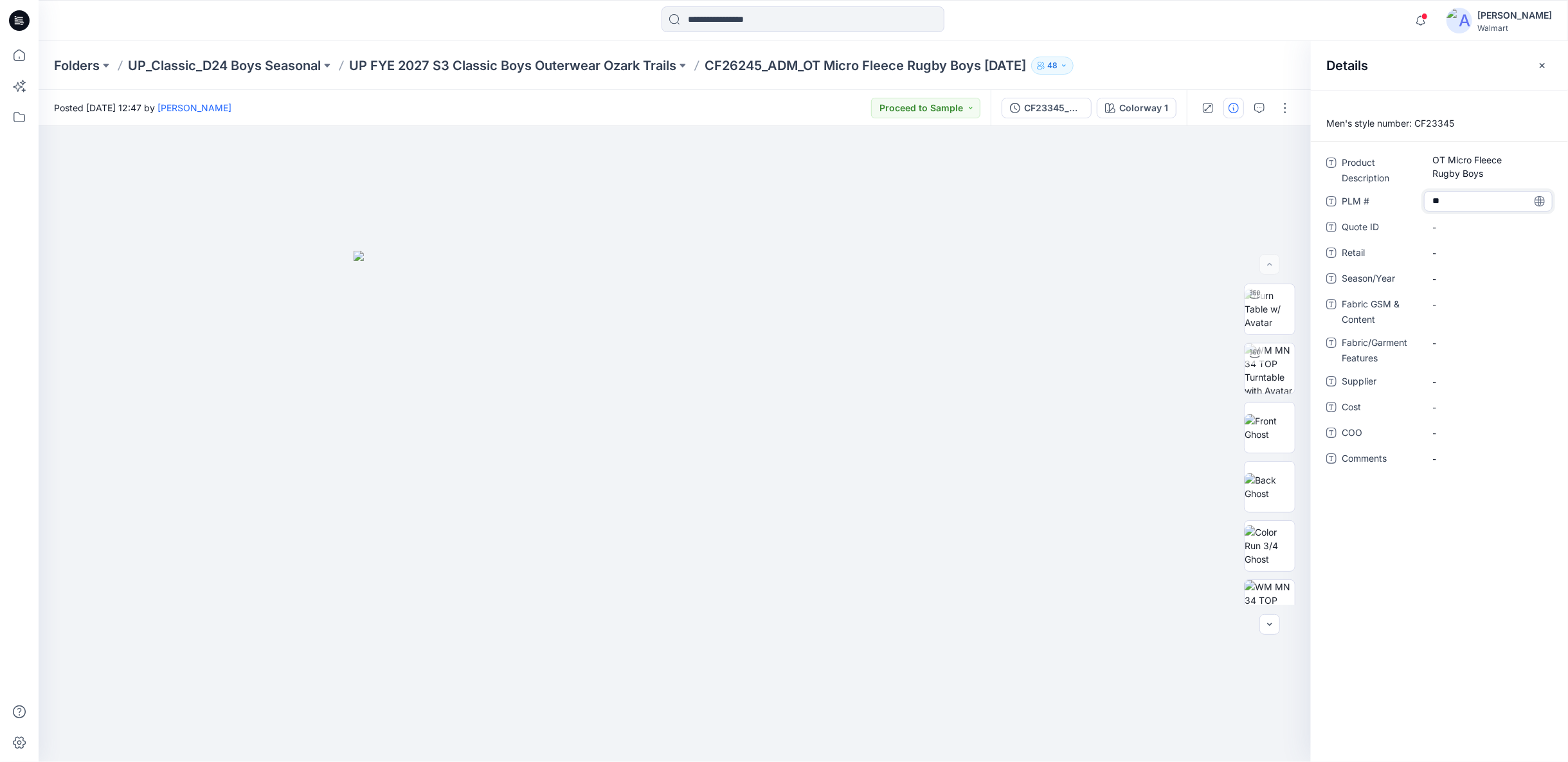
type textarea "***"
click at [1443, 280] on span "-" at bounding box center [1488, 278] width 112 height 13
type textarea "*****"
click at [1450, 304] on Content "-" at bounding box center [1488, 304] width 112 height 13
click at [1445, 306] on Content "-" at bounding box center [1488, 304] width 112 height 13
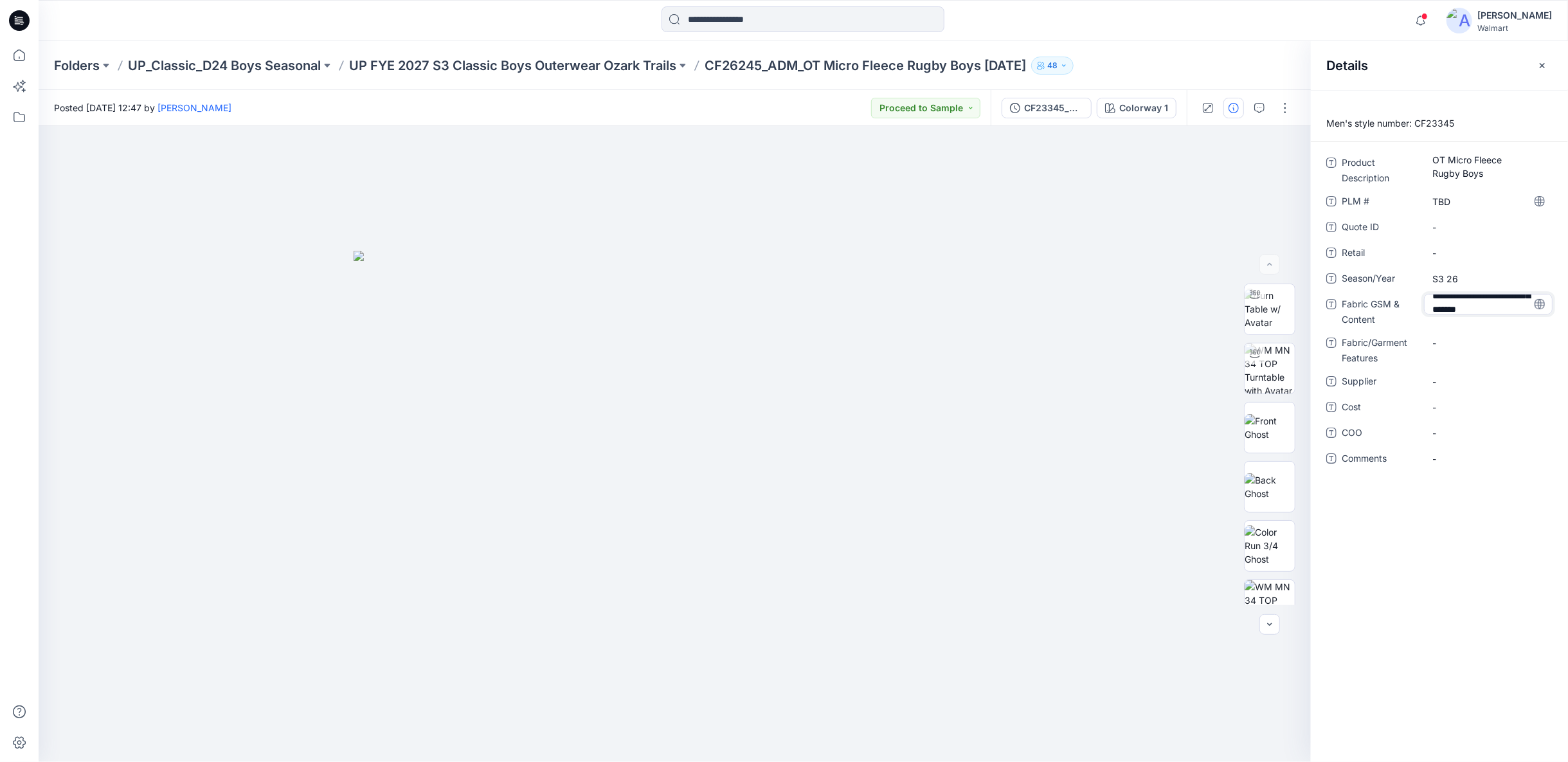
scroll to position [35, 0]
click at [1433, 307] on textarea "**********" at bounding box center [1488, 304] width 128 height 20
type textarea "**********"
click at [1437, 348] on div "**********" at bounding box center [1439, 318] width 226 height 332
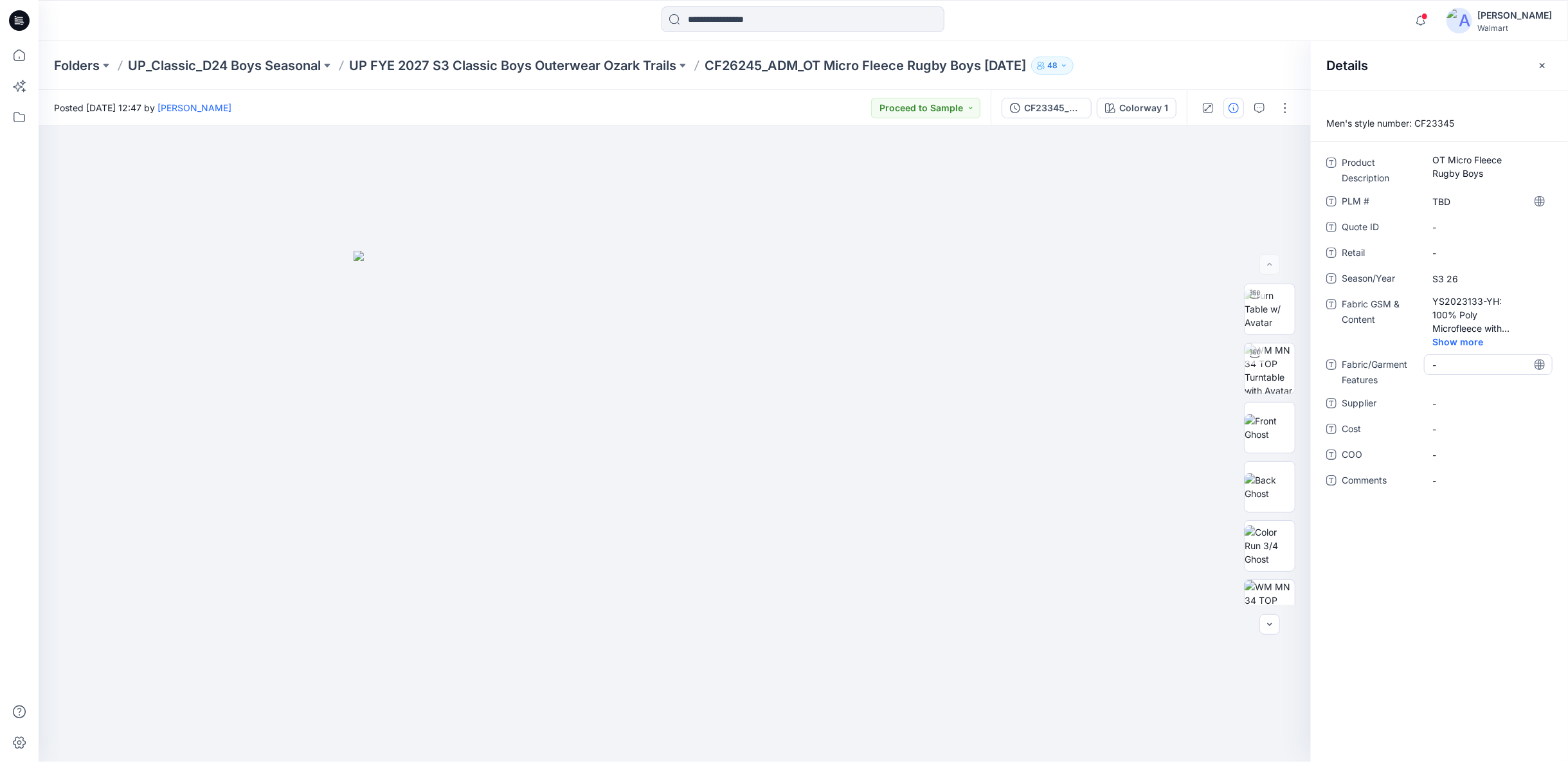
click at [1439, 366] on Features "-" at bounding box center [1488, 365] width 112 height 13
type textarea "**********"
drag, startPoint x: 1485, startPoint y: 369, endPoint x: 1429, endPoint y: 343, distance: 61.7
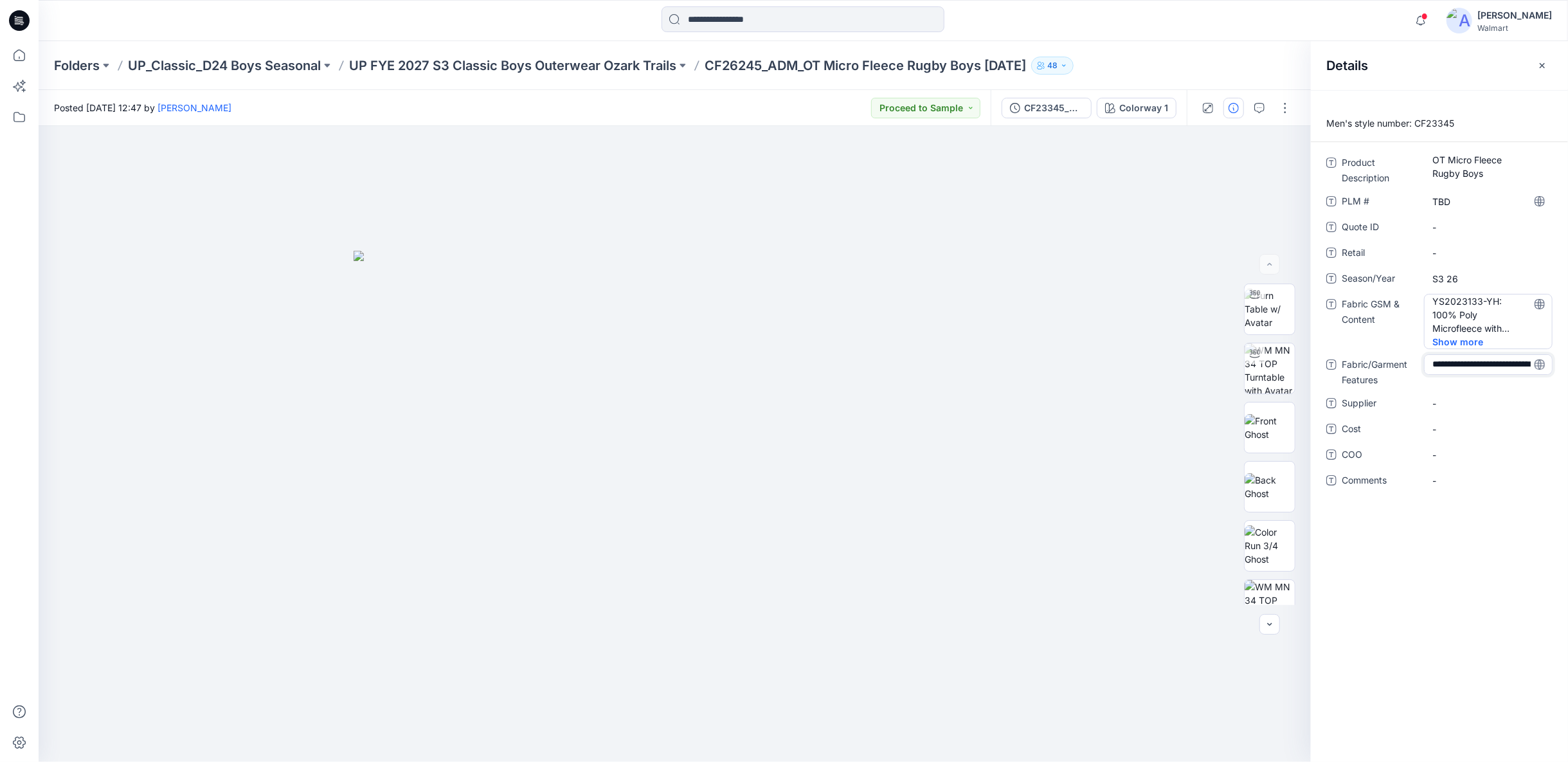
click at [1429, 343] on div "**********" at bounding box center [1439, 329] width 226 height 354
click at [1436, 404] on div "Product Description OT Micro Fleece Rugby Boys PLM # TBD Quote ID - Retail - Se…" at bounding box center [1439, 340] width 226 height 376
click at [1432, 429] on span "-" at bounding box center [1488, 425] width 112 height 13
type textarea "**********"
click at [1444, 457] on div "-" at bounding box center [1488, 451] width 128 height 20
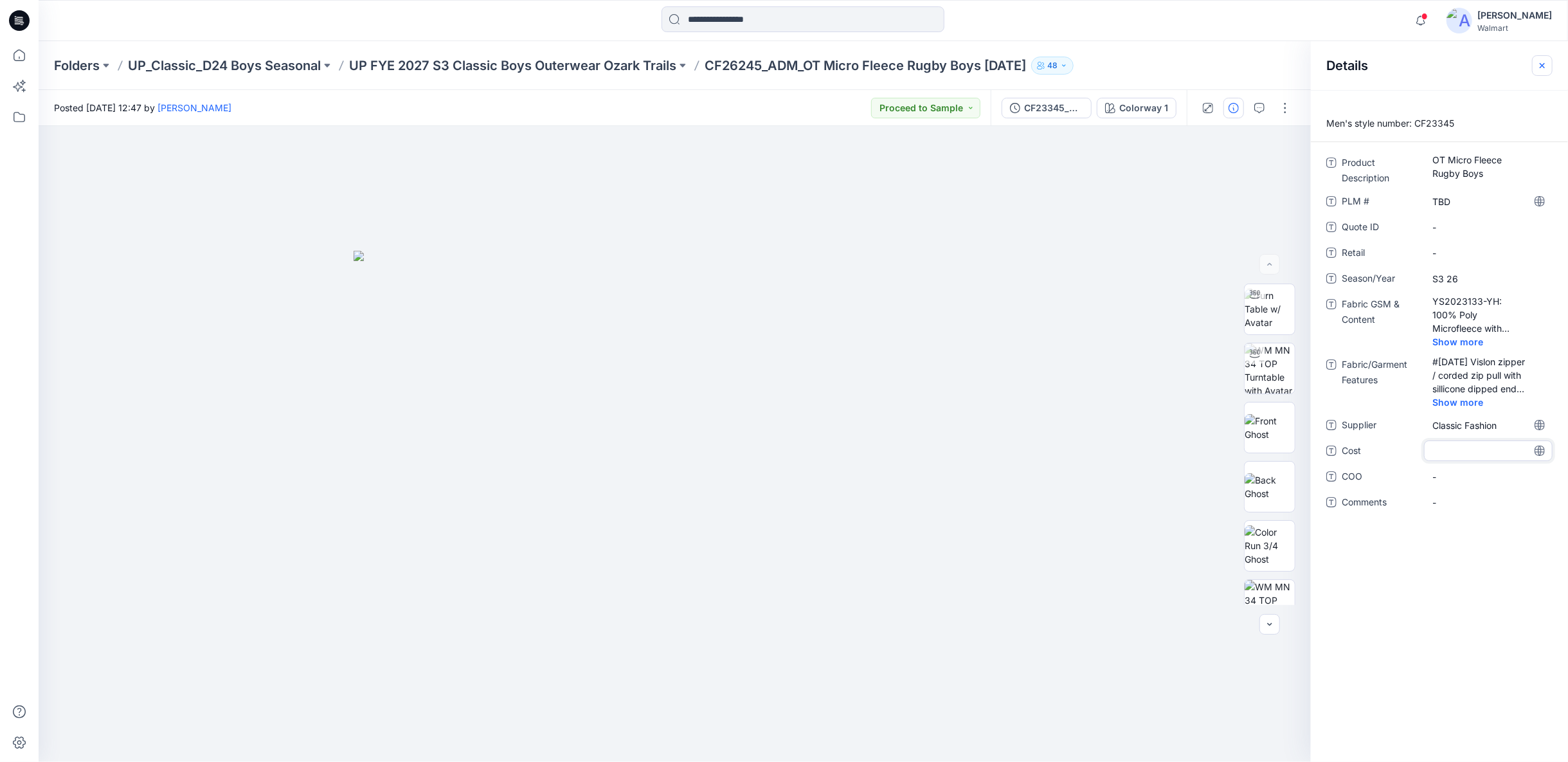
click at [1541, 64] on icon "button" at bounding box center [1542, 65] width 6 height 6
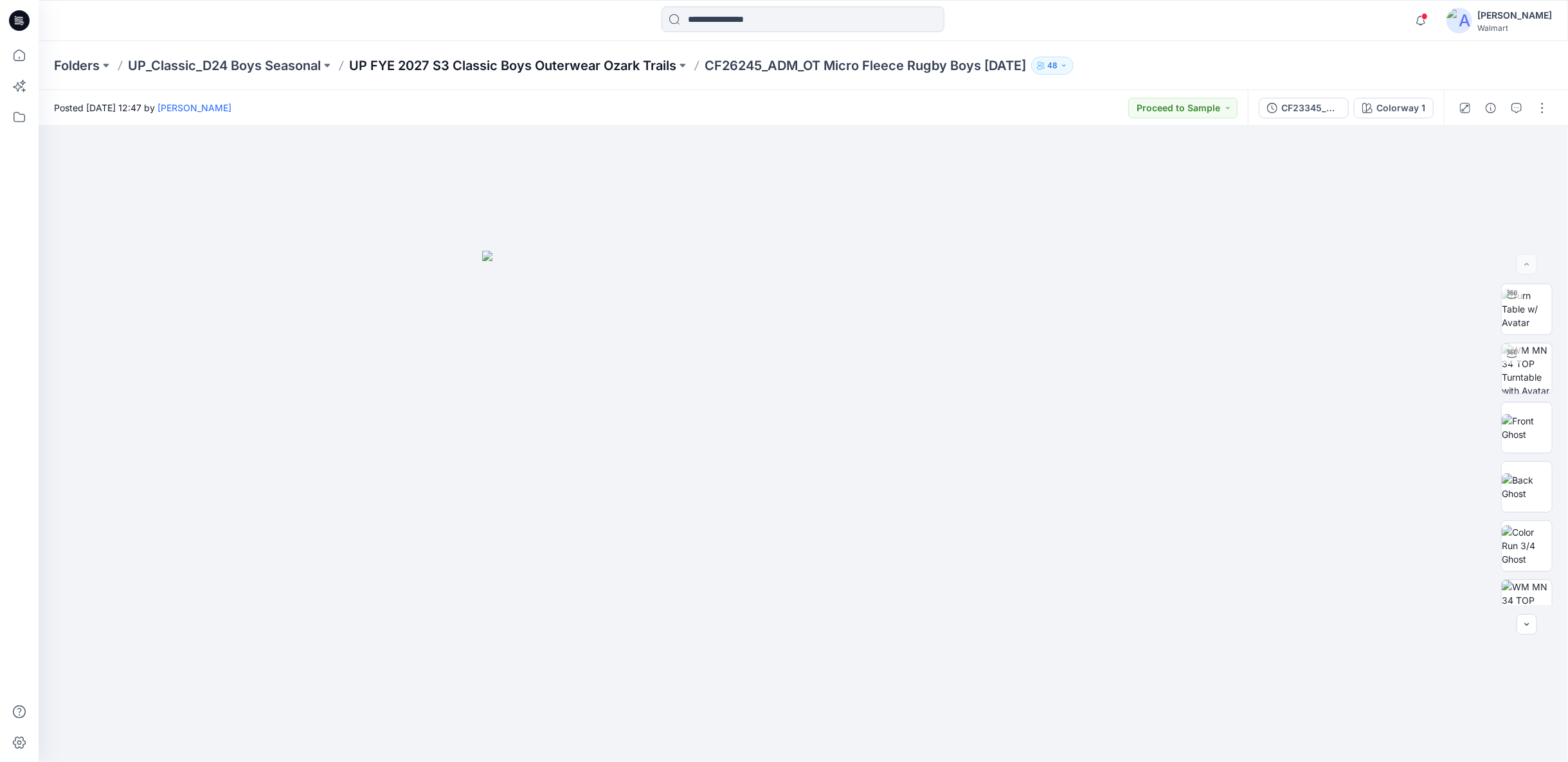
click at [598, 61] on p "UP FYE 2027 S3 Classic Boys Outerwear Ozark Trails" at bounding box center [512, 65] width 327 height 18
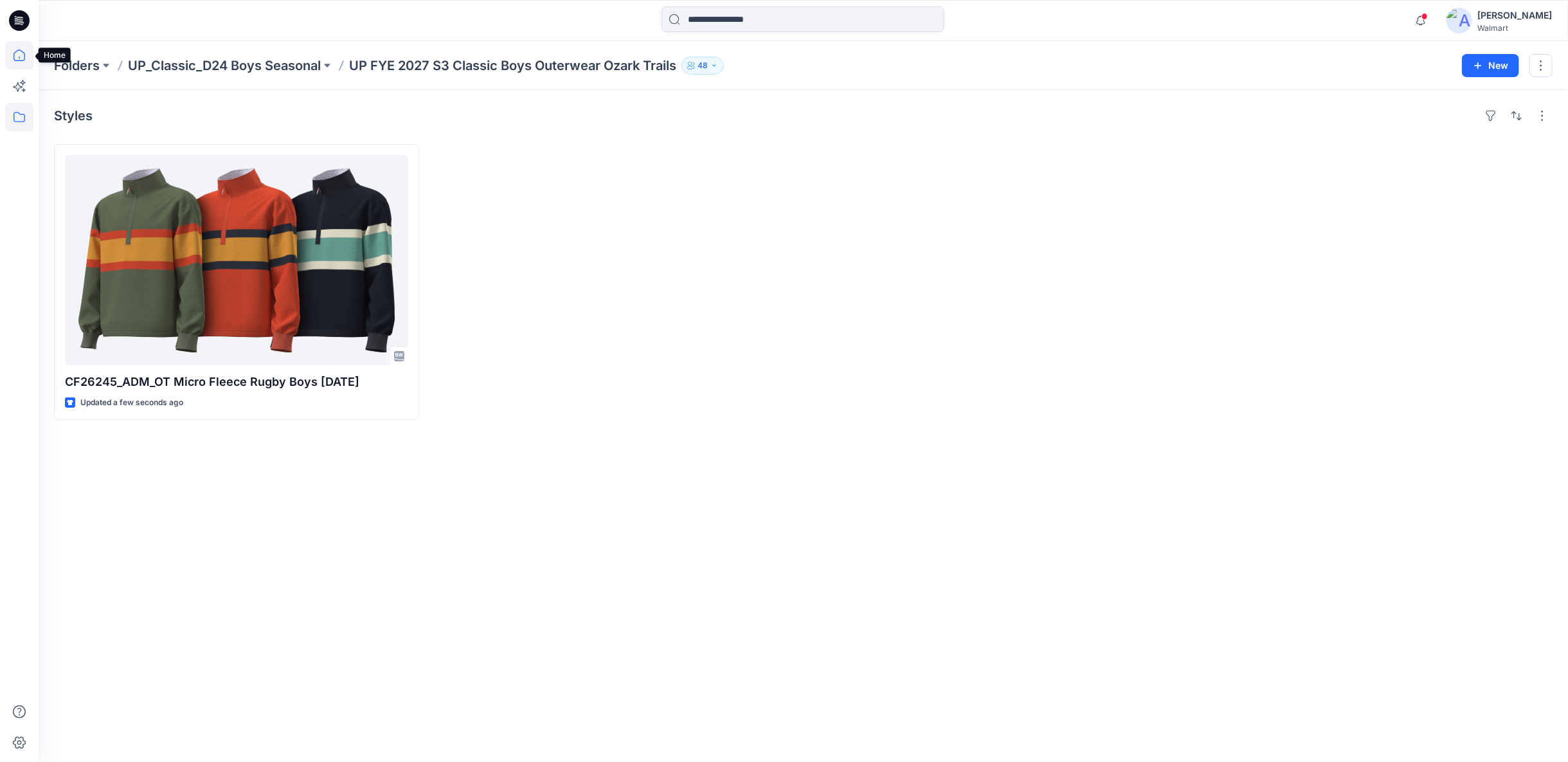
click at [17, 54] on icon at bounding box center [20, 55] width 28 height 28
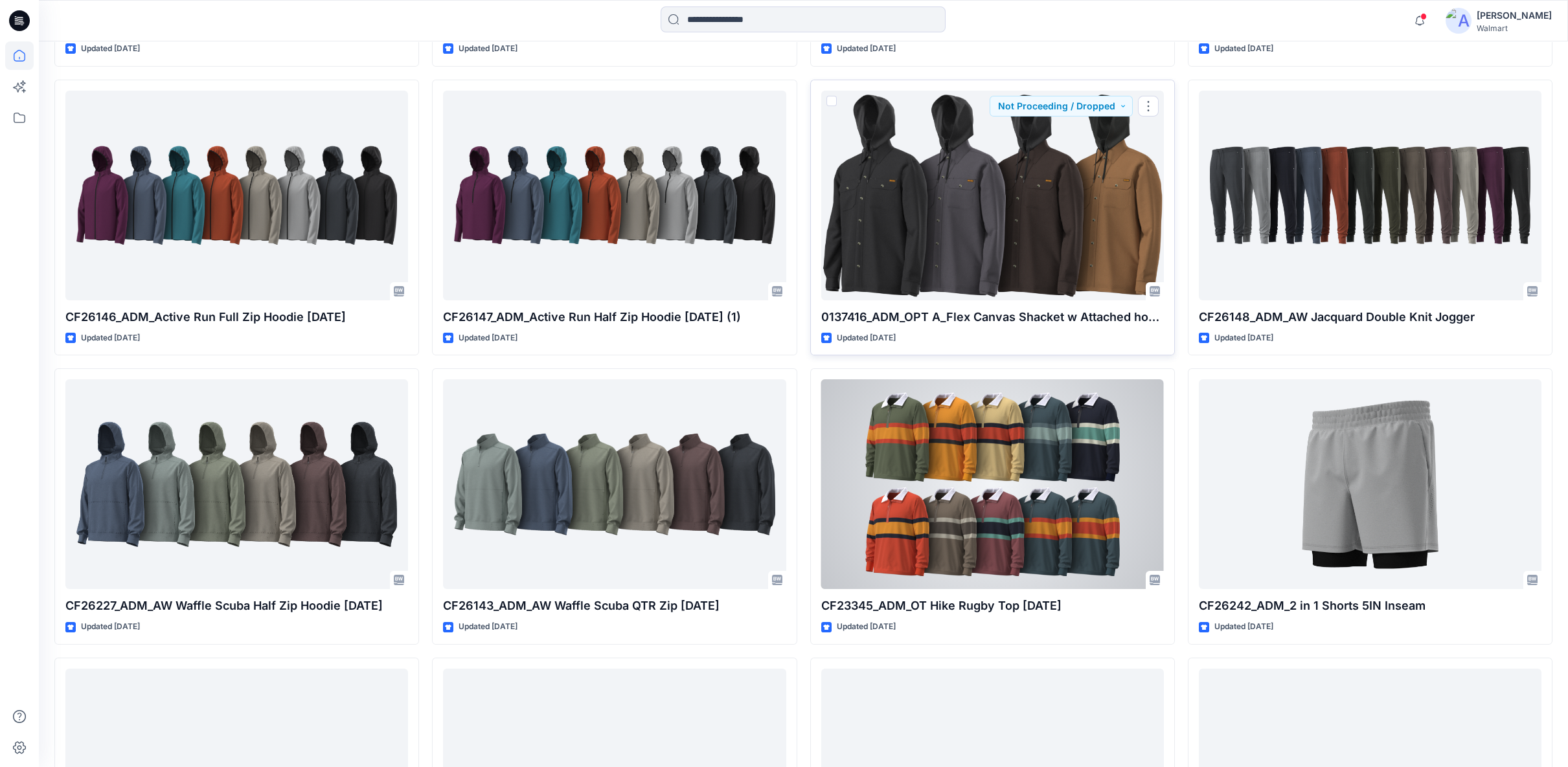
scroll to position [2999, 0]
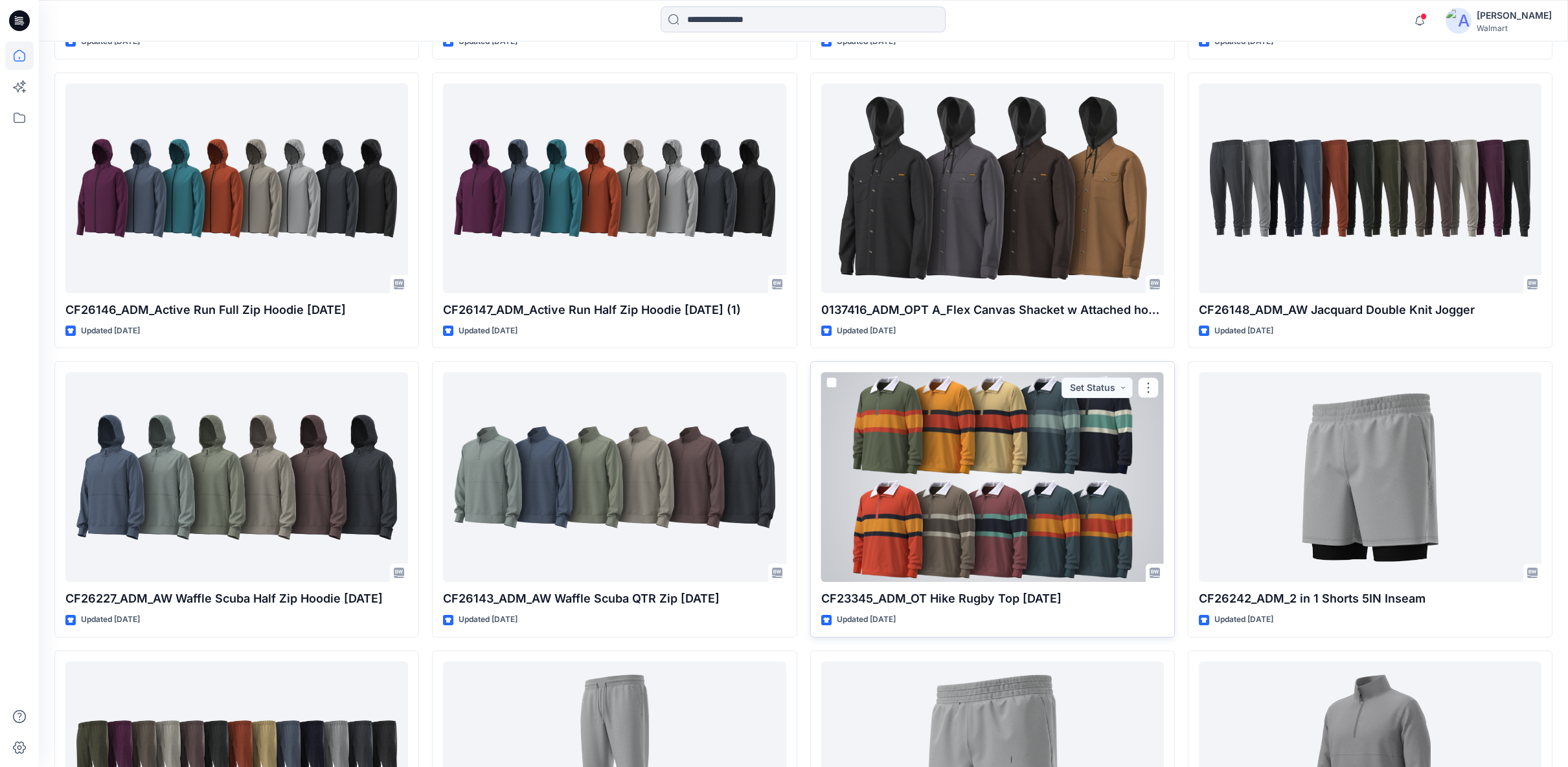
click at [938, 523] on div at bounding box center [993, 477] width 343 height 209
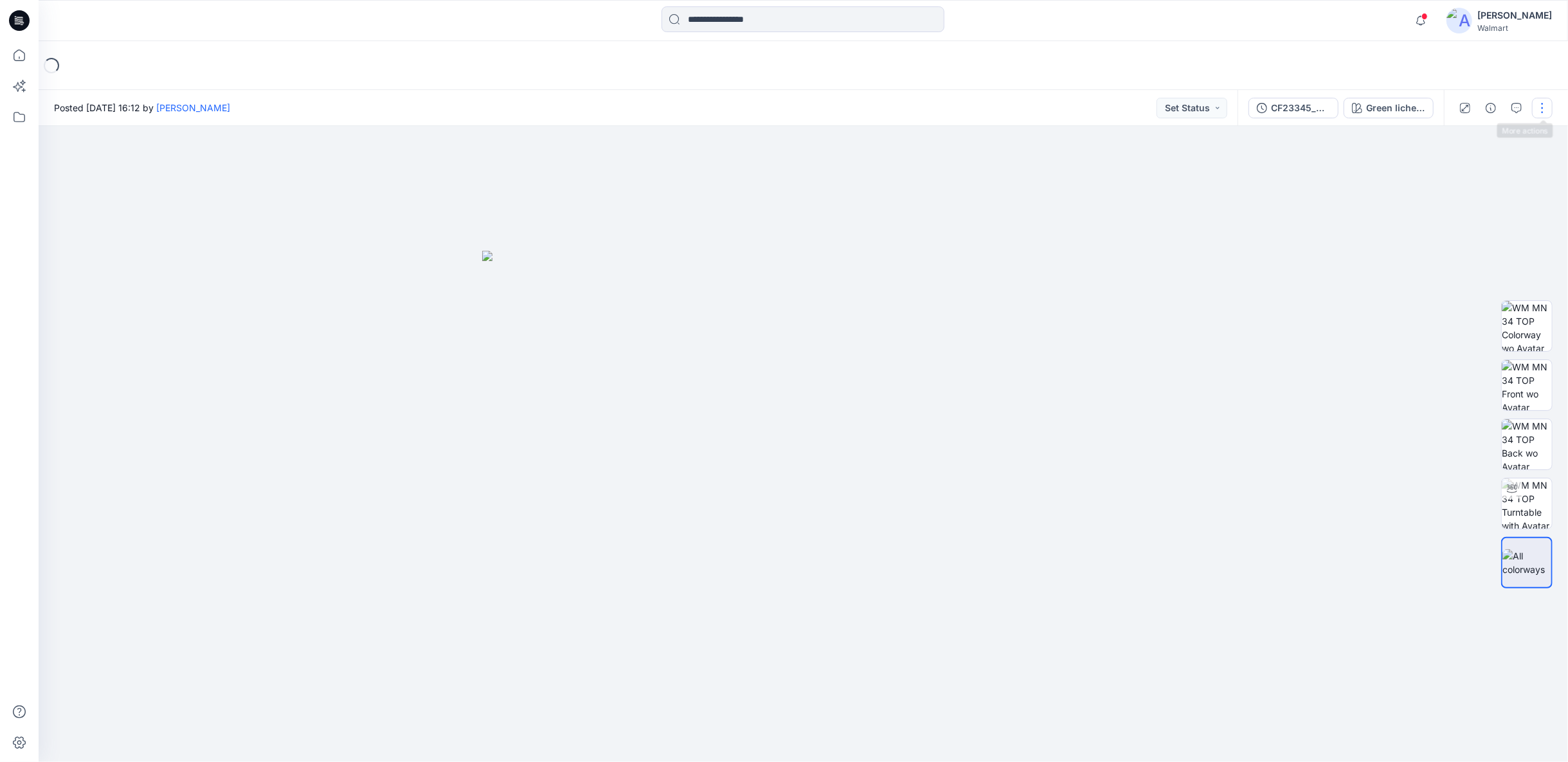
click at [1544, 110] on button "button" at bounding box center [1542, 108] width 20 height 20
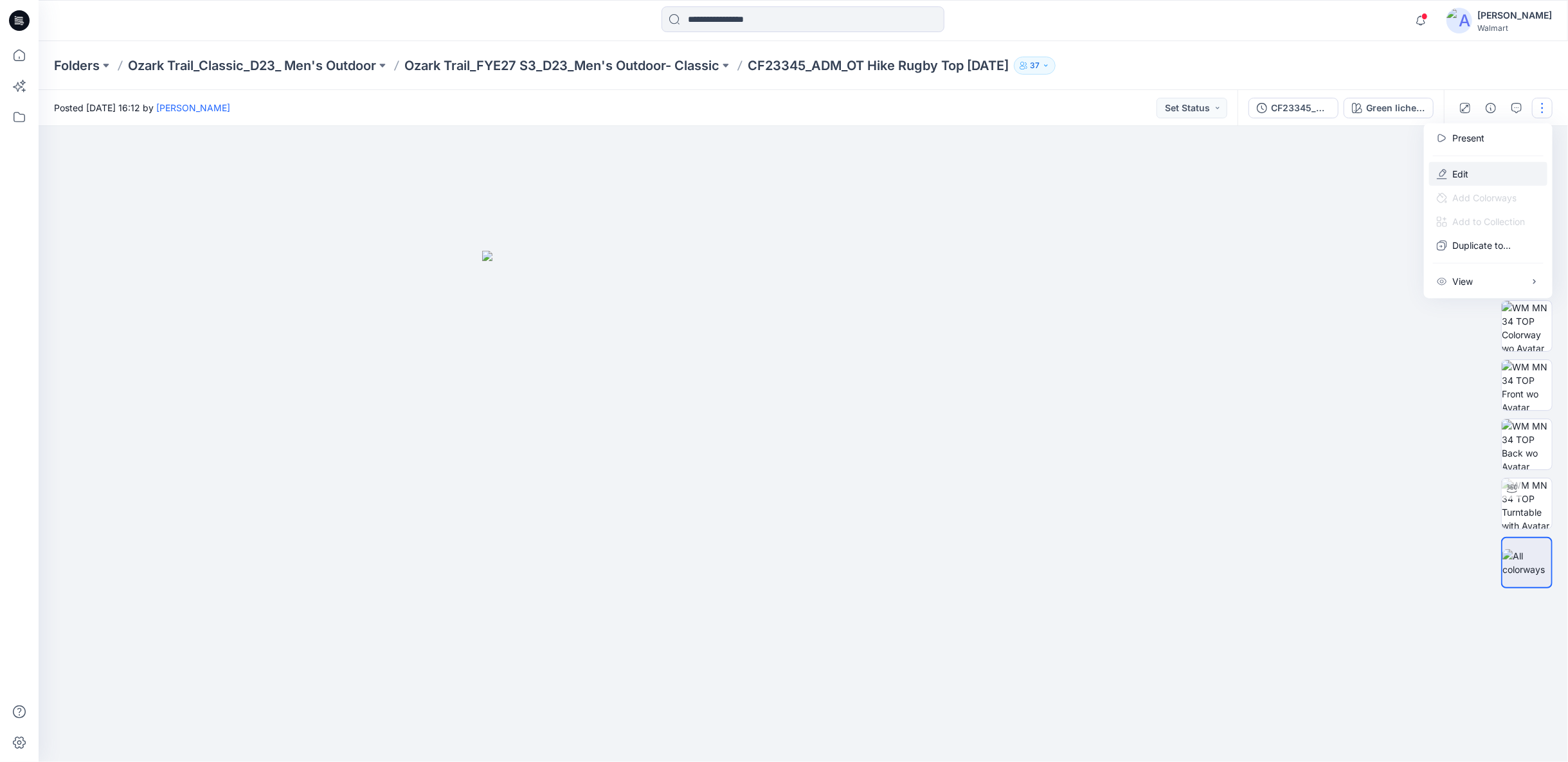
click at [1474, 173] on button "Edit" at bounding box center [1488, 174] width 118 height 24
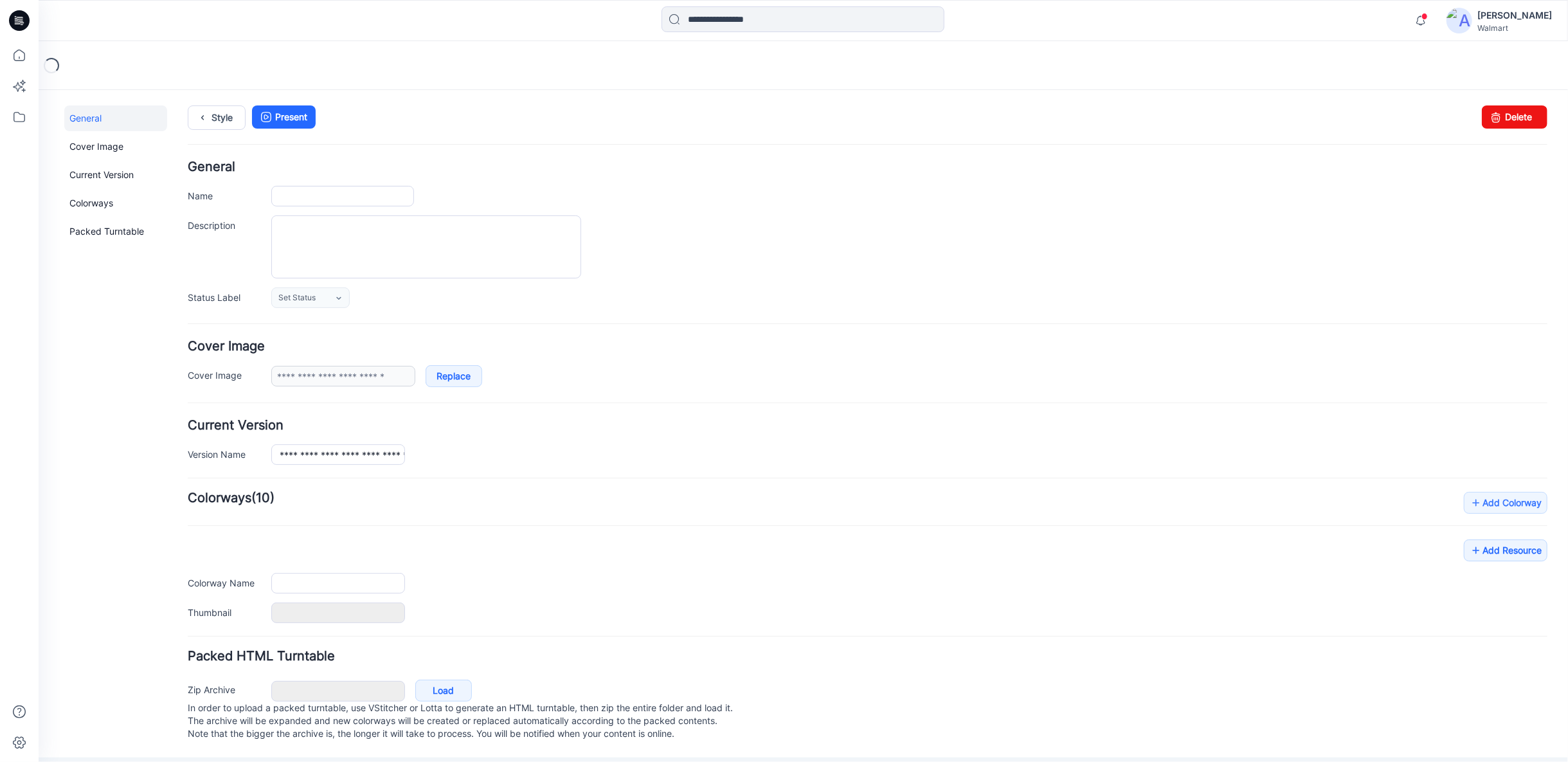
type input "**********"
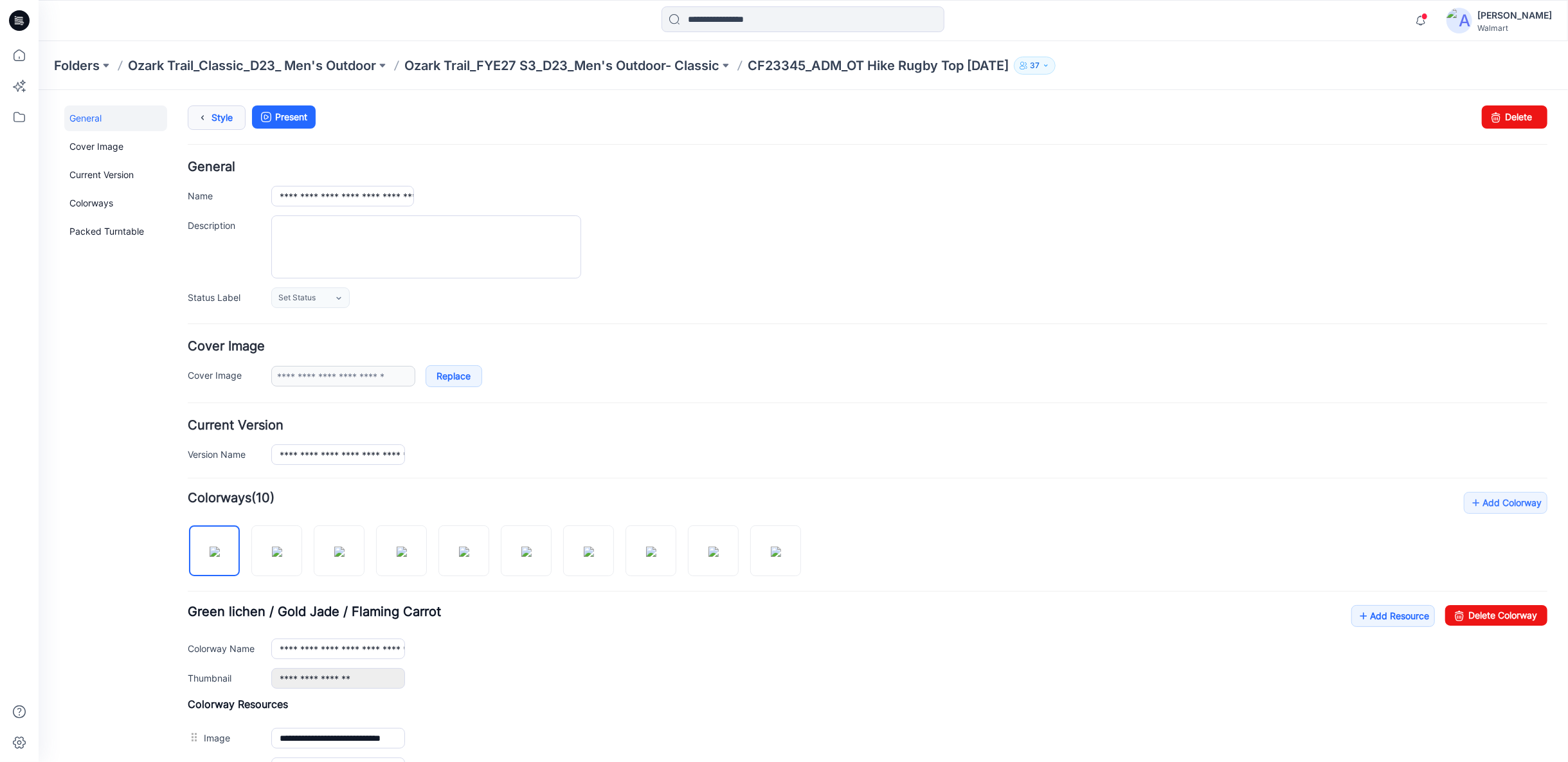
click at [205, 114] on icon at bounding box center [202, 117] width 18 height 23
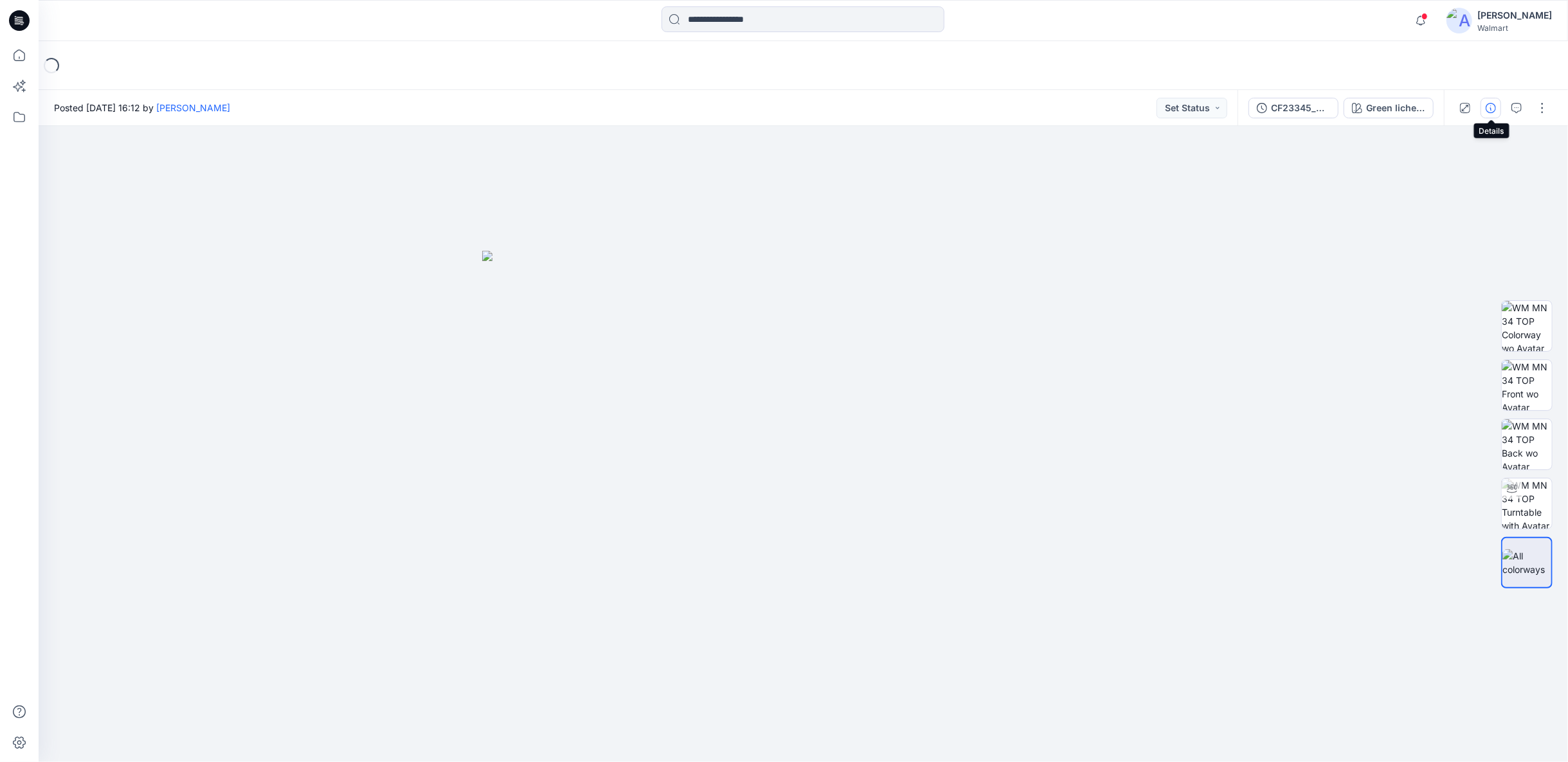
click at [1489, 107] on icon "button" at bounding box center [1490, 108] width 10 height 10
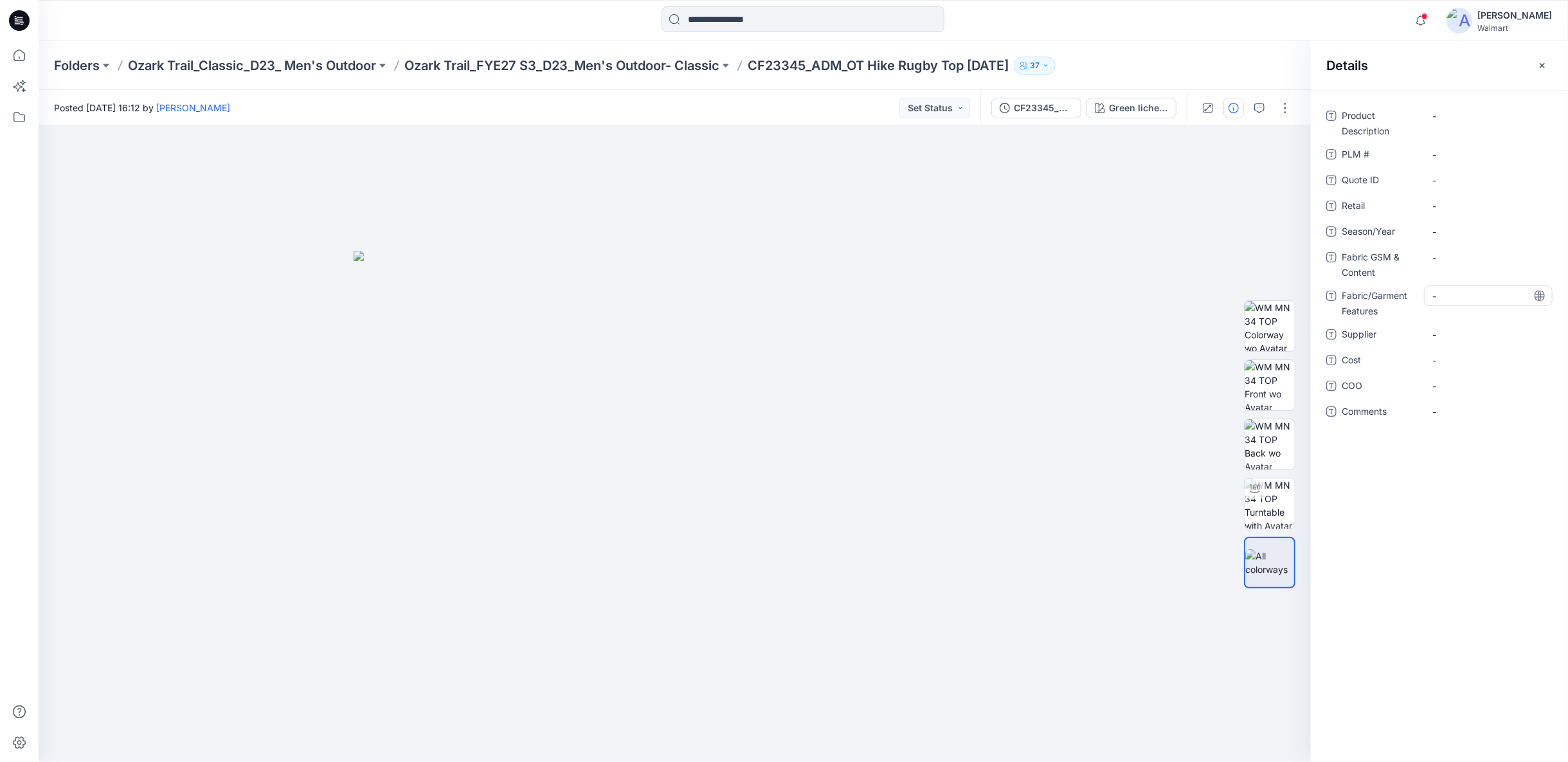
click at [1452, 299] on Features "-" at bounding box center [1488, 296] width 112 height 13
type textarea "**********"
click at [1446, 257] on Content "-" at bounding box center [1488, 257] width 112 height 13
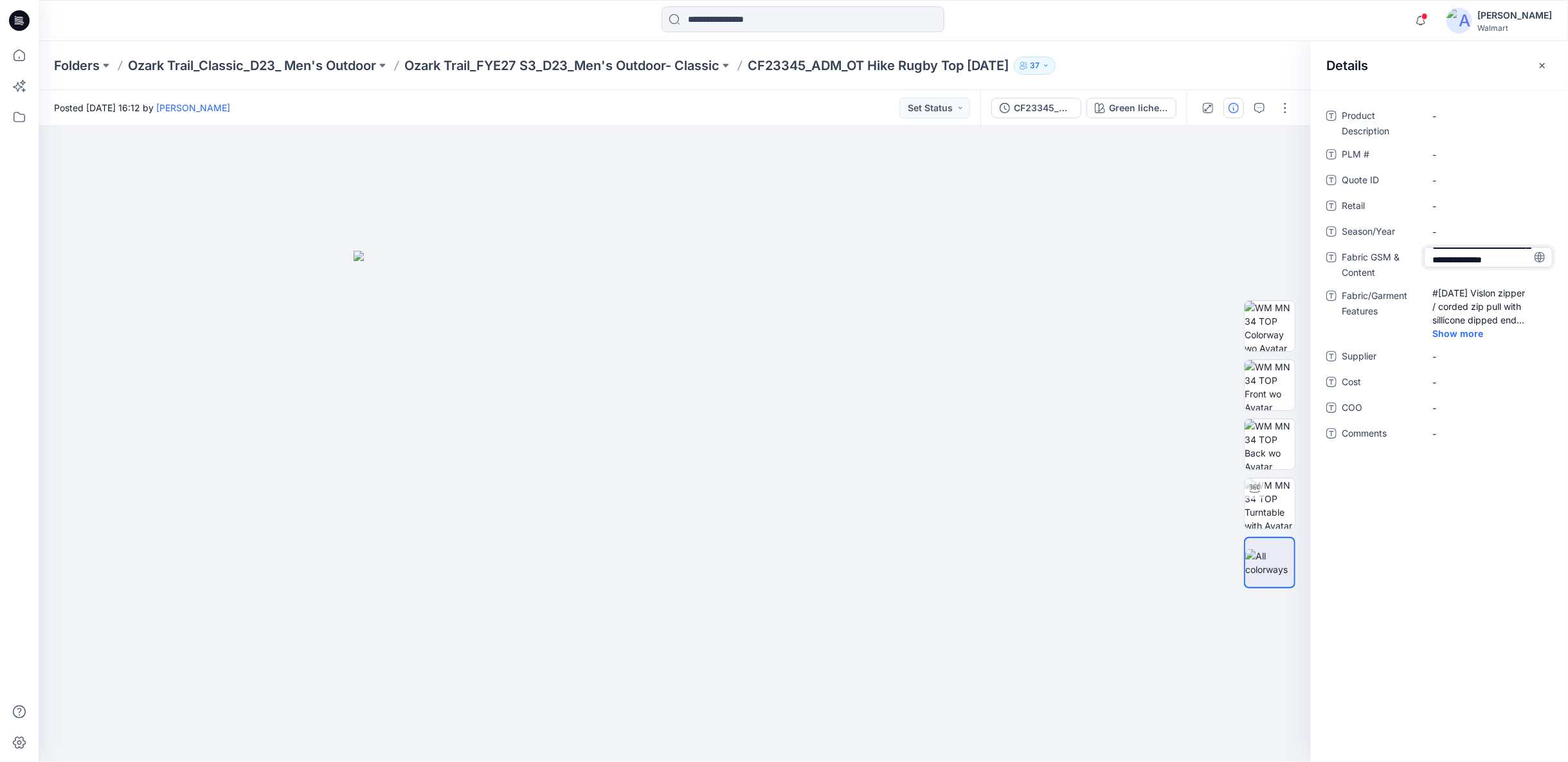
type textarea "**********"
click at [1434, 229] on span "-" at bounding box center [1488, 232] width 112 height 13
type textarea "*****"
click at [1443, 203] on span "-" at bounding box center [1488, 206] width 112 height 13
click at [1440, 173] on ID "-" at bounding box center [1488, 180] width 112 height 13
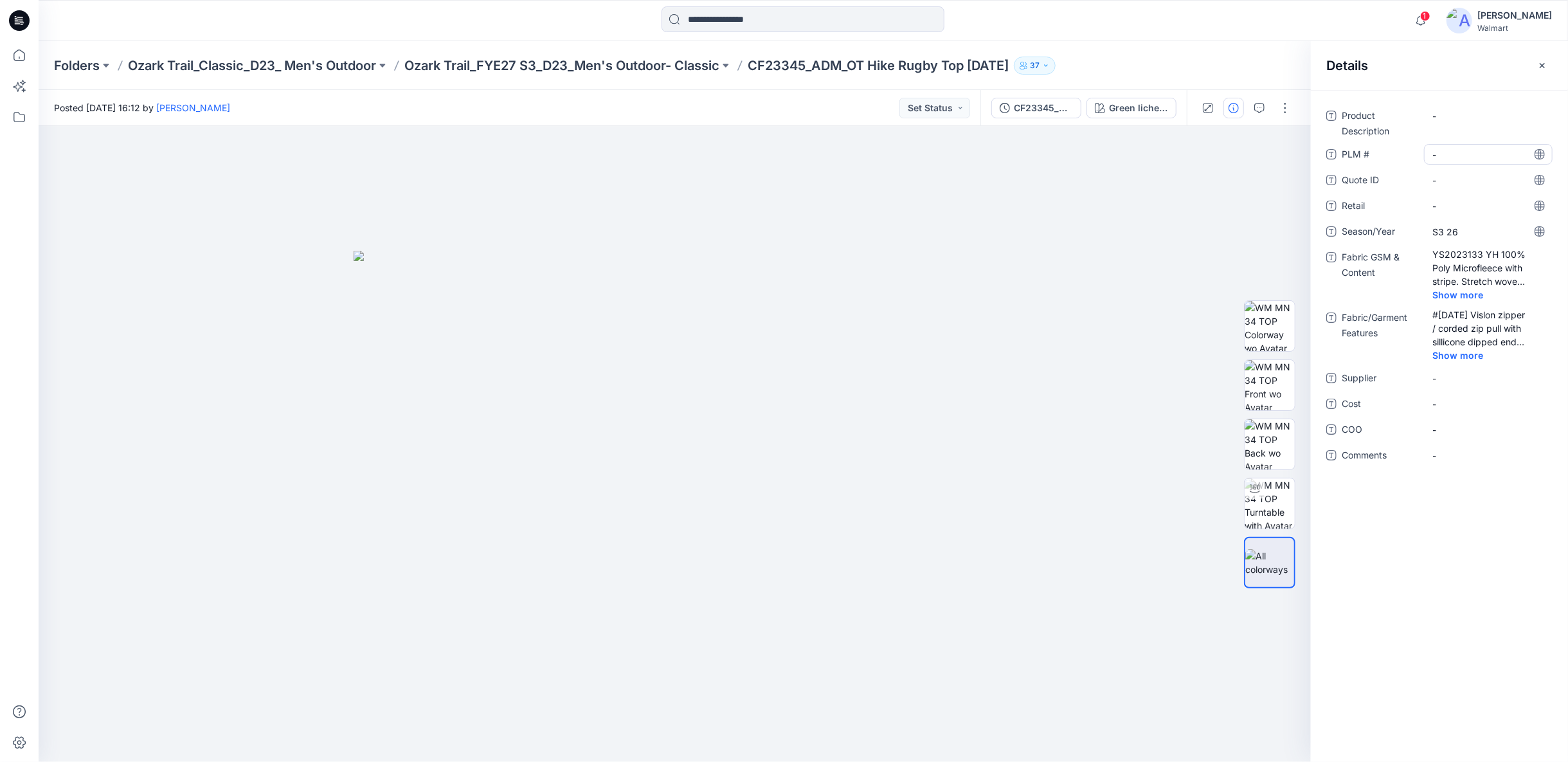
click at [1443, 158] on \ "-" at bounding box center [1488, 154] width 112 height 13
type textarea "***"
click at [1432, 112] on div "-" at bounding box center [1488, 116] width 128 height 20
type textarea "**********"
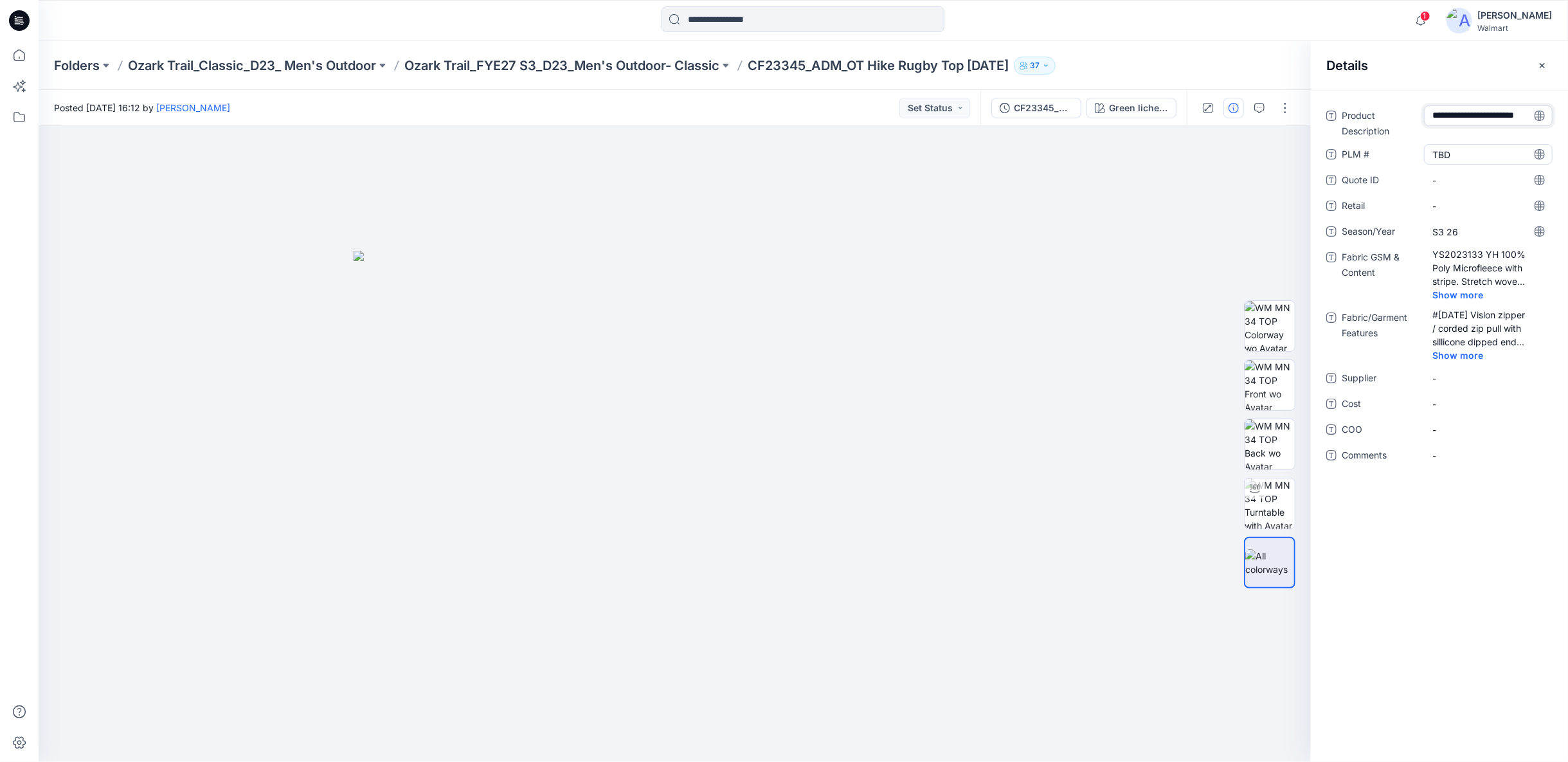
click at [1446, 153] on \ "TBD" at bounding box center [1488, 154] width 112 height 13
click at [1536, 65] on icon "button" at bounding box center [1541, 65] width 10 height 10
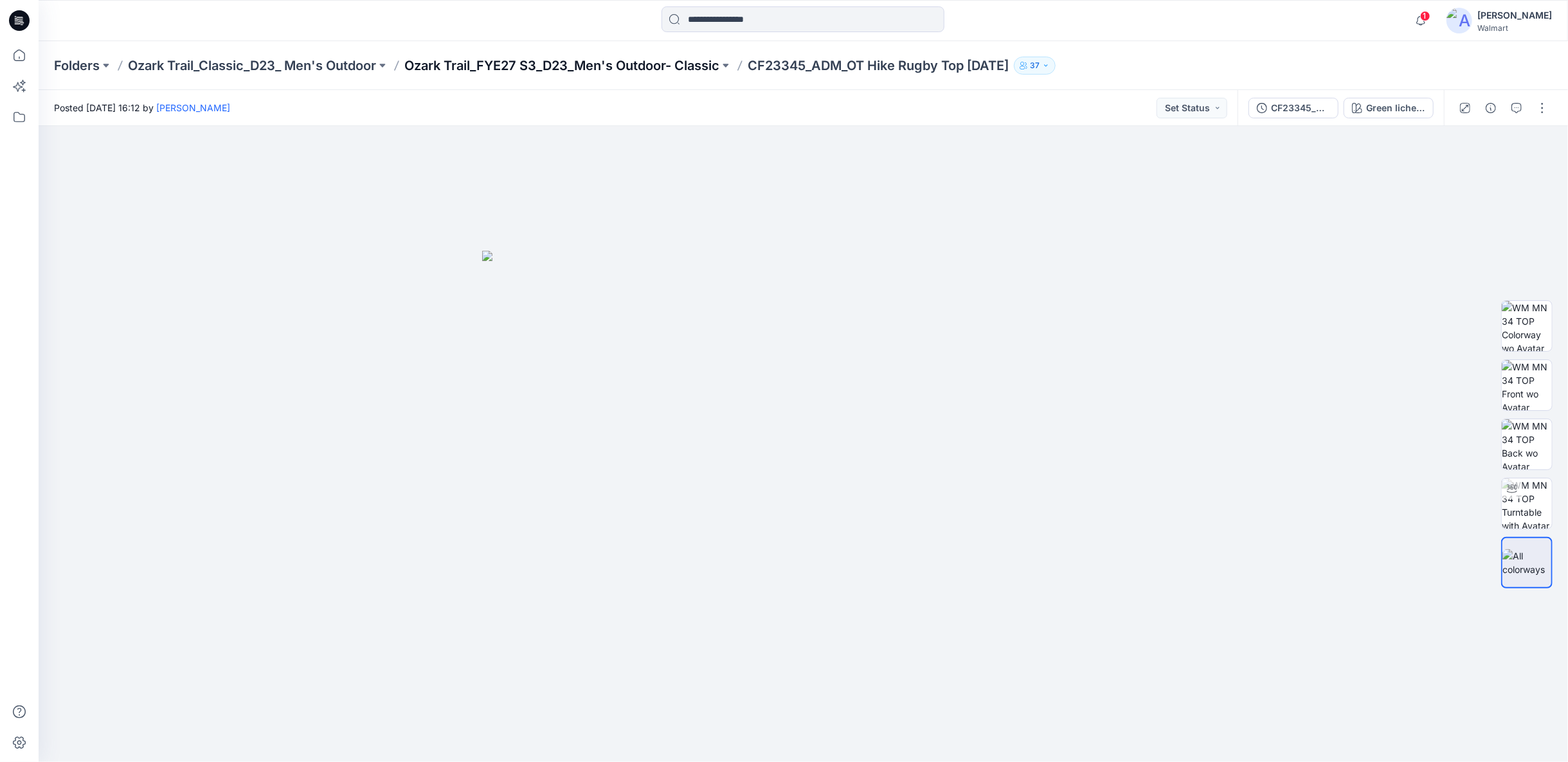
click at [566, 65] on p "Ozark Trail_FYE27 S3_D23_Men's Outdoor- Classic" at bounding box center [562, 65] width 315 height 18
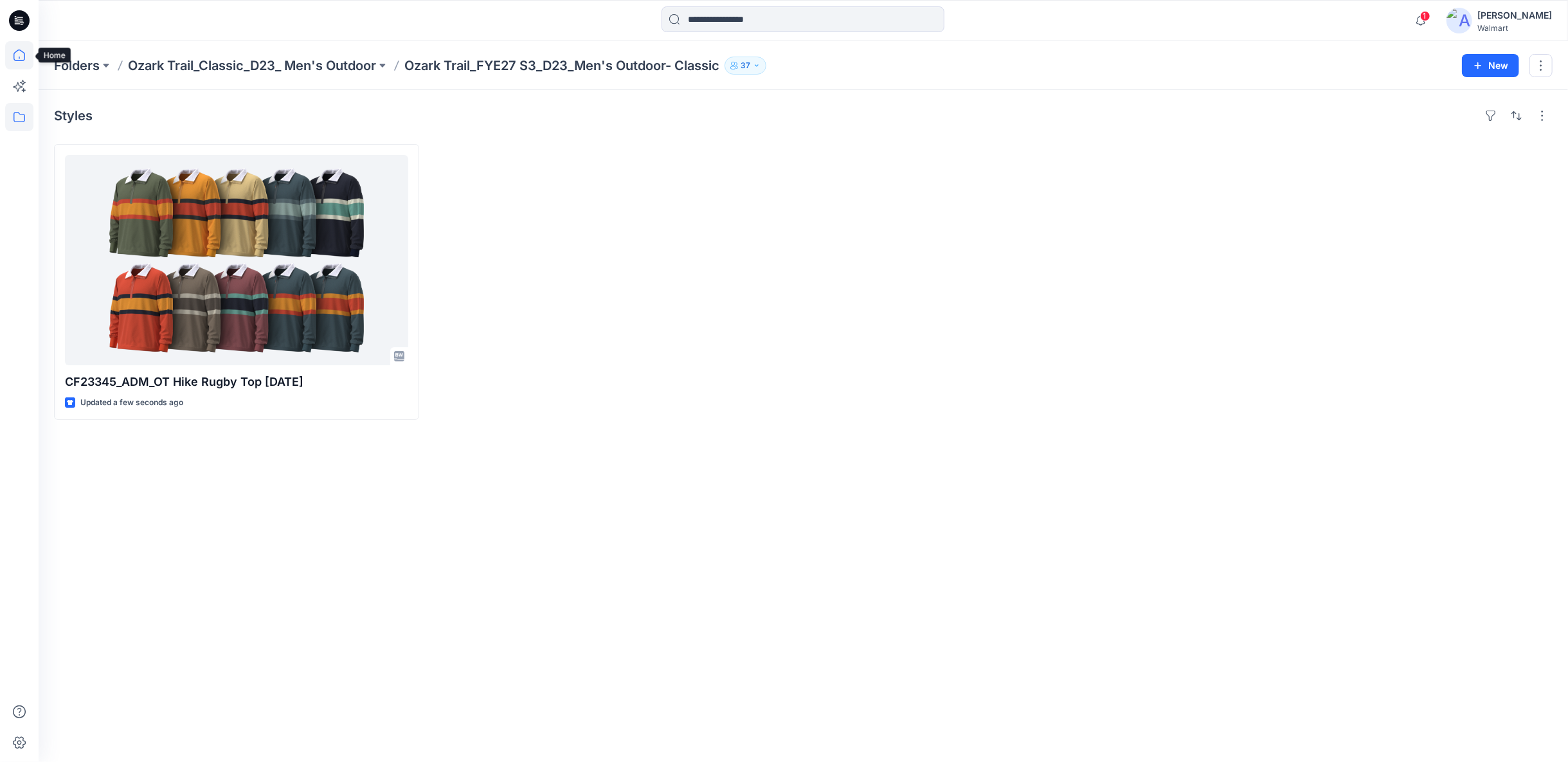
click at [28, 58] on icon at bounding box center [20, 55] width 28 height 28
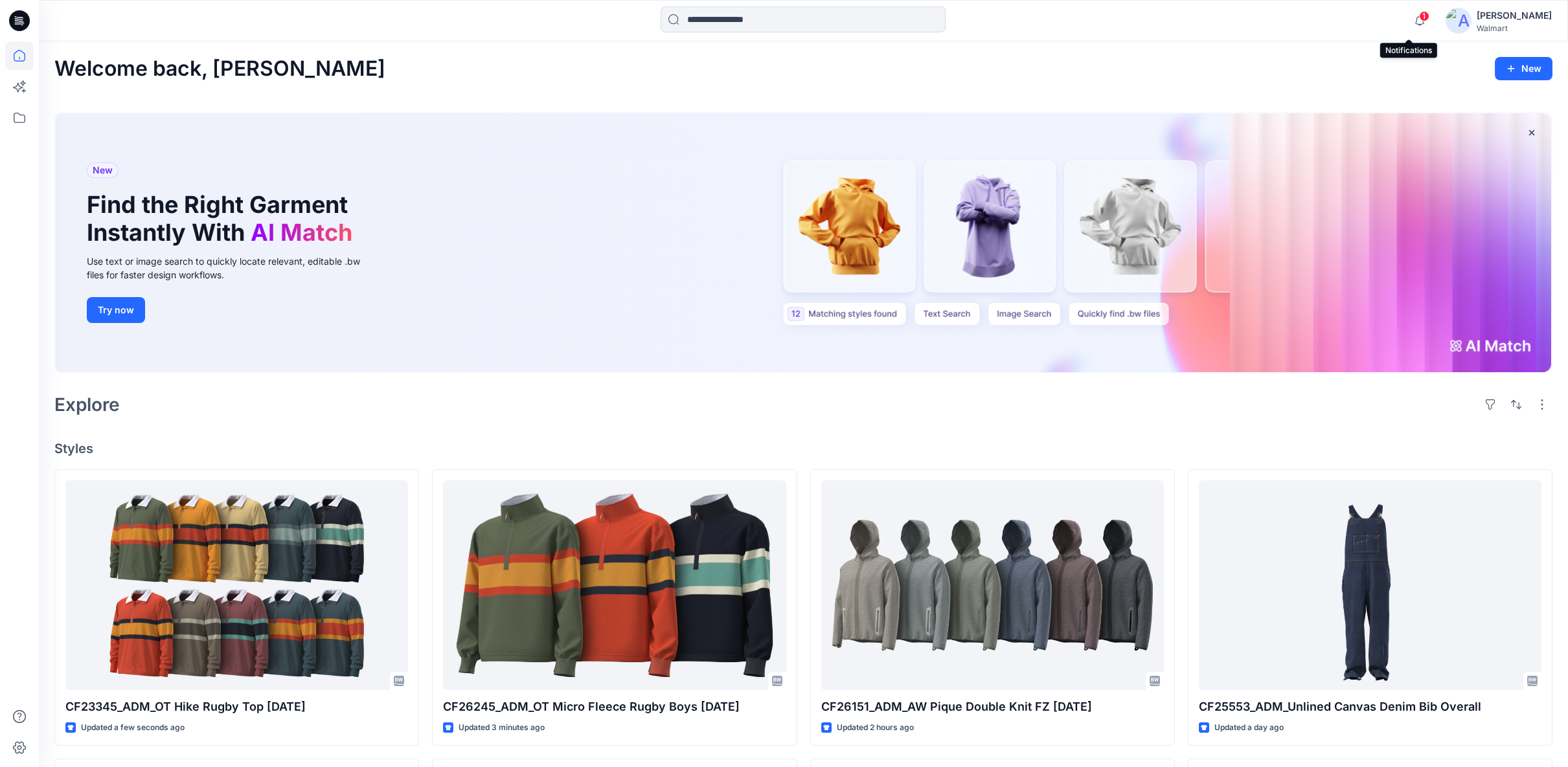
click at [1419, 19] on span "1" at bounding box center [1424, 16] width 10 height 10
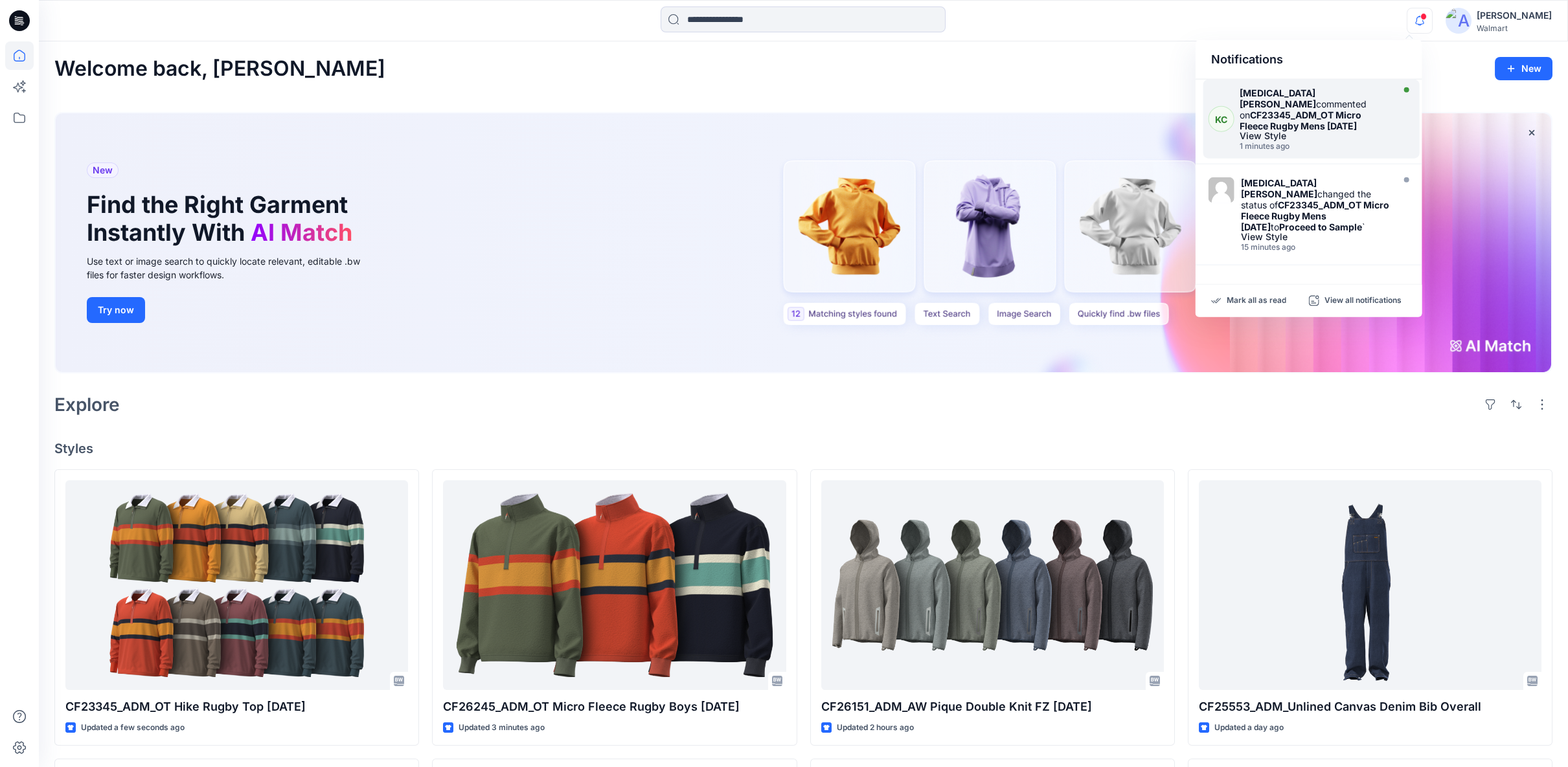
click at [1321, 118] on strong "CF23345_ADM_OT Micro Fleece Rugby Mens [DATE]" at bounding box center [1300, 121] width 121 height 22
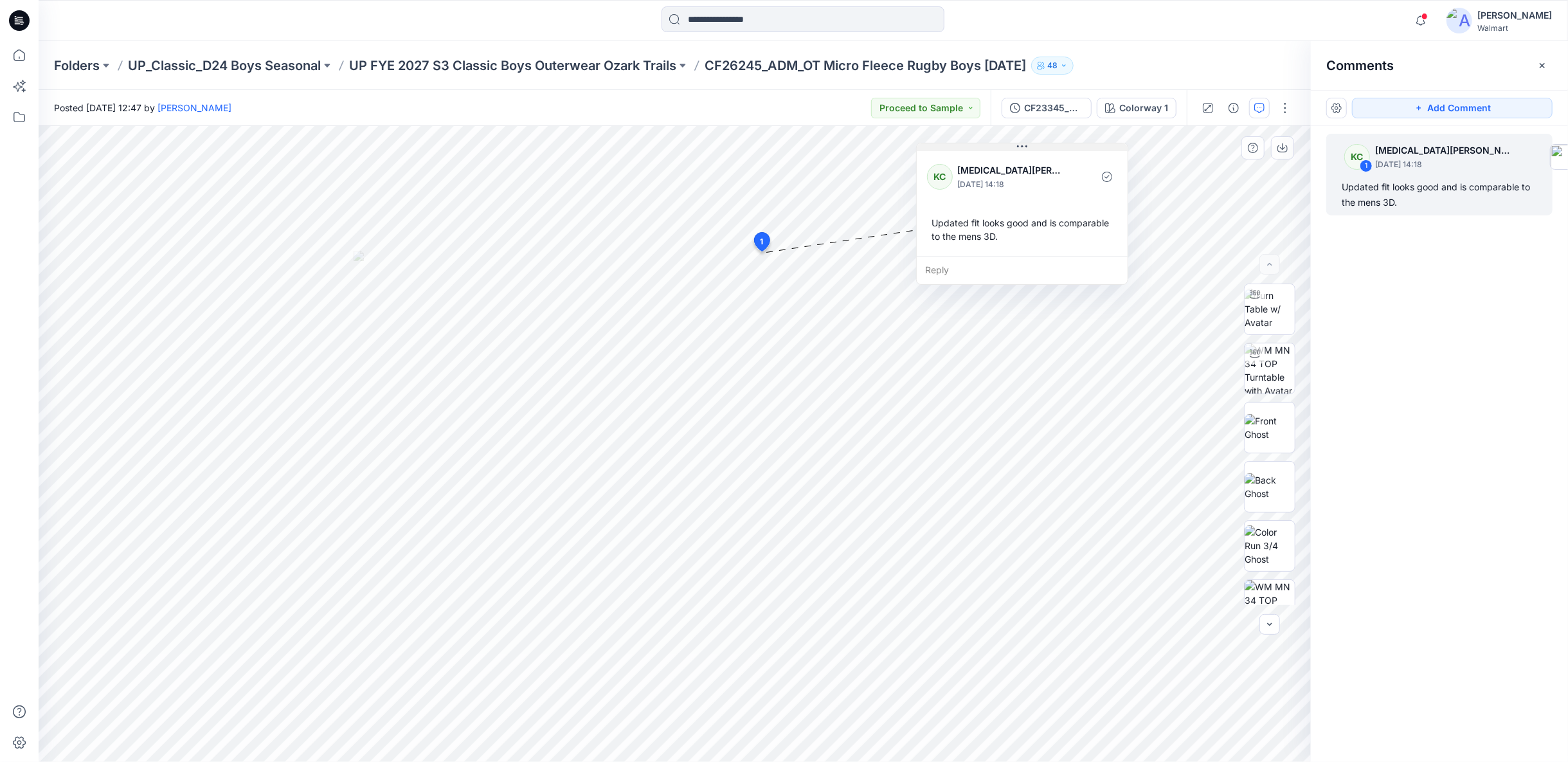
drag, startPoint x: 851, startPoint y: 264, endPoint x: 1025, endPoint y: 149, distance: 208.6
click at [1025, 149] on icon at bounding box center [1021, 147] width 10 height 10
click at [1264, 429] on img at bounding box center [1270, 428] width 50 height 27
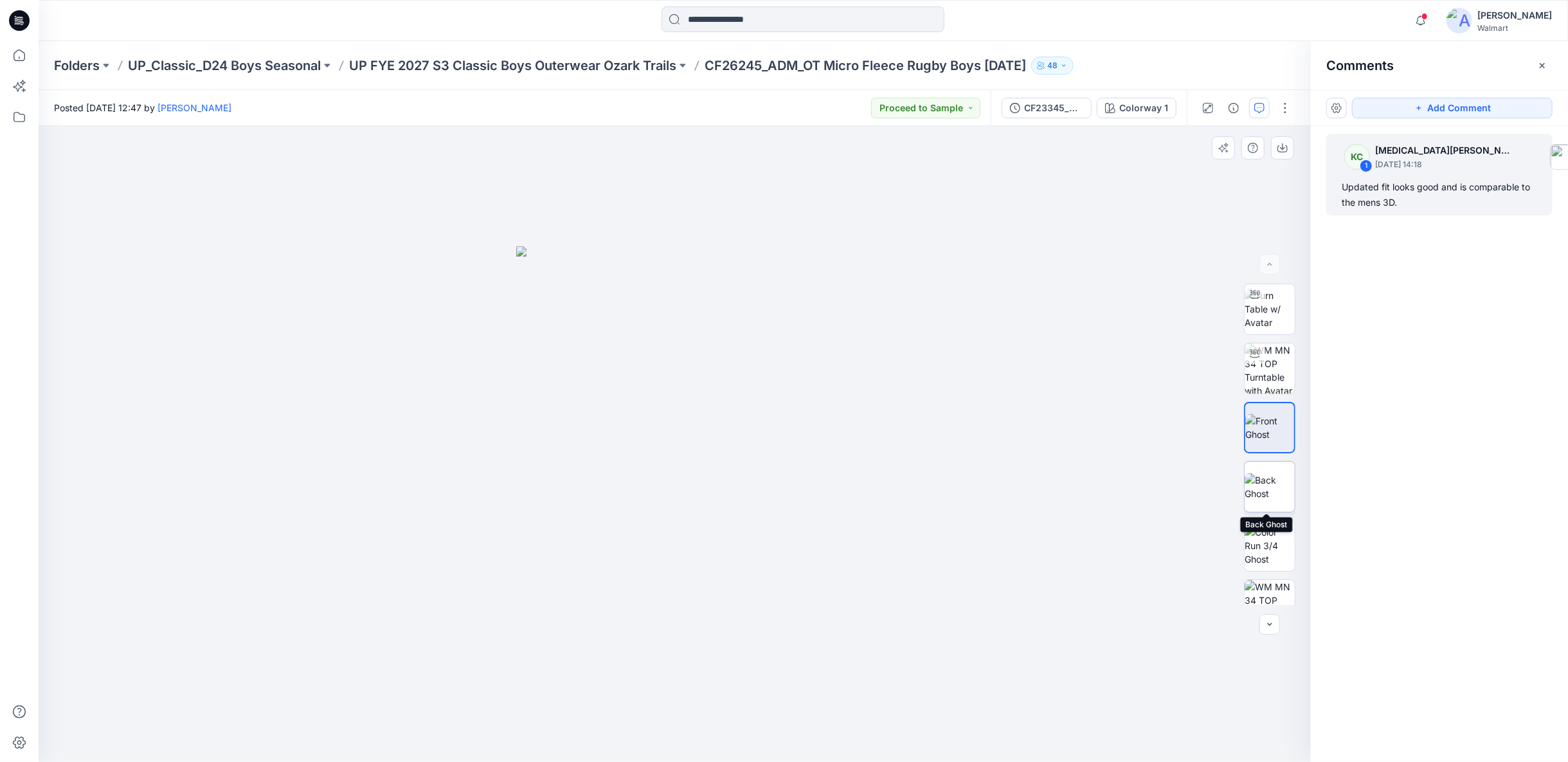
click at [1270, 478] on img at bounding box center [1270, 487] width 50 height 27
click at [1263, 536] on img at bounding box center [1270, 545] width 50 height 40
click at [1277, 594] on img at bounding box center [1270, 605] width 50 height 50
click at [1264, 488] on img at bounding box center [1270, 487] width 50 height 27
click at [1540, 69] on icon "button" at bounding box center [1541, 65] width 10 height 10
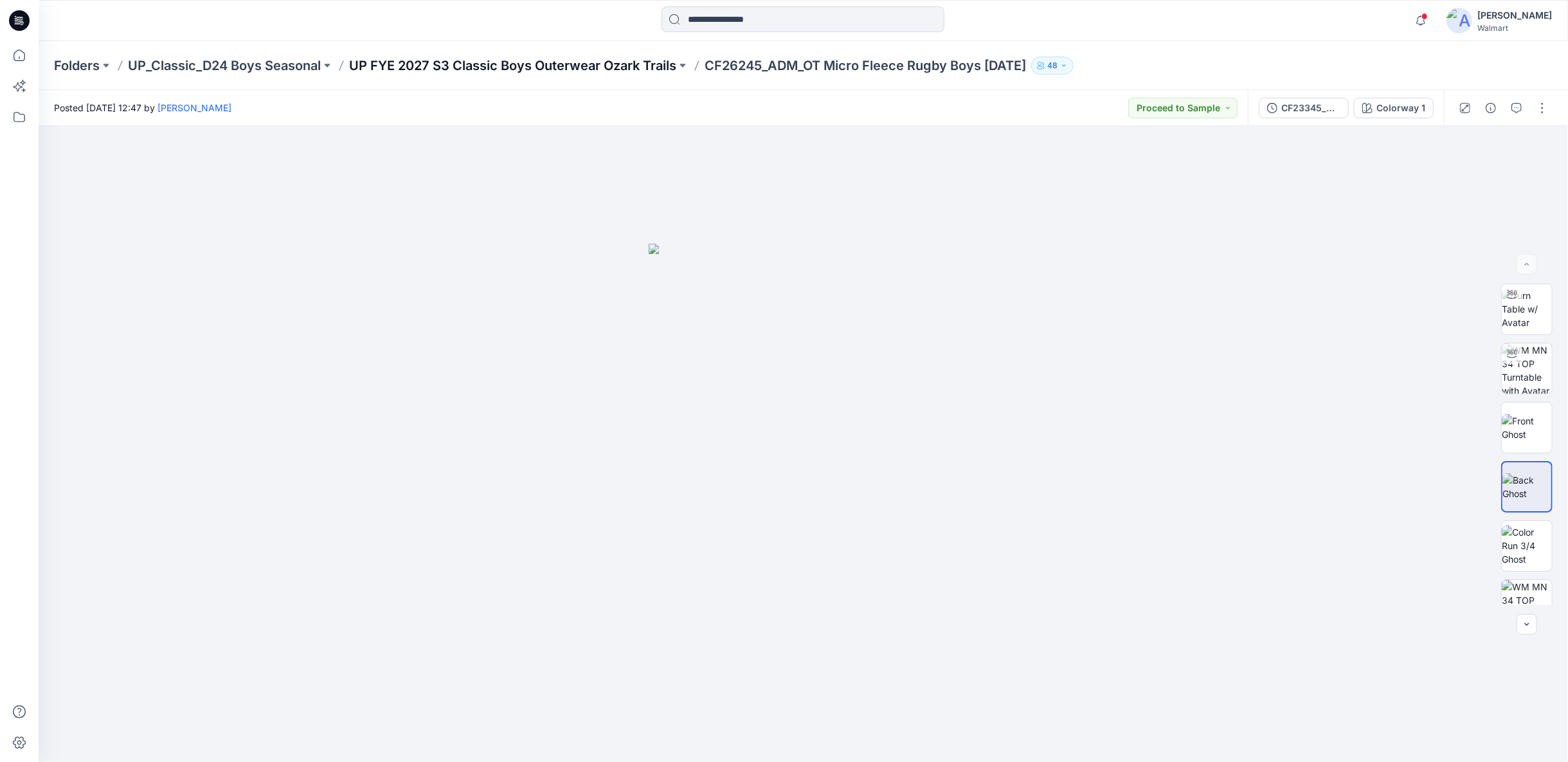
click at [514, 69] on p "UP FYE 2027 S3 Classic Boys Outerwear Ozark Trails" at bounding box center [512, 65] width 327 height 18
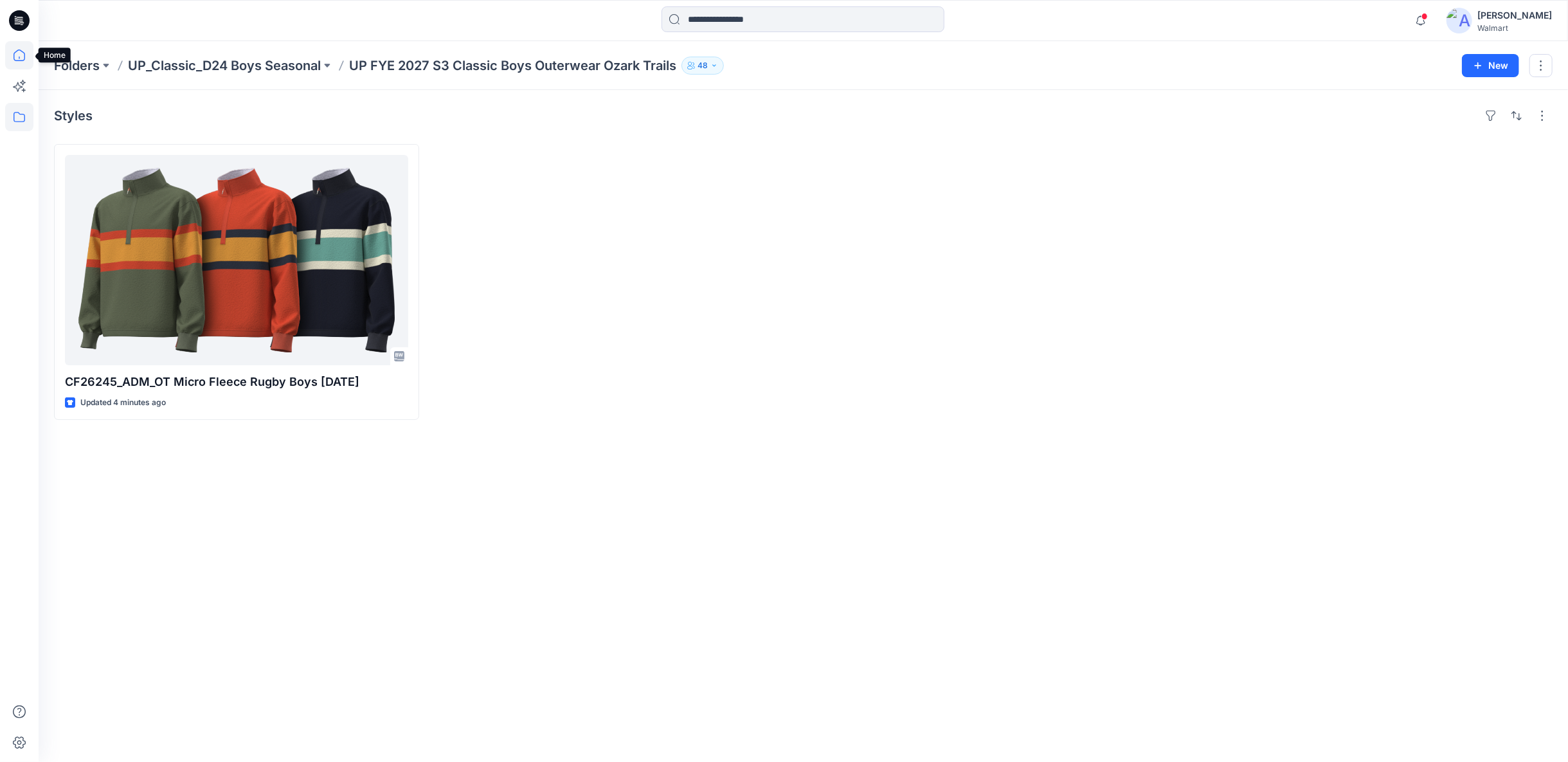
click at [13, 54] on icon at bounding box center [19, 55] width 12 height 12
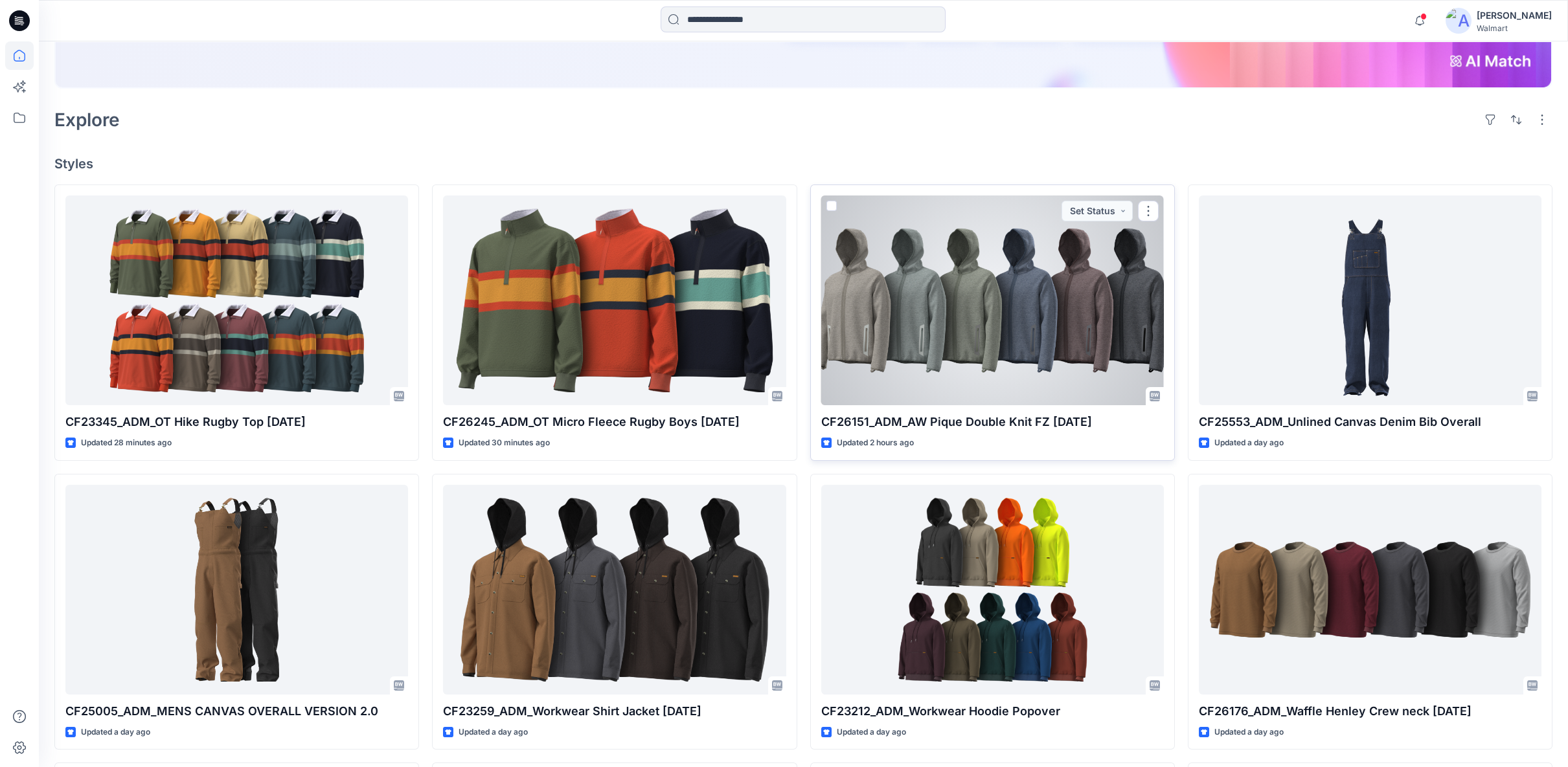
scroll to position [287, 0]
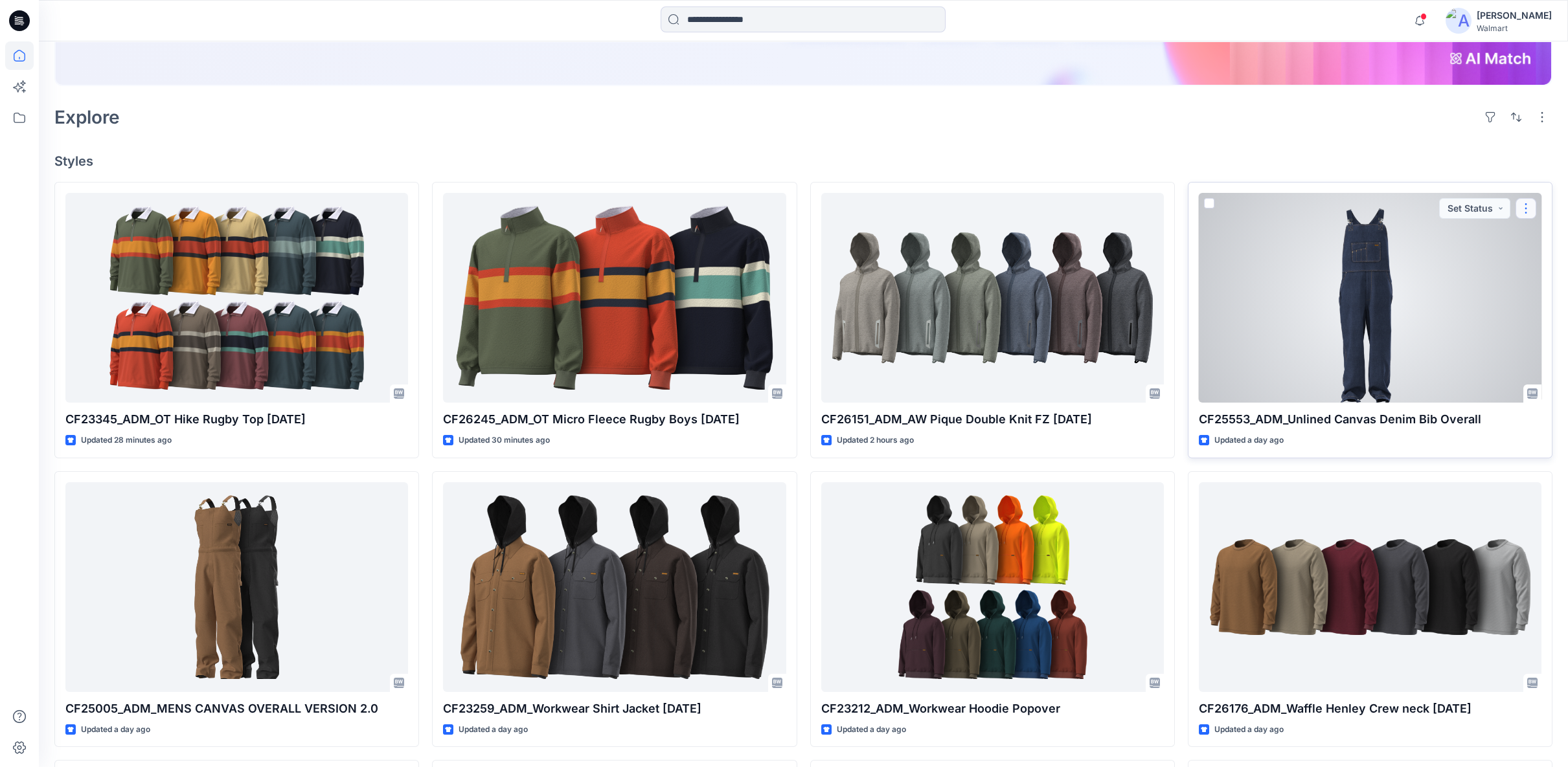
click at [1522, 209] on button "button" at bounding box center [1526, 209] width 21 height 21
click at [1425, 239] on p "Edit" at bounding box center [1425, 238] width 16 height 13
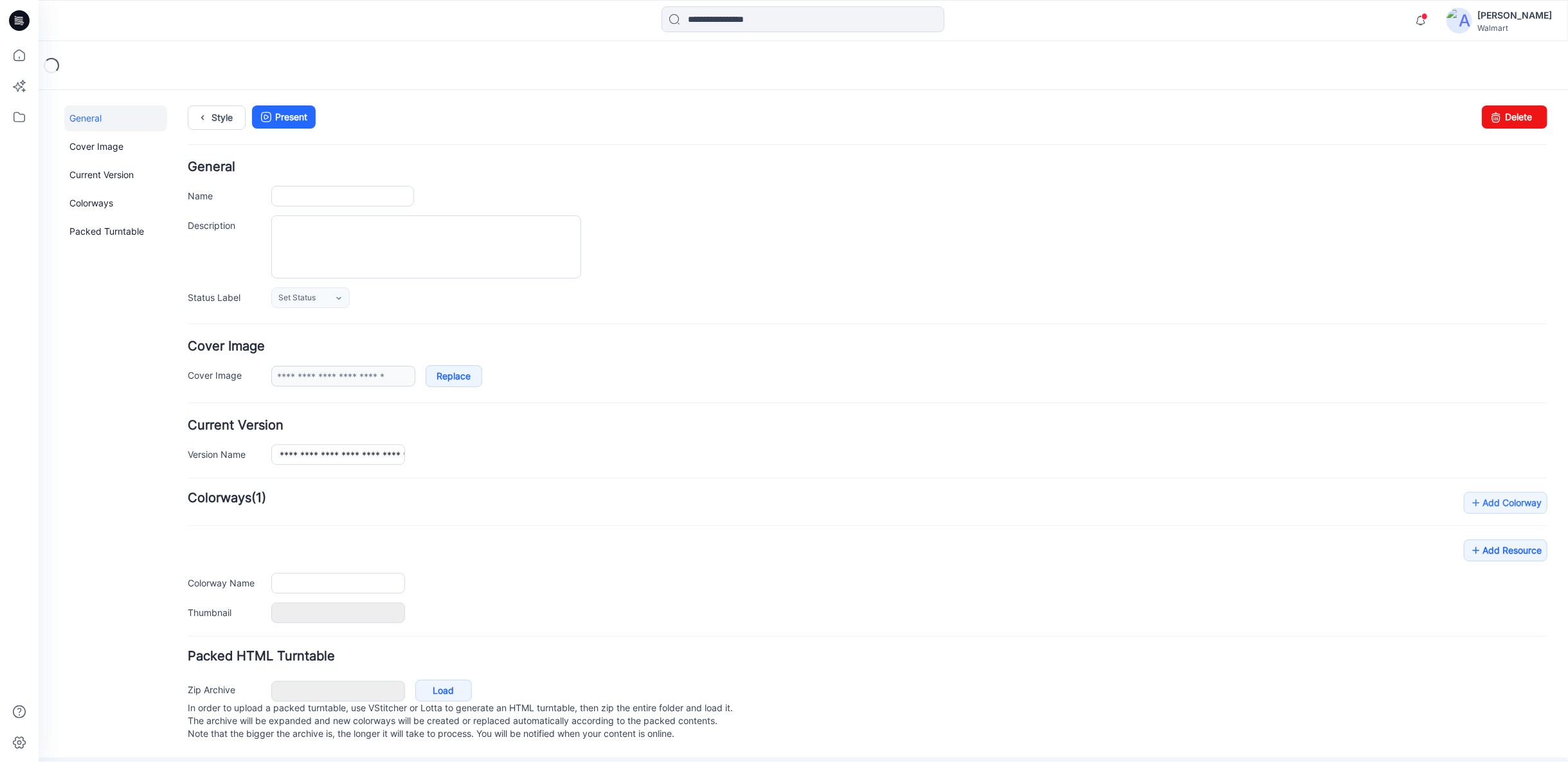
type input "**********"
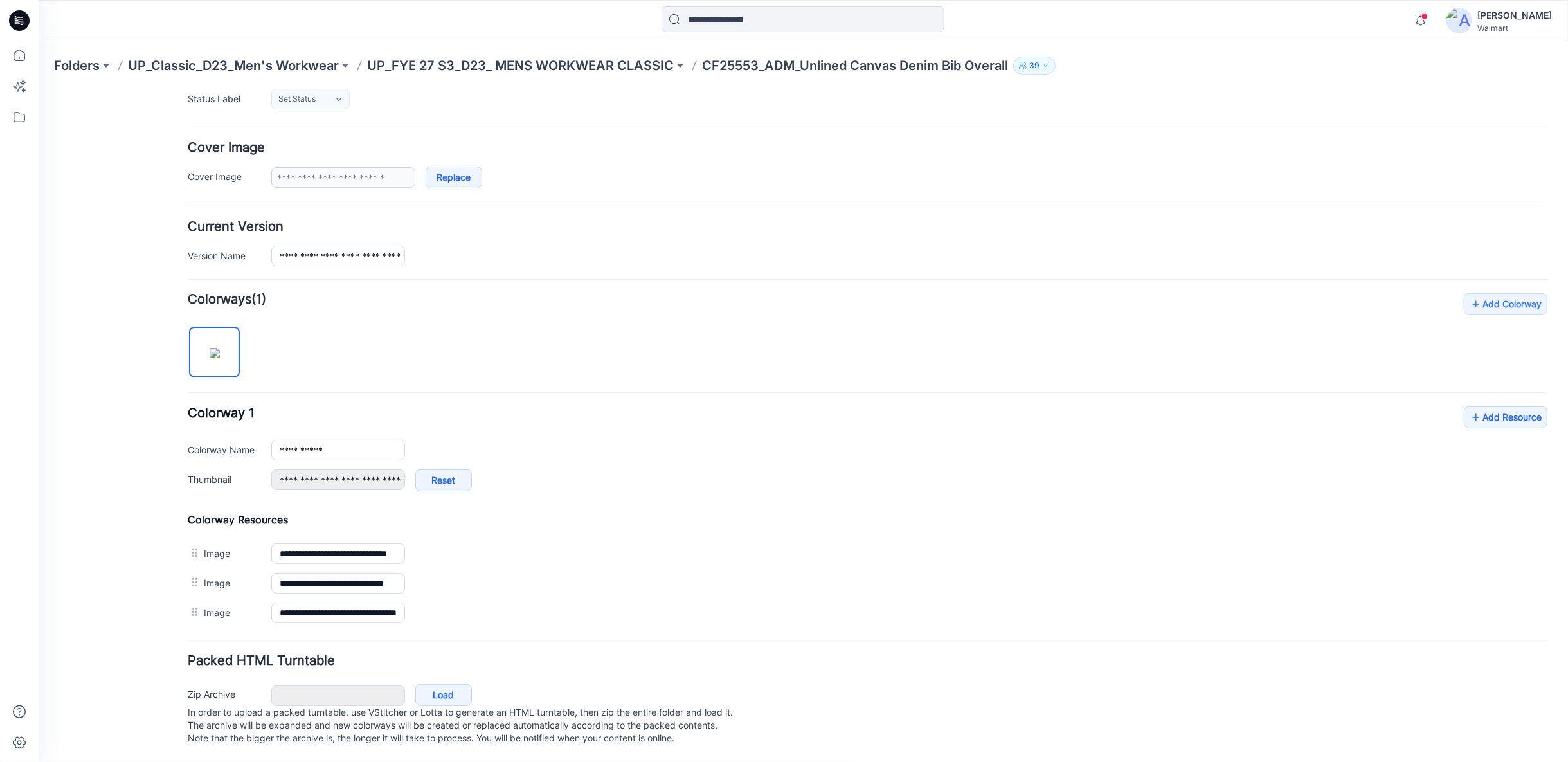
scroll to position [206, 0]
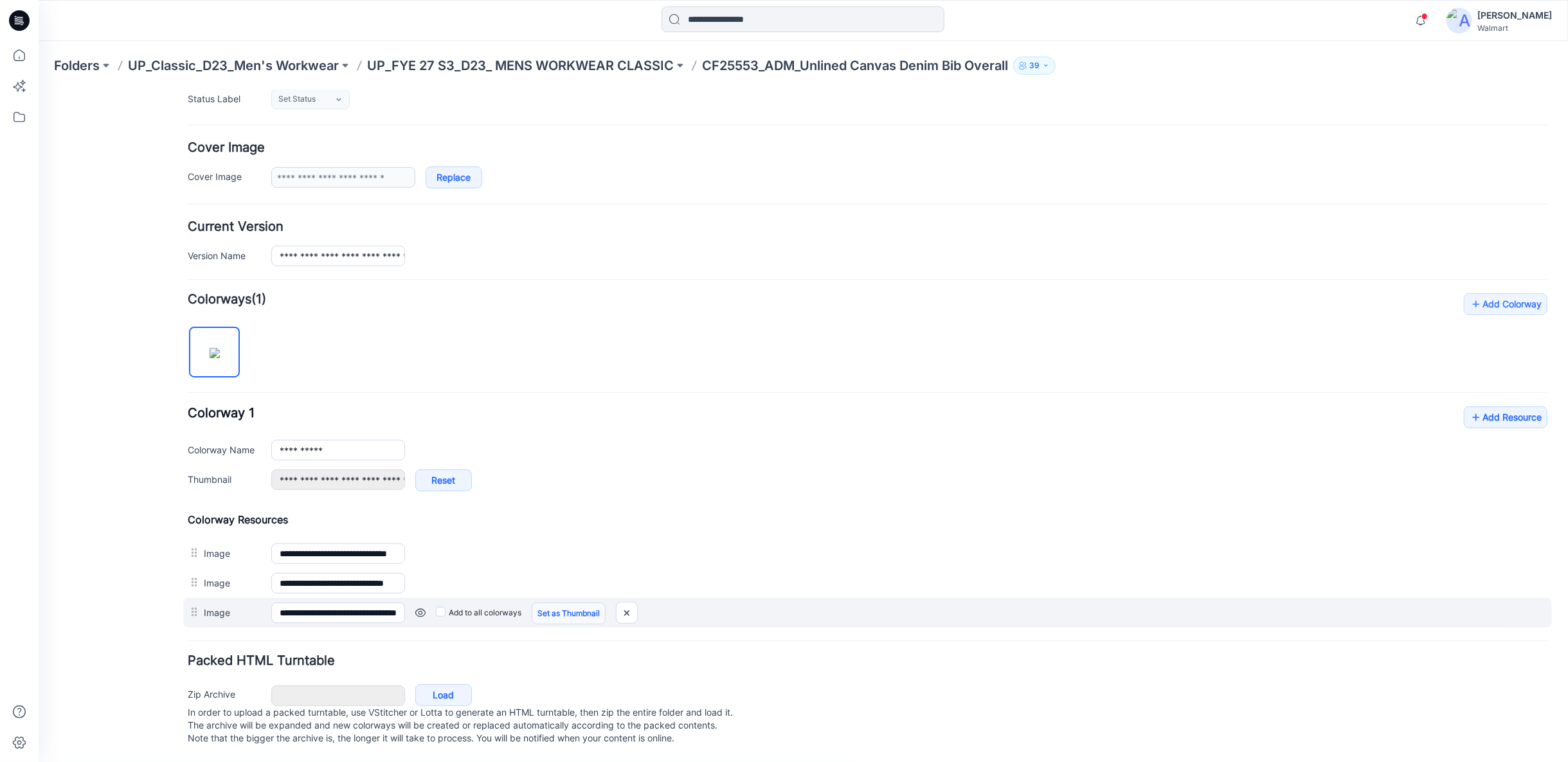
click at [561, 602] on link "Set as Thumbnail" at bounding box center [568, 613] width 74 height 22
type input "**********"
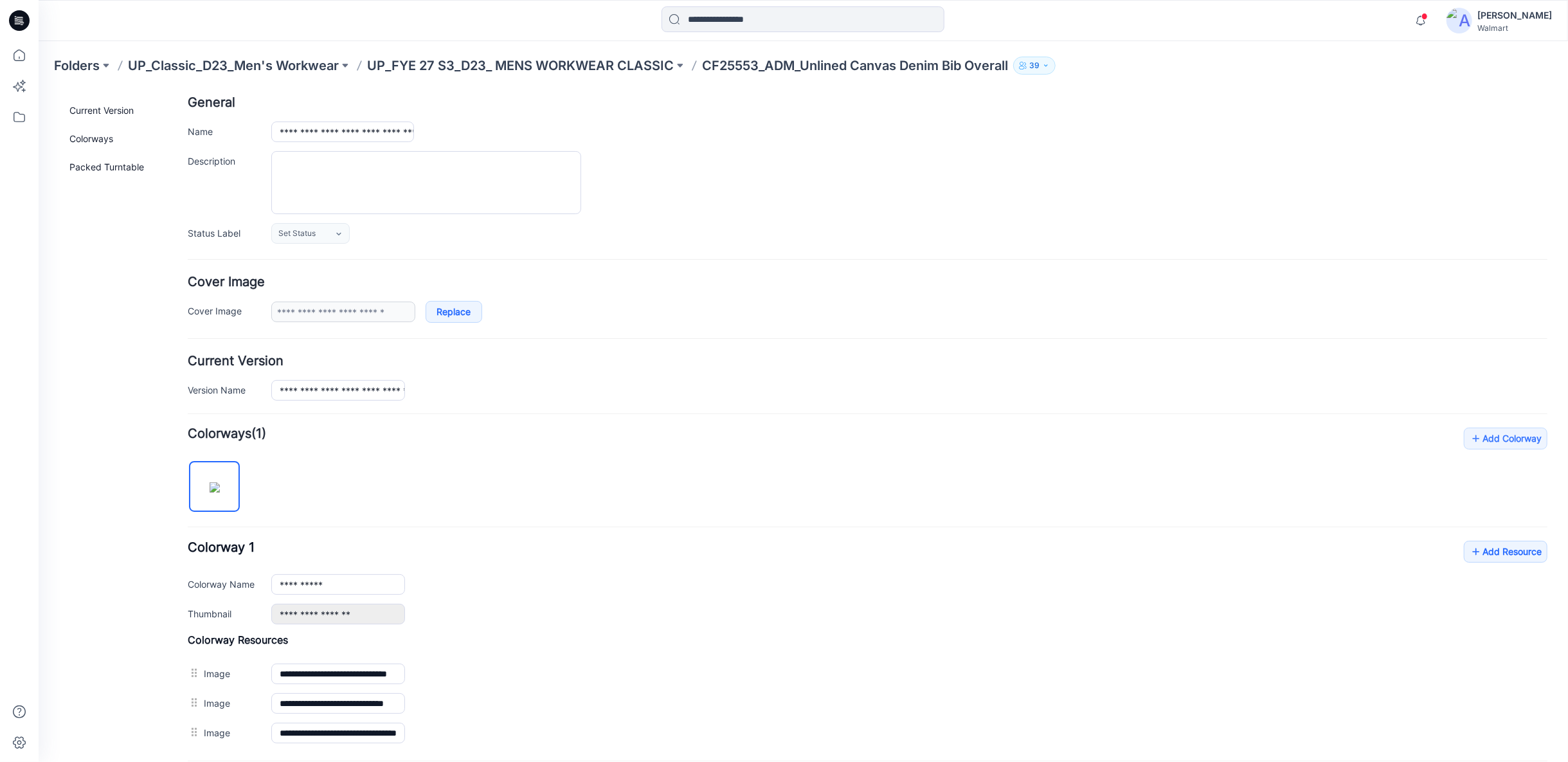
scroll to position [0, 0]
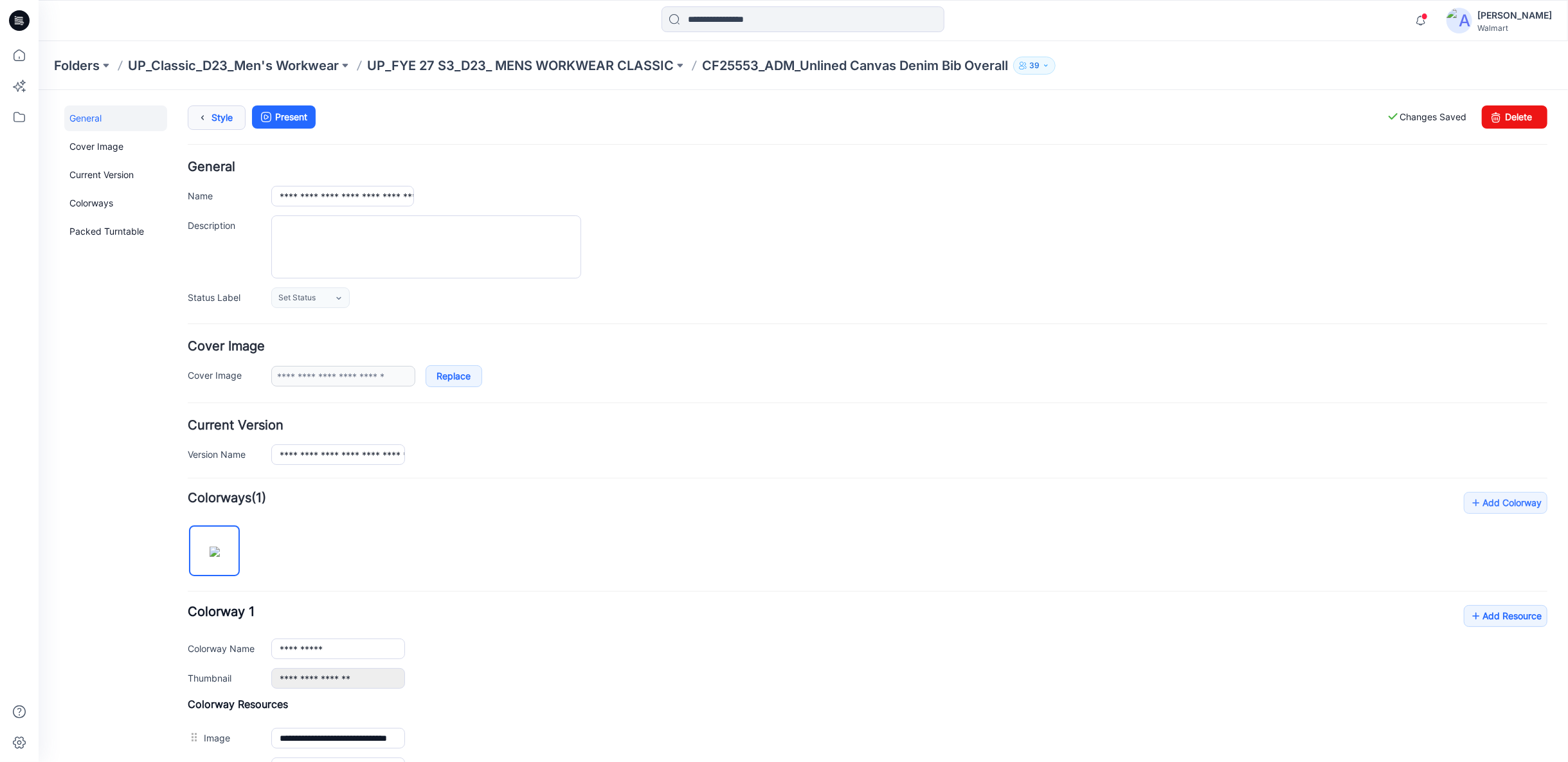
click at [216, 121] on link "Style" at bounding box center [216, 117] width 57 height 24
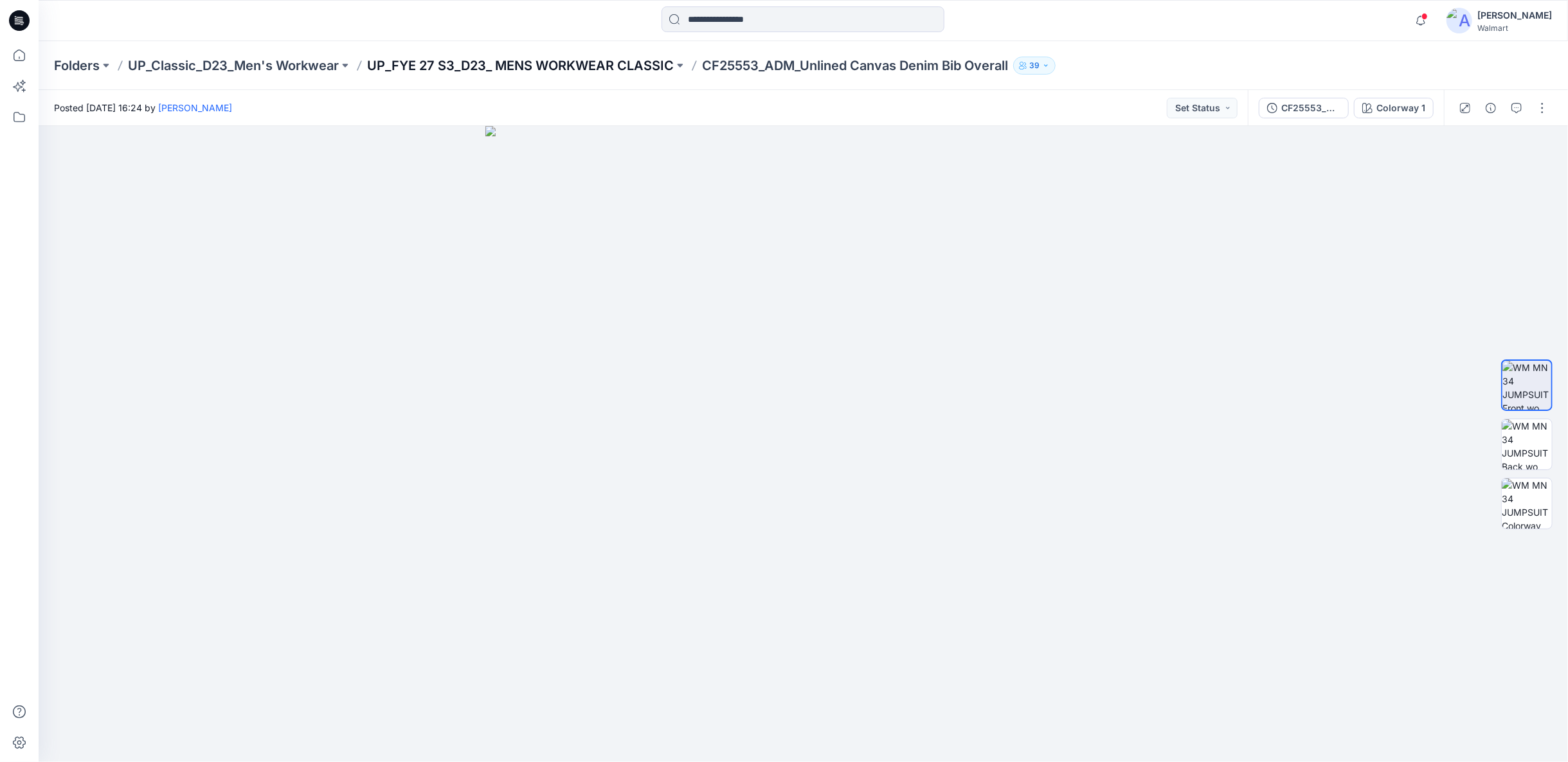
click at [485, 72] on p "UP_FYE 27 S3_D23_ MENS WORKWEAR CLASSIC" at bounding box center [520, 65] width 306 height 18
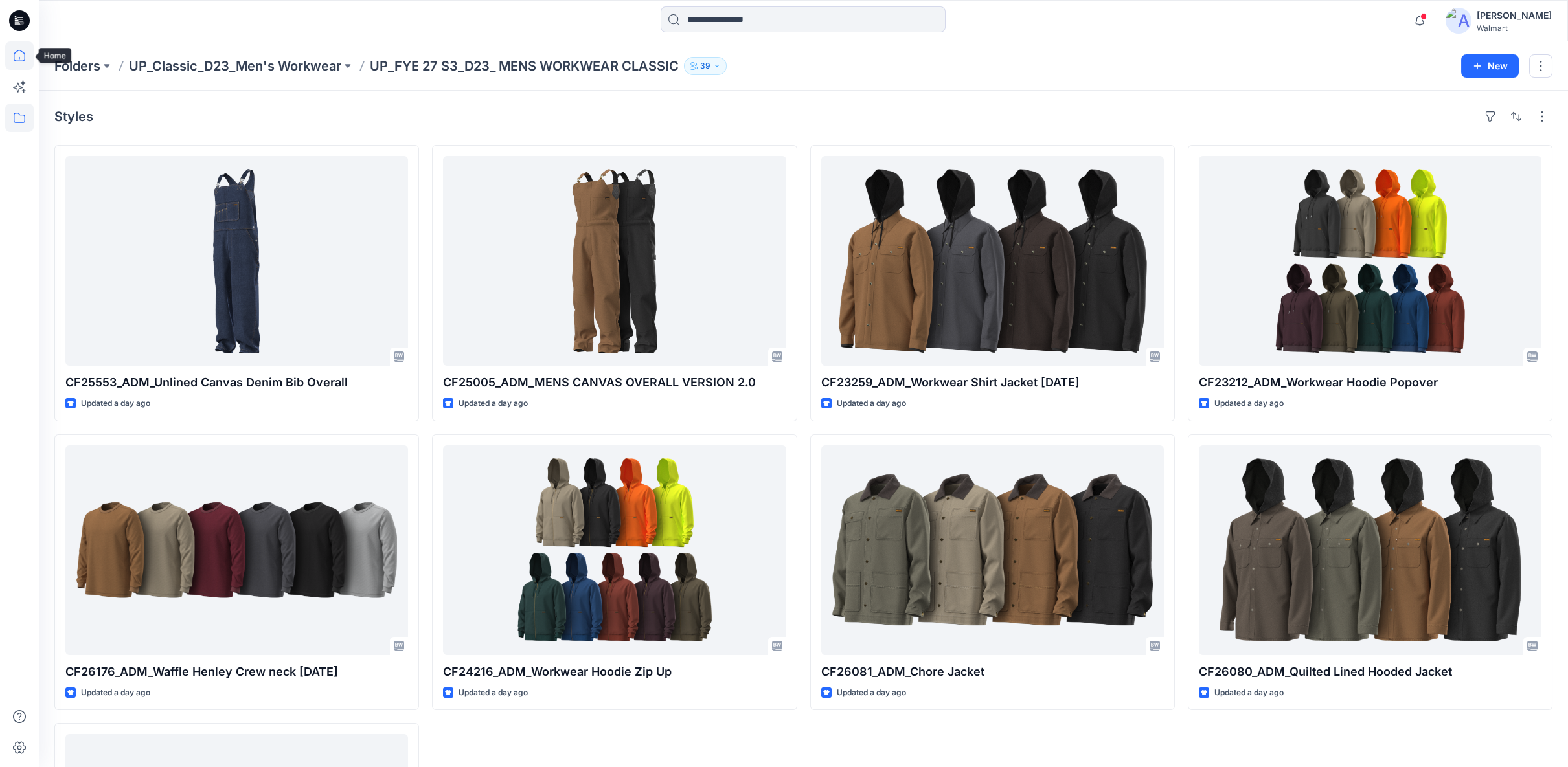
click at [17, 52] on icon at bounding box center [20, 56] width 29 height 29
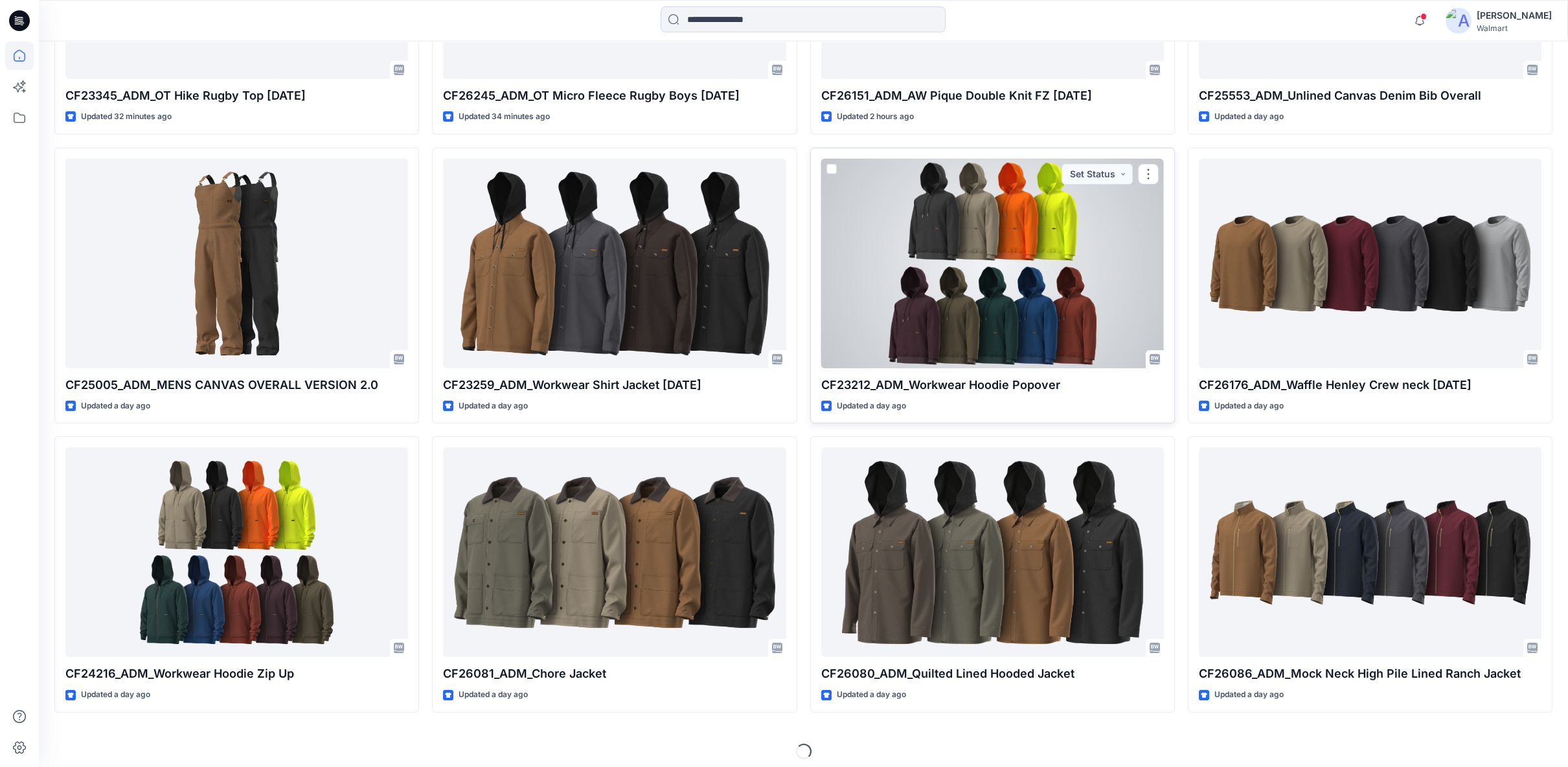
scroll to position [618, 0]
